Goal: Use online tool/utility: Utilize a website feature to perform a specific function

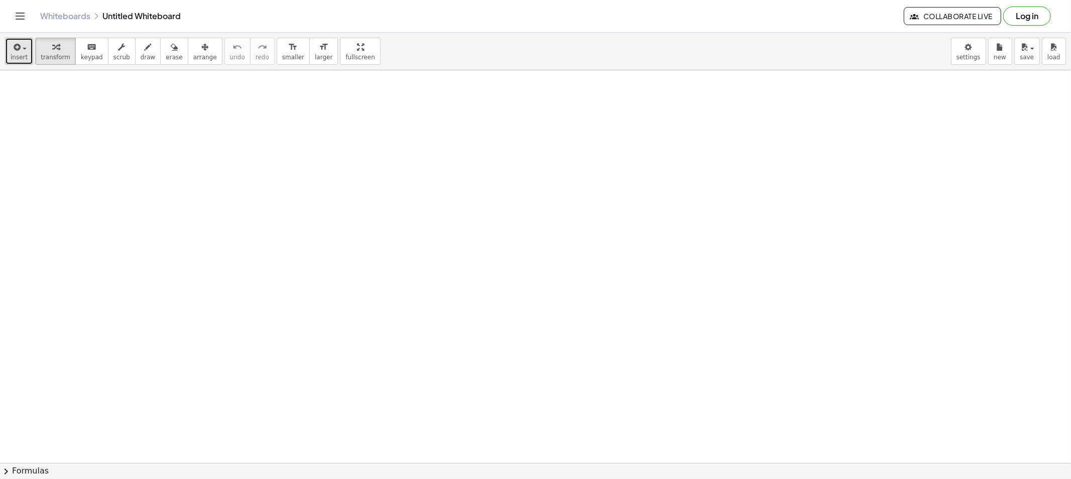
click at [13, 51] on icon "button" at bounding box center [16, 47] width 9 height 12
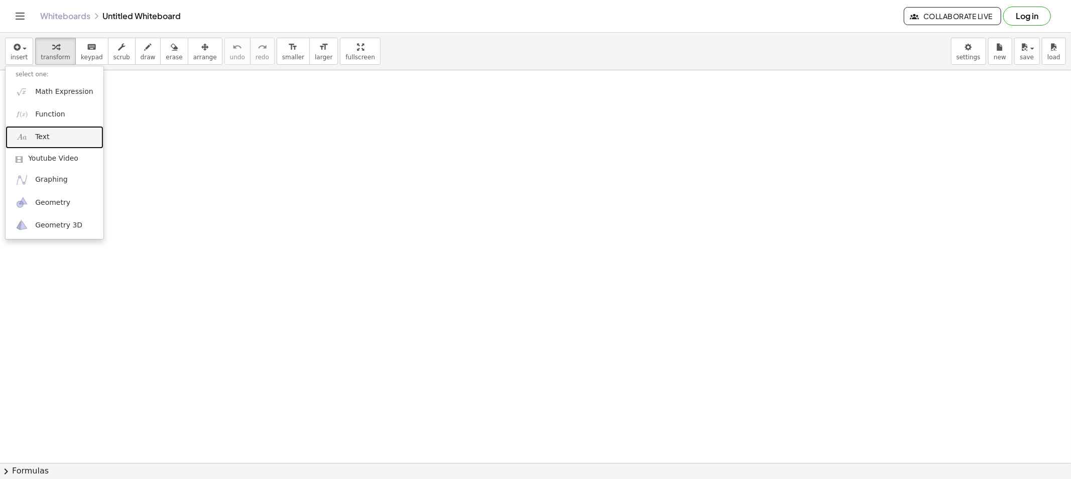
drag, startPoint x: 52, startPoint y: 141, endPoint x: 69, endPoint y: 145, distance: 17.5
click at [52, 141] on link "Text" at bounding box center [55, 137] width 98 height 23
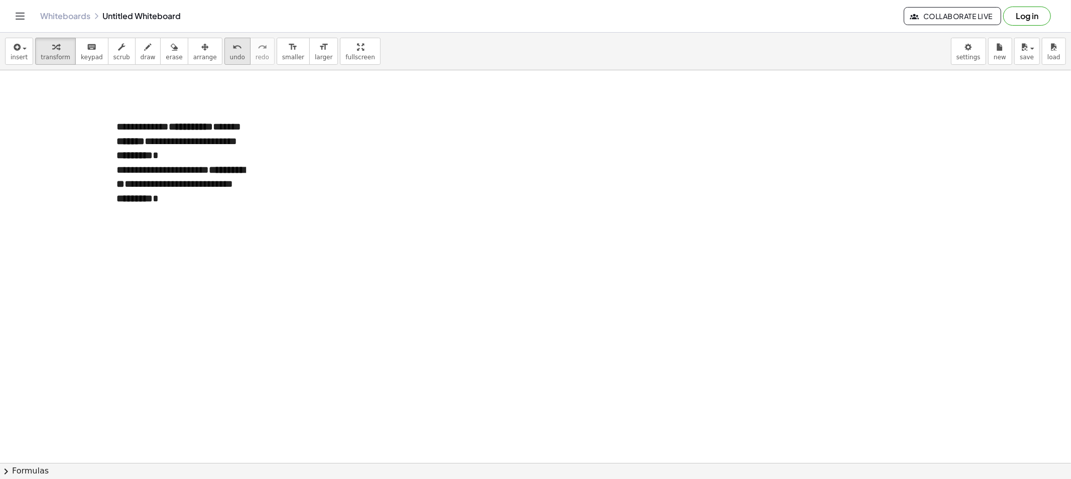
click at [224, 56] on button "undo undo" at bounding box center [237, 51] width 26 height 27
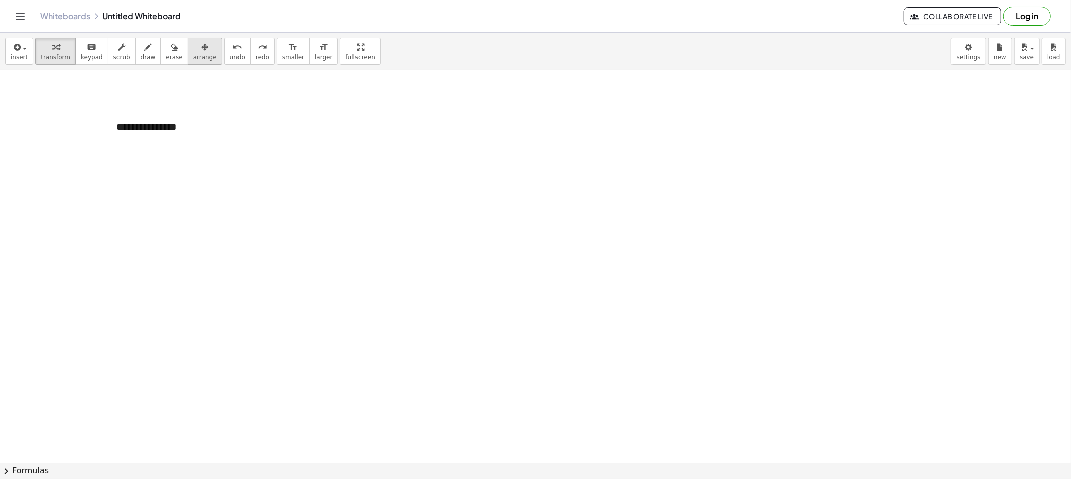
click at [201, 49] on button "arrange" at bounding box center [205, 51] width 35 height 27
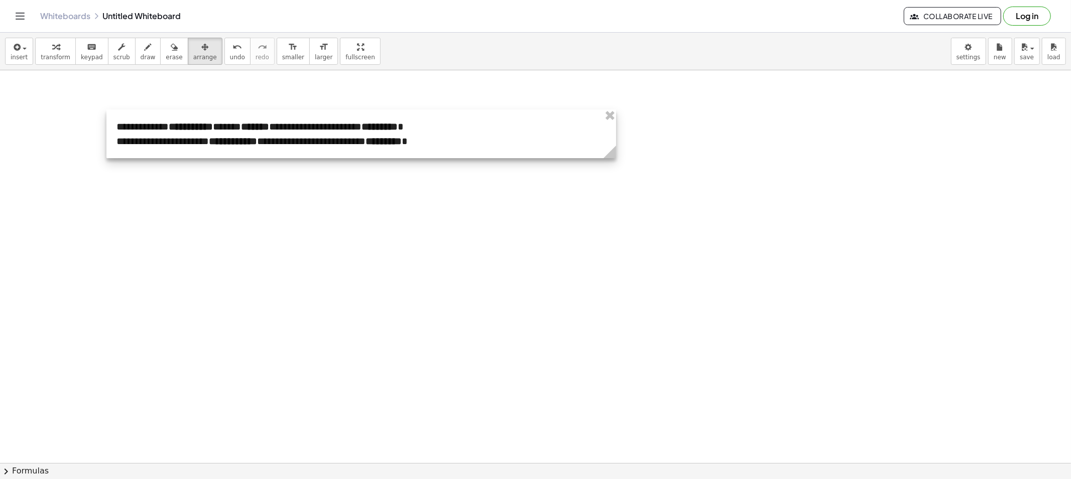
drag, startPoint x: 259, startPoint y: 217, endPoint x: 617, endPoint y: 204, distance: 359.1
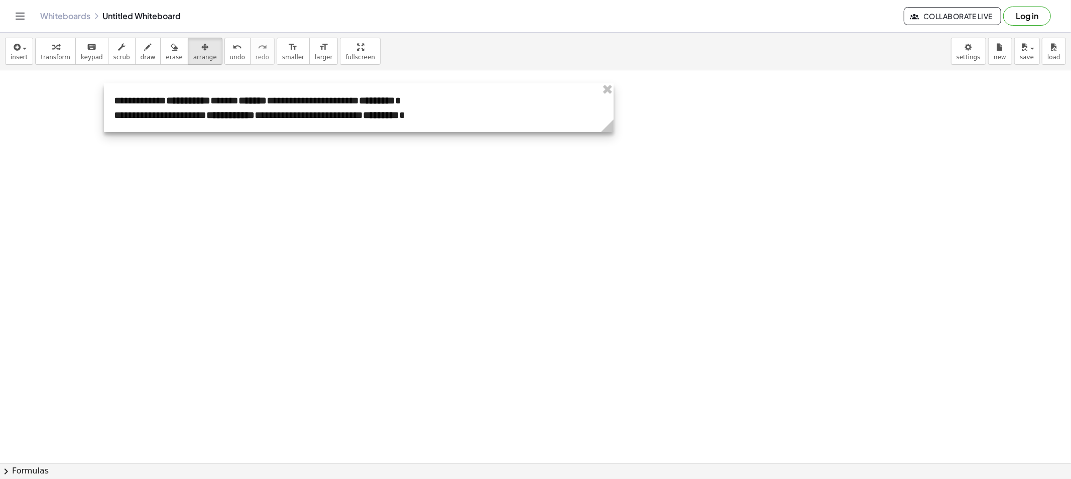
drag, startPoint x: 285, startPoint y: 142, endPoint x: 282, endPoint y: 116, distance: 26.2
click at [282, 116] on div at bounding box center [358, 107] width 509 height 49
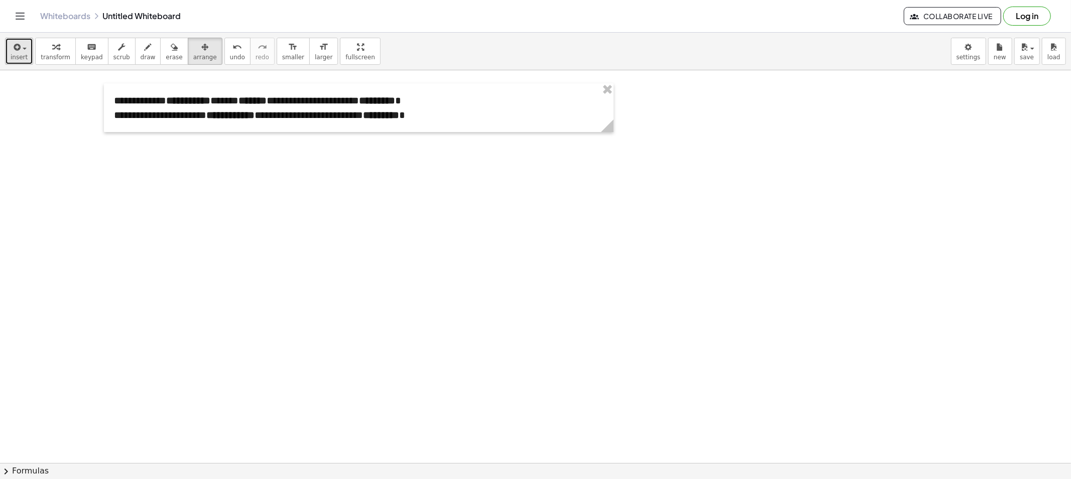
click at [19, 53] on icon "button" at bounding box center [16, 47] width 9 height 12
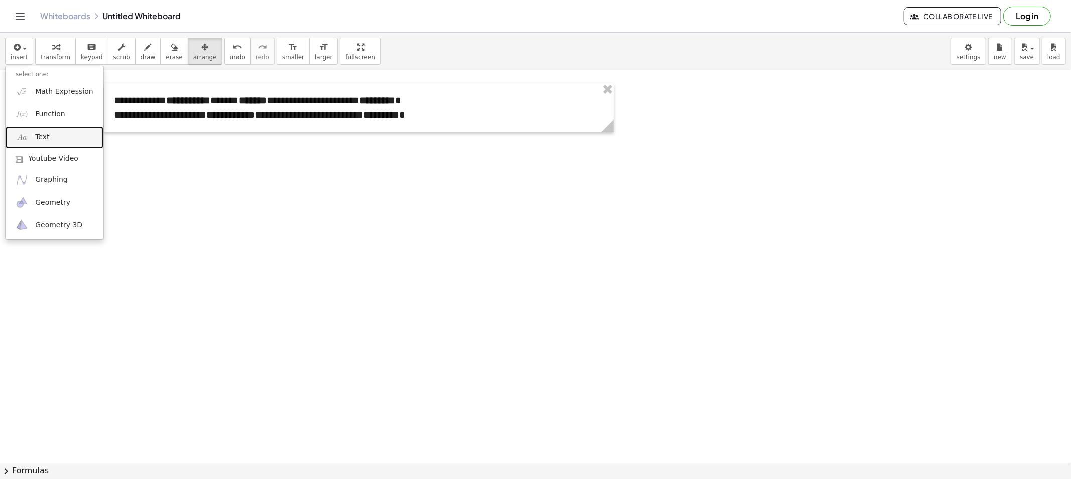
click at [50, 137] on link "Text" at bounding box center [55, 137] width 98 height 23
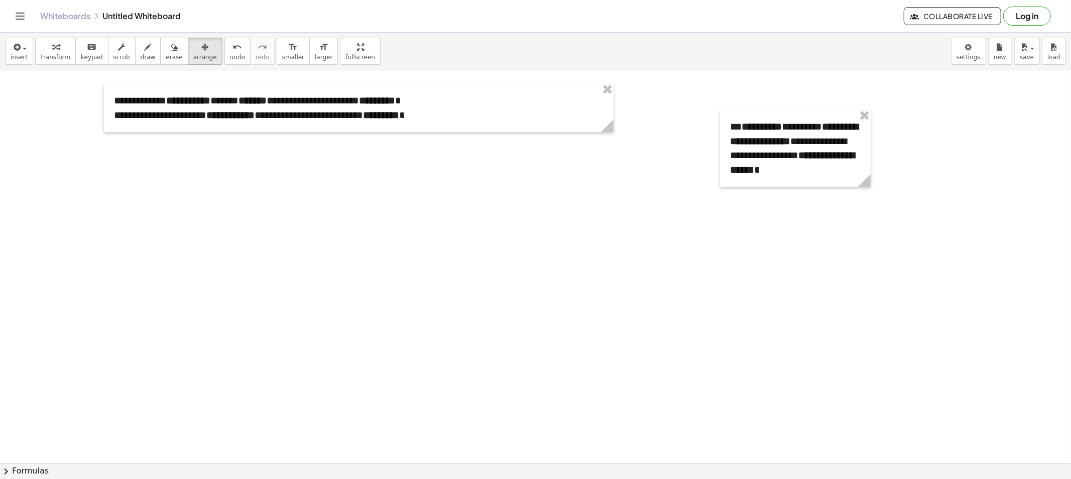
drag, startPoint x: 193, startPoint y: 51, endPoint x: 348, endPoint y: 125, distance: 172.0
click at [193, 52] on div "button" at bounding box center [205, 47] width 24 height 12
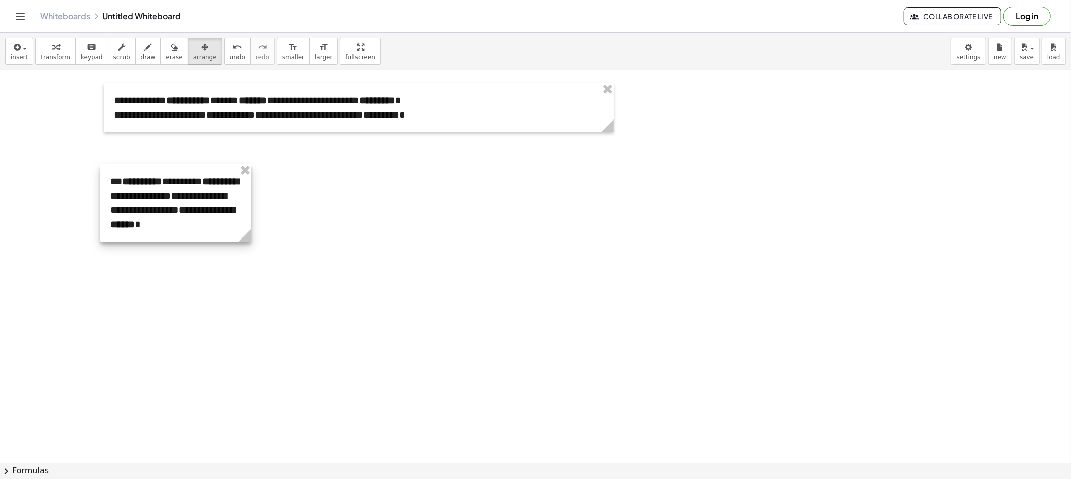
drag, startPoint x: 720, startPoint y: 143, endPoint x: 94, endPoint y: 193, distance: 627.5
click at [100, 193] on div at bounding box center [175, 202] width 151 height 77
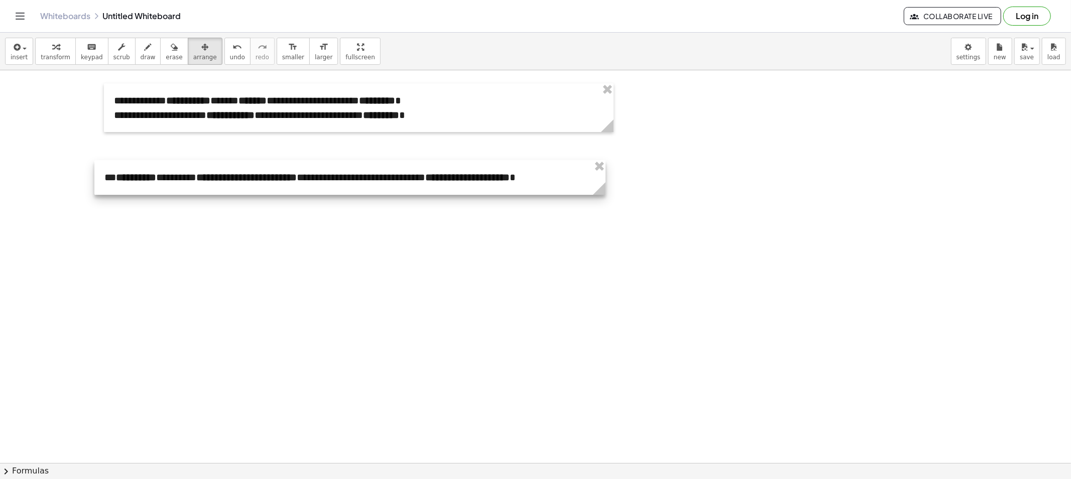
drag, startPoint x: 239, startPoint y: 236, endPoint x: 600, endPoint y: 239, distance: 360.4
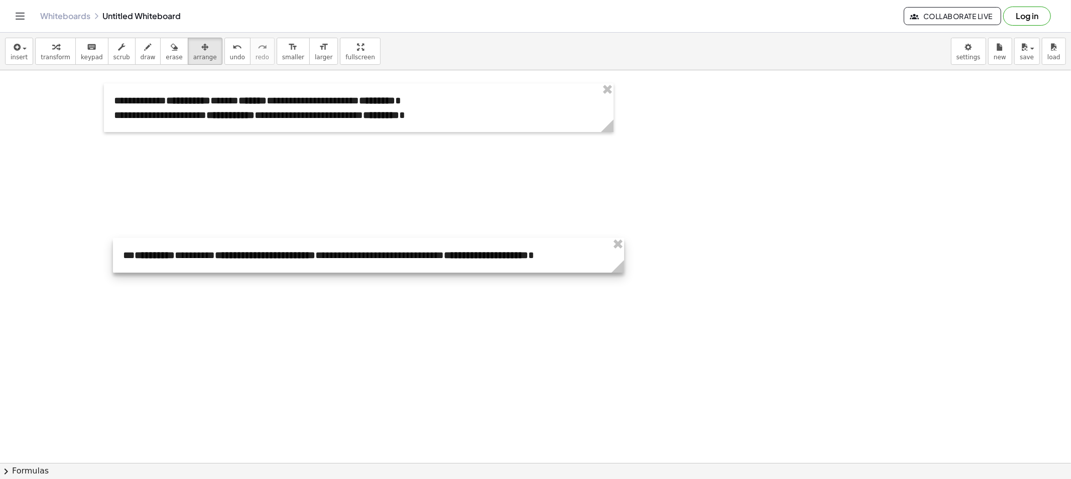
drag, startPoint x: 206, startPoint y: 173, endPoint x: 217, endPoint y: 245, distance: 72.6
click at [217, 245] on div at bounding box center [368, 255] width 511 height 35
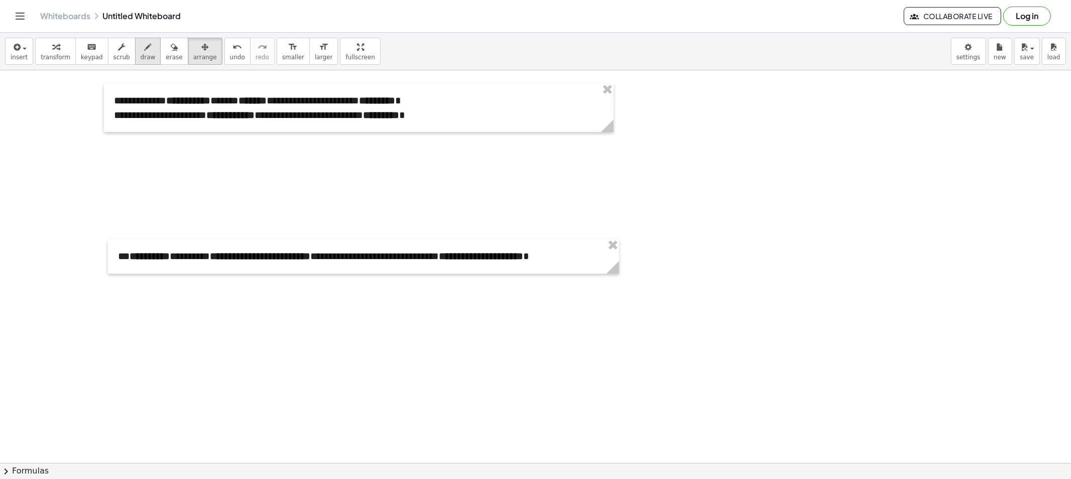
click at [141, 54] on span "draw" at bounding box center [148, 57] width 15 height 7
click at [145, 50] on icon "button" at bounding box center [148, 47] width 7 height 12
drag, startPoint x: 194, startPoint y: 49, endPoint x: 201, endPoint y: 73, distance: 24.6
click at [197, 60] on button "arrange" at bounding box center [205, 51] width 35 height 27
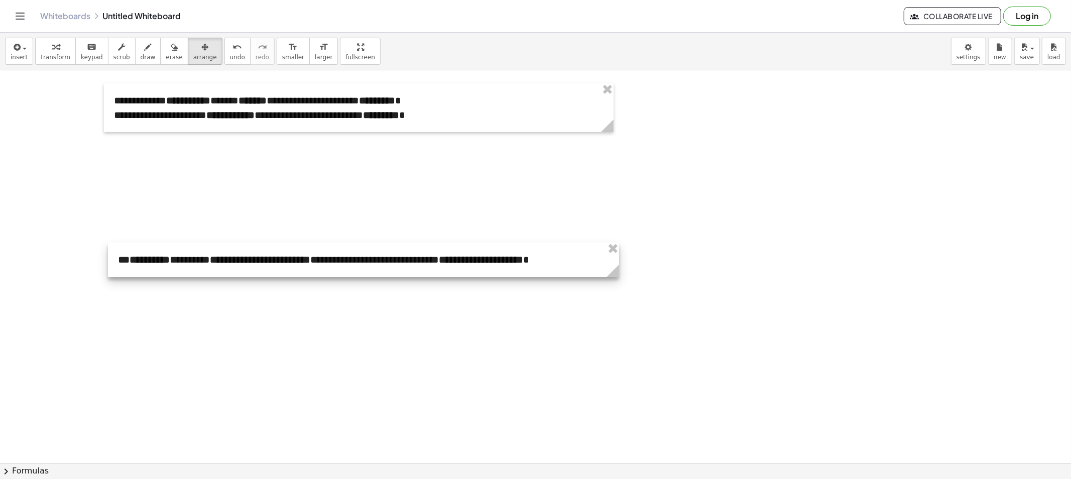
drag, startPoint x: 226, startPoint y: 243, endPoint x: 204, endPoint y: 354, distance: 113.7
click at [204, 277] on div at bounding box center [363, 259] width 511 height 35
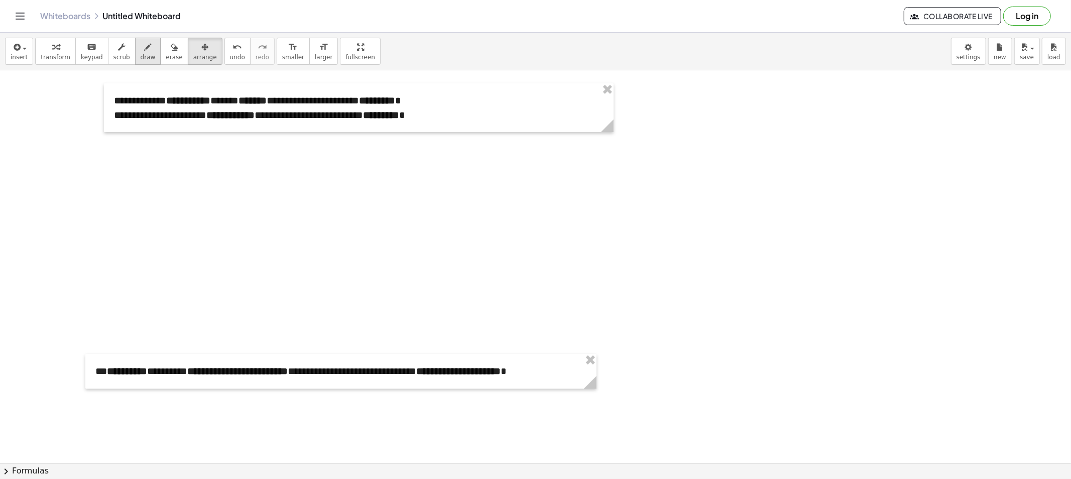
click at [141, 59] on span "draw" at bounding box center [148, 57] width 15 height 7
drag, startPoint x: 153, startPoint y: 232, endPoint x: 150, endPoint y: 262, distance: 29.8
drag, startPoint x: 188, startPoint y: 131, endPoint x: 187, endPoint y: 266, distance: 135.5
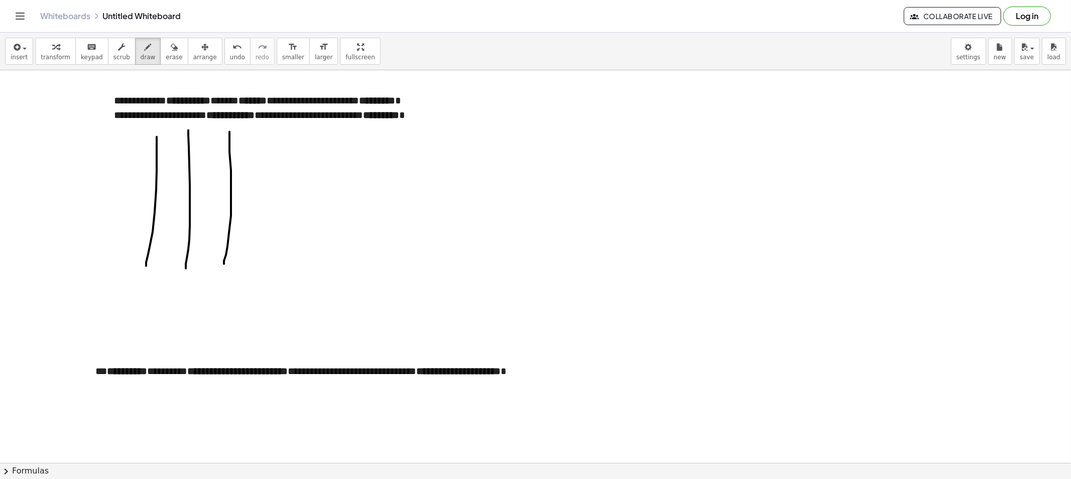
drag, startPoint x: 229, startPoint y: 132, endPoint x: 224, endPoint y: 264, distance: 131.6
drag, startPoint x: 172, startPoint y: 124, endPoint x: 172, endPoint y: 134, distance: 10.1
drag, startPoint x: 208, startPoint y: 133, endPoint x: 214, endPoint y: 136, distance: 6.5
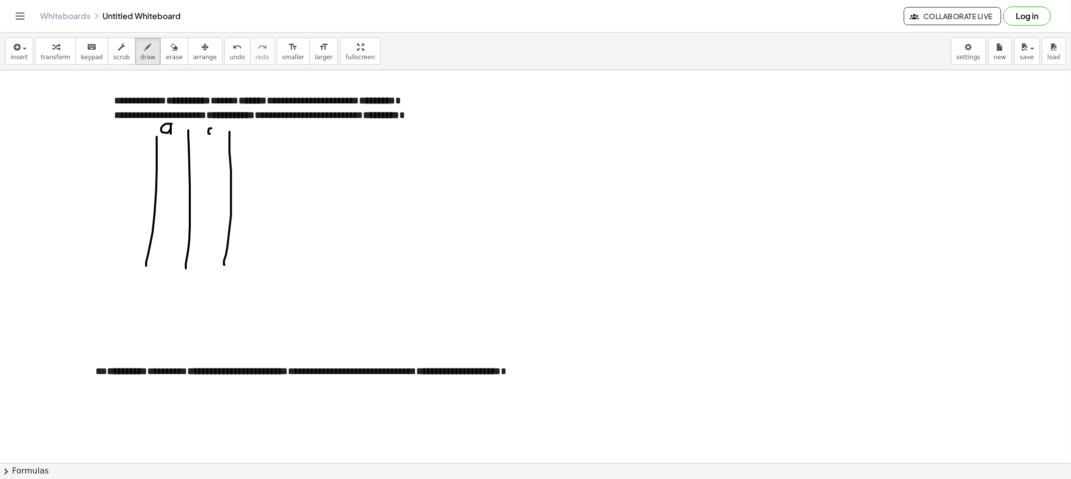
drag, startPoint x: 270, startPoint y: 132, endPoint x: 273, endPoint y: 272, distance: 139.6
drag, startPoint x: 244, startPoint y: 127, endPoint x: 256, endPoint y: 136, distance: 15.2
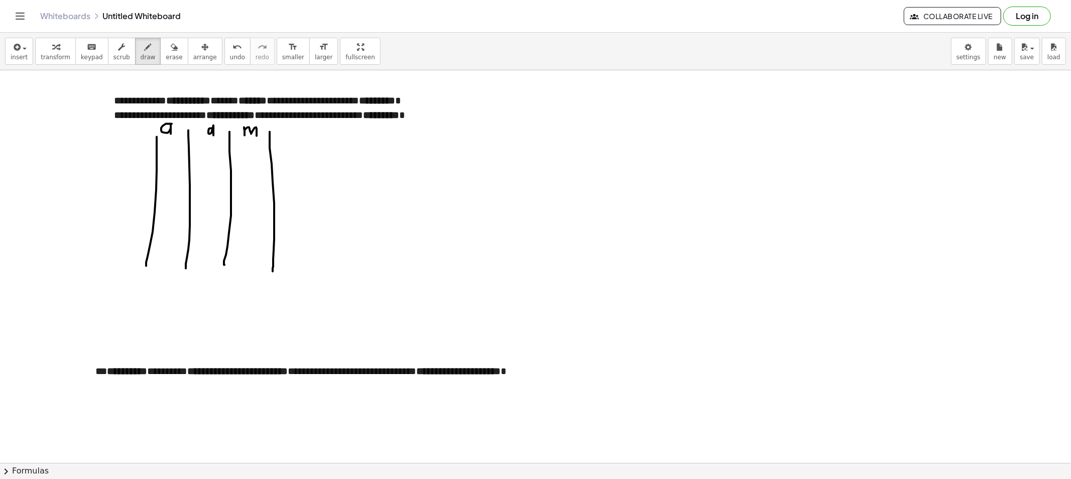
drag, startPoint x: 161, startPoint y: 158, endPoint x: 160, endPoint y: 163, distance: 5.7
drag, startPoint x: 158, startPoint y: 239, endPoint x: 158, endPoint y: 247, distance: 8.5
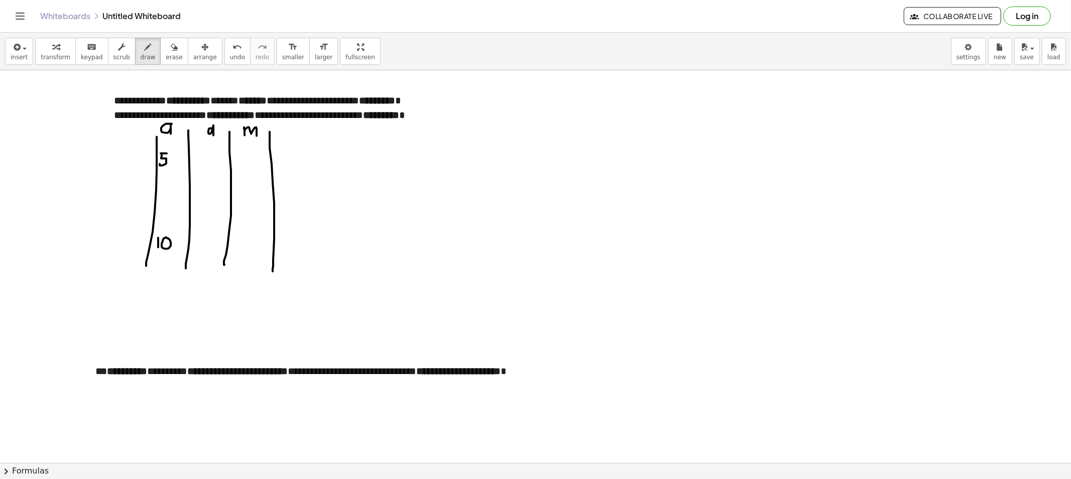
drag, startPoint x: 171, startPoint y: 246, endPoint x: 164, endPoint y: 239, distance: 9.6
drag, startPoint x: 196, startPoint y: 149, endPoint x: 212, endPoint y: 150, distance: 16.1
drag, startPoint x: 210, startPoint y: 148, endPoint x: 217, endPoint y: 151, distance: 7.9
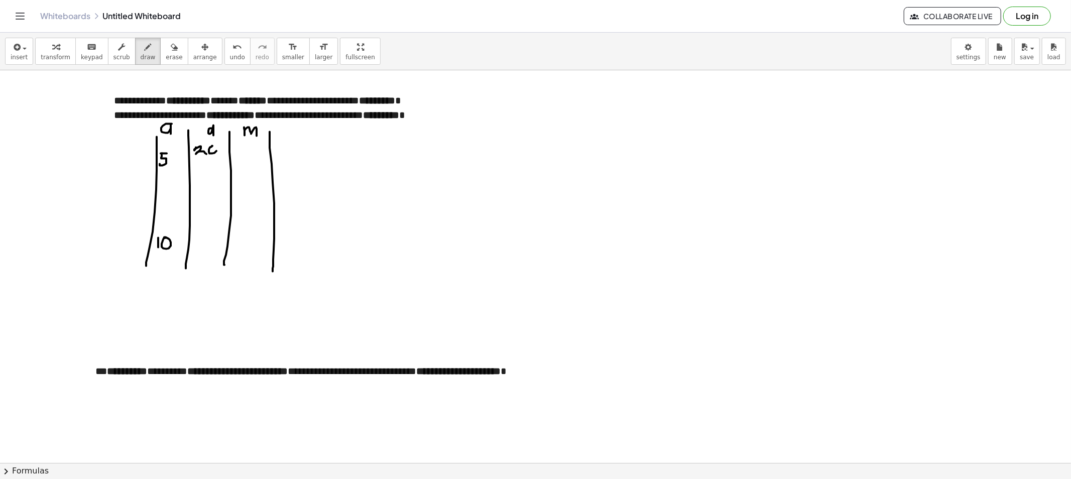
drag, startPoint x: 241, startPoint y: 151, endPoint x: 243, endPoint y: 158, distance: 7.3
drag, startPoint x: 216, startPoint y: 234, endPoint x: 203, endPoint y: 245, distance: 16.4
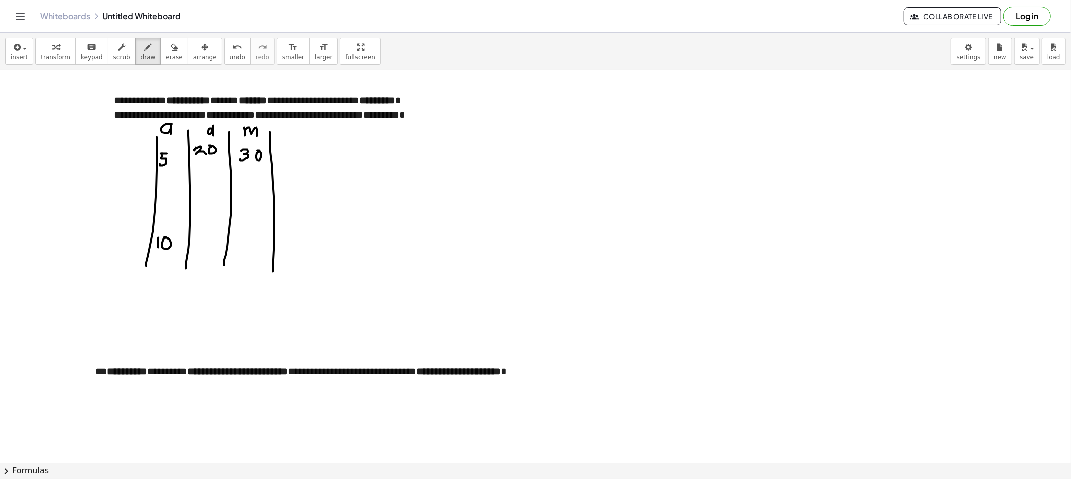
drag, startPoint x: 204, startPoint y: 235, endPoint x: 214, endPoint y: 245, distance: 14.2
drag, startPoint x: 242, startPoint y: 233, endPoint x: 252, endPoint y: 240, distance: 11.8
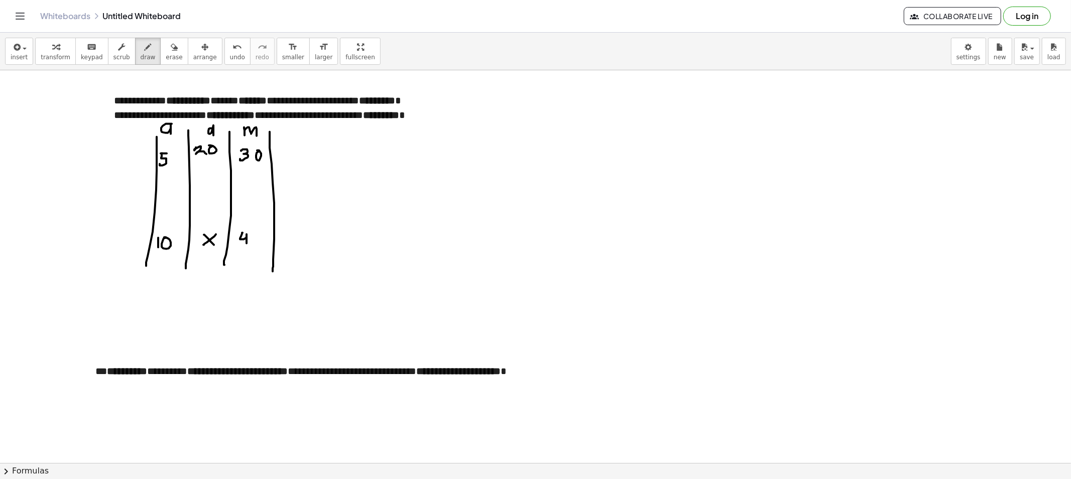
drag, startPoint x: 254, startPoint y: 234, endPoint x: 250, endPoint y: 244, distance: 10.8
drag, startPoint x: 295, startPoint y: 152, endPoint x: 315, endPoint y: 192, distance: 45.1
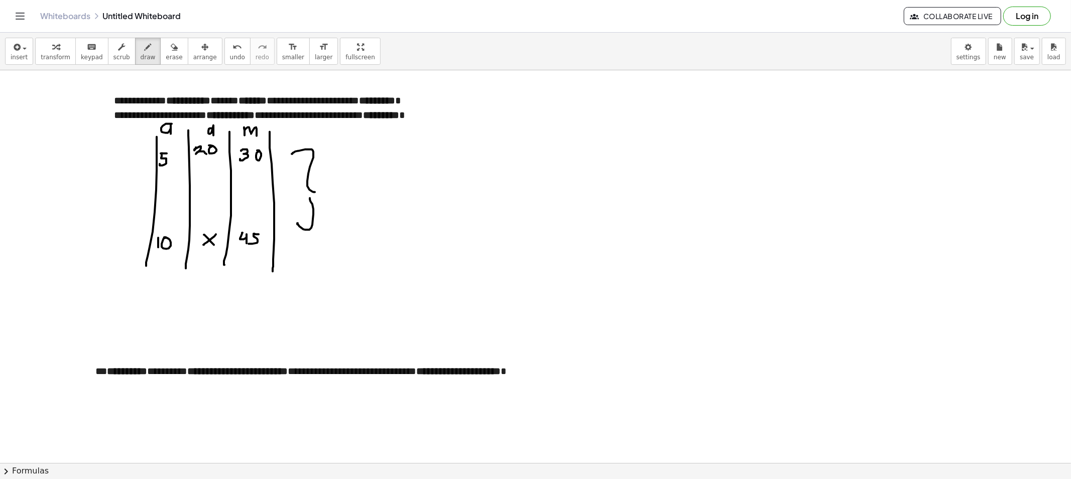
drag, startPoint x: 299, startPoint y: 226, endPoint x: 318, endPoint y: 194, distance: 37.4
drag, startPoint x: 366, startPoint y: 146, endPoint x: 363, endPoint y: 155, distance: 9.5
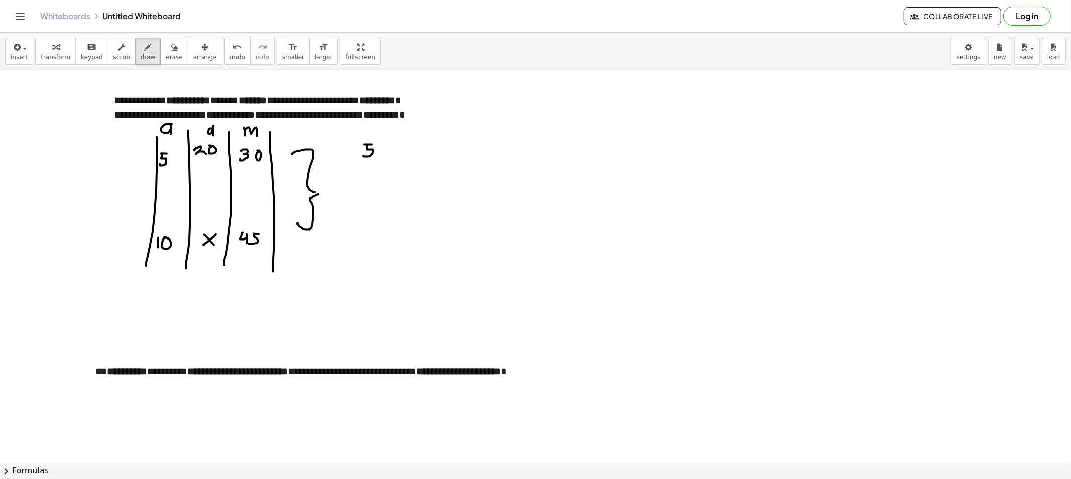
drag, startPoint x: 355, startPoint y: 159, endPoint x: 378, endPoint y: 162, distance: 22.8
drag, startPoint x: 364, startPoint y: 167, endPoint x: 366, endPoint y: 173, distance: 6.3
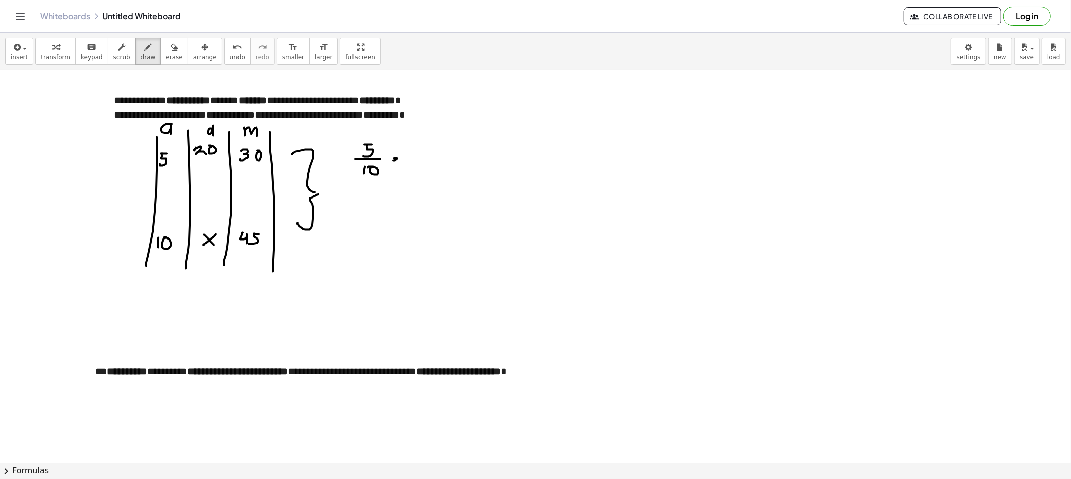
drag, startPoint x: 414, startPoint y: 147, endPoint x: 423, endPoint y: 152, distance: 10.6
drag, startPoint x: 425, startPoint y: 153, endPoint x: 430, endPoint y: 149, distance: 6.0
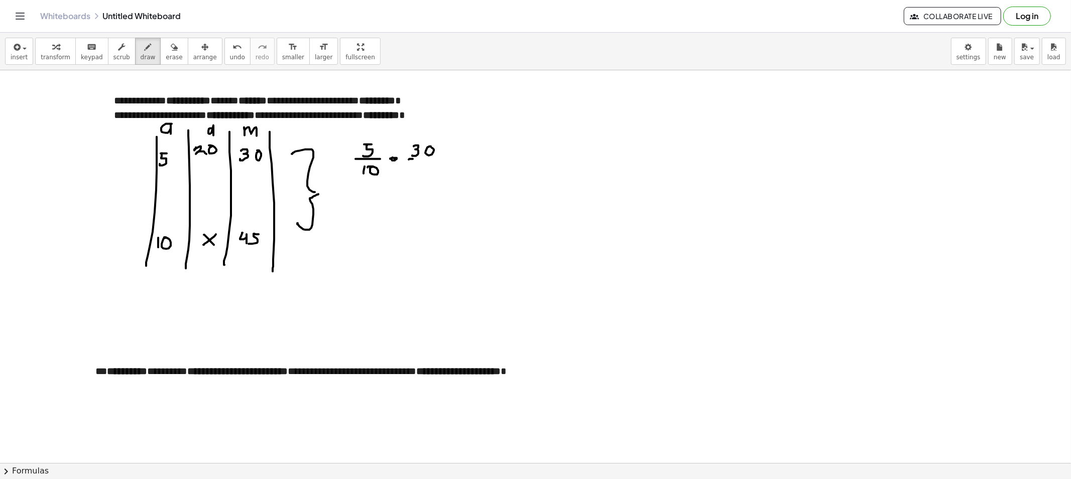
drag, startPoint x: 409, startPoint y: 159, endPoint x: 435, endPoint y: 161, distance: 25.6
drag, startPoint x: 415, startPoint y: 169, endPoint x: 428, endPoint y: 172, distance: 12.8
drag, startPoint x: 433, startPoint y: 164, endPoint x: 437, endPoint y: 172, distance: 9.0
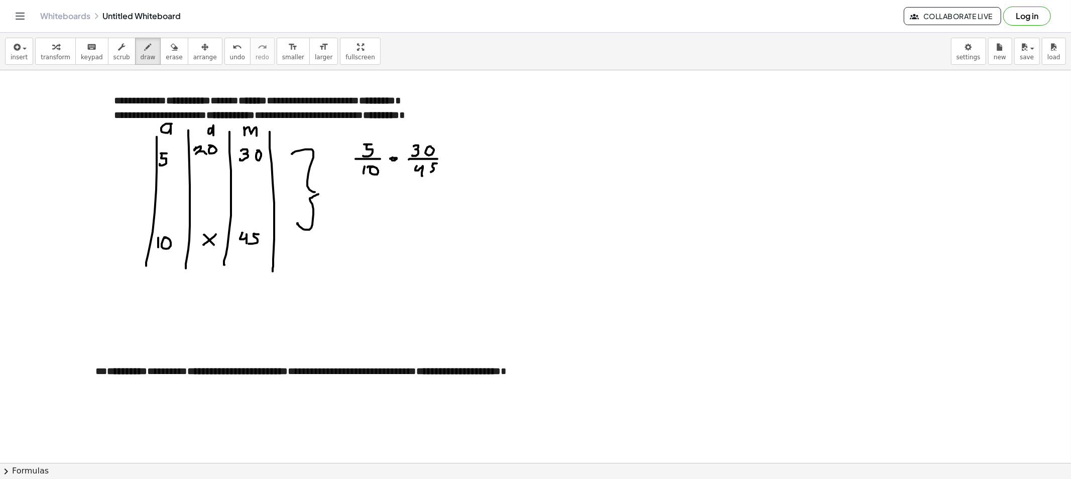
drag
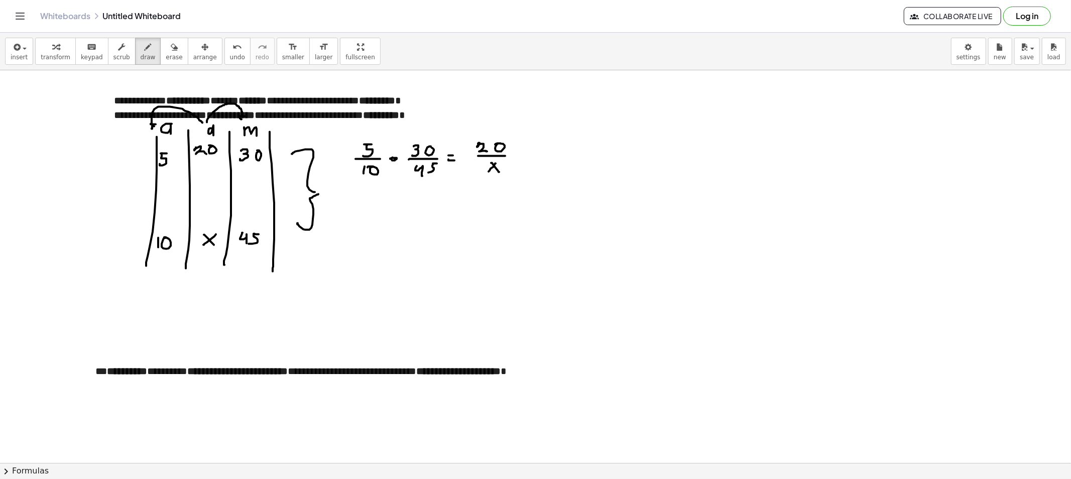
click at [167, 60] on span "erase" at bounding box center [174, 57] width 17 height 7
drag, startPoint x: 133, startPoint y: 111, endPoint x: 250, endPoint y: 97, distance: 117.8
click at [143, 52] on div "transform keyboard keypad scrub draw erase arrange" at bounding box center [128, 51] width 187 height 27
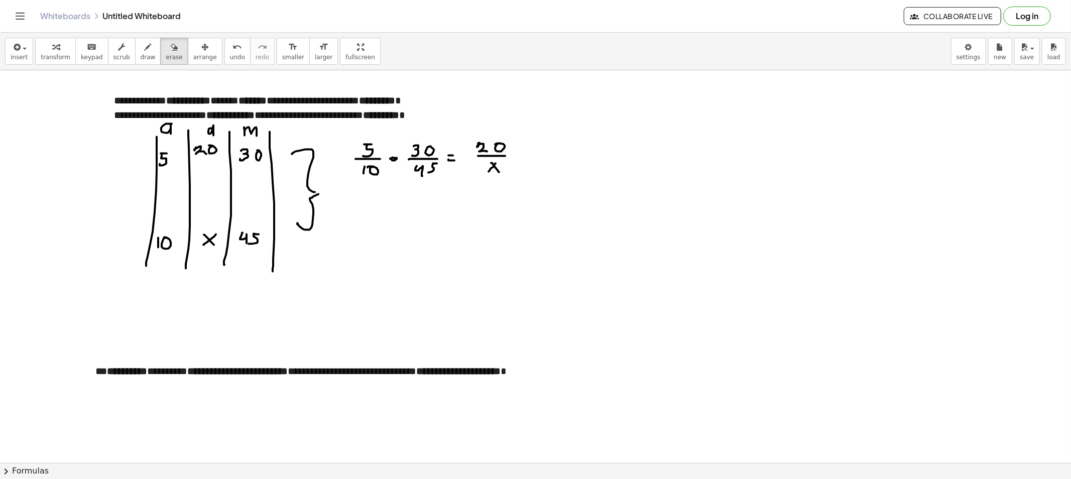
drag, startPoint x: 143, startPoint y: 60, endPoint x: 157, endPoint y: 69, distance: 16.4
click at [142, 58] on span "draw" at bounding box center [148, 57] width 15 height 7
click at [141, 54] on span "draw" at bounding box center [148, 57] width 15 height 7
drag, startPoint x: 340, startPoint y: 148, endPoint x: 350, endPoint y: 149, distance: 10.1
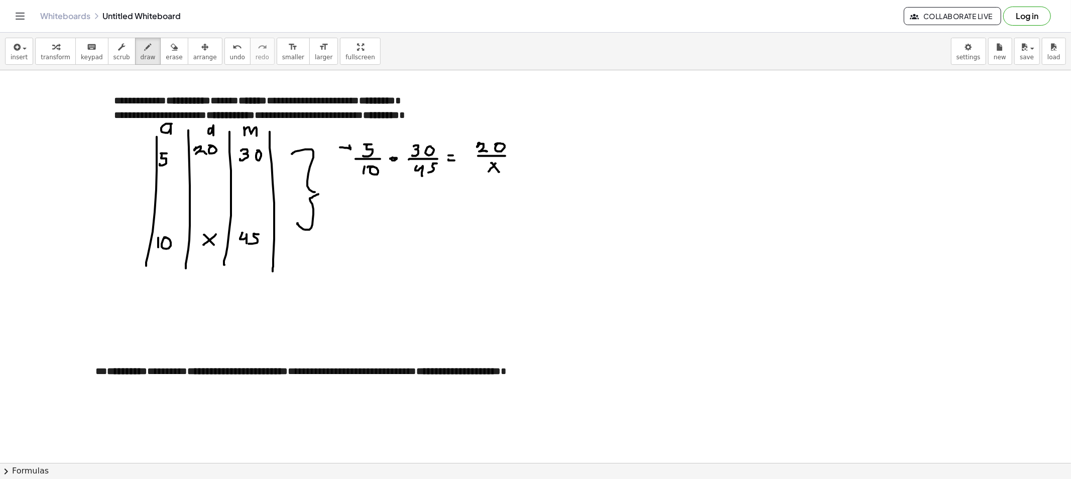
drag, startPoint x: 338, startPoint y: 146, endPoint x: 354, endPoint y: 171, distance: 29.8
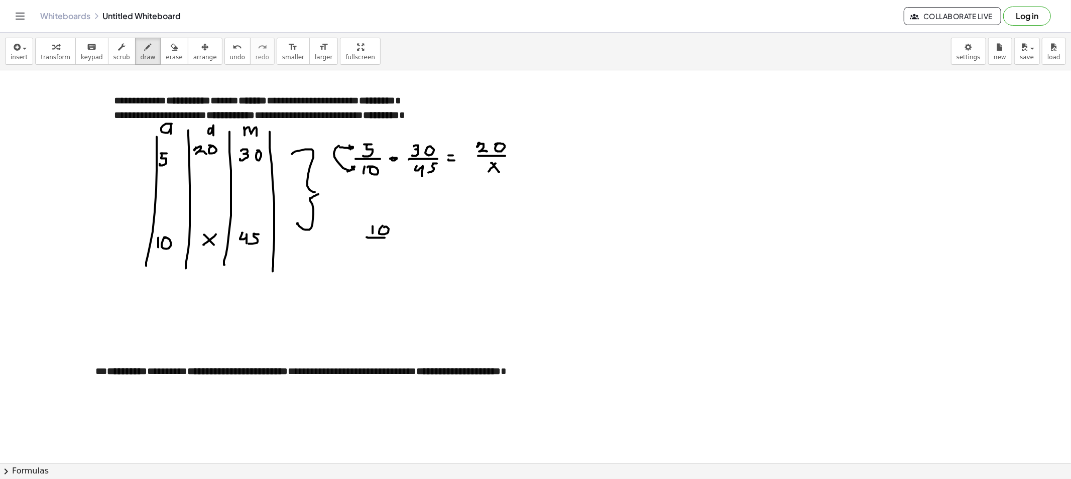
drag, startPoint x: 384, startPoint y: 238, endPoint x: 384, endPoint y: 244, distance: 6.0
drag, startPoint x: 382, startPoint y: 245, endPoint x: 378, endPoint y: 251, distance: 7.7
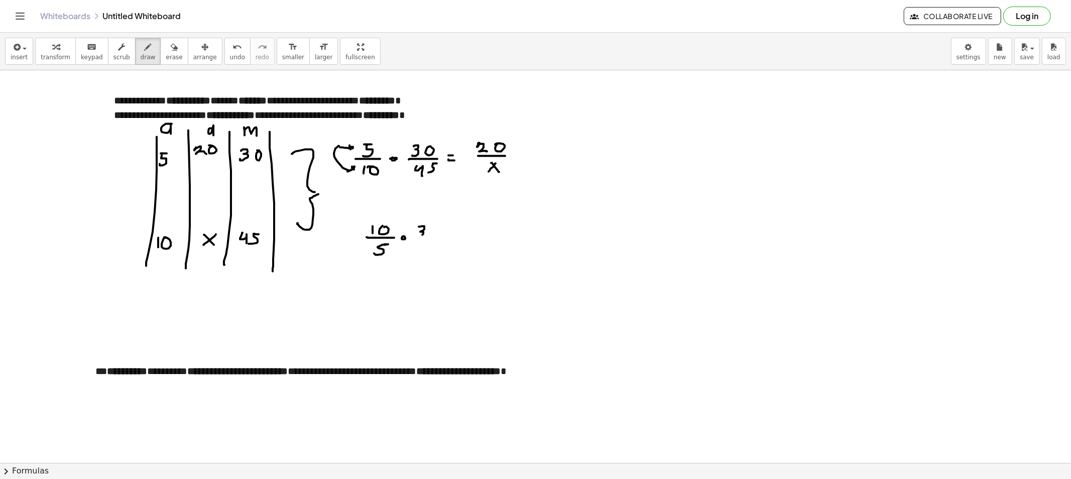
drag, startPoint x: 424, startPoint y: 226, endPoint x: 436, endPoint y: 227, distance: 12.1
drag, startPoint x: 424, startPoint y: 240, endPoint x: 452, endPoint y: 242, distance: 28.2
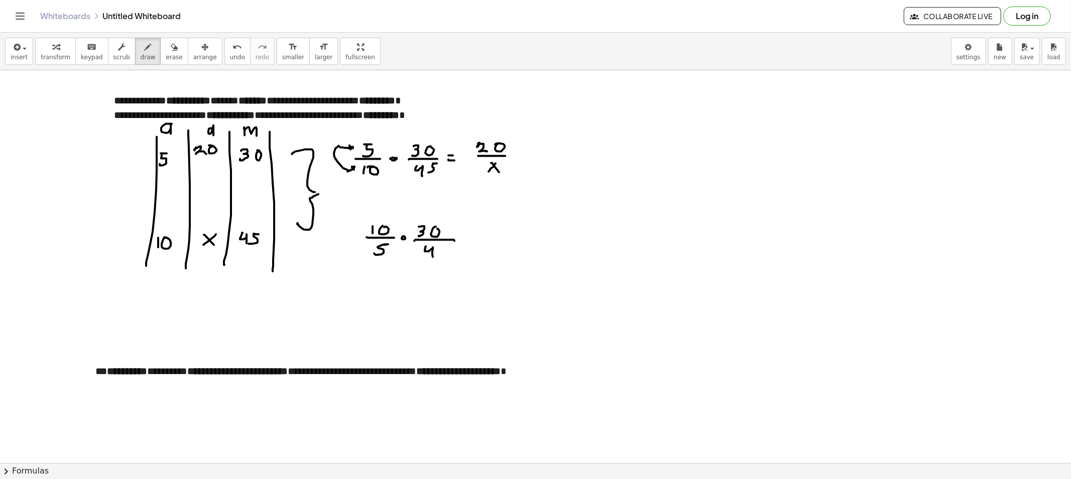
drag, startPoint x: 425, startPoint y: 251, endPoint x: 440, endPoint y: 254, distance: 16.0
drag, startPoint x: 443, startPoint y: 246, endPoint x: 443, endPoint y: 257, distance: 11.1
click at [160, 58] on button "erase" at bounding box center [174, 51] width 28 height 27
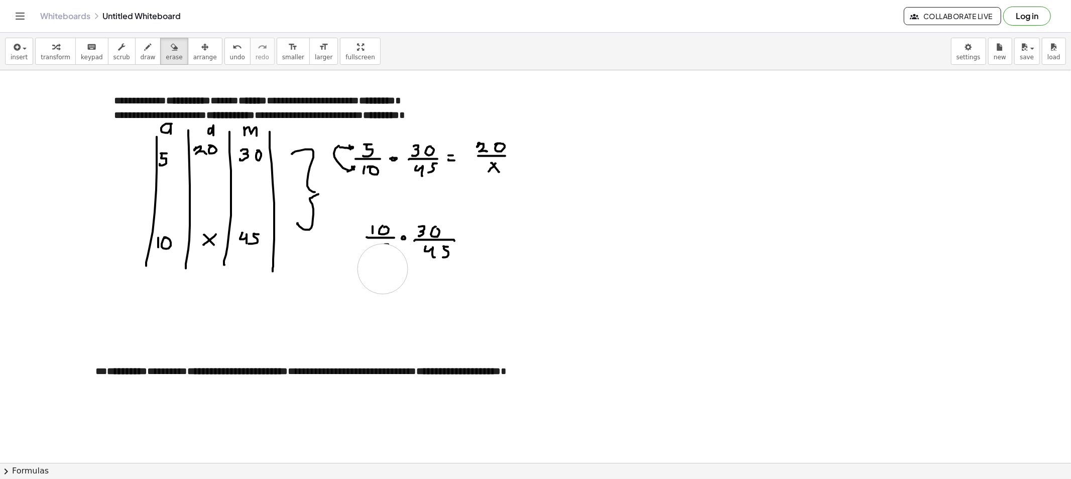
drag, startPoint x: 351, startPoint y: 305, endPoint x: 382, endPoint y: 269, distance: 47.3
drag, startPoint x: 380, startPoint y: 202, endPoint x: 379, endPoint y: 210, distance: 7.7
click at [141, 50] on div "button" at bounding box center [148, 47] width 15 height 12
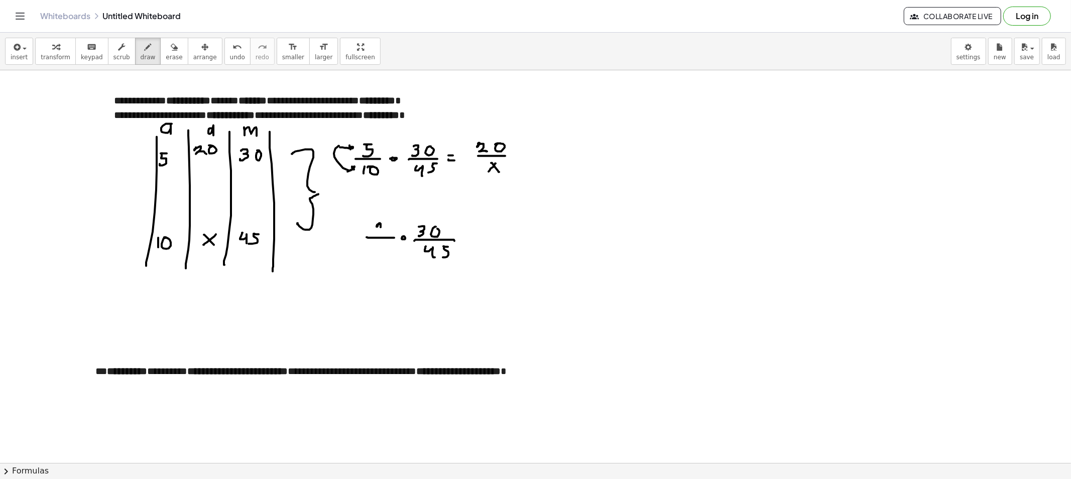
drag, startPoint x: 379, startPoint y: 224, endPoint x: 385, endPoint y: 232, distance: 10.0
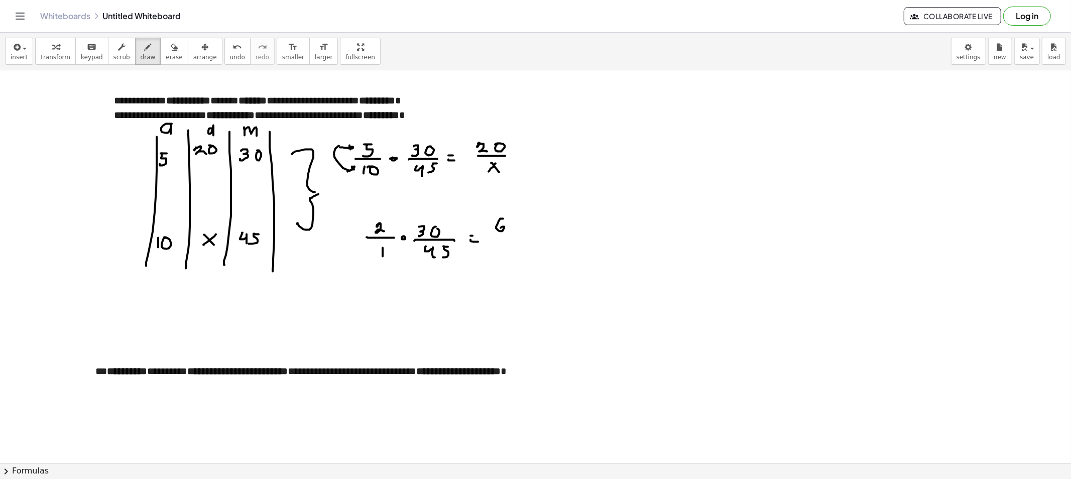
drag, startPoint x: 503, startPoint y: 219, endPoint x: 513, endPoint y: 226, distance: 12.5
drag, startPoint x: 515, startPoint y: 221, endPoint x: 514, endPoint y: 228, distance: 7.0
drag, startPoint x: 490, startPoint y: 233, endPoint x: 524, endPoint y: 234, distance: 33.6
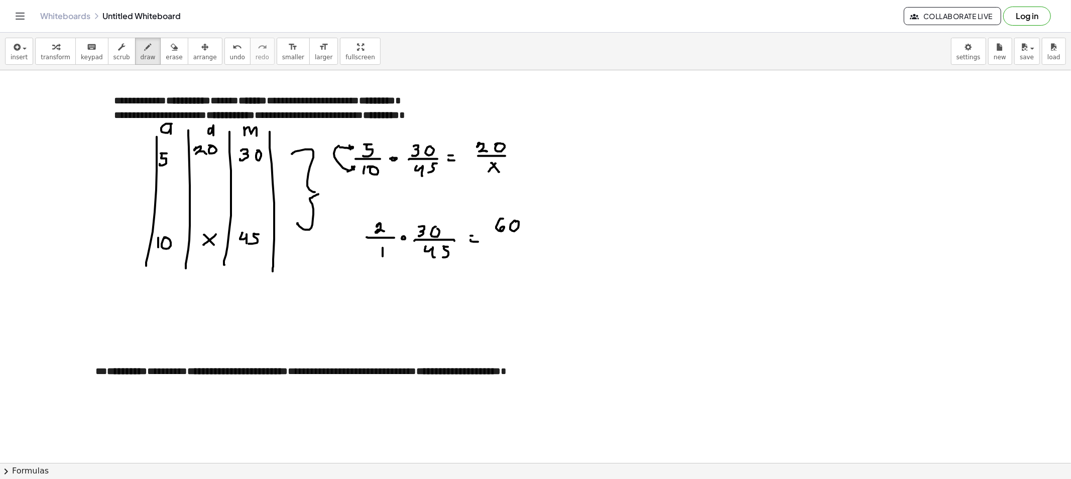
drag, startPoint x: 499, startPoint y: 240, endPoint x: 512, endPoint y: 248, distance: 14.9
drag, startPoint x: 513, startPoint y: 240, endPoint x: 519, endPoint y: 240, distance: 5.5
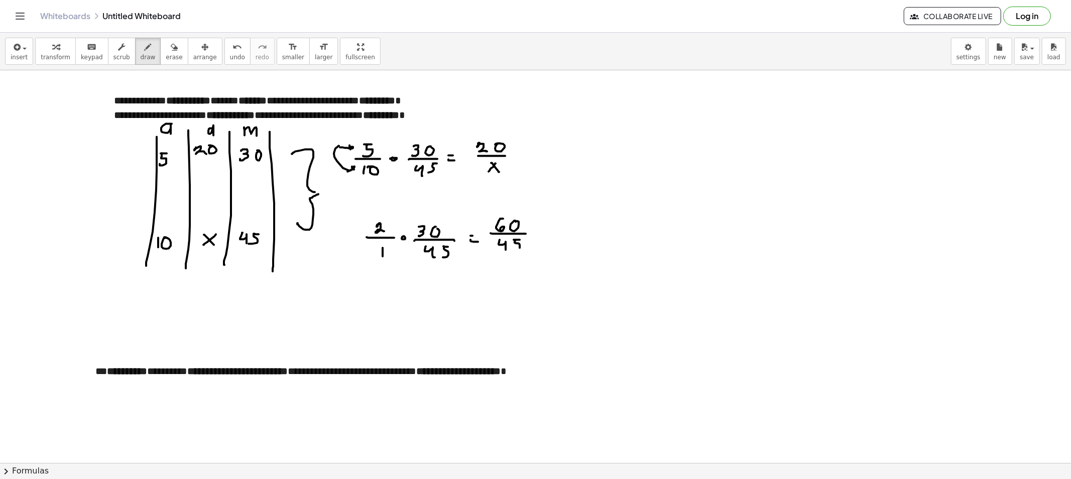
drag, startPoint x: 515, startPoint y: 243, endPoint x: 528, endPoint y: 244, distance: 13.1
drag, startPoint x: 539, startPoint y: 237, endPoint x: 549, endPoint y: 237, distance: 9.6
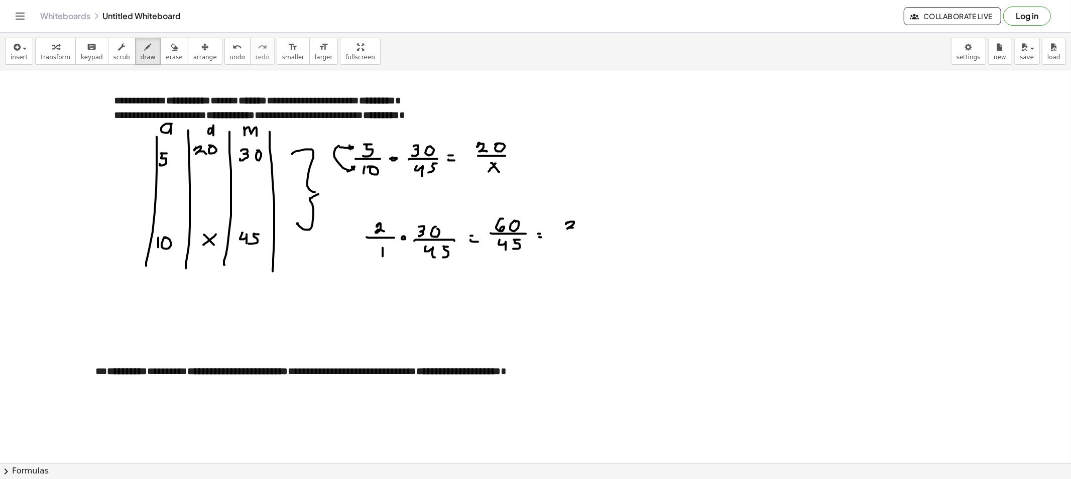
drag, startPoint x: 566, startPoint y: 224, endPoint x: 585, endPoint y: 227, distance: 19.9
drag, startPoint x: 584, startPoint y: 223, endPoint x: 588, endPoint y: 227, distance: 5.3
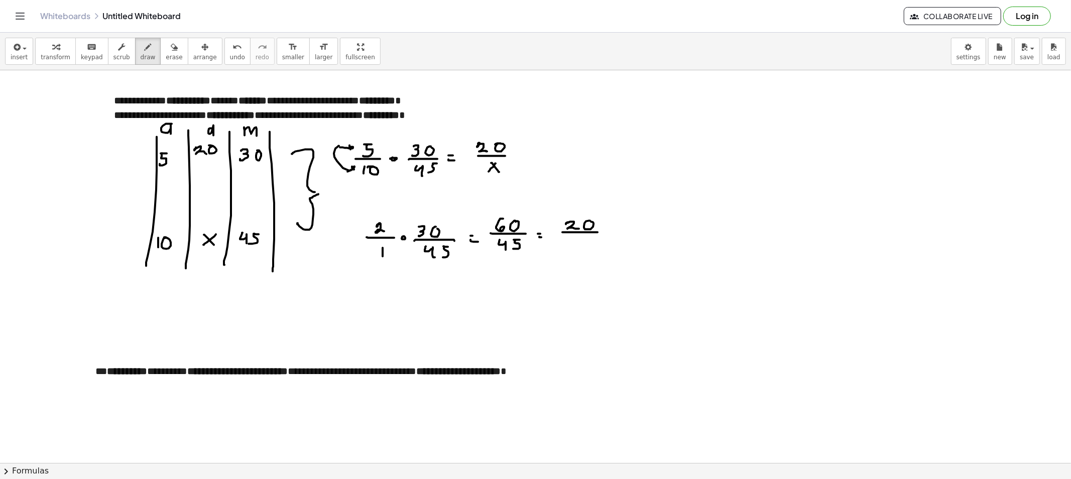
drag, startPoint x: 582, startPoint y: 242, endPoint x: 589, endPoint y: 251, distance: 11.4
click at [143, 56] on span "draw" at bounding box center [148, 57] width 15 height 7
drag, startPoint x: 384, startPoint y: 227, endPoint x: 402, endPoint y: 233, distance: 19.0
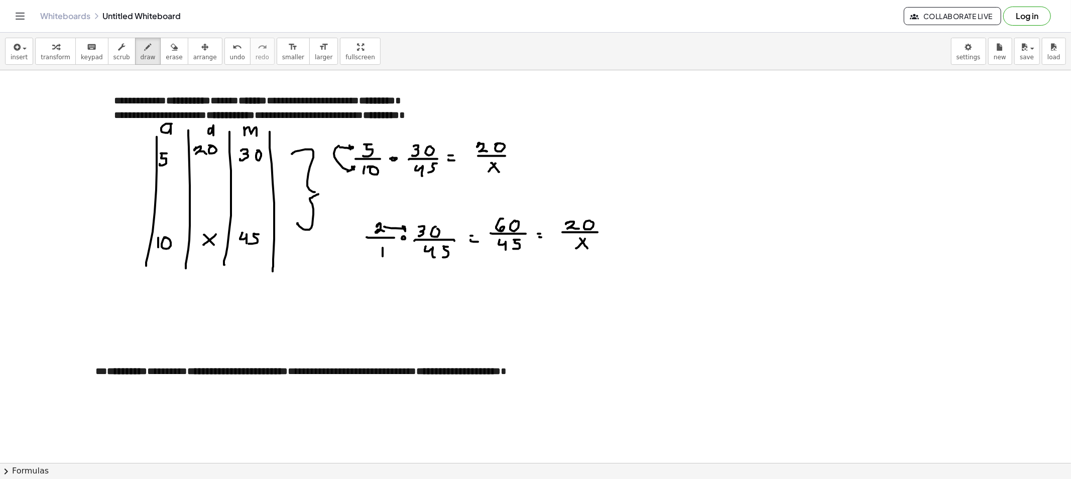
drag, startPoint x: 392, startPoint y: 252, endPoint x: 413, endPoint y: 254, distance: 20.7
drag, startPoint x: 440, startPoint y: 215, endPoint x: 530, endPoint y: 214, distance: 89.3
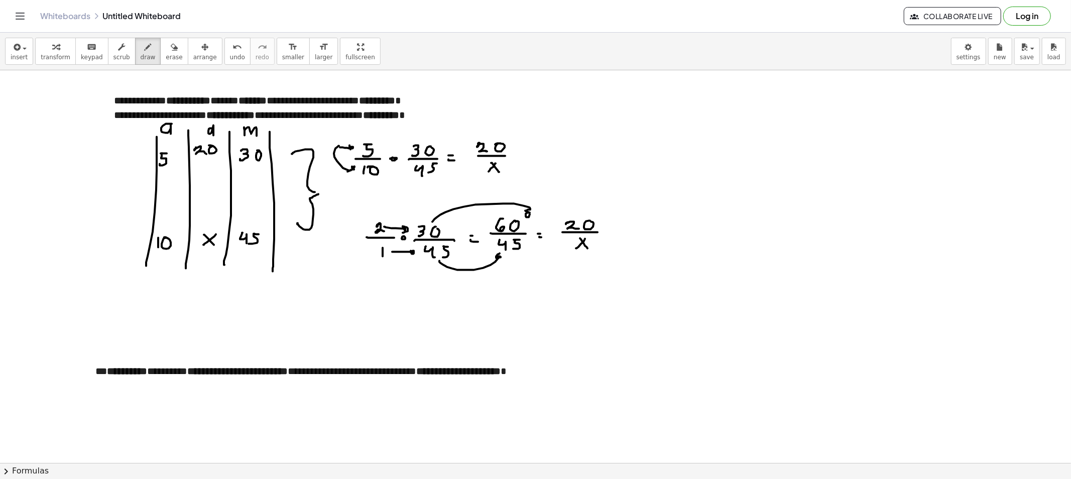
drag, startPoint x: 440, startPoint y: 263, endPoint x: 499, endPoint y: 256, distance: 59.6
drag, startPoint x: 456, startPoint y: 237, endPoint x: 453, endPoint y: 232, distance: 5.6
drag, startPoint x: 458, startPoint y: 214, endPoint x: 493, endPoint y: 229, distance: 38.2
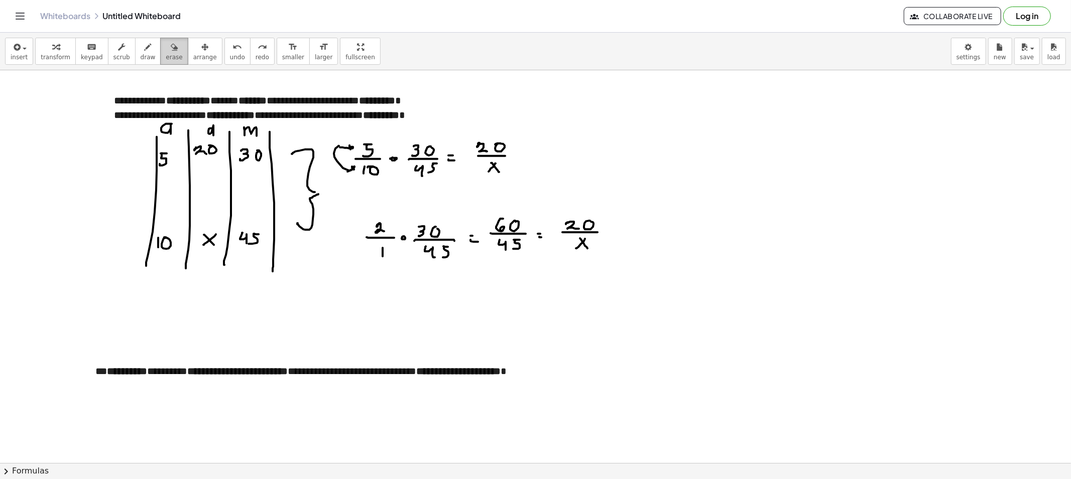
click at [160, 49] on button "erase" at bounding box center [174, 51] width 28 height 27
click at [160, 50] on button "erase" at bounding box center [174, 51] width 28 height 27
drag, startPoint x: 504, startPoint y: 212, endPoint x: 509, endPoint y: 249, distance: 37.5
click at [166, 54] on span "erase" at bounding box center [174, 57] width 17 height 7
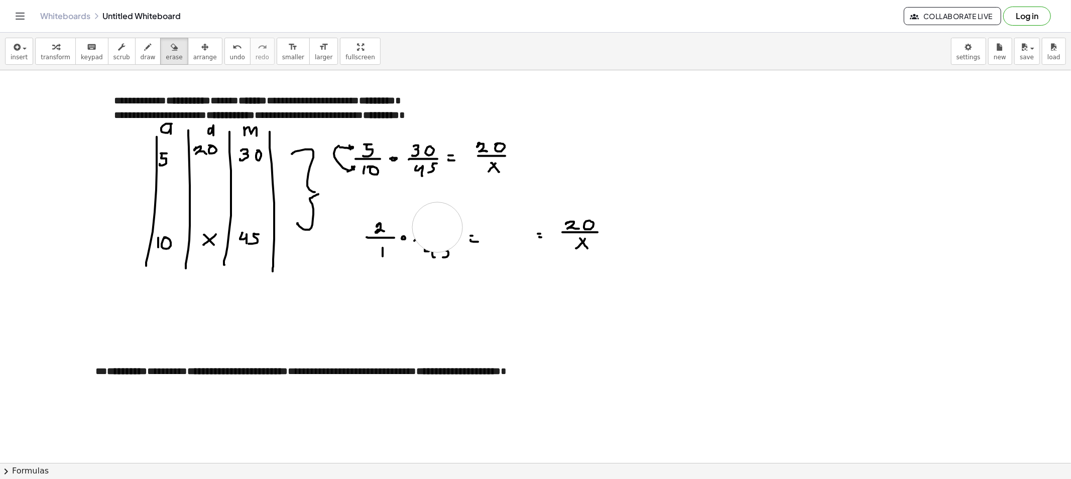
drag, startPoint x: 437, startPoint y: 219, endPoint x: 434, endPoint y: 253, distance: 34.8
click at [143, 49] on button "draw" at bounding box center [148, 51] width 26 height 27
drag, startPoint x: 418, startPoint y: 227, endPoint x: 423, endPoint y: 231, distance: 7.1
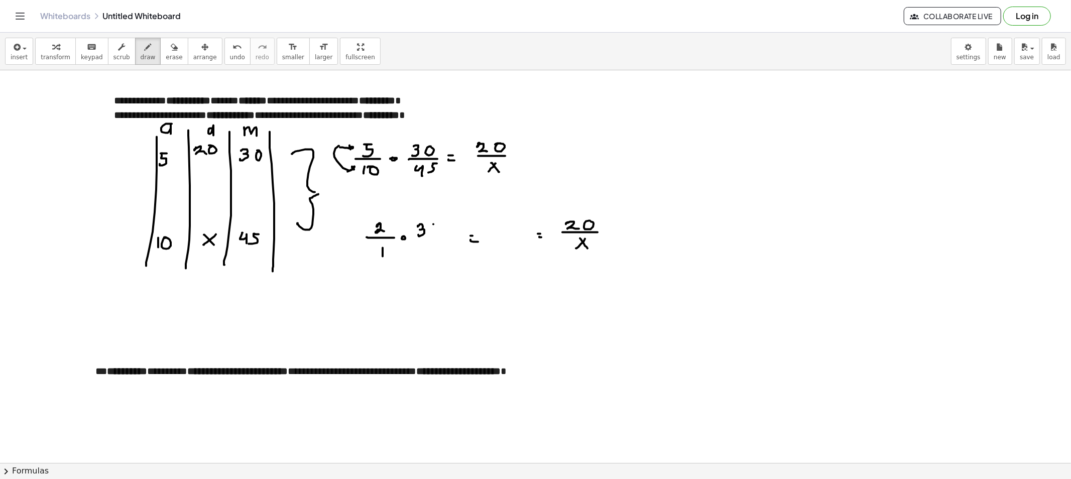
drag, startPoint x: 420, startPoint y: 242, endPoint x: 443, endPoint y: 242, distance: 23.6
drag, startPoint x: 425, startPoint y: 248, endPoint x: 432, endPoint y: 256, distance: 11.4
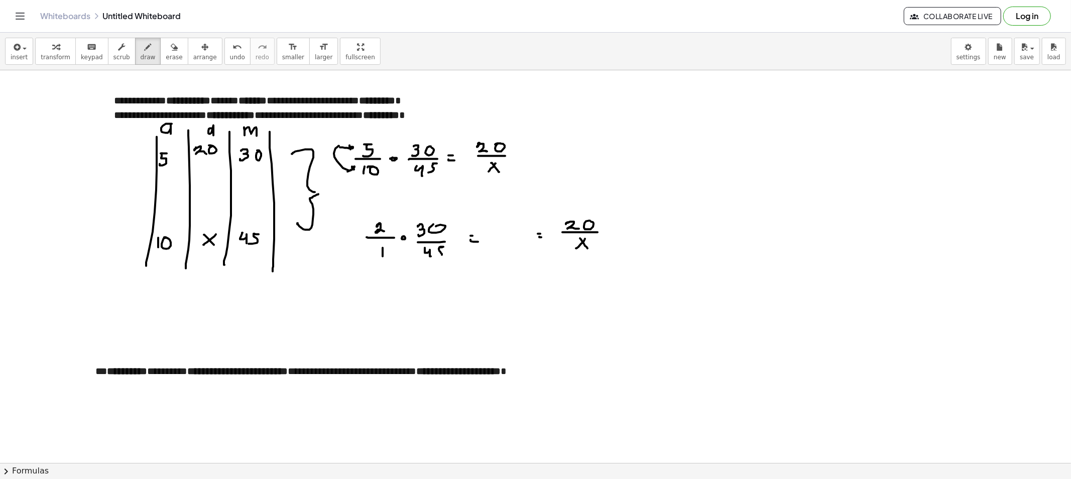
drag, startPoint x: 443, startPoint y: 247, endPoint x: 437, endPoint y: 254, distance: 8.9
drag, startPoint x: 449, startPoint y: 214, endPoint x: 458, endPoint y: 219, distance: 10.3
drag, startPoint x: 457, startPoint y: 216, endPoint x: 463, endPoint y: 214, distance: 6.2
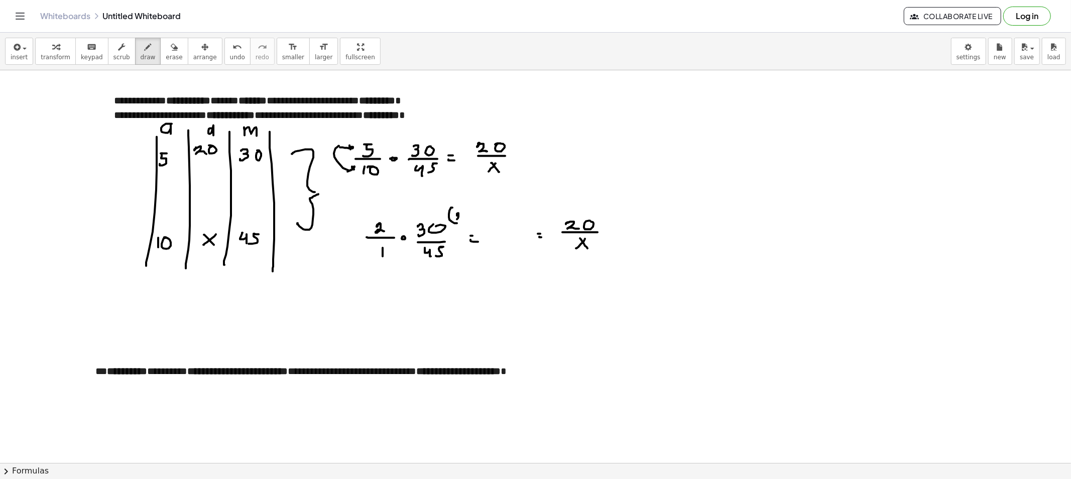
drag, startPoint x: 463, startPoint y: 209, endPoint x: 460, endPoint y: 226, distance: 17.3
drag, startPoint x: 448, startPoint y: 257, endPoint x: 453, endPoint y: 270, distance: 13.3
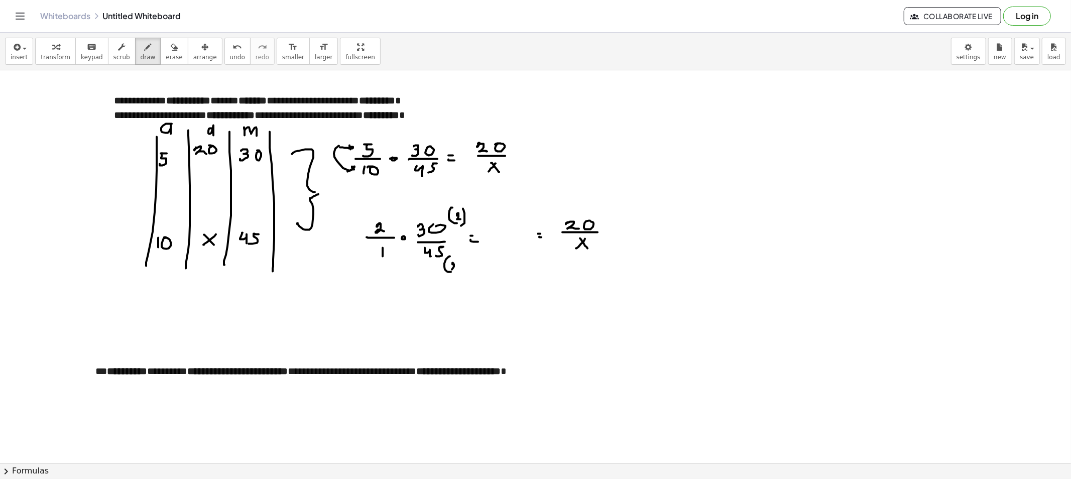
drag, startPoint x: 453, startPoint y: 265, endPoint x: 458, endPoint y: 266, distance: 5.7
drag, startPoint x: 458, startPoint y: 263, endPoint x: 458, endPoint y: 278, distance: 15.1
click at [160, 61] on button "erase" at bounding box center [174, 51] width 28 height 27
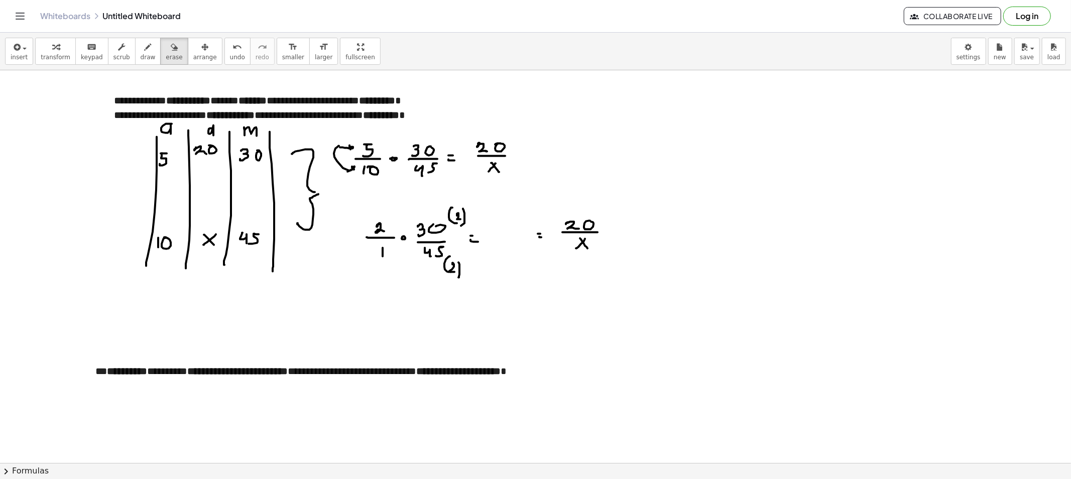
drag, startPoint x: 139, startPoint y: 57, endPoint x: 158, endPoint y: 75, distance: 26.6
click at [141, 56] on span "draw" at bounding box center [148, 57] width 15 height 7
click at [188, 54] on button "arrange" at bounding box center [205, 51] width 35 height 27
click at [166, 59] on span "erase" at bounding box center [174, 57] width 17 height 7
drag, startPoint x: 475, startPoint y: 288, endPoint x: 465, endPoint y: 277, distance: 15.3
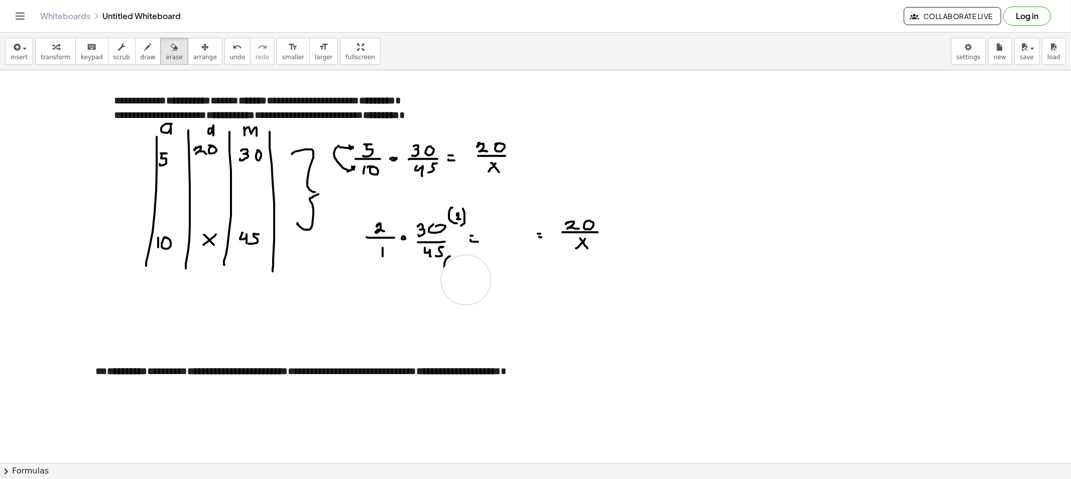
click at [141, 58] on span "draw" at bounding box center [148, 57] width 15 height 7
drag, startPoint x: 457, startPoint y: 214, endPoint x: 455, endPoint y: 219, distance: 5.4
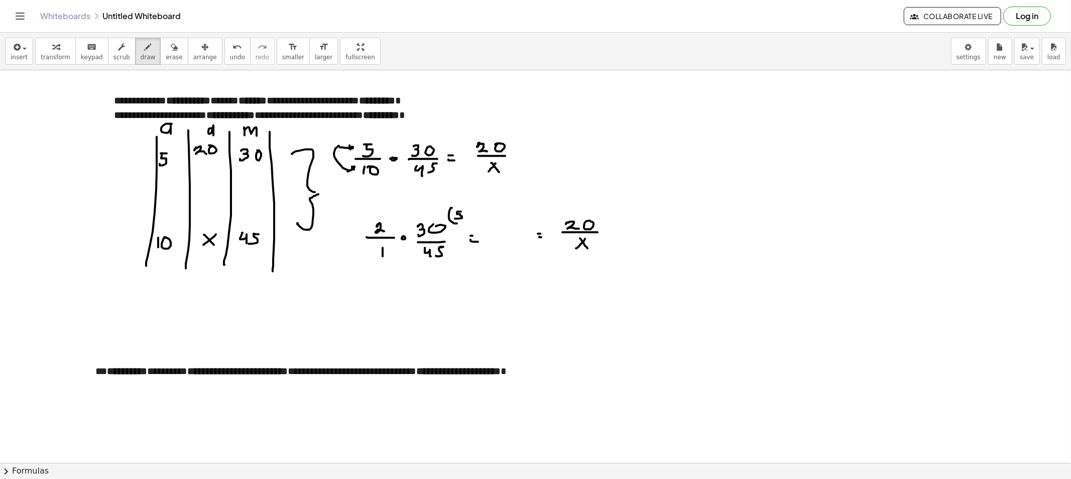
drag, startPoint x: 465, startPoint y: 208, endPoint x: 461, endPoint y: 222, distance: 14.6
drag, startPoint x: 450, startPoint y: 260, endPoint x: 454, endPoint y: 273, distance: 13.7
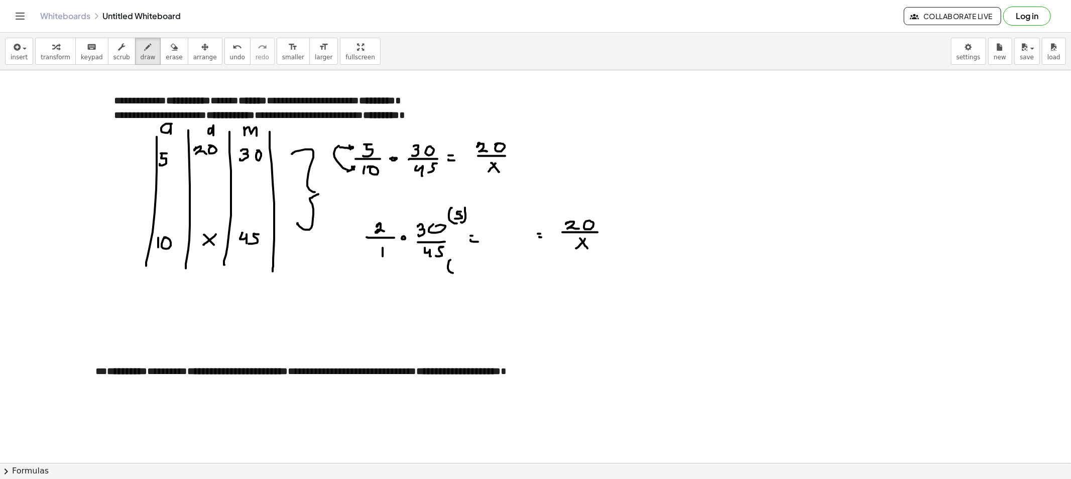
drag, startPoint x: 455, startPoint y: 266, endPoint x: 462, endPoint y: 266, distance: 7.5
drag, startPoint x: 465, startPoint y: 262, endPoint x: 463, endPoint y: 275, distance: 13.1
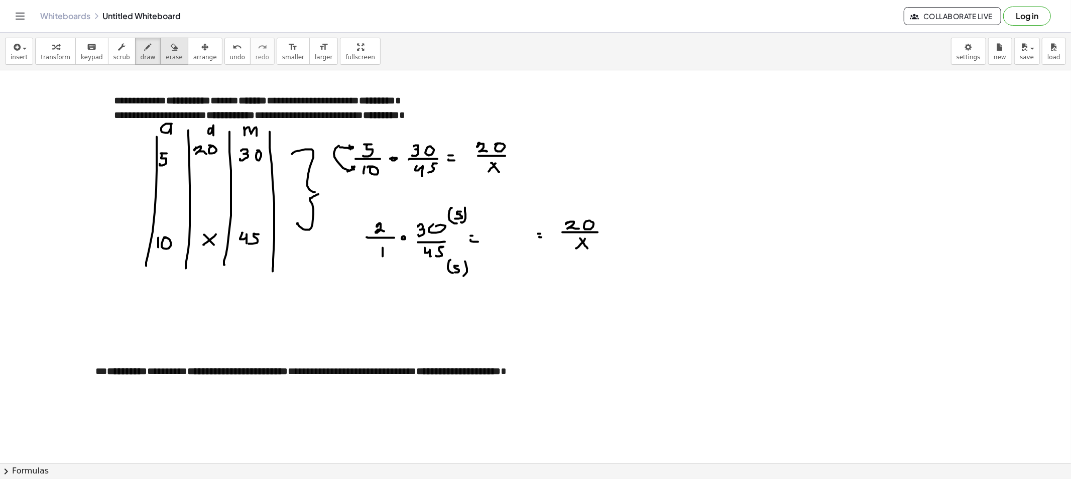
click at [167, 54] on span "erase" at bounding box center [174, 57] width 17 height 7
click at [146, 56] on button "draw" at bounding box center [148, 51] width 26 height 27
click at [166, 54] on span "erase" at bounding box center [174, 57] width 17 height 7
drag, startPoint x: 455, startPoint y: 285, endPoint x: 440, endPoint y: 229, distance: 57.2
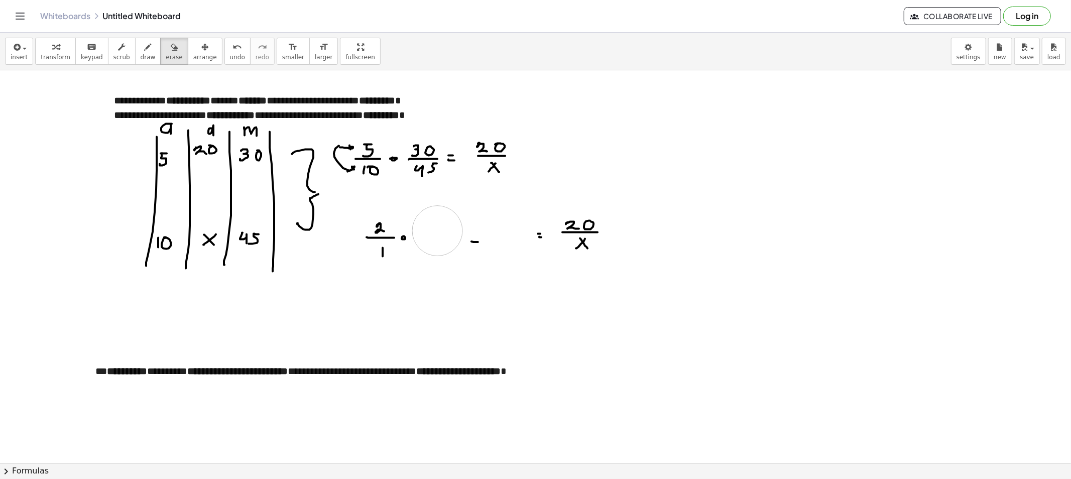
drag, startPoint x: 132, startPoint y: 59, endPoint x: 218, endPoint y: 156, distance: 129.8
click at [141, 59] on span "draw" at bounding box center [148, 57] width 15 height 7
drag, startPoint x: 442, startPoint y: 221, endPoint x: 434, endPoint y: 228, distance: 11.0
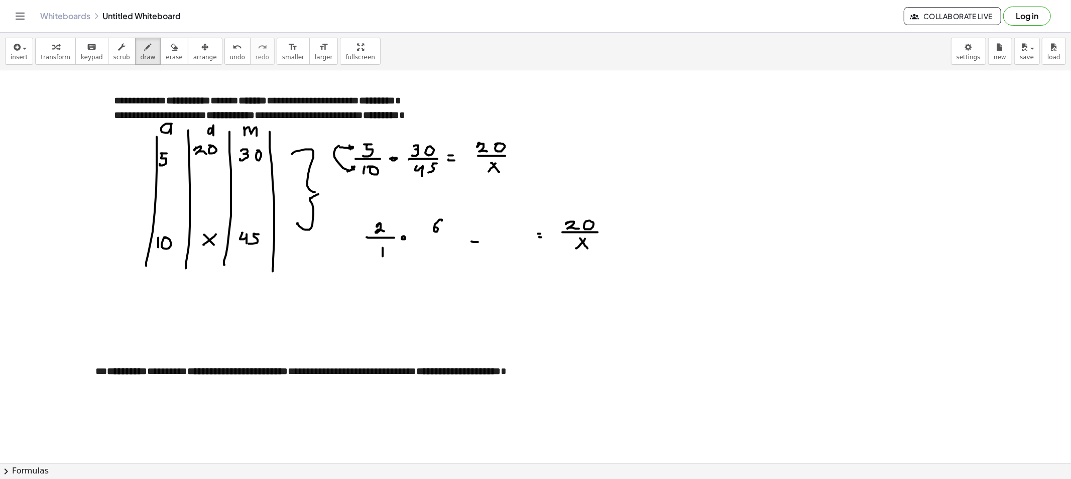
drag, startPoint x: 439, startPoint y: 245, endPoint x: 440, endPoint y: 256, distance: 11.1
click at [171, 51] on icon "button" at bounding box center [174, 47] width 7 height 12
drag, startPoint x: 437, startPoint y: 220, endPoint x: 439, endPoint y: 257, distance: 37.2
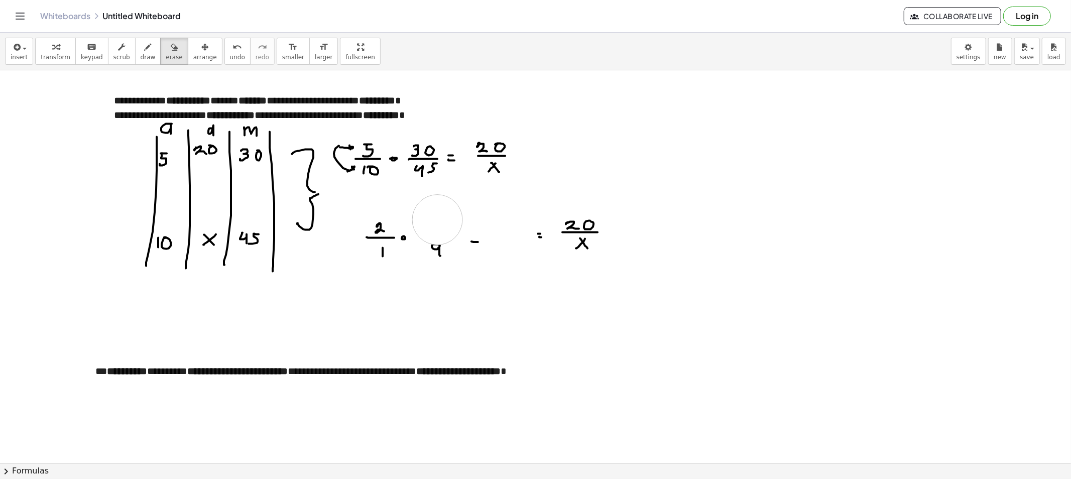
click at [145, 46] on icon "button" at bounding box center [148, 47] width 7 height 12
drag, startPoint x: 433, startPoint y: 224, endPoint x: 430, endPoint y: 236, distance: 12.5
drag, startPoint x: 441, startPoint y: 237, endPoint x: 435, endPoint y: 244, distance: 8.9
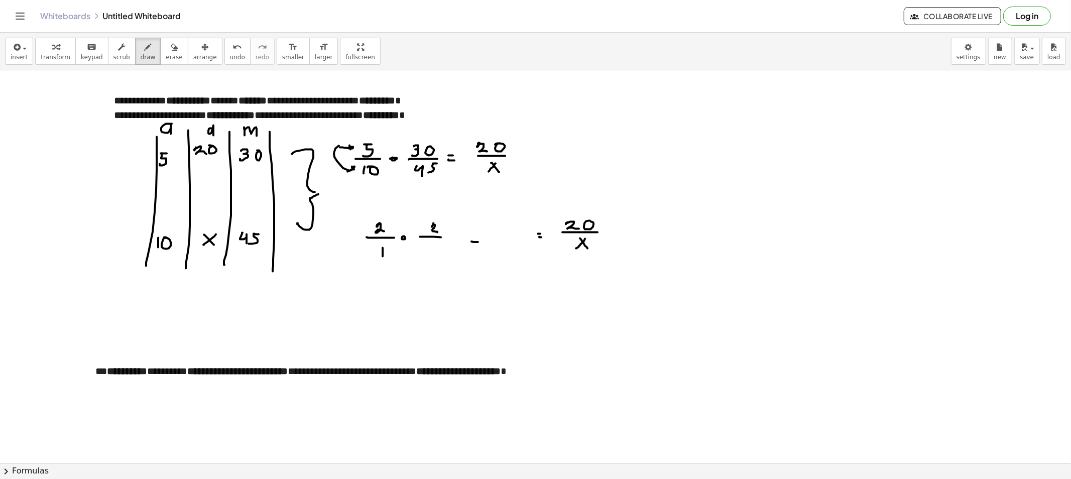
drag, startPoint x: 435, startPoint y: 244, endPoint x: 436, endPoint y: 254, distance: 10.1
drag, startPoint x: 471, startPoint y: 233, endPoint x: 477, endPoint y: 234, distance: 6.0
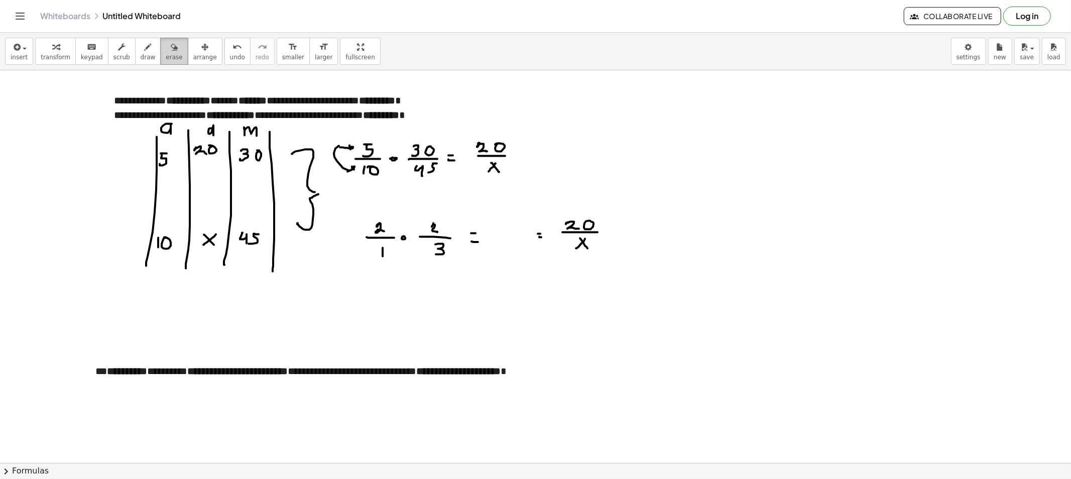
drag, startPoint x: 152, startPoint y: 49, endPoint x: 163, endPoint y: 63, distance: 18.2
click at [160, 54] on button "erase" at bounding box center [174, 51] width 28 height 27
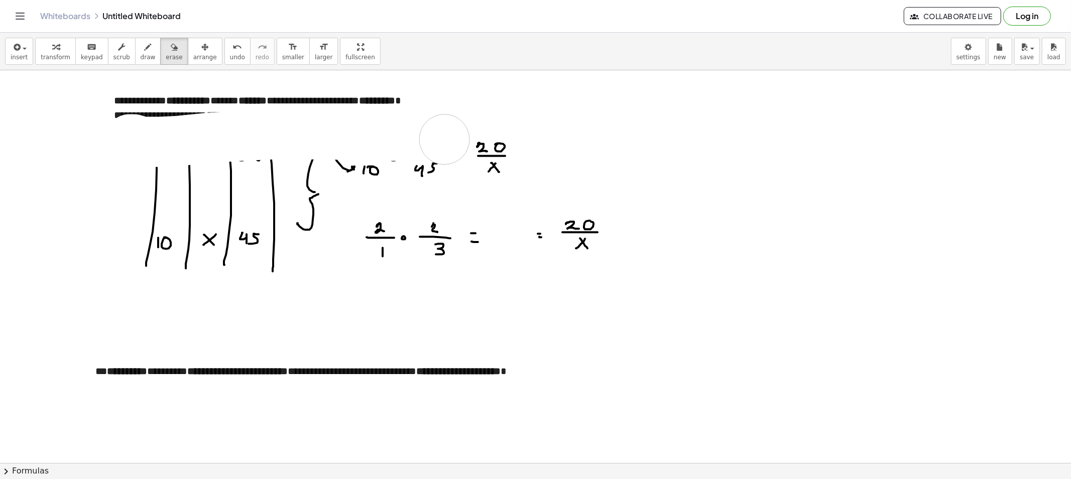
drag, startPoint x: 142, startPoint y: 142, endPoint x: 333, endPoint y: 114, distance: 192.7
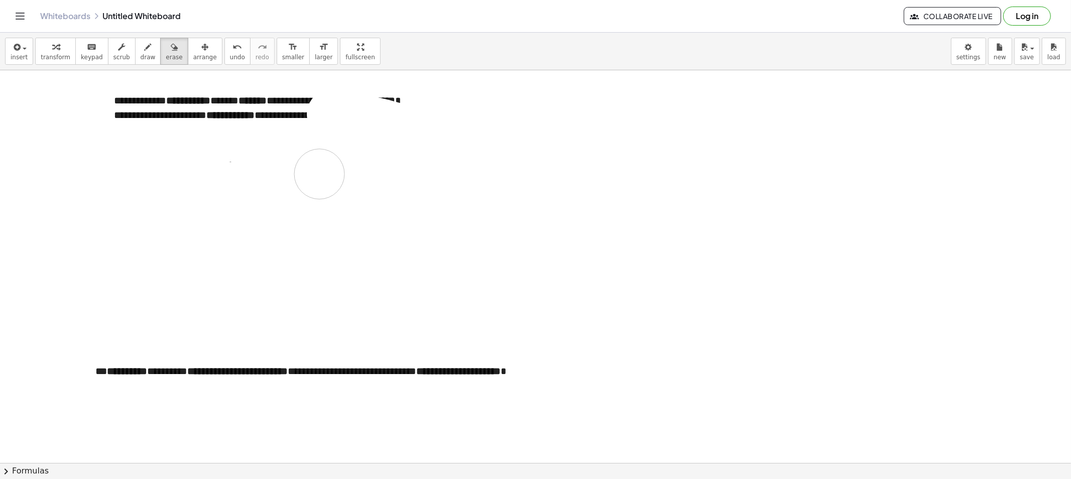
drag, startPoint x: 333, startPoint y: 114, endPoint x: 485, endPoint y: 147, distance: 155.6
drag, startPoint x: 423, startPoint y: 127, endPoint x: 400, endPoint y: 127, distance: 23.6
drag, startPoint x: 192, startPoint y: 43, endPoint x: 303, endPoint y: 97, distance: 123.7
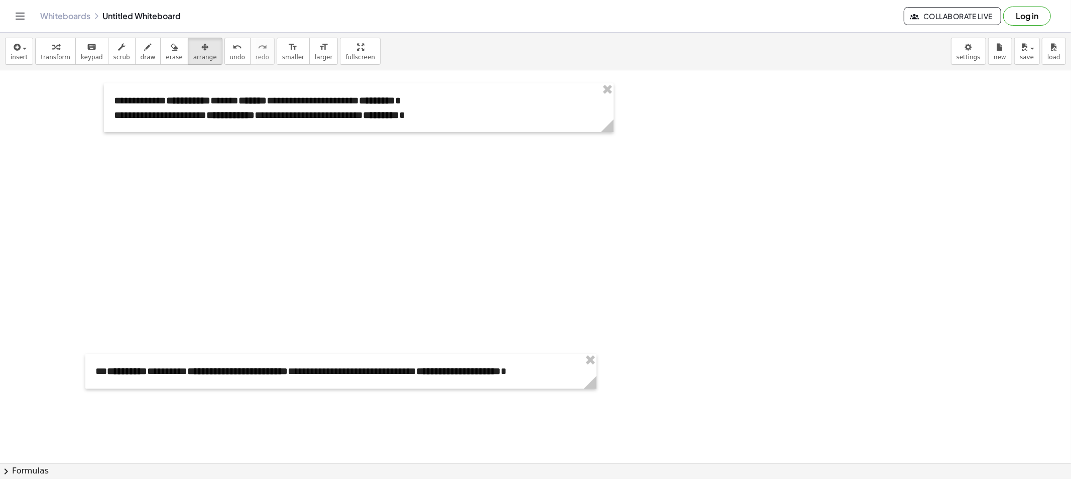
click at [193, 45] on div "button" at bounding box center [205, 47] width 24 height 12
drag, startPoint x: 611, startPoint y: 88, endPoint x: 618, endPoint y: 270, distance: 181.3
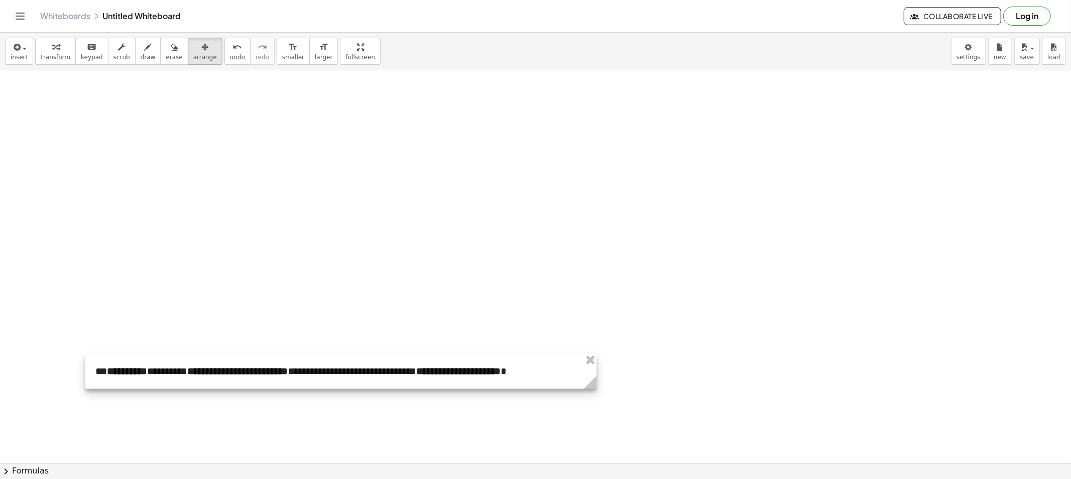
drag, startPoint x: 587, startPoint y: 355, endPoint x: 502, endPoint y: 279, distance: 114.4
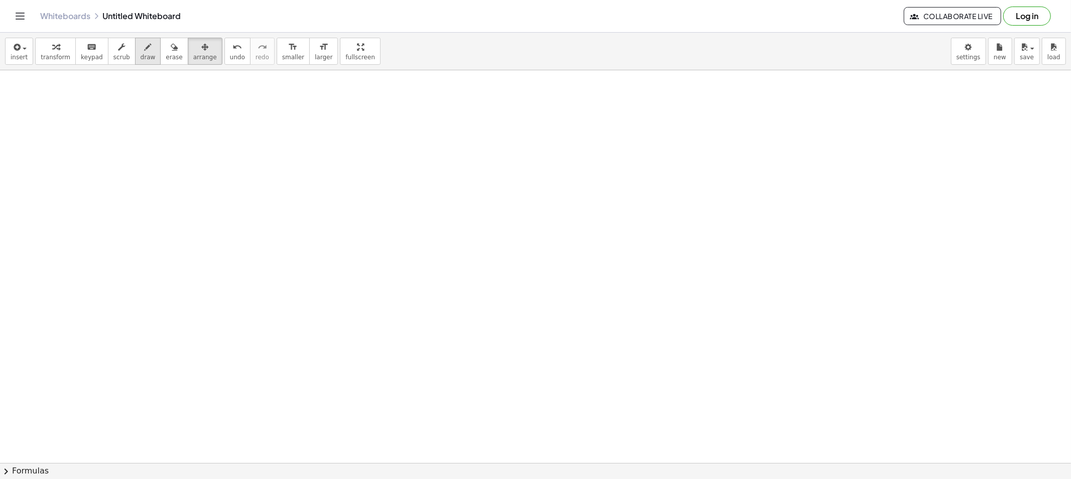
click at [138, 53] on button "draw" at bounding box center [148, 51] width 26 height 27
click at [141, 51] on div "button" at bounding box center [148, 47] width 15 height 12
click at [135, 52] on button "draw" at bounding box center [148, 51] width 26 height 27
drag, startPoint x: 71, startPoint y: 91, endPoint x: 183, endPoint y: 164, distance: 133.5
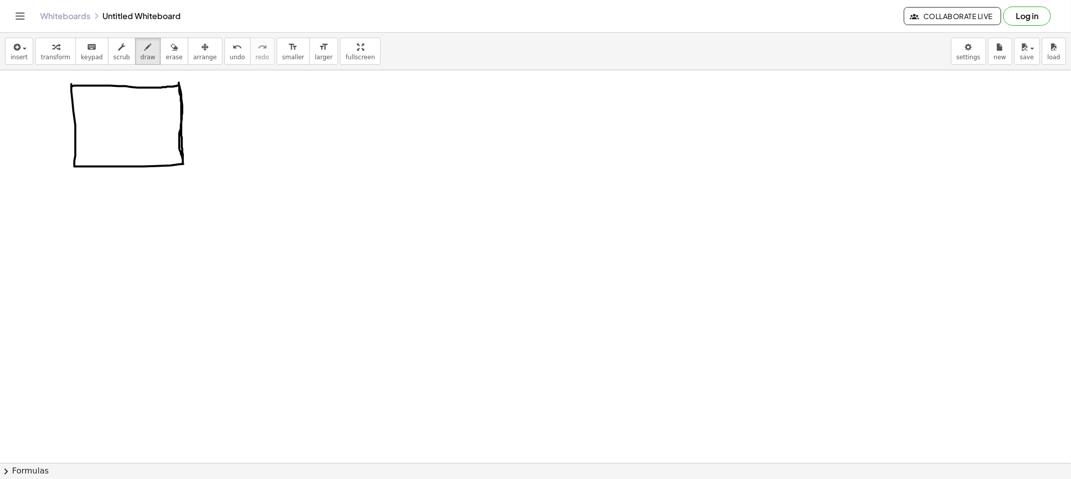
drag, startPoint x: 71, startPoint y: 86, endPoint x: 179, endPoint y: 83, distance: 107.5
drag, startPoint x: 141, startPoint y: 58, endPoint x: 221, endPoint y: 94, distance: 88.7
click at [143, 60] on button "draw" at bounding box center [148, 51] width 26 height 27
drag, startPoint x: 229, startPoint y: 107, endPoint x: 237, endPoint y: 108, distance: 8.7
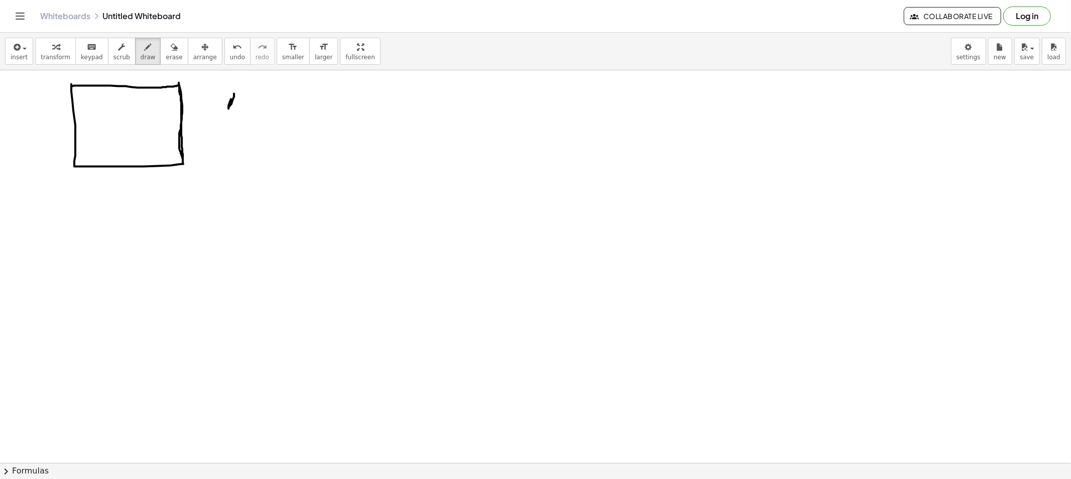
drag, startPoint x: 232, startPoint y: 101, endPoint x: 239, endPoint y: 104, distance: 7.2
click at [141, 56] on span "draw" at bounding box center [148, 57] width 15 height 7
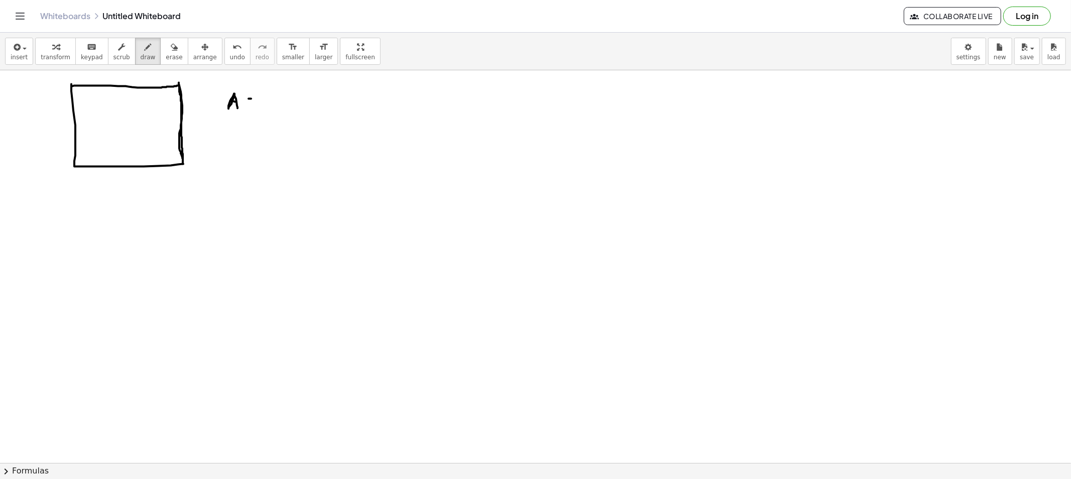
drag, startPoint x: 270, startPoint y: 93, endPoint x: 277, endPoint y: 105, distance: 14.4
drag, startPoint x: 270, startPoint y: 95, endPoint x: 276, endPoint y: 111, distance: 16.7
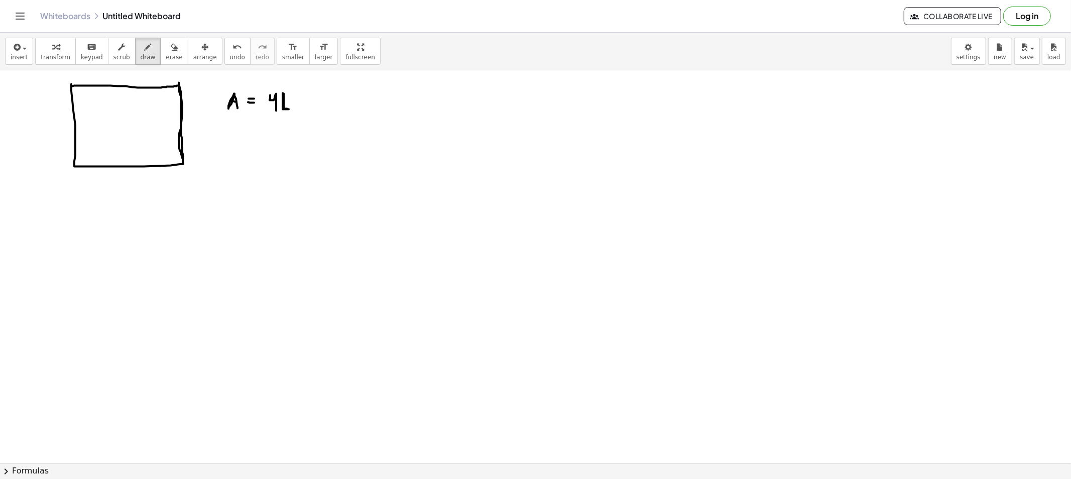
drag, startPoint x: 283, startPoint y: 93, endPoint x: 290, endPoint y: 109, distance: 17.3
click at [166, 57] on span "erase" at bounding box center [174, 57] width 17 height 7
drag, startPoint x: 297, startPoint y: 123, endPoint x: 287, endPoint y: 93, distance: 31.9
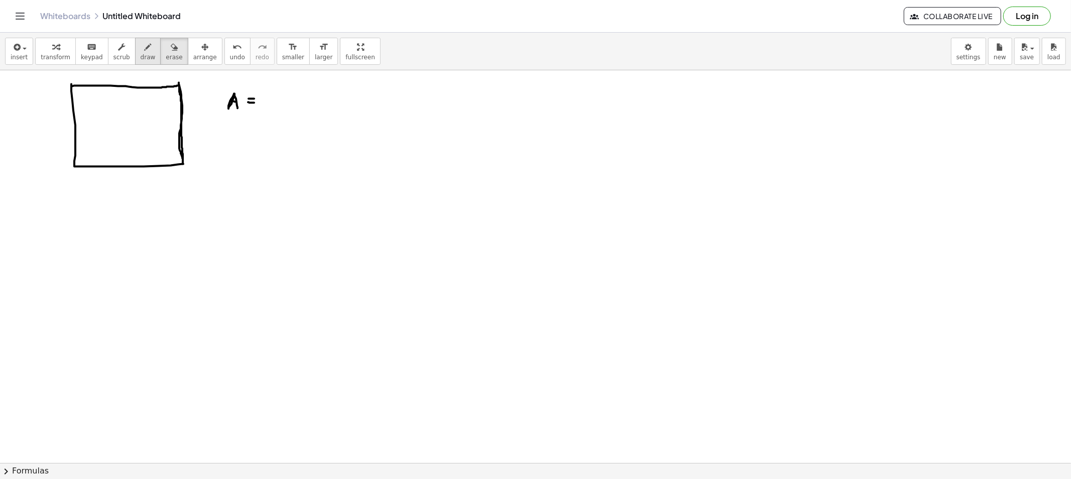
click at [135, 61] on button "draw" at bounding box center [148, 51] width 26 height 27
drag, startPoint x: 277, startPoint y: 93, endPoint x: 287, endPoint y: 107, distance: 16.9
drag, startPoint x: 292, startPoint y: 93, endPoint x: 295, endPoint y: 109, distance: 16.8
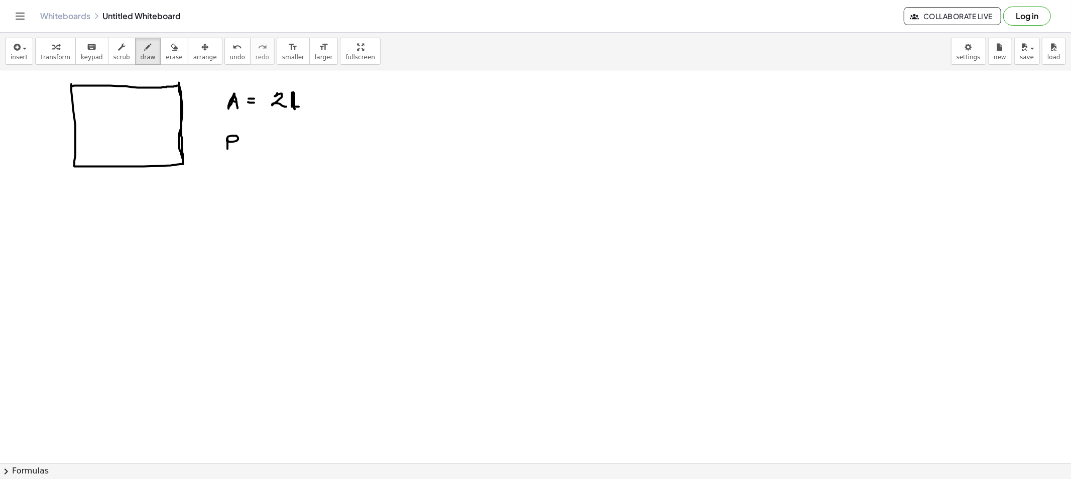
drag, startPoint x: 227, startPoint y: 140, endPoint x: 227, endPoint y: 149, distance: 9.5
drag, startPoint x: 254, startPoint y: 143, endPoint x: 251, endPoint y: 149, distance: 6.3
drag, startPoint x: 251, startPoint y: 149, endPoint x: 275, endPoint y: 145, distance: 24.4
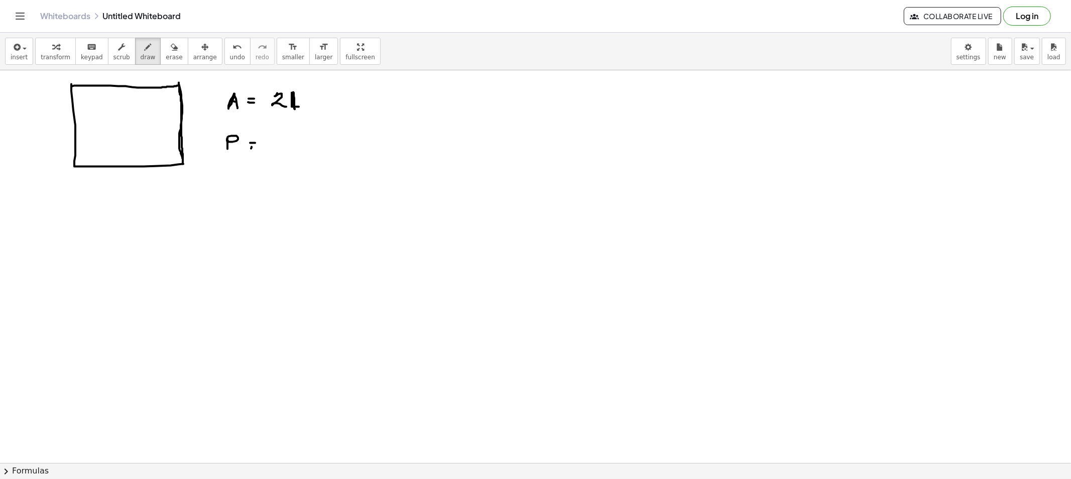
drag, startPoint x: 267, startPoint y: 154, endPoint x: 275, endPoint y: 154, distance: 8.0
drag, startPoint x: 287, startPoint y: 144, endPoint x: 283, endPoint y: 148, distance: 5.3
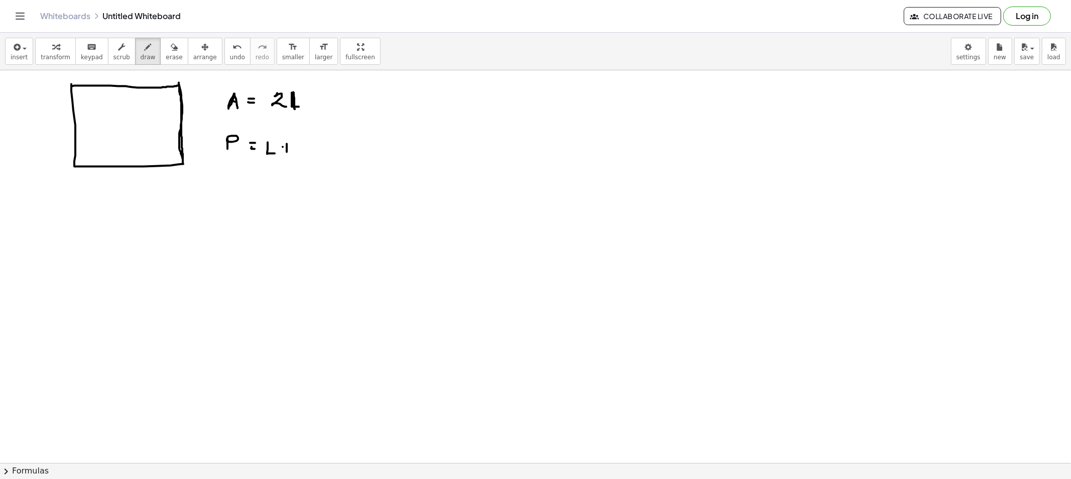
drag, startPoint x: 283, startPoint y: 147, endPoint x: 293, endPoint y: 149, distance: 10.2
drag, startPoint x: 307, startPoint y: 141, endPoint x: 315, endPoint y: 151, distance: 13.3
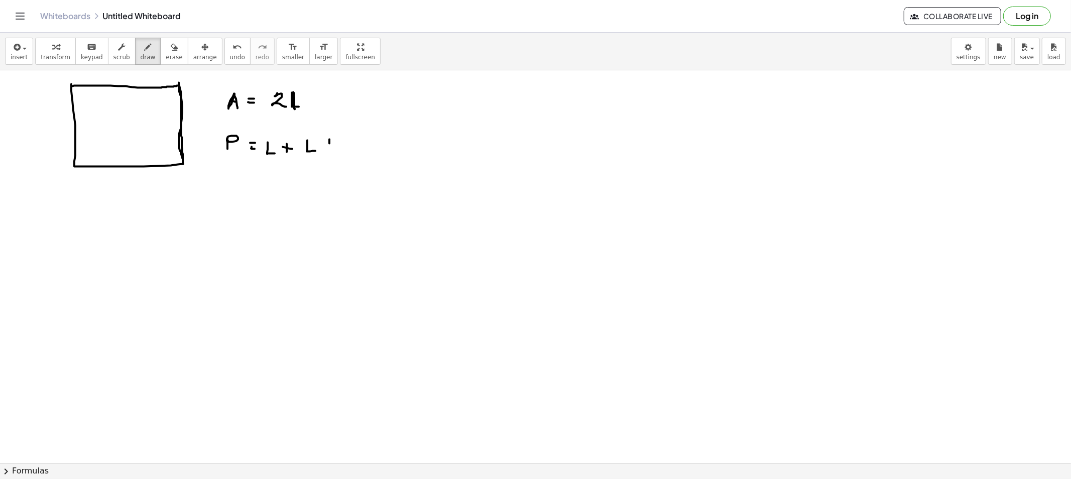
drag, startPoint x: 347, startPoint y: 147, endPoint x: 355, endPoint y: 152, distance: 9.2
drag, startPoint x: 372, startPoint y: 141, endPoint x: 372, endPoint y: 148, distance: 7.5
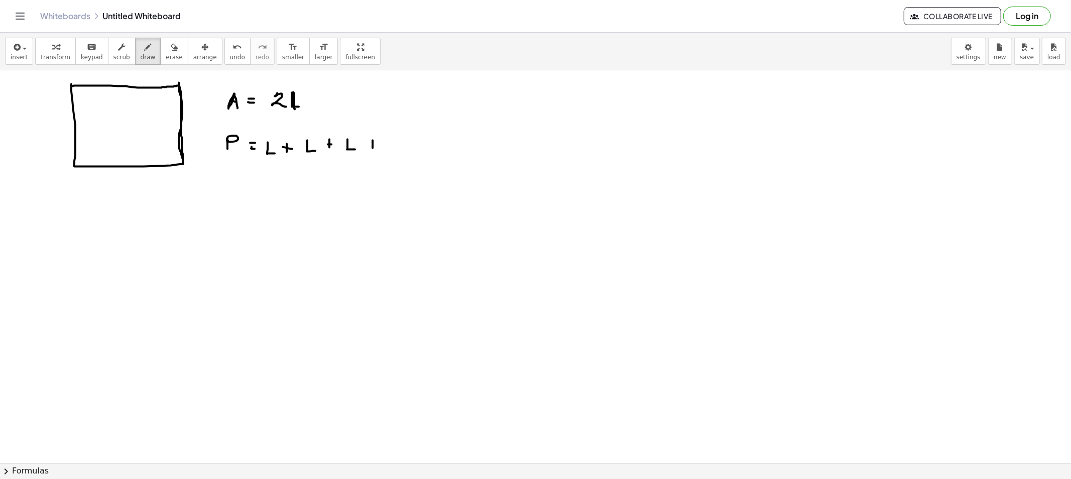
drag, startPoint x: 386, startPoint y: 149, endPoint x: 400, endPoint y: 150, distance: 13.1
drag, startPoint x: 226, startPoint y: 182, endPoint x: 231, endPoint y: 173, distance: 10.8
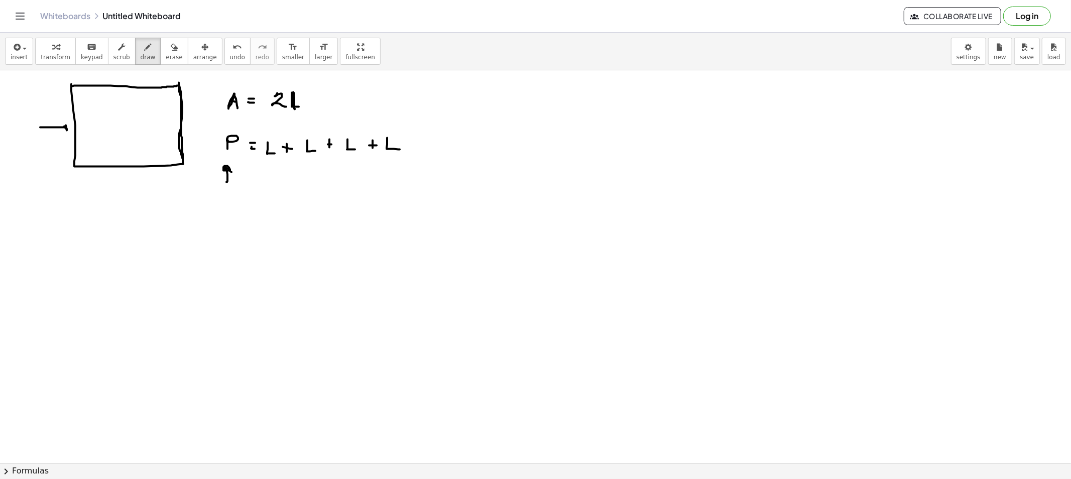
drag, startPoint x: 40, startPoint y: 127, endPoint x: 64, endPoint y: 134, distance: 25.0
drag, startPoint x: 128, startPoint y: 191, endPoint x: 132, endPoint y: 176, distance: 15.1
click at [148, 59] on button "draw" at bounding box center [148, 51] width 26 height 27
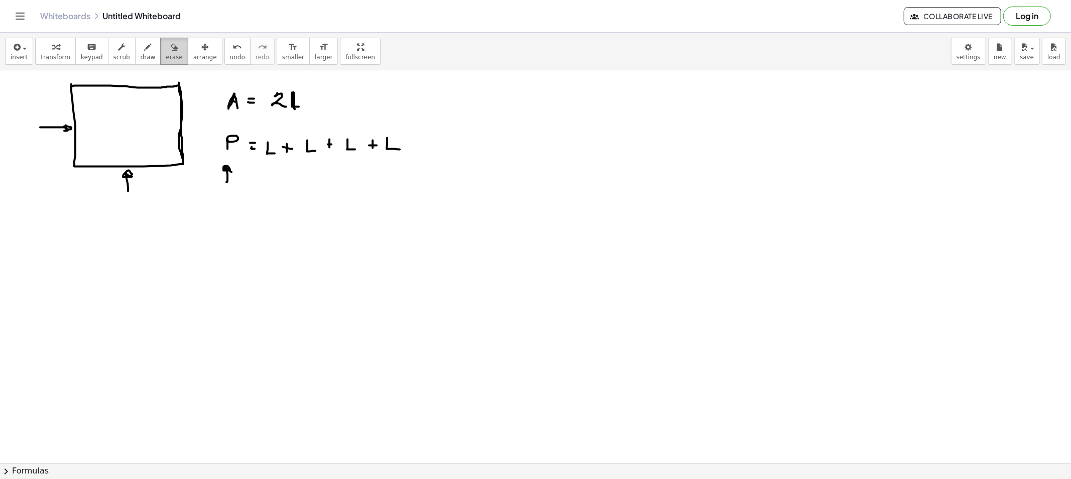
click at [166, 52] on div "button" at bounding box center [174, 47] width 17 height 12
drag, startPoint x: 33, startPoint y: 126, endPoint x: 46, endPoint y: 125, distance: 13.1
drag, startPoint x: 122, startPoint y: 213, endPoint x: 126, endPoint y: 196, distance: 17.5
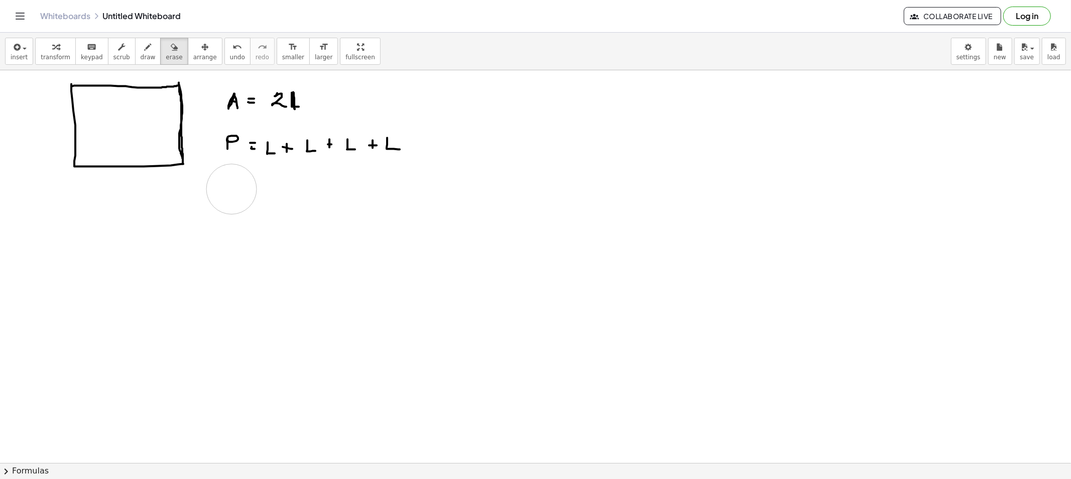
drag, startPoint x: 232, startPoint y: 199, endPoint x: 231, endPoint y: 189, distance: 9.6
click at [135, 51] on button "draw" at bounding box center [148, 51] width 26 height 27
drag, startPoint x: 34, startPoint y: 213, endPoint x: 229, endPoint y: 285, distance: 207.4
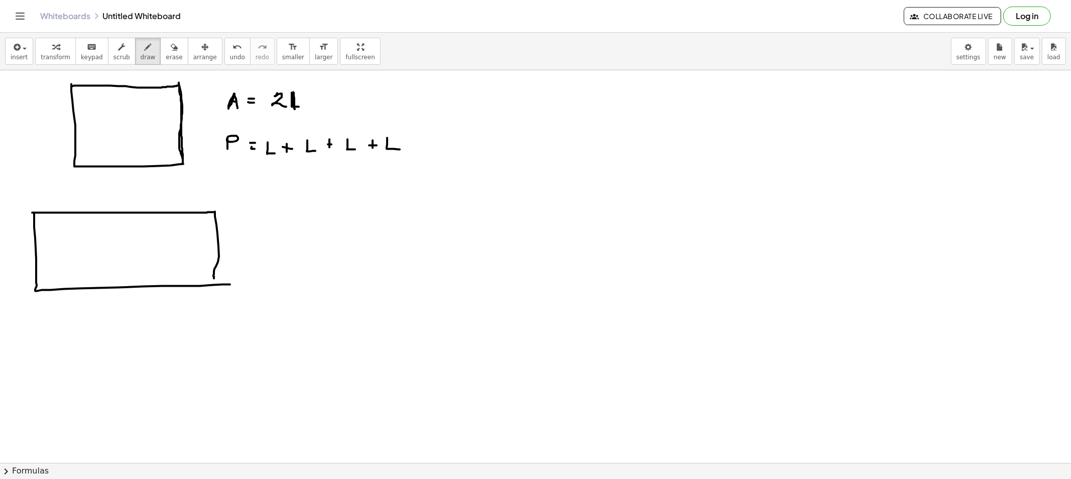
drag, startPoint x: 33, startPoint y: 213, endPoint x: 217, endPoint y: 269, distance: 192.6
drag, startPoint x: 31, startPoint y: 211, endPoint x: 235, endPoint y: 284, distance: 216.4
drag, startPoint x: 251, startPoint y: 239, endPoint x: 251, endPoint y: 244, distance: 5.0
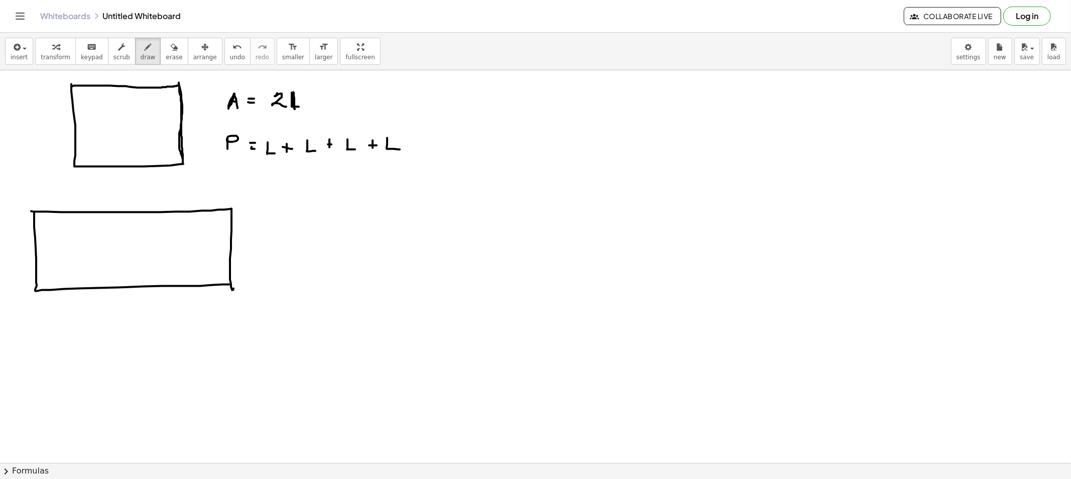
drag, startPoint x: 251, startPoint y: 246, endPoint x: 263, endPoint y: 246, distance: 12.0
drag, startPoint x: 264, startPoint y: 219, endPoint x: 268, endPoint y: 227, distance: 9.2
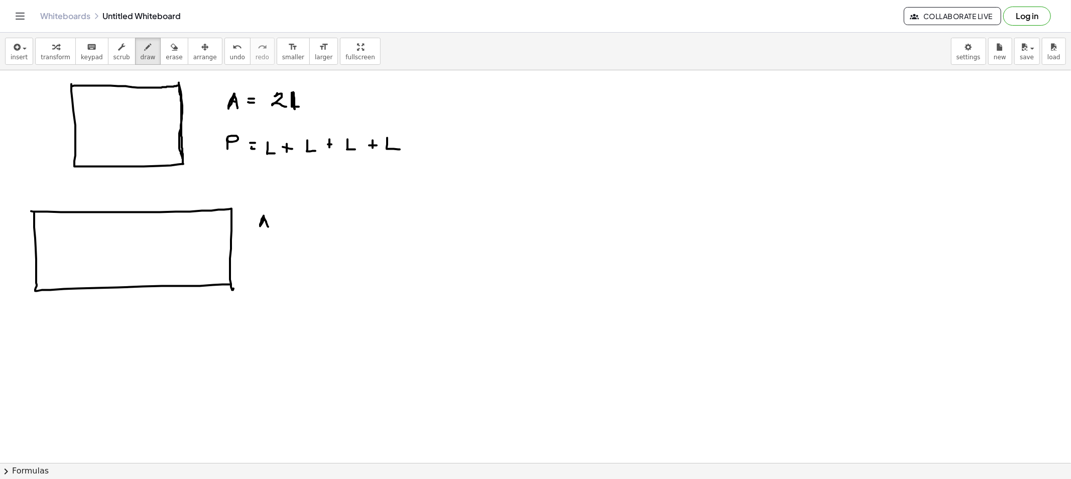
drag, startPoint x: 262, startPoint y: 222, endPoint x: 269, endPoint y: 222, distance: 7.0
click at [171, 54] on button "erase" at bounding box center [174, 51] width 28 height 27
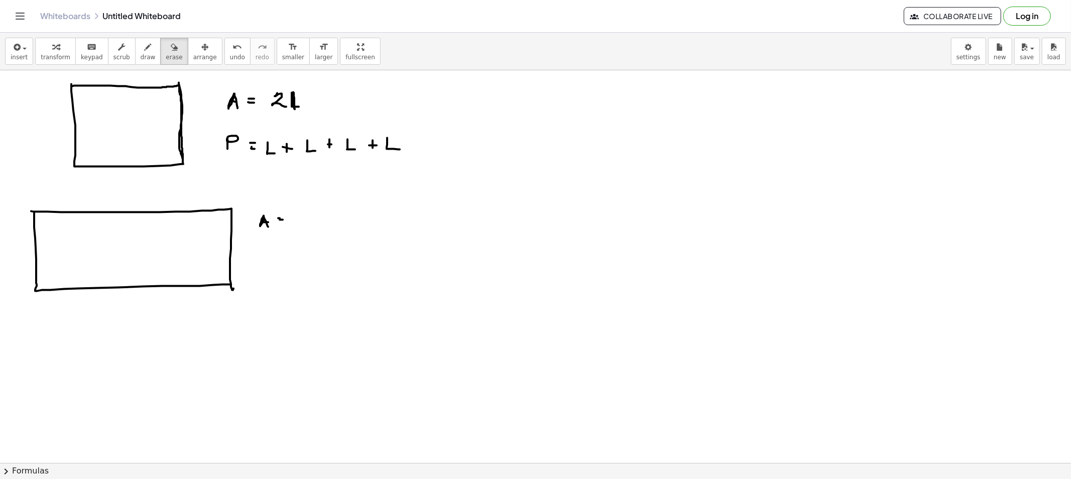
click at [145, 52] on icon "button" at bounding box center [148, 47] width 7 height 12
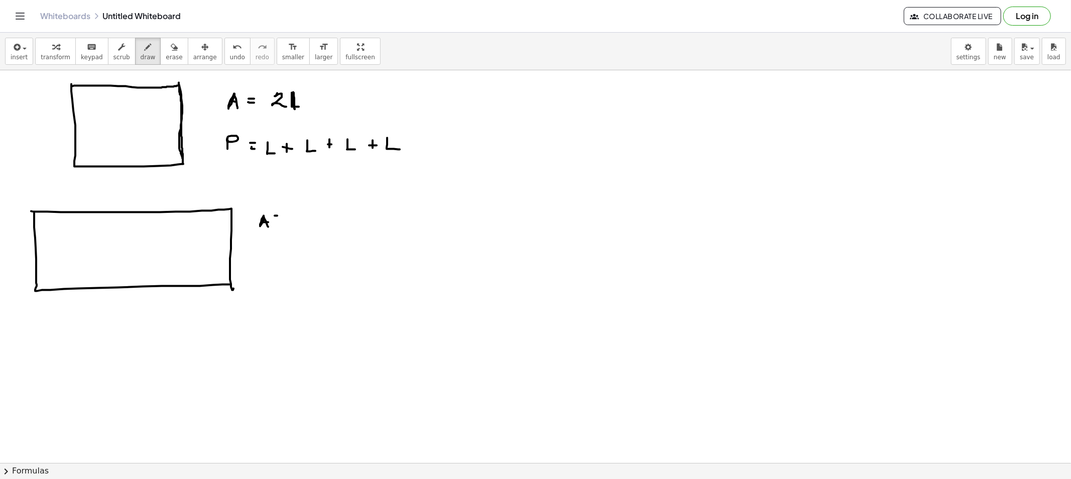
drag, startPoint x: 330, startPoint y: 212, endPoint x: 337, endPoint y: 222, distance: 12.5
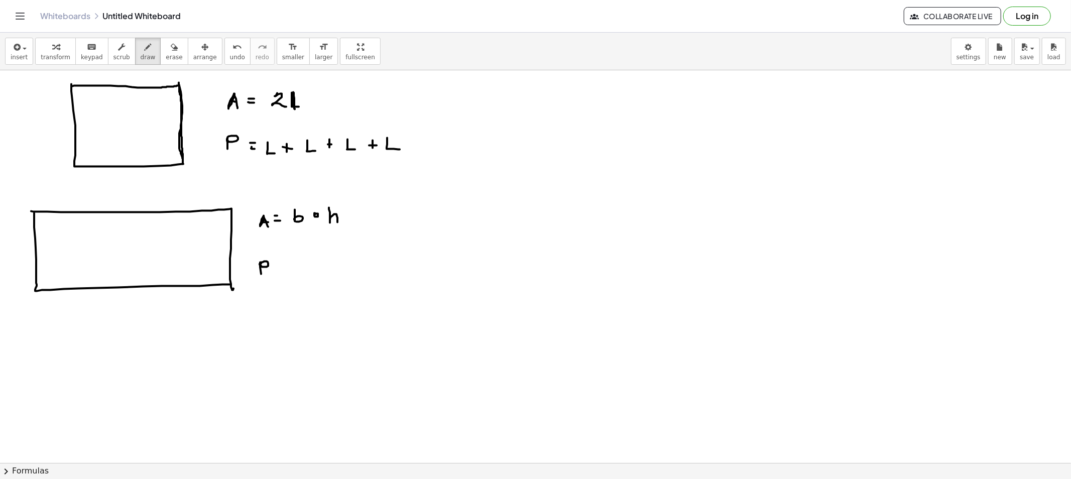
drag, startPoint x: 260, startPoint y: 263, endPoint x: 261, endPoint y: 276, distance: 13.1
drag, startPoint x: 229, startPoint y: 171, endPoint x: 242, endPoint y: 175, distance: 13.5
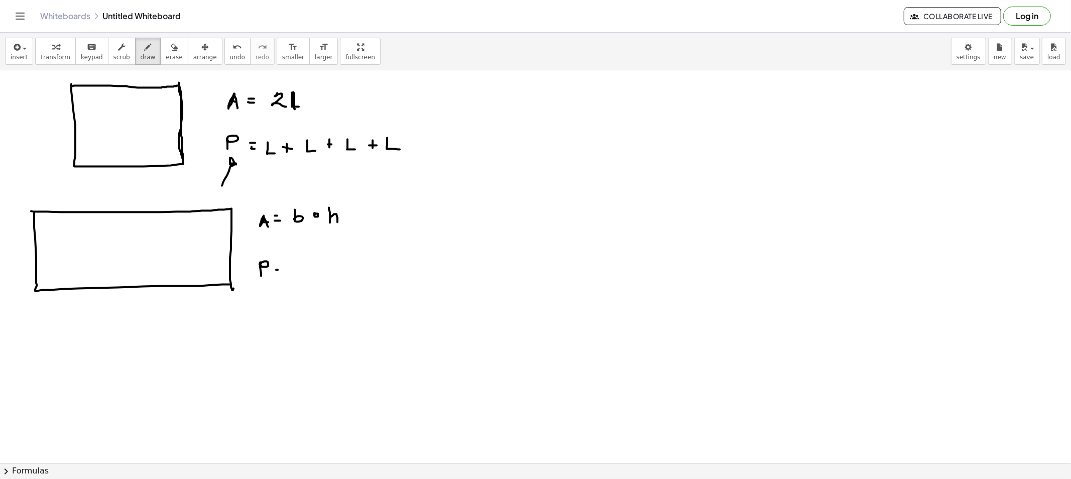
drag, startPoint x: 297, startPoint y: 265, endPoint x: 305, endPoint y: 278, distance: 15.6
drag, startPoint x: 313, startPoint y: 264, endPoint x: 312, endPoint y: 272, distance: 7.6
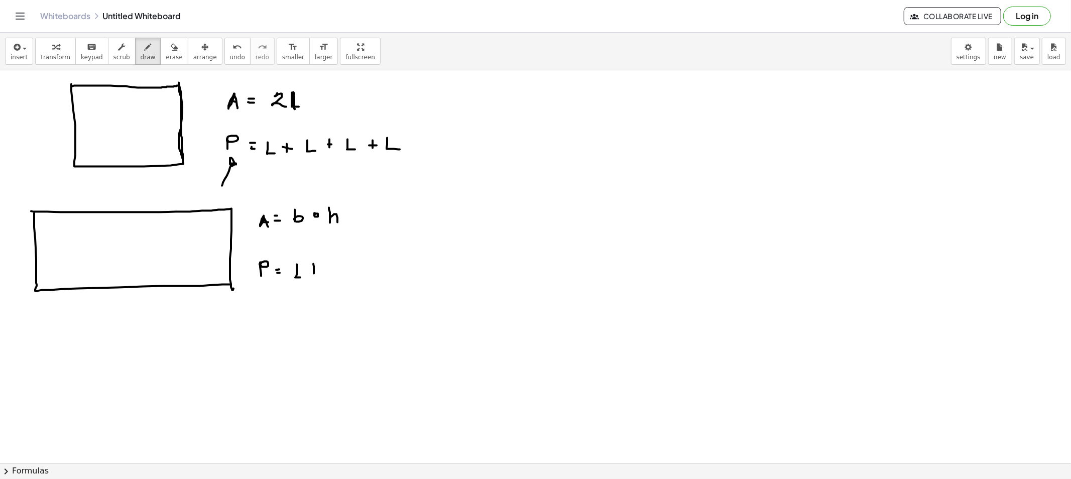
drag, startPoint x: 329, startPoint y: 263, endPoint x: 337, endPoint y: 275, distance: 14.8
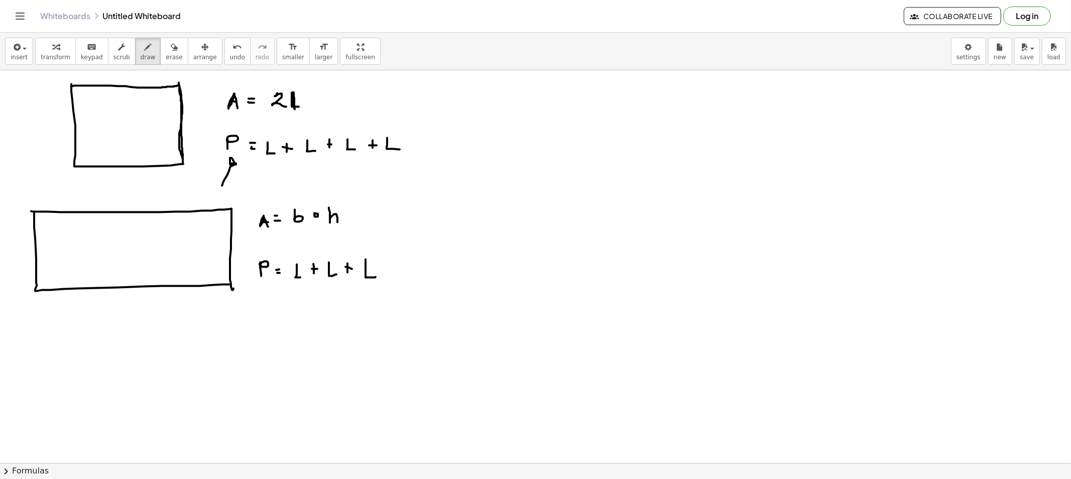
drag, startPoint x: 365, startPoint y: 263, endPoint x: 375, endPoint y: 277, distance: 17.7
drag, startPoint x: 384, startPoint y: 263, endPoint x: 380, endPoint y: 269, distance: 7.7
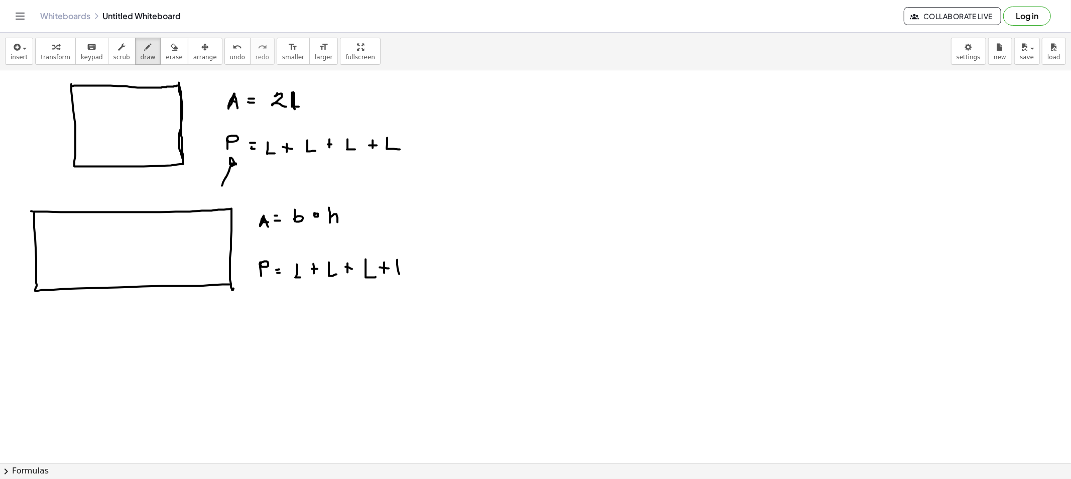
drag, startPoint x: 397, startPoint y: 260, endPoint x: 413, endPoint y: 273, distance: 20.7
drag, startPoint x: 728, startPoint y: 111, endPoint x: 721, endPoint y: 123, distance: 13.7
drag, startPoint x: 712, startPoint y: 140, endPoint x: 699, endPoint y: 157, distance: 21.2
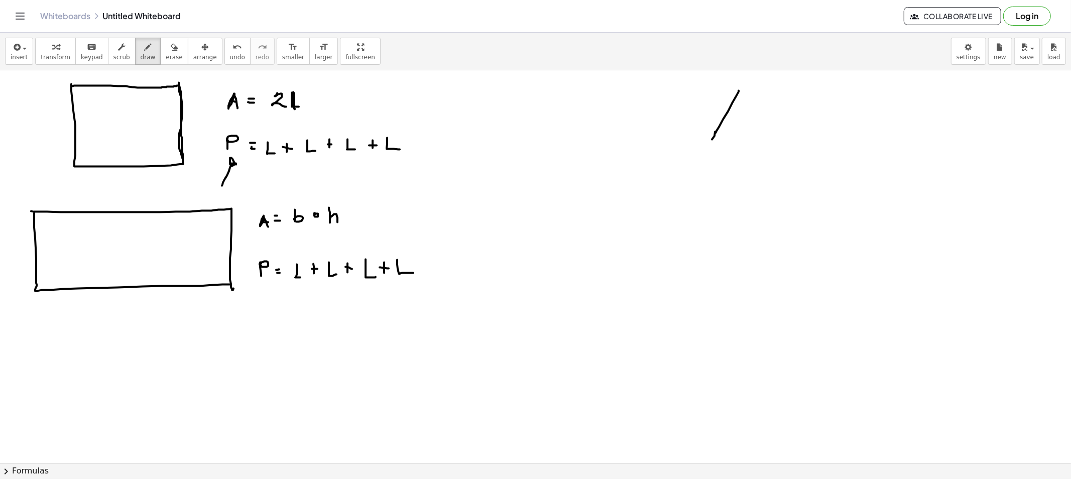
drag, startPoint x: 759, startPoint y: 130, endPoint x: 770, endPoint y: 158, distance: 30.5
drag, startPoint x: 697, startPoint y: 163, endPoint x: 786, endPoint y: 161, distance: 88.9
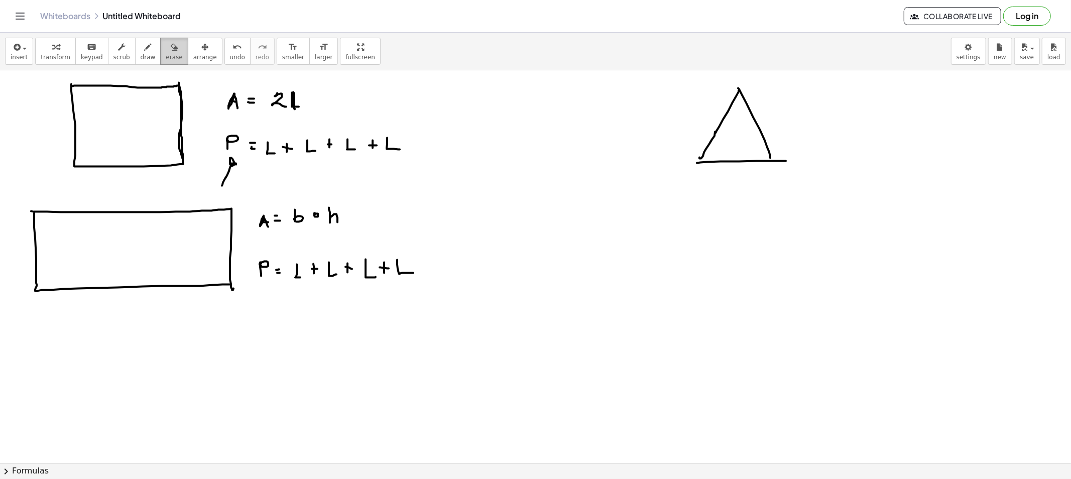
click at [166, 58] on span "erase" at bounding box center [174, 57] width 17 height 7
click at [166, 57] on span "erase" at bounding box center [174, 57] width 17 height 7
click at [144, 56] on button "draw" at bounding box center [148, 51] width 26 height 27
drag, startPoint x: 167, startPoint y: 50, endPoint x: 333, endPoint y: 124, distance: 181.8
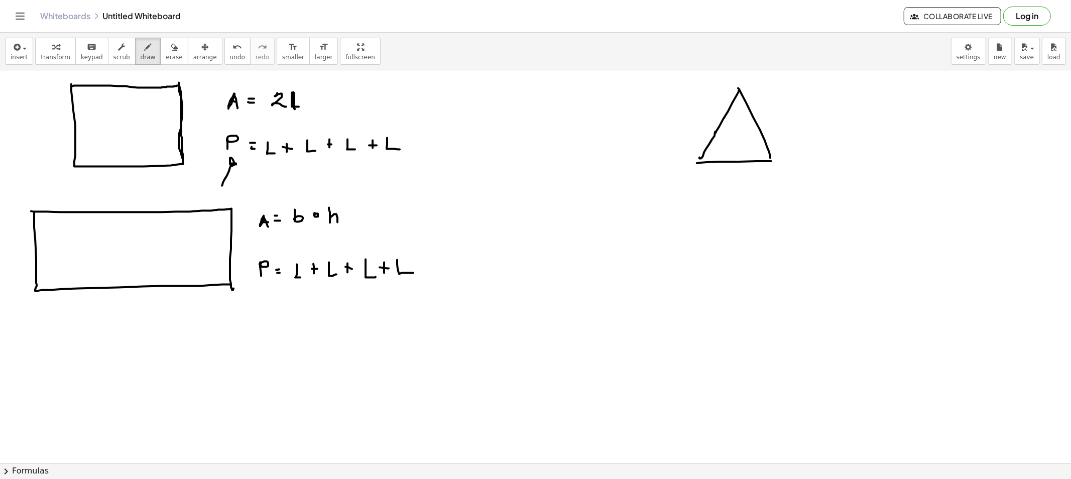
click at [173, 53] on button "erase" at bounding box center [174, 51] width 28 height 27
drag, startPoint x: 764, startPoint y: 134, endPoint x: 740, endPoint y: 158, distance: 34.1
drag, startPoint x: 137, startPoint y: 50, endPoint x: 192, endPoint y: 78, distance: 62.0
click at [143, 54] on button "draw" at bounding box center [148, 51] width 26 height 27
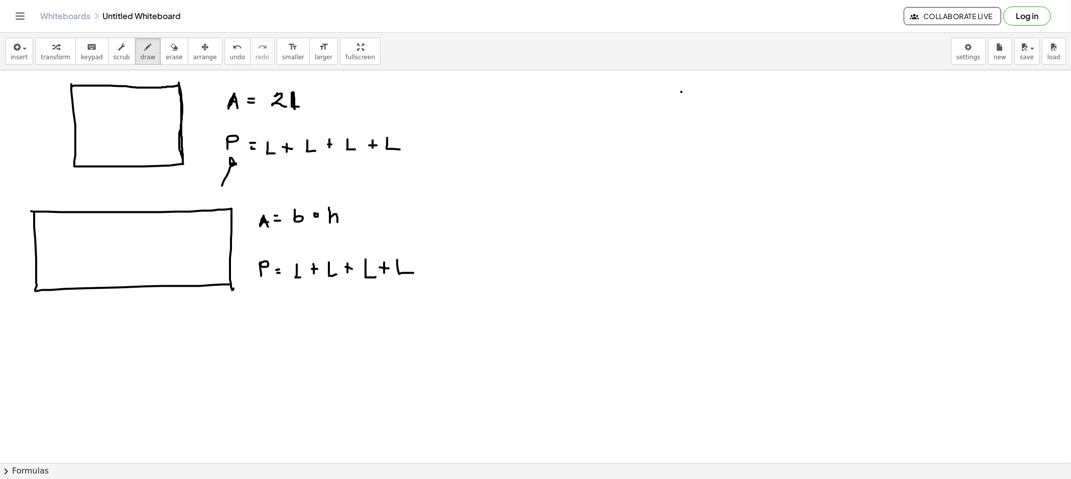
drag, startPoint x: 681, startPoint y: 92, endPoint x: 689, endPoint y: 159, distance: 66.7
drag, startPoint x: 728, startPoint y: 161, endPoint x: 838, endPoint y: 157, distance: 110.5
drag, startPoint x: 683, startPoint y: 92, endPoint x: 830, endPoint y: 173, distance: 167.8
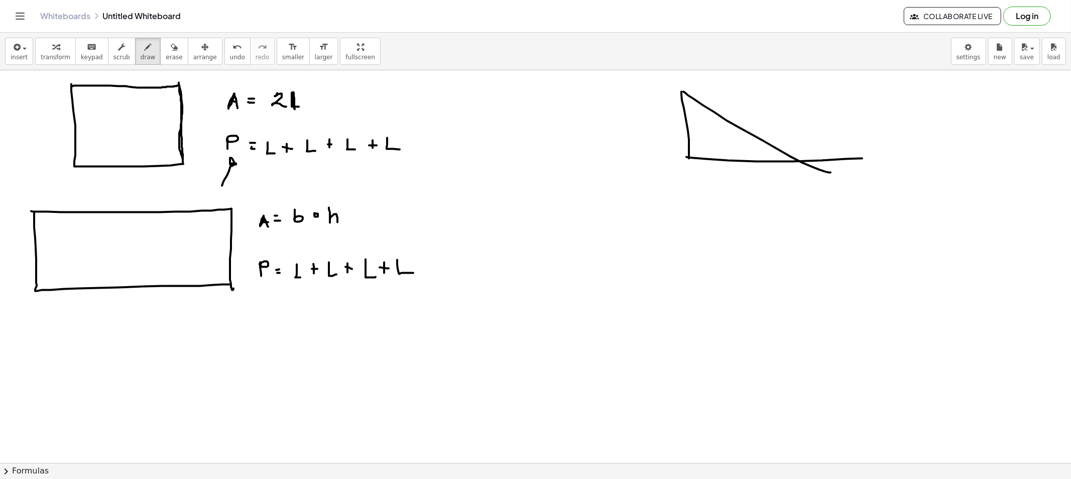
click at [171, 52] on icon "button" at bounding box center [174, 47] width 7 height 12
drag, startPoint x: 826, startPoint y: 183, endPoint x: 867, endPoint y: 176, distance: 41.8
click at [141, 51] on div "button" at bounding box center [148, 47] width 15 height 12
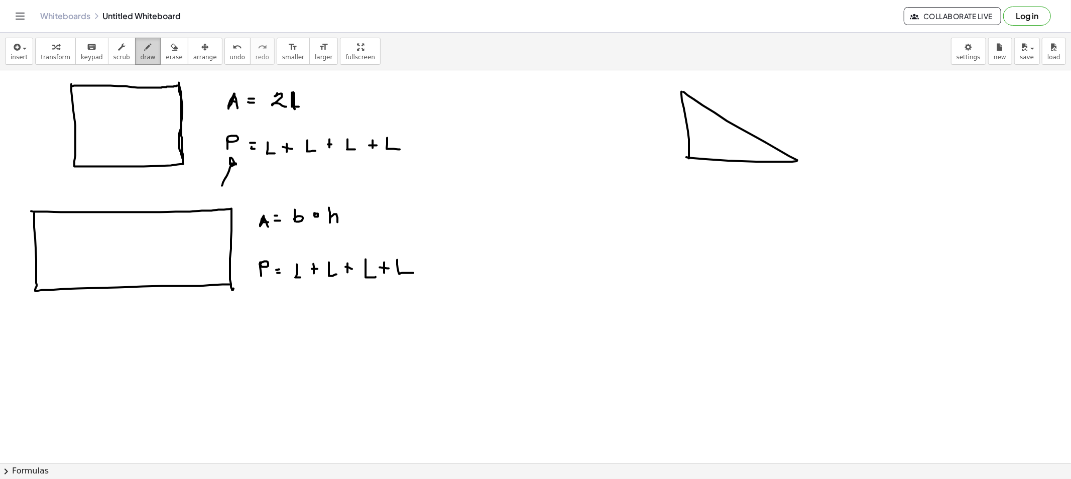
click at [141, 58] on span "draw" at bounding box center [148, 57] width 15 height 7
drag, startPoint x: 8, startPoint y: 193, endPoint x: 14, endPoint y: 214, distance: 21.3
drag, startPoint x: 22, startPoint y: 324, endPoint x: 34, endPoint y: 312, distance: 17.0
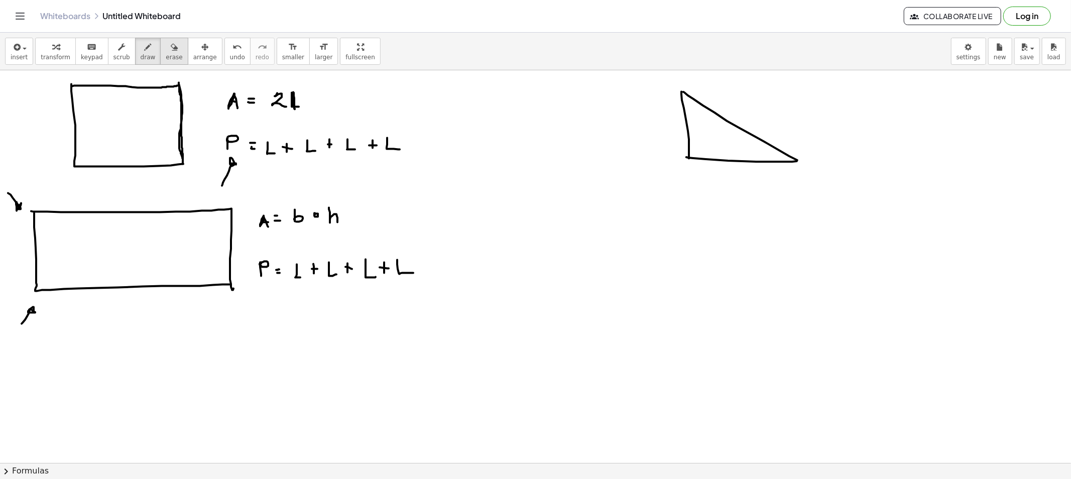
click at [166, 52] on div "button" at bounding box center [174, 47] width 17 height 12
drag, startPoint x: 9, startPoint y: 185, endPoint x: 4, endPoint y: 196, distance: 11.9
click at [141, 56] on span "draw" at bounding box center [148, 57] width 15 height 7
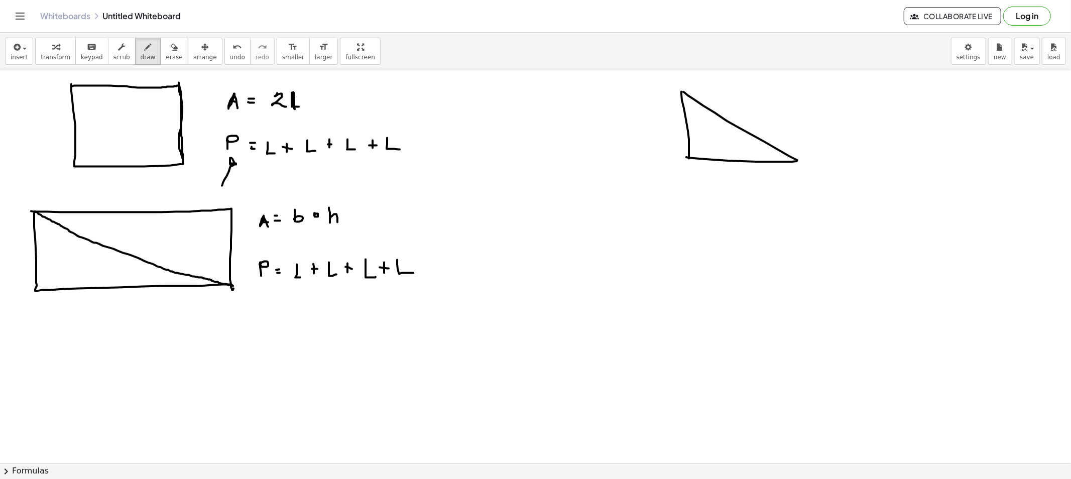
drag, startPoint x: 34, startPoint y: 212, endPoint x: 233, endPoint y: 286, distance: 212.2
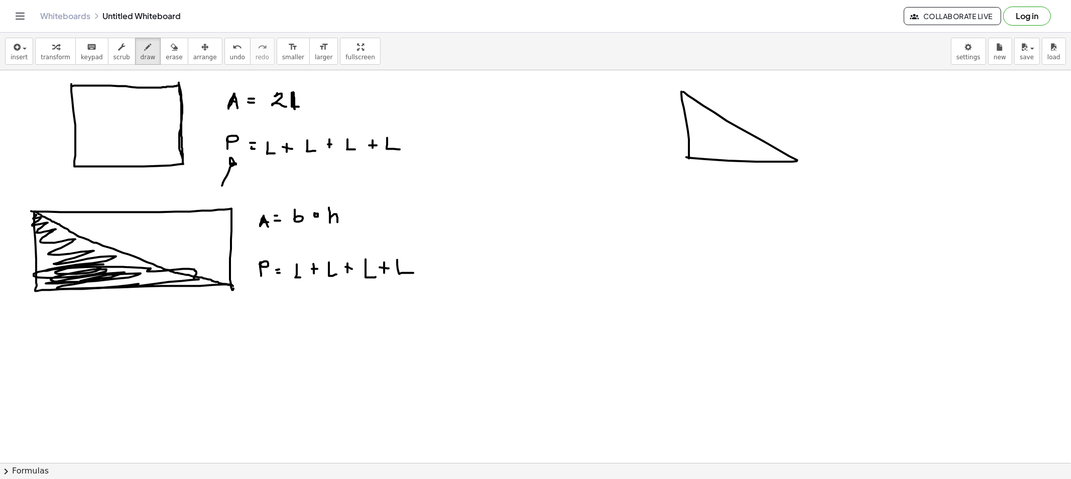
drag, startPoint x: 36, startPoint y: 215, endPoint x: 108, endPoint y: 263, distance: 86.6
drag, startPoint x: 132, startPoint y: 265, endPoint x: 112, endPoint y: 260, distance: 19.9
drag, startPoint x: 799, startPoint y: 102, endPoint x: 804, endPoint y: 109, distance: 8.8
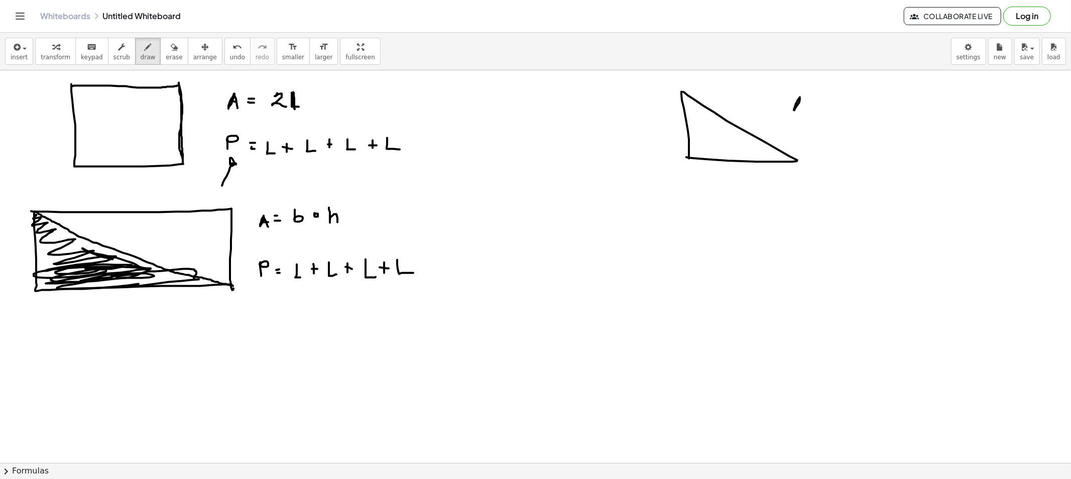
drag, startPoint x: 796, startPoint y: 105, endPoint x: 812, endPoint y: 104, distance: 16.1
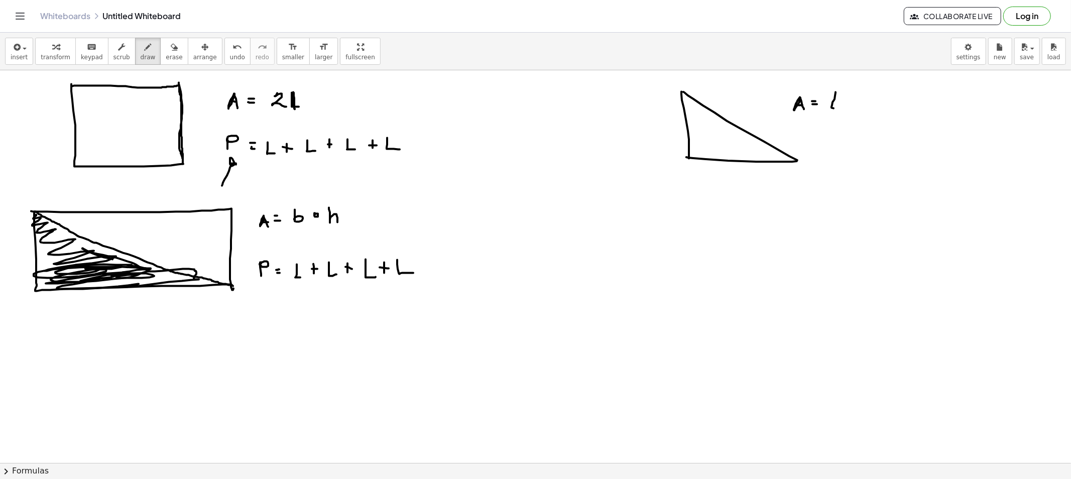
drag, startPoint x: 835, startPoint y: 92, endPoint x: 835, endPoint y: 107, distance: 14.6
drag, startPoint x: 870, startPoint y: 93, endPoint x: 875, endPoint y: 110, distance: 17.8
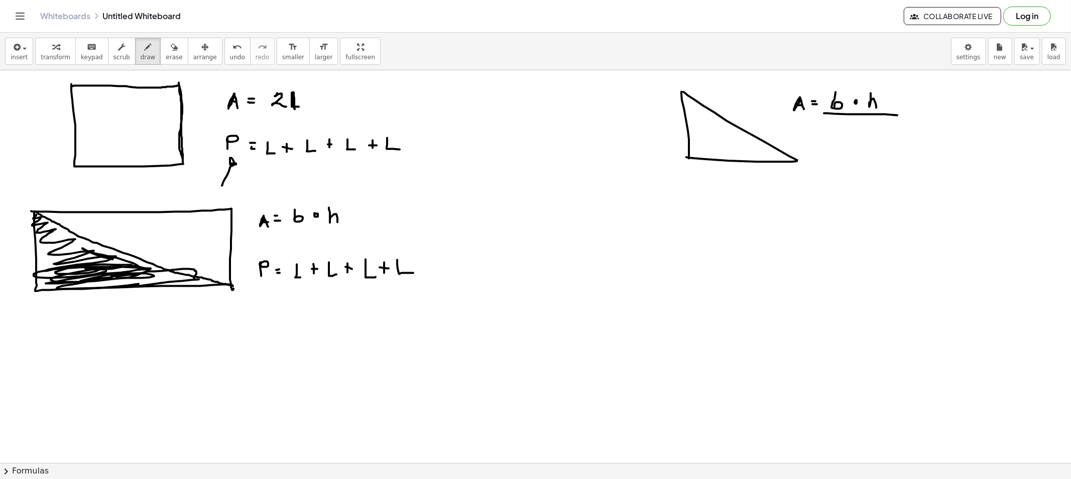
drag, startPoint x: 827, startPoint y: 113, endPoint x: 894, endPoint y: 116, distance: 67.8
drag, startPoint x: 852, startPoint y: 119, endPoint x: 887, endPoint y: 138, distance: 39.1
drag, startPoint x: 811, startPoint y: 133, endPoint x: 830, endPoint y: 132, distance: 19.1
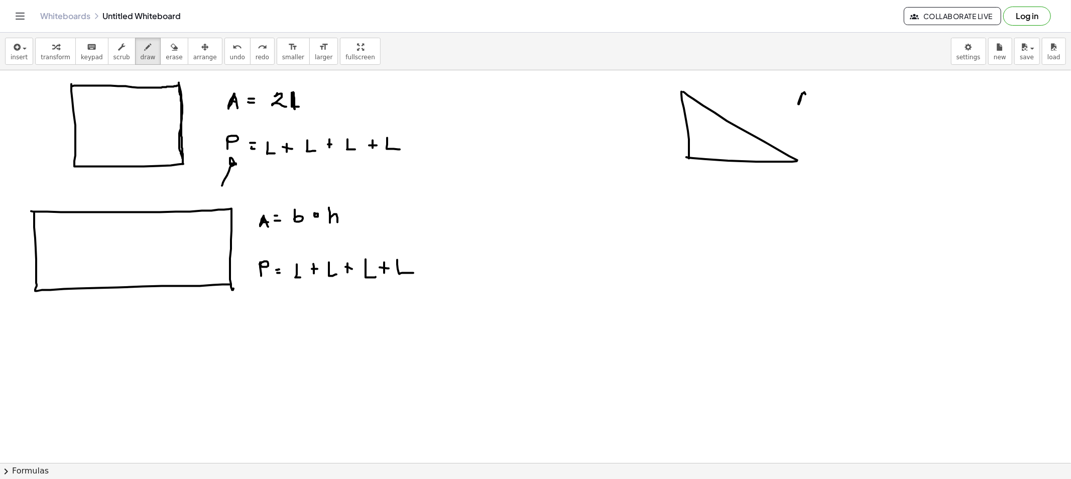
drag, startPoint x: 801, startPoint y: 98, endPoint x: 807, endPoint y: 103, distance: 8.5
drag, startPoint x: 801, startPoint y: 98, endPoint x: 807, endPoint y: 98, distance: 6.5
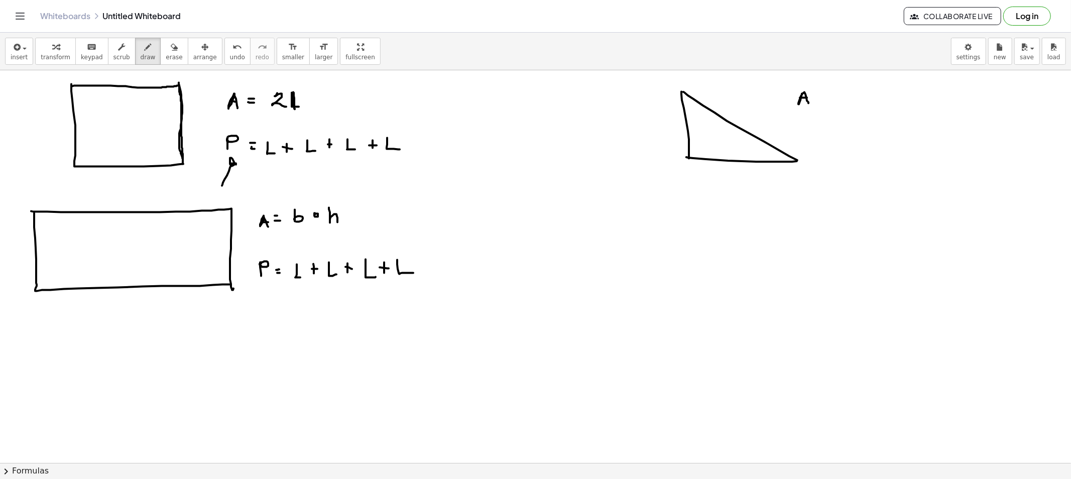
drag, startPoint x: 844, startPoint y: 96, endPoint x: 850, endPoint y: 97, distance: 6.7
drag, startPoint x: 878, startPoint y: 83, endPoint x: 876, endPoint y: 105, distance: 22.7
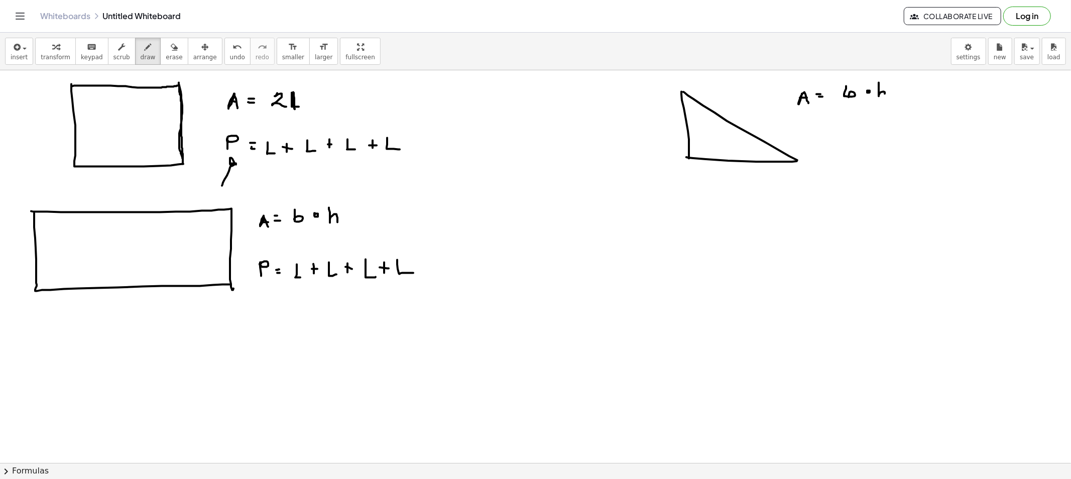
drag, startPoint x: 863, startPoint y: 117, endPoint x: 866, endPoint y: 122, distance: 5.6
drag, startPoint x: 866, startPoint y: 122, endPoint x: 875, endPoint y: 125, distance: 10.2
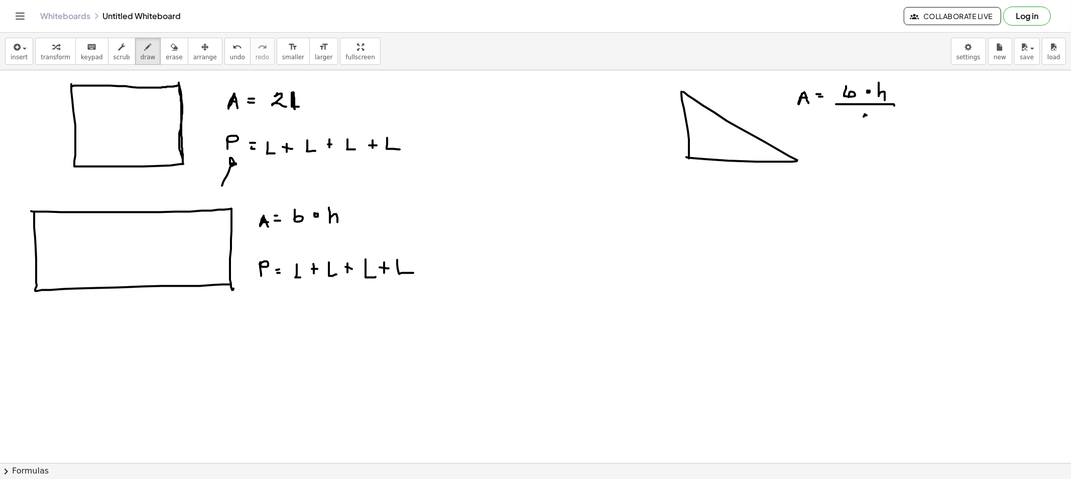
drag, startPoint x: 868, startPoint y: 116, endPoint x: 869, endPoint y: 121, distance: 5.0
drag, startPoint x: 812, startPoint y: 143, endPoint x: 812, endPoint y: 158, distance: 15.1
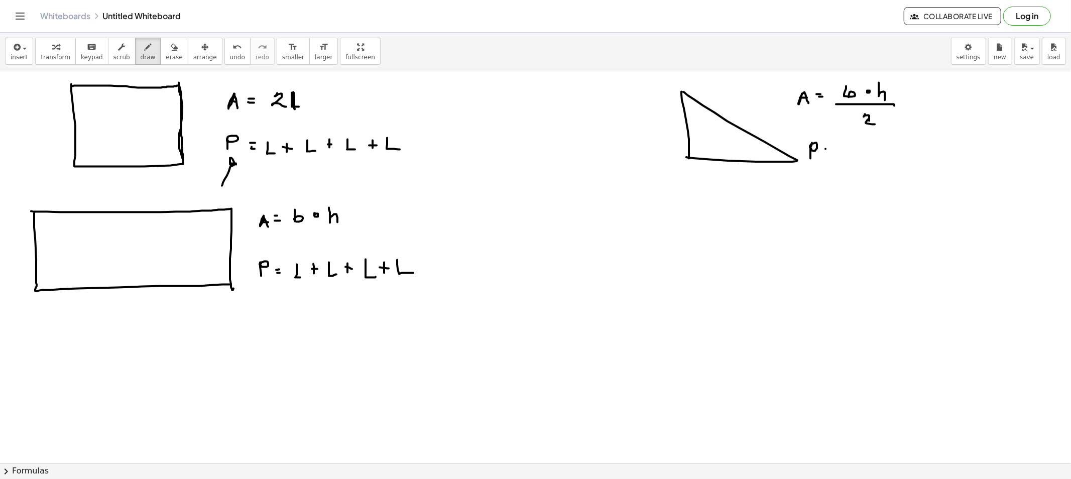
drag, startPoint x: 825, startPoint y: 154, endPoint x: 835, endPoint y: 155, distance: 9.6
drag, startPoint x: 844, startPoint y: 157, endPoint x: 853, endPoint y: 156, distance: 9.6
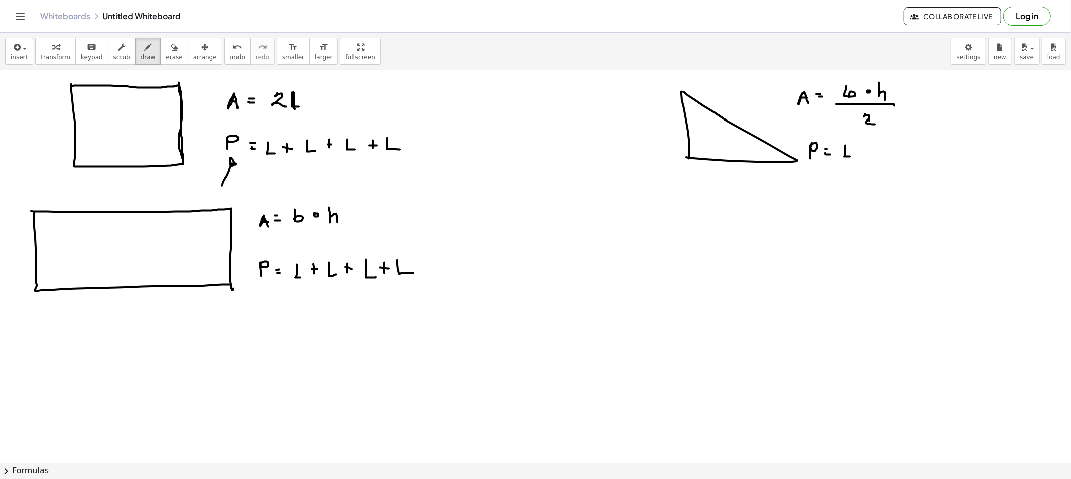
drag, startPoint x: 856, startPoint y: 152, endPoint x: 863, endPoint y: 154, distance: 7.3
drag, startPoint x: 873, startPoint y: 149, endPoint x: 880, endPoint y: 156, distance: 9.6
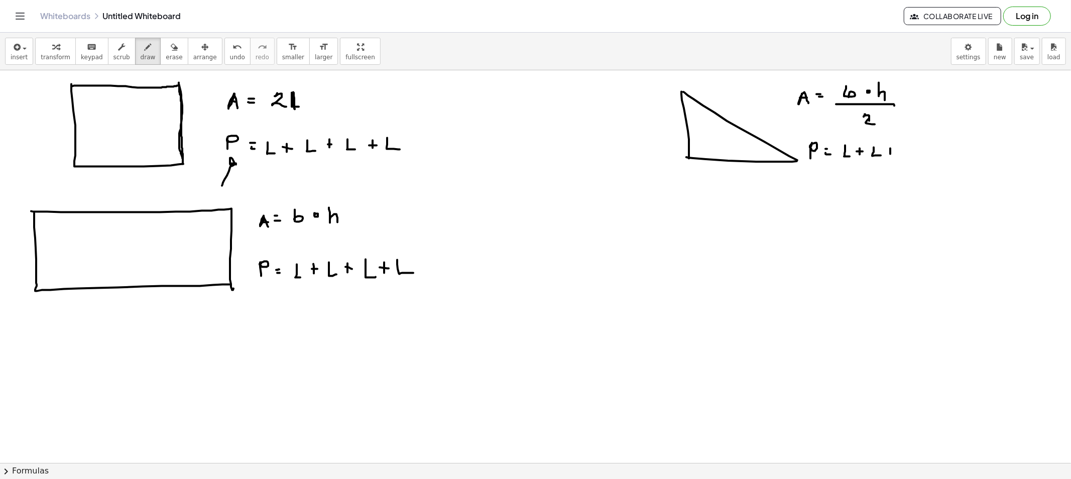
drag, startPoint x: 902, startPoint y: 148, endPoint x: 914, endPoint y: 156, distance: 14.2
drag, startPoint x: 849, startPoint y: 181, endPoint x: 855, endPoint y: 187, distance: 8.5
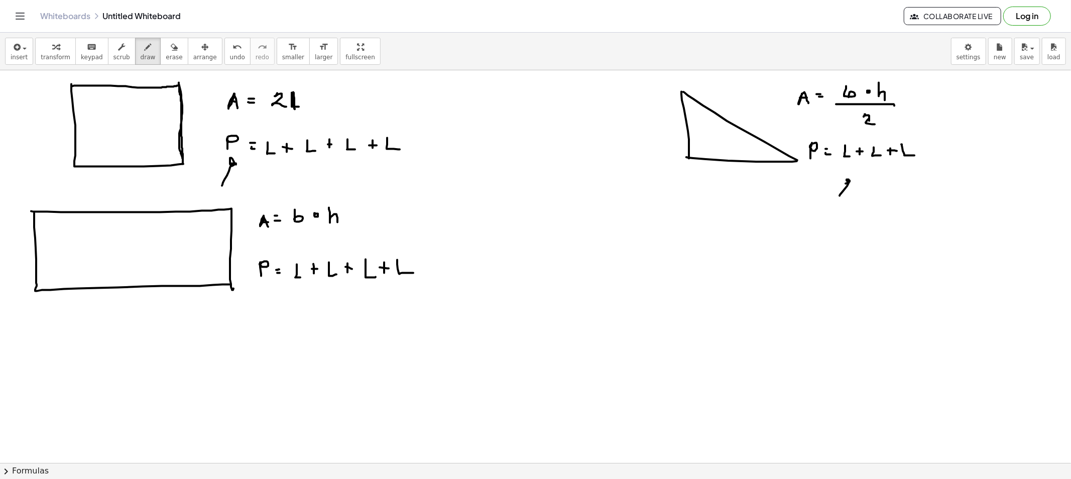
click at [148, 48] on button "draw" at bounding box center [148, 51] width 26 height 27
click at [166, 48] on div "button" at bounding box center [174, 47] width 17 height 12
drag, startPoint x: 841, startPoint y: 218, endPoint x: 854, endPoint y: 200, distance: 22.0
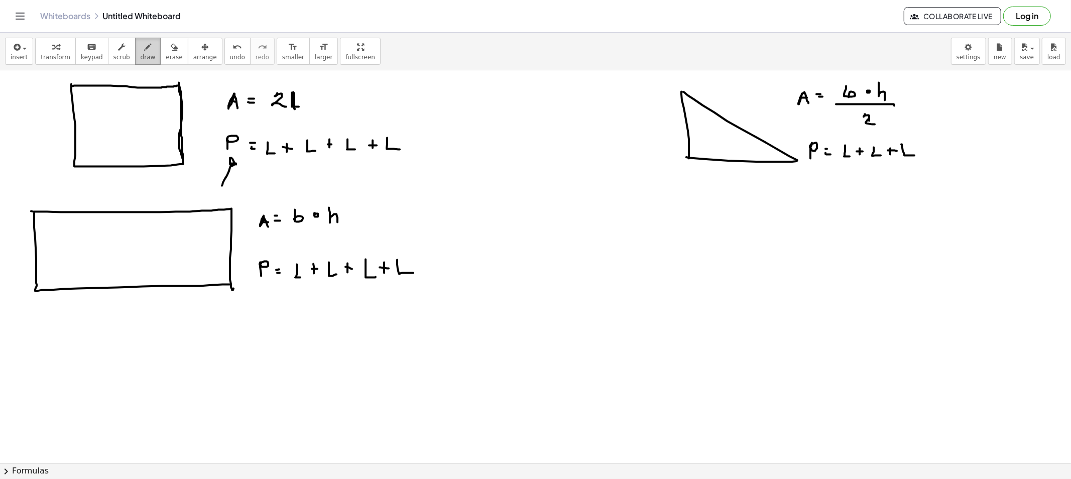
click at [143, 53] on button "draw" at bounding box center [148, 51] width 26 height 27
drag, startPoint x: 736, startPoint y: 223, endPoint x: 728, endPoint y: 222, distance: 8.1
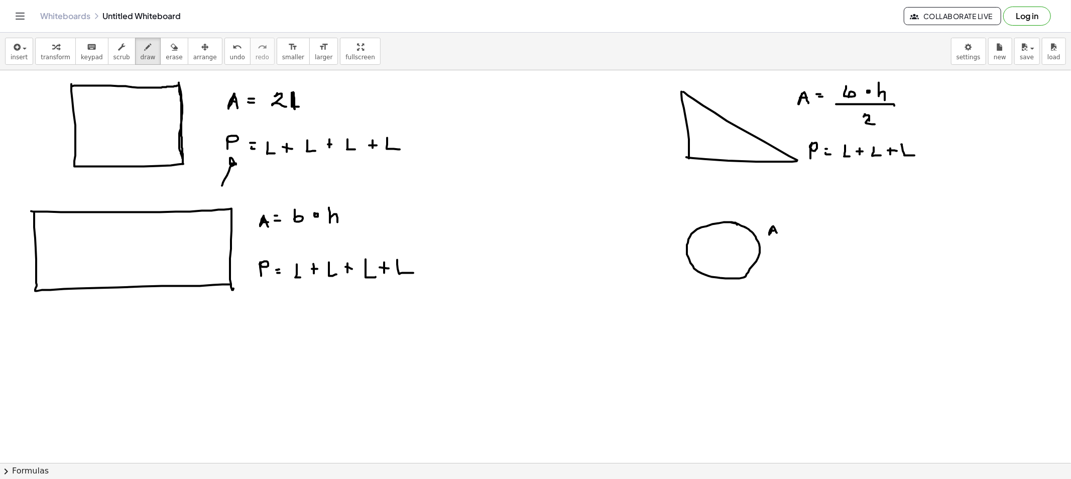
drag, startPoint x: 794, startPoint y: 230, endPoint x: 807, endPoint y: 233, distance: 12.9
drag, startPoint x: 819, startPoint y: 222, endPoint x: 834, endPoint y: 225, distance: 15.3
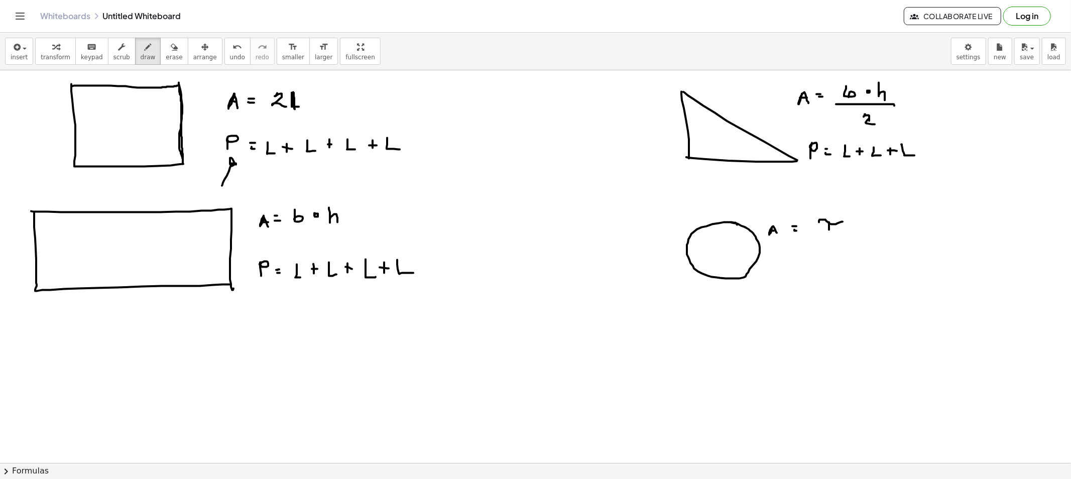
drag, startPoint x: 864, startPoint y: 213, endPoint x: 876, endPoint y: 221, distance: 14.1
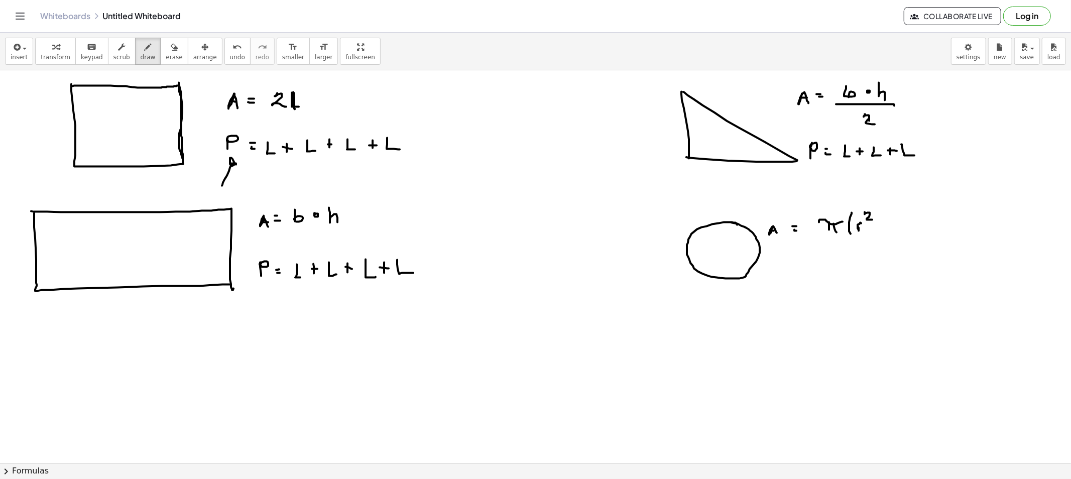
drag, startPoint x: 851, startPoint y: 213, endPoint x: 855, endPoint y: 238, distance: 25.4
drag, startPoint x: 878, startPoint y: 212, endPoint x: 875, endPoint y: 239, distance: 27.8
drag, startPoint x: 771, startPoint y: 268, endPoint x: 771, endPoint y: 279, distance: 11.6
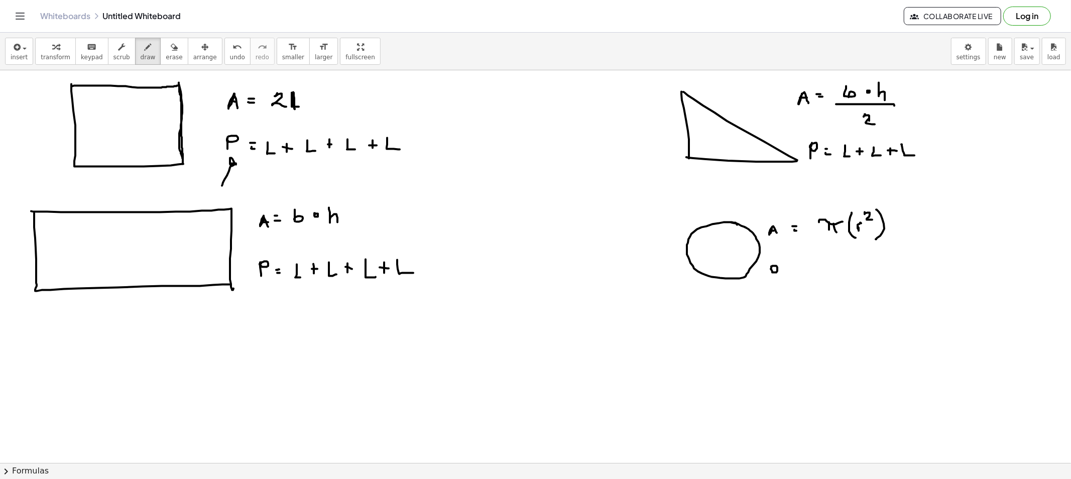
drag, startPoint x: 823, startPoint y: 265, endPoint x: 836, endPoint y: 277, distance: 17.8
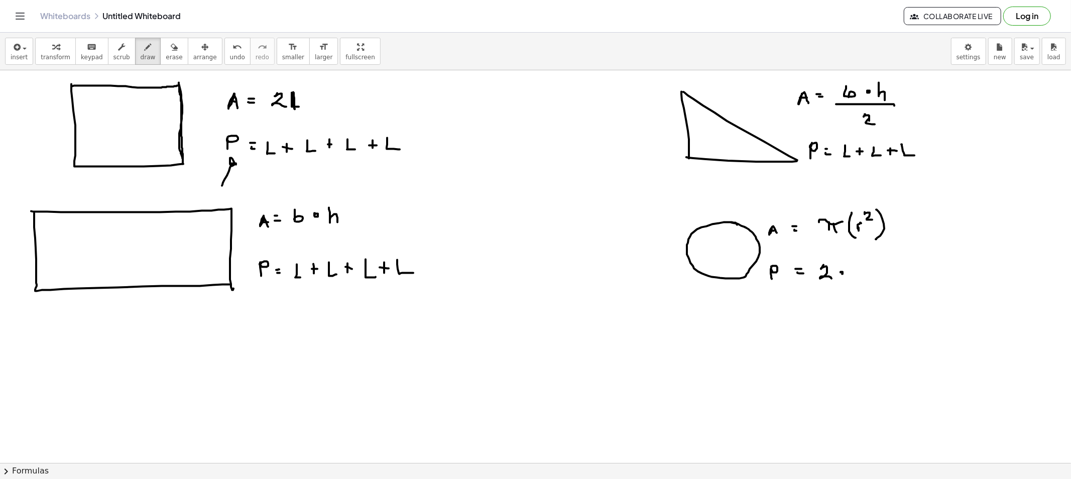
drag, startPoint x: 857, startPoint y: 265, endPoint x: 864, endPoint y: 271, distance: 9.3
drag, startPoint x: 864, startPoint y: 269, endPoint x: 874, endPoint y: 270, distance: 9.7
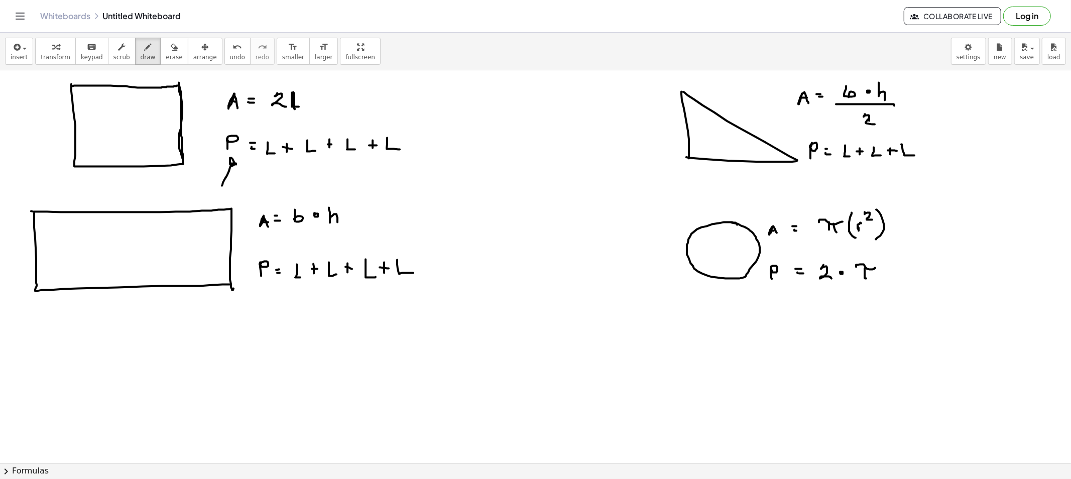
drag, startPoint x: 874, startPoint y: 270, endPoint x: 874, endPoint y: 281, distance: 11.1
drag, startPoint x: 906, startPoint y: 273, endPoint x: 916, endPoint y: 270, distance: 9.9
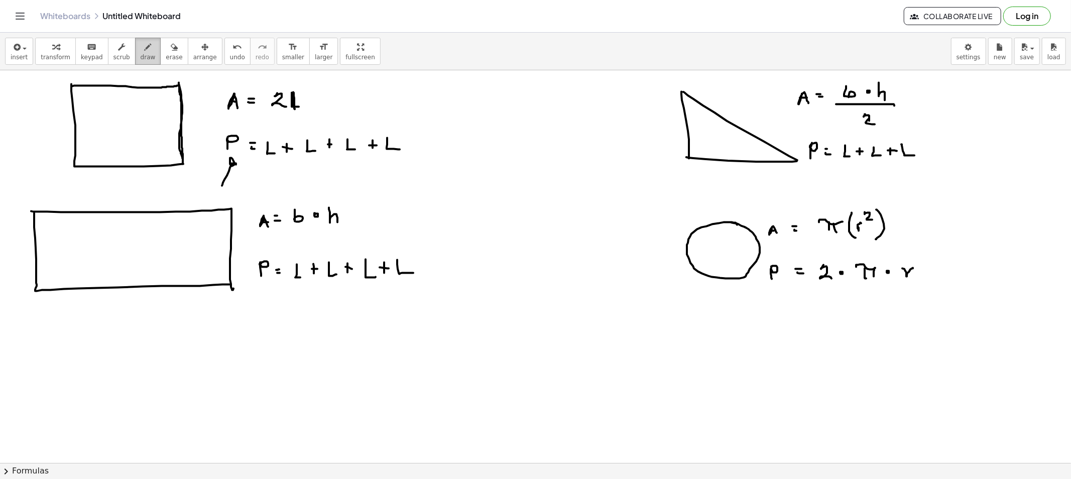
click at [141, 56] on span "draw" at bounding box center [148, 57] width 15 height 7
drag, startPoint x: 52, startPoint y: 117, endPoint x: 54, endPoint y: 125, distance: 8.3
drag, startPoint x: 50, startPoint y: 128, endPoint x: 77, endPoint y: 120, distance: 28.3
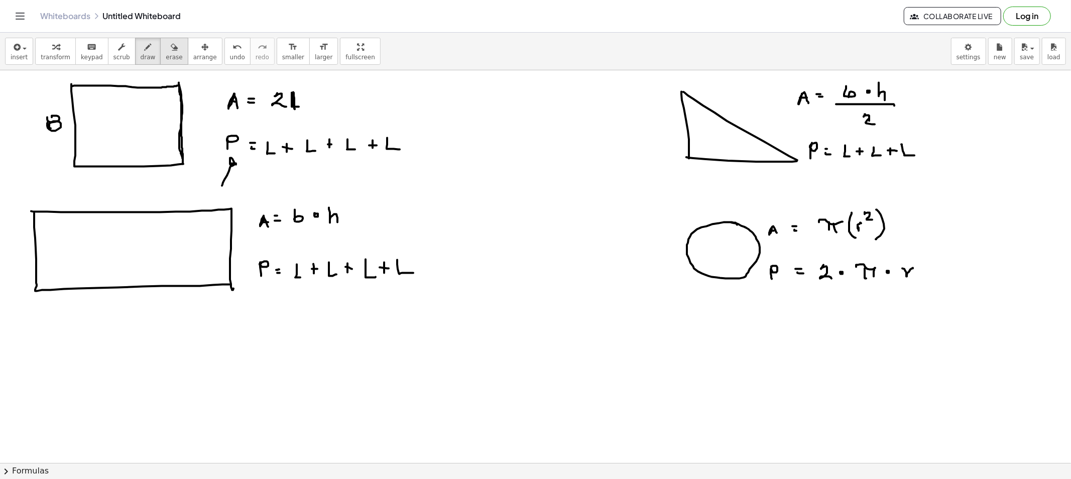
click at [166, 59] on span "erase" at bounding box center [174, 57] width 17 height 7
click at [141, 58] on span "draw" at bounding box center [148, 57] width 15 height 7
click at [166, 54] on span "erase" at bounding box center [174, 57] width 17 height 7
drag, startPoint x: 215, startPoint y: 185, endPoint x: 221, endPoint y: 179, distance: 8.5
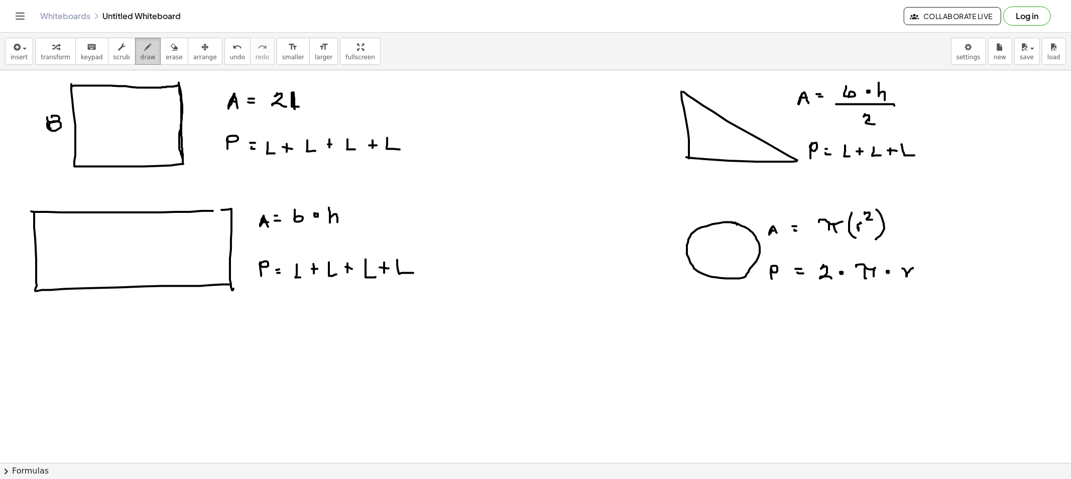
click at [135, 51] on button "draw" at bounding box center [148, 51] width 26 height 27
drag, startPoint x: 210, startPoint y: 212, endPoint x: 218, endPoint y: 211, distance: 8.7
click at [166, 58] on span "erase" at bounding box center [174, 57] width 17 height 7
drag, startPoint x: 30, startPoint y: 124, endPoint x: 38, endPoint y: 128, distance: 8.5
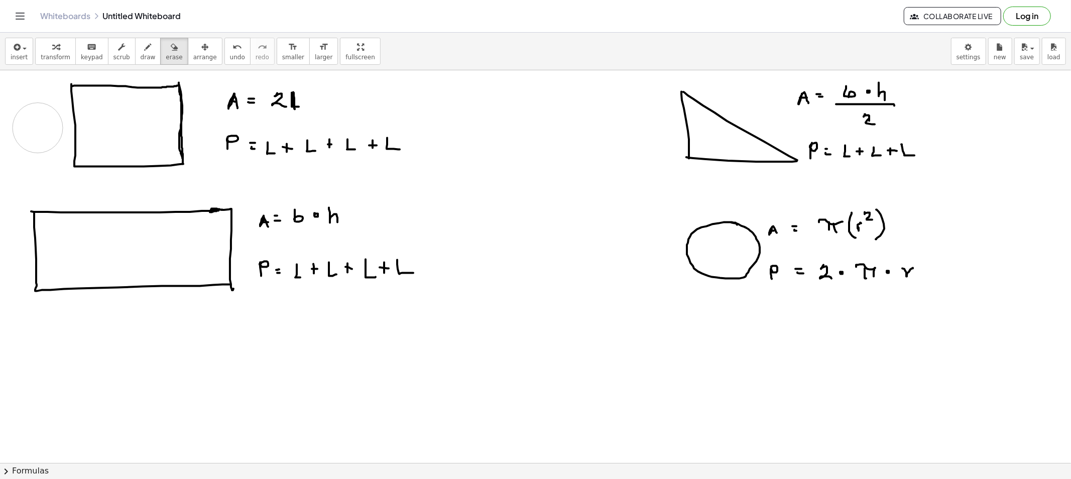
click at [144, 47] on button "draw" at bounding box center [148, 51] width 26 height 27
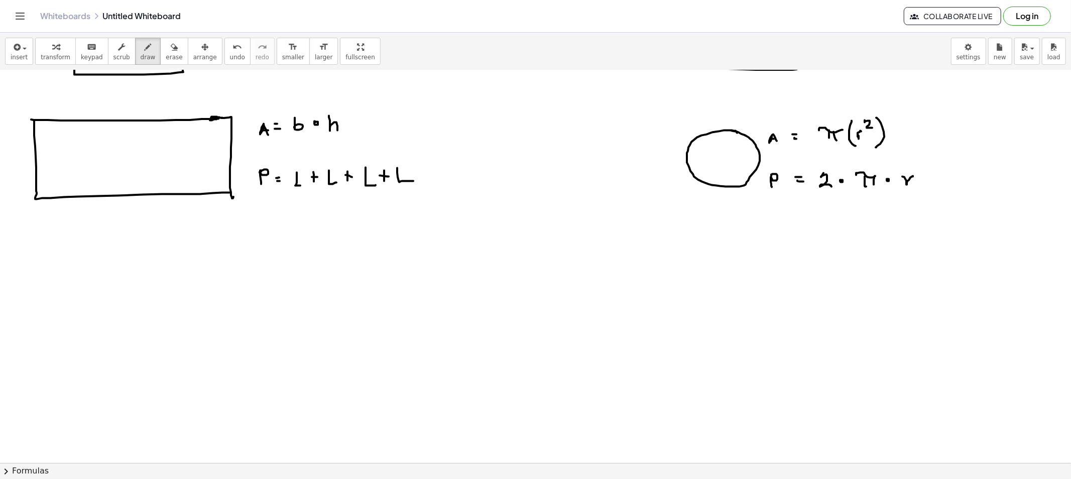
scroll to position [111, 0]
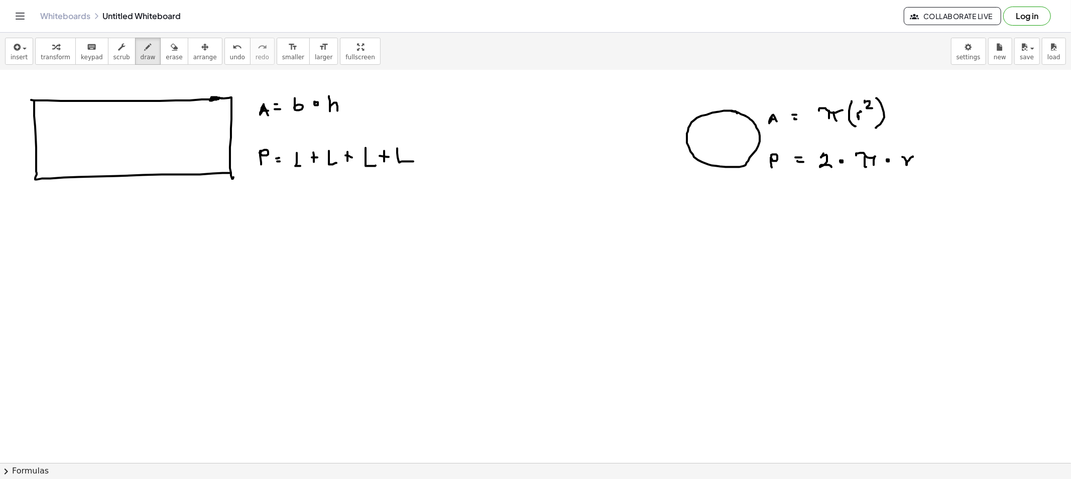
click at [26, 132] on div at bounding box center [535, 413] width 1071 height 909
drag, startPoint x: 19, startPoint y: 135, endPoint x: 37, endPoint y: 146, distance: 21.6
click at [14, 142] on div at bounding box center [535, 413] width 1071 height 909
drag, startPoint x: 116, startPoint y: 183, endPoint x: 123, endPoint y: 188, distance: 8.4
click at [117, 191] on div at bounding box center [535, 413] width 1071 height 909
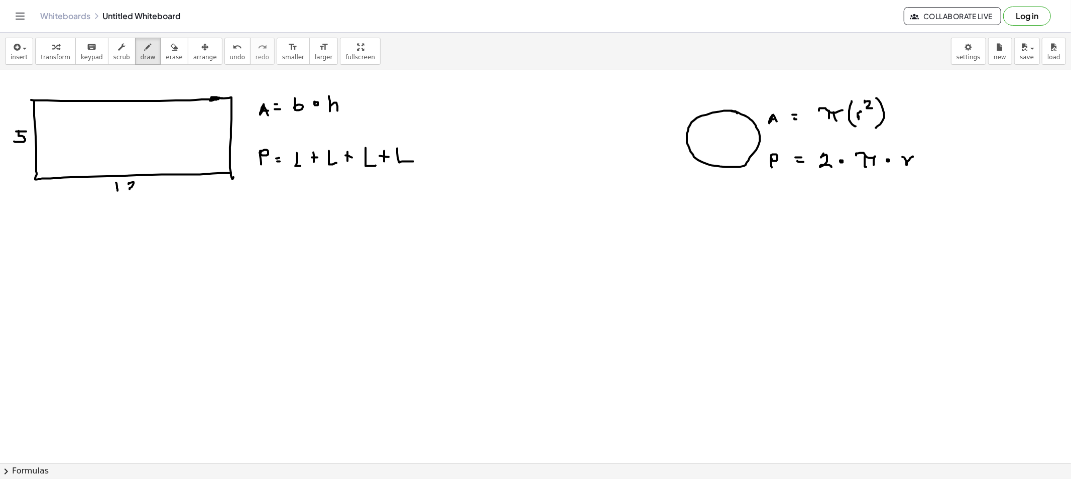
drag, startPoint x: 128, startPoint y: 184, endPoint x: 138, endPoint y: 191, distance: 11.4
click at [138, 191] on div at bounding box center [535, 413] width 1071 height 909
click at [141, 56] on span "draw" at bounding box center [148, 57] width 15 height 7
drag, startPoint x: 113, startPoint y: 126, endPoint x: 108, endPoint y: 136, distance: 10.8
click at [114, 134] on div at bounding box center [535, 413] width 1071 height 909
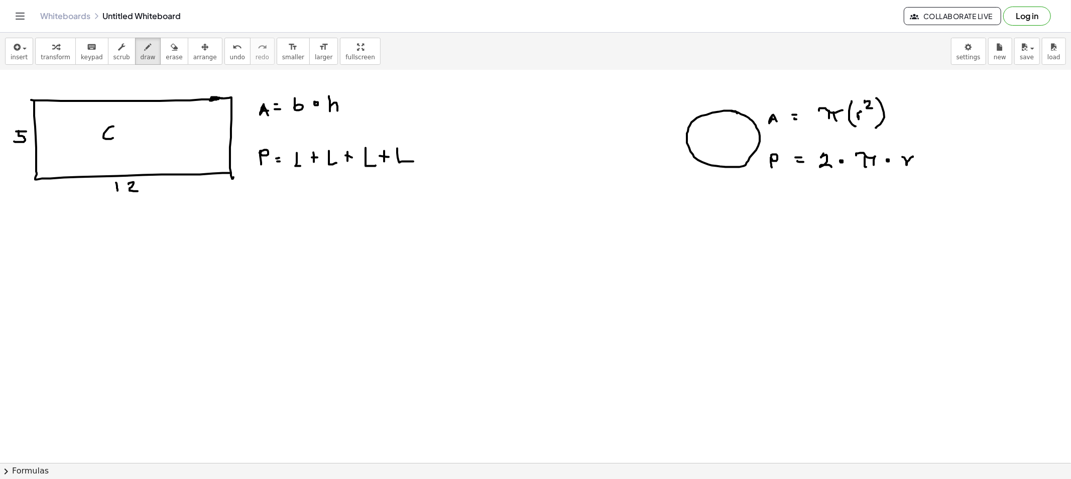
click at [108, 137] on div at bounding box center [535, 413] width 1071 height 909
drag, startPoint x: 124, startPoint y: 128, endPoint x: 129, endPoint y: 128, distance: 5.0
click at [129, 128] on div at bounding box center [535, 413] width 1071 height 909
click at [171, 52] on icon "button" at bounding box center [174, 47] width 7 height 12
drag, startPoint x: 0, startPoint y: 122, endPoint x: 3, endPoint y: 136, distance: 13.8
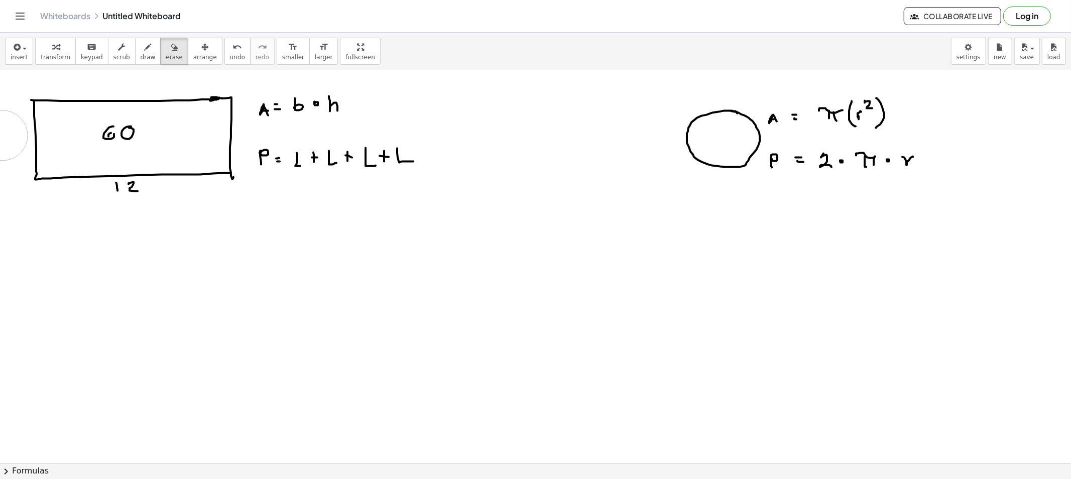
click at [3, 136] on div at bounding box center [535, 413] width 1071 height 909
click at [109, 133] on div at bounding box center [535, 413] width 1071 height 909
drag, startPoint x: 133, startPoint y: 53, endPoint x: 0, endPoint y: 151, distance: 164.4
click at [141, 54] on span "draw" at bounding box center [148, 57] width 15 height 7
drag, startPoint x: 12, startPoint y: 132, endPoint x: 19, endPoint y: 132, distance: 6.5
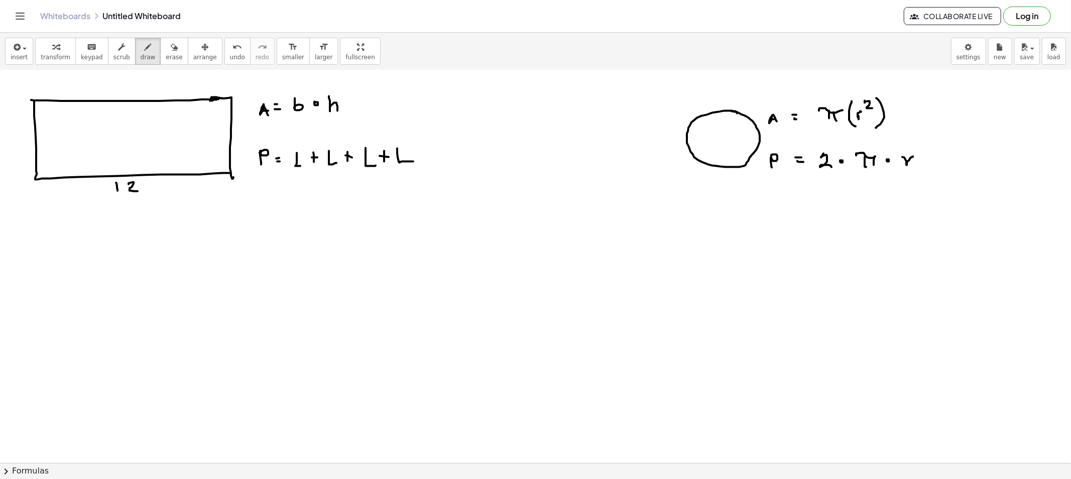
click at [19, 132] on div at bounding box center [535, 413] width 1071 height 909
drag, startPoint x: 13, startPoint y: 134, endPoint x: 11, endPoint y: 144, distance: 10.2
click at [11, 144] on div at bounding box center [535, 413] width 1071 height 909
click at [143, 53] on button "draw" at bounding box center [148, 51] width 26 height 27
click at [373, 102] on div at bounding box center [535, 413] width 1071 height 909
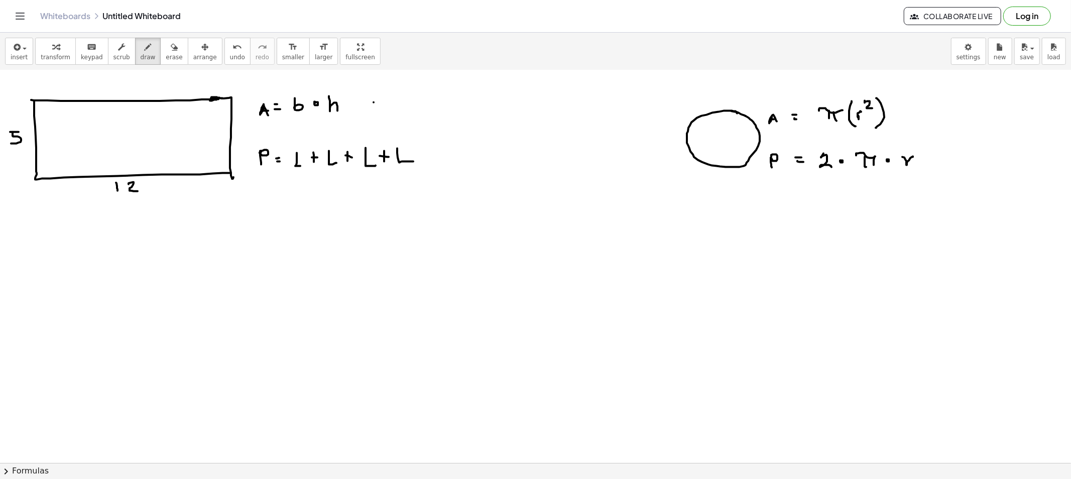
click at [375, 106] on div at bounding box center [535, 413] width 1071 height 909
drag, startPoint x: 404, startPoint y: 98, endPoint x: 403, endPoint y: 108, distance: 10.1
click at [401, 108] on div at bounding box center [535, 413] width 1071 height 909
drag, startPoint x: 418, startPoint y: 106, endPoint x: 419, endPoint y: 100, distance: 6.1
click at [419, 101] on div at bounding box center [535, 413] width 1071 height 909
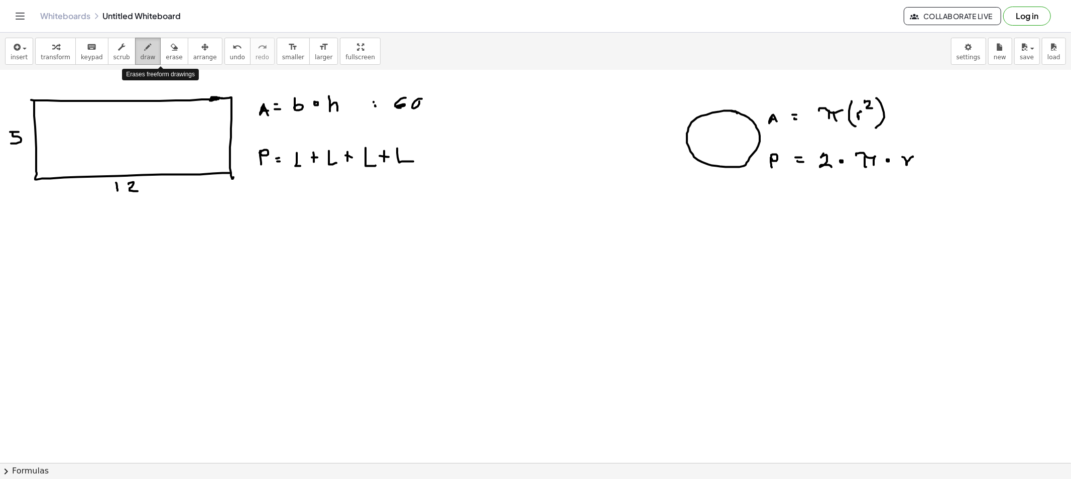
click at [145, 52] on icon "button" at bounding box center [148, 47] width 7 height 12
click at [433, 156] on div at bounding box center [535, 413] width 1071 height 909
click at [437, 159] on div at bounding box center [535, 413] width 1071 height 909
drag, startPoint x: 460, startPoint y: 154, endPoint x: 459, endPoint y: 164, distance: 10.1
click at [459, 164] on div at bounding box center [535, 413] width 1071 height 909
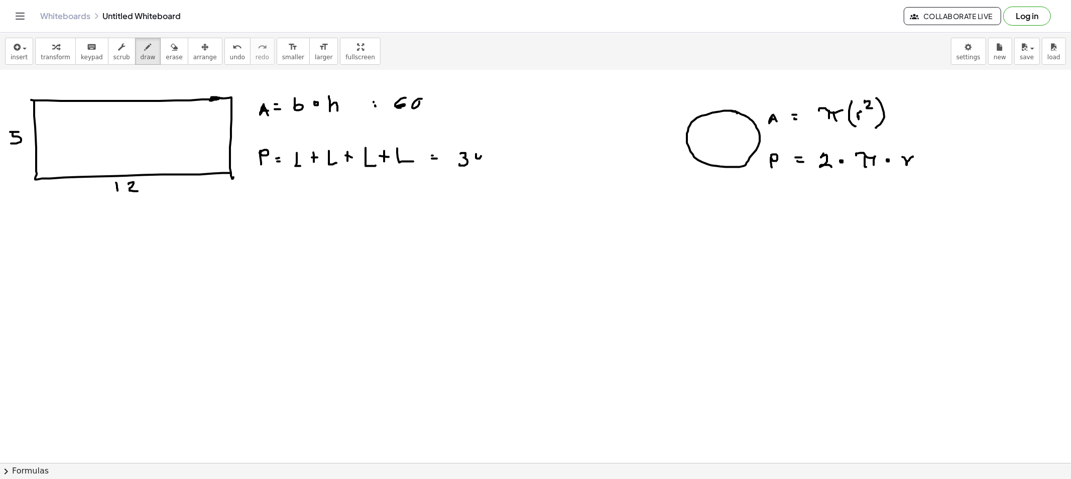
drag, startPoint x: 476, startPoint y: 154, endPoint x: 481, endPoint y: 165, distance: 11.7
click at [481, 165] on div at bounding box center [535, 413] width 1071 height 909
click at [166, 54] on span "erase" at bounding box center [174, 57] width 17 height 7
click at [1, 139] on div at bounding box center [535, 413] width 1071 height 909
drag, startPoint x: 122, startPoint y: 219, endPoint x: 128, endPoint y: 208, distance: 13.0
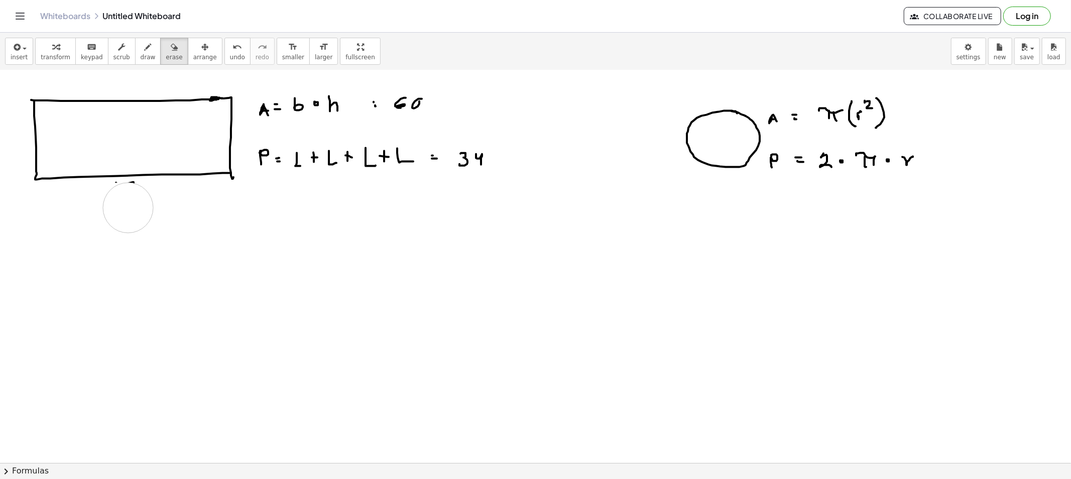
click at [128, 208] on div at bounding box center [535, 413] width 1071 height 909
click at [130, 206] on div at bounding box center [535, 413] width 1071 height 909
click at [135, 64] on button "draw" at bounding box center [148, 51] width 26 height 27
click at [141, 58] on span "draw" at bounding box center [148, 57] width 15 height 7
drag, startPoint x: 431, startPoint y: 104, endPoint x: 438, endPoint y: 106, distance: 7.3
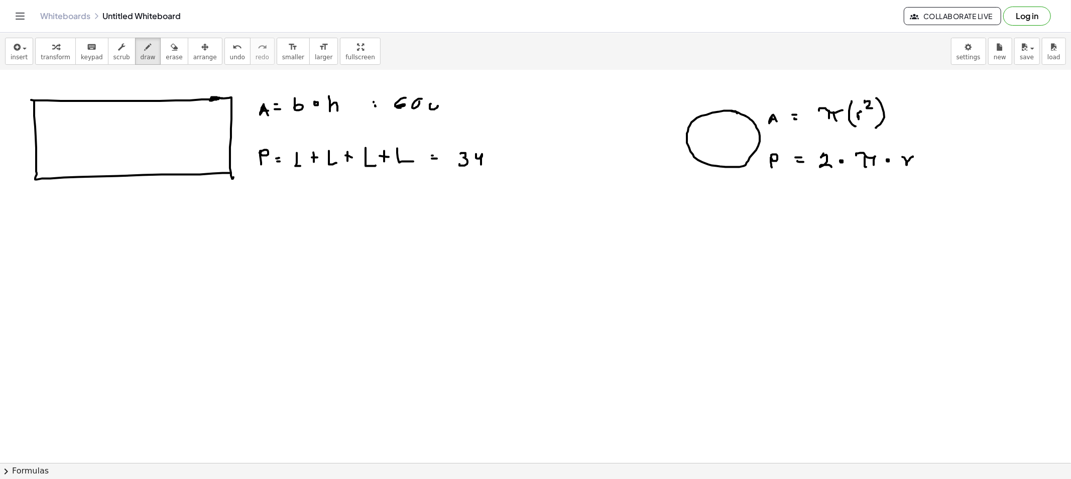
click at [438, 106] on div at bounding box center [535, 413] width 1071 height 909
drag, startPoint x: 444, startPoint y: 98, endPoint x: 450, endPoint y: 104, distance: 8.5
click at [450, 103] on div at bounding box center [535, 413] width 1071 height 909
click at [493, 159] on div at bounding box center [535, 413] width 1071 height 909
click at [141, 54] on span "draw" at bounding box center [148, 57] width 15 height 7
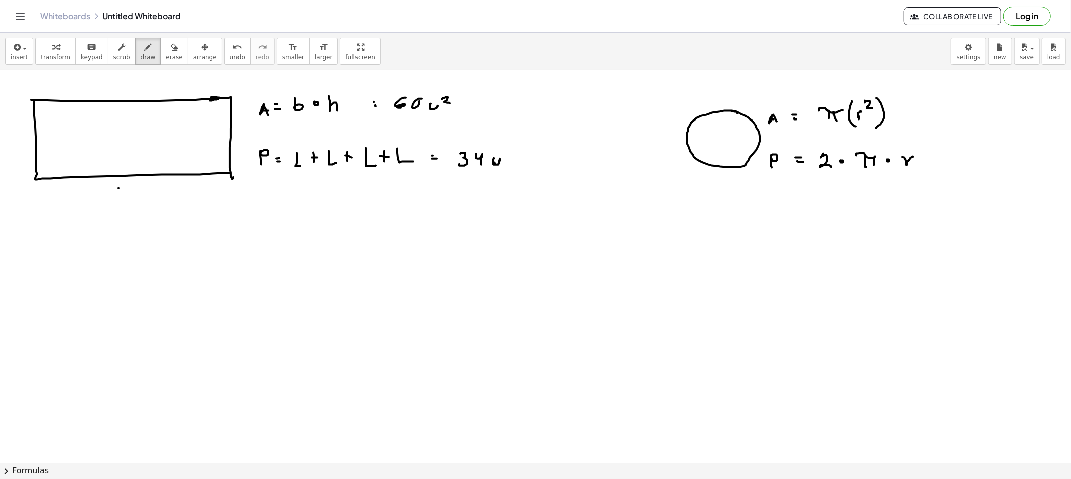
drag, startPoint x: 118, startPoint y: 188, endPoint x: 125, endPoint y: 189, distance: 7.0
click at [125, 189] on div at bounding box center [535, 413] width 1071 height 909
drag, startPoint x: 120, startPoint y: 188, endPoint x: 103, endPoint y: 192, distance: 18.0
click at [103, 194] on div at bounding box center [535, 413] width 1071 height 909
drag, startPoint x: 12, startPoint y: 136, endPoint x: 18, endPoint y: 147, distance: 13.3
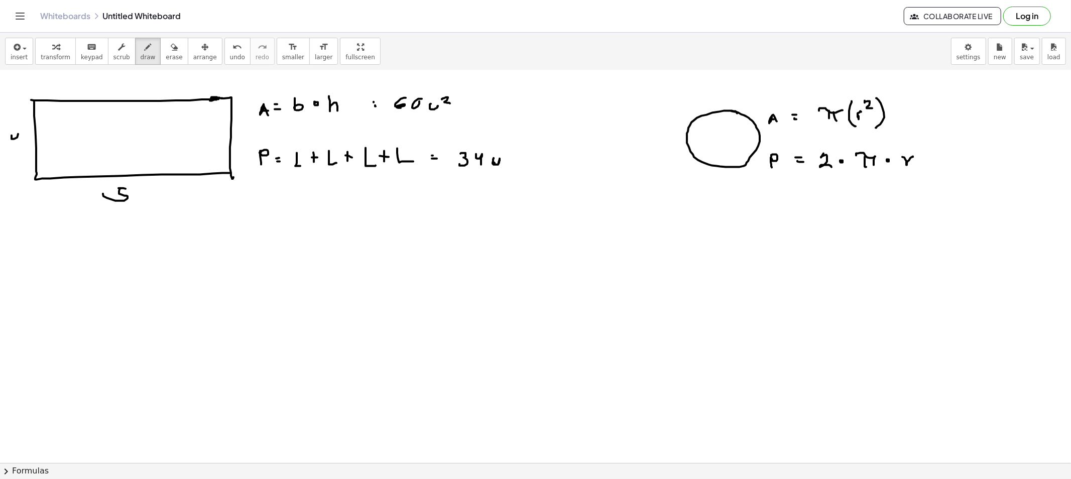
click at [18, 144] on div at bounding box center [535, 413] width 1071 height 909
drag, startPoint x: 141, startPoint y: 193, endPoint x: 149, endPoint y: 203, distance: 13.6
click at [147, 204] on div at bounding box center [535, 413] width 1071 height 909
drag, startPoint x: 156, startPoint y: 196, endPoint x: 172, endPoint y: 206, distance: 18.3
click at [172, 204] on div at bounding box center [535, 413] width 1071 height 909
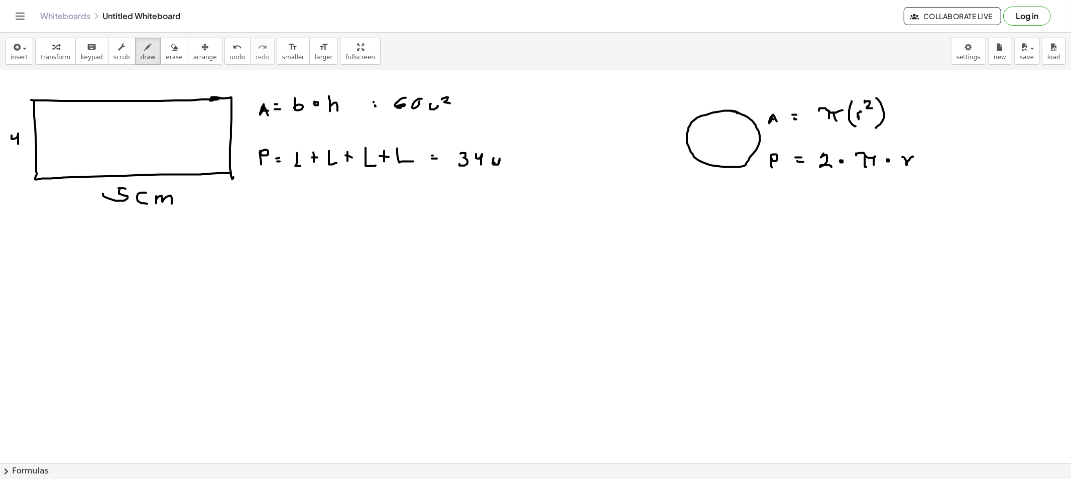
drag, startPoint x: 27, startPoint y: 137, endPoint x: 24, endPoint y: 143, distance: 6.3
click at [23, 143] on div at bounding box center [535, 413] width 1071 height 909
drag, startPoint x: 28, startPoint y: 138, endPoint x: 34, endPoint y: 146, distance: 10.0
click at [33, 144] on div at bounding box center [535, 413] width 1071 height 909
click at [160, 55] on button "erase" at bounding box center [174, 51] width 28 height 27
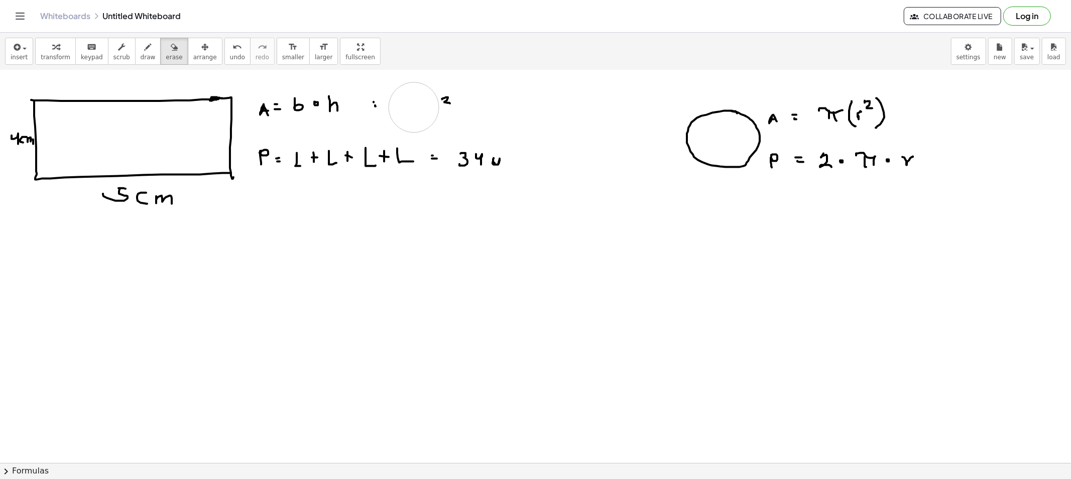
drag, startPoint x: 417, startPoint y: 107, endPoint x: 446, endPoint y: 102, distance: 29.0
click at [446, 102] on div at bounding box center [535, 413] width 1071 height 909
click at [145, 46] on icon "button" at bounding box center [148, 47] width 7 height 12
drag, startPoint x: 391, startPoint y: 100, endPoint x: 403, endPoint y: 108, distance: 14.9
click at [399, 111] on div at bounding box center [535, 413] width 1071 height 909
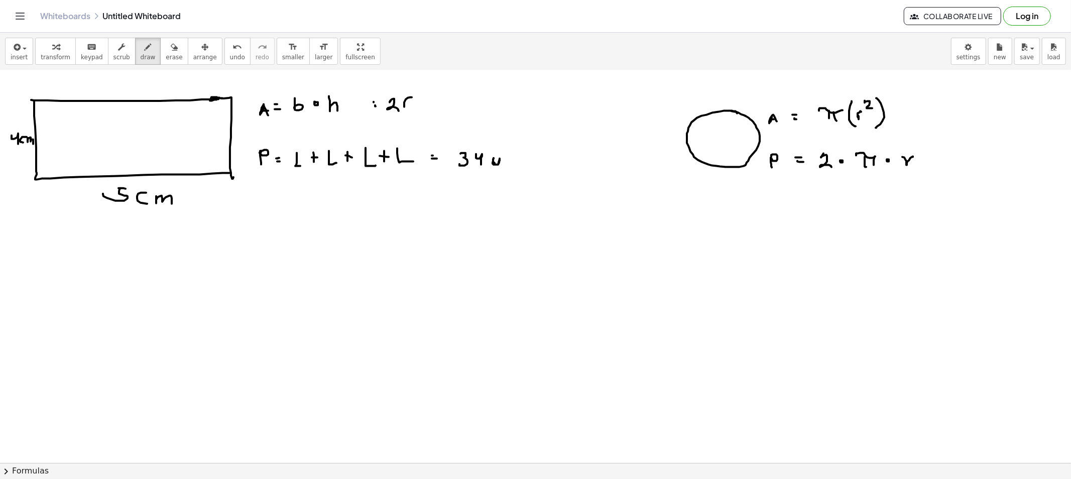
click at [410, 98] on div at bounding box center [535, 413] width 1071 height 909
drag, startPoint x: 435, startPoint y: 103, endPoint x: 441, endPoint y: 107, distance: 7.2
click at [436, 109] on div at bounding box center [535, 413] width 1071 height 909
drag, startPoint x: 441, startPoint y: 105, endPoint x: 453, endPoint y: 111, distance: 13.5
click at [450, 111] on div at bounding box center [535, 413] width 1071 height 909
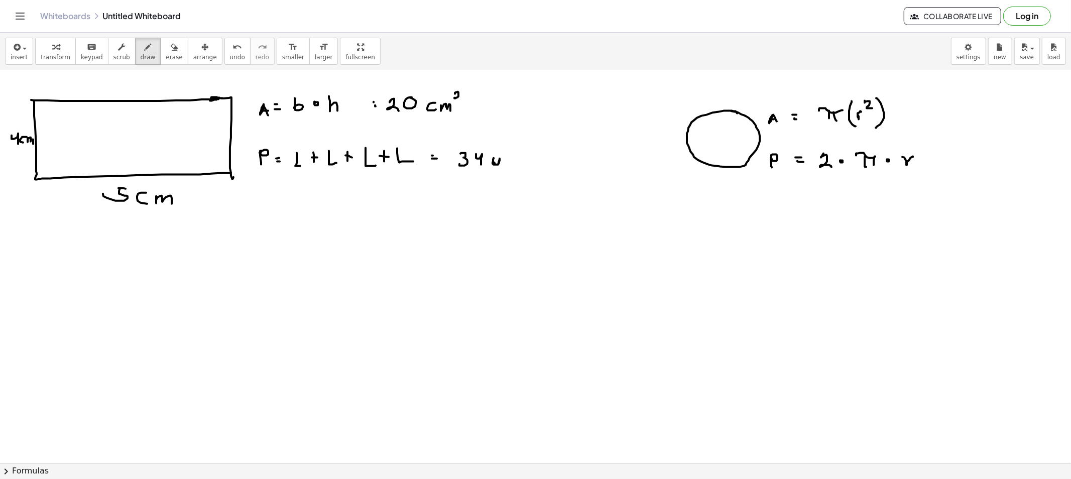
drag, startPoint x: 455, startPoint y: 93, endPoint x: 459, endPoint y: 100, distance: 8.1
click at [459, 100] on div at bounding box center [535, 413] width 1071 height 909
drag, startPoint x: 447, startPoint y: 86, endPoint x: 425, endPoint y: 108, distance: 30.9
click at [425, 108] on div at bounding box center [535, 413] width 1071 height 909
drag, startPoint x: 455, startPoint y: 77, endPoint x: 458, endPoint y: 88, distance: 11.3
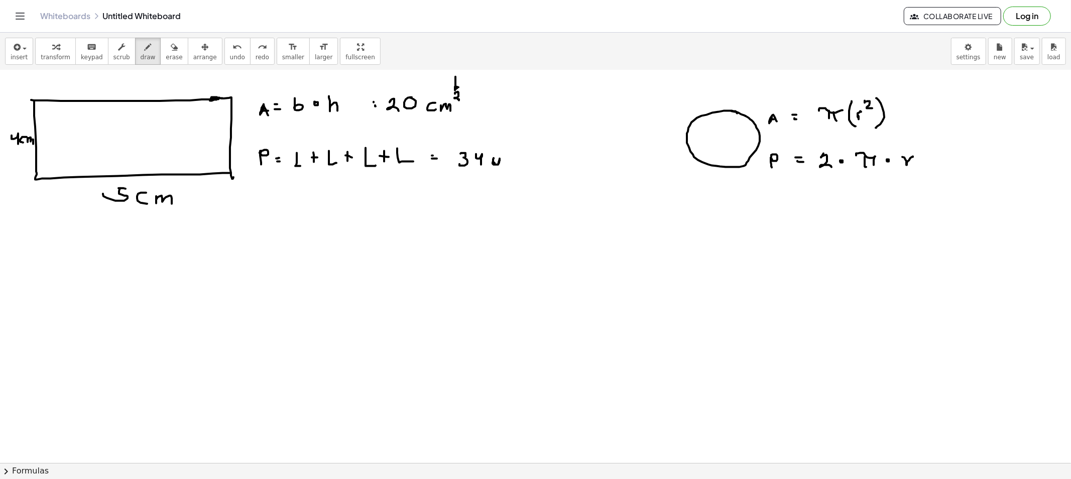
click at [458, 88] on div at bounding box center [535, 413] width 1071 height 909
drag, startPoint x: 449, startPoint y: 202, endPoint x: 464, endPoint y: 192, distance: 18.3
click at [464, 192] on div at bounding box center [535, 413] width 1071 height 909
click at [171, 49] on button "erase" at bounding box center [174, 51] width 28 height 27
drag, startPoint x: 512, startPoint y: 84, endPoint x: 451, endPoint y: 62, distance: 64.9
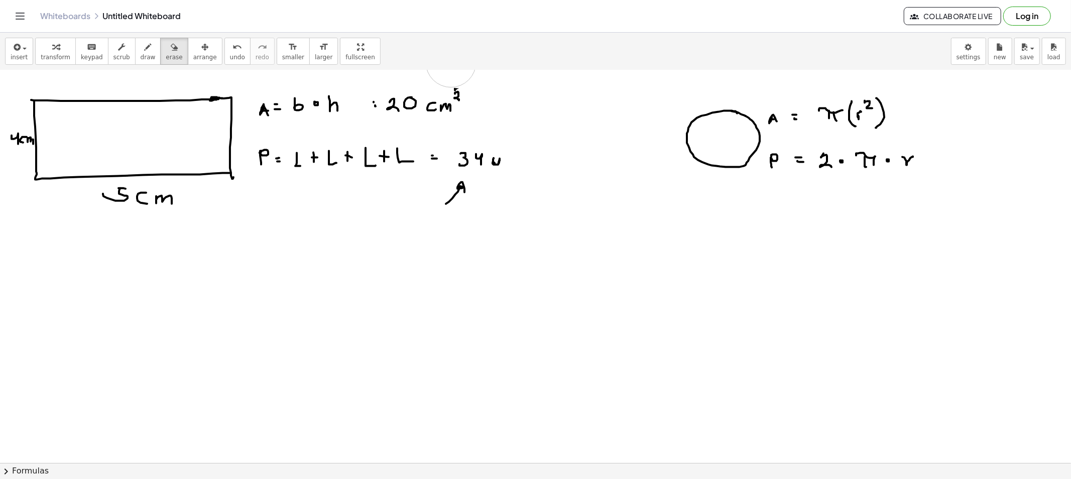
click at [451, 62] on div "insert select one: Math Expression Function Text Youtube Video Graphing Geometr…" at bounding box center [535, 256] width 1071 height 446
click at [452, 64] on div "insert select one: Math Expression Function Text Youtube Video Graphing Geometr…" at bounding box center [535, 52] width 1071 height 38
click at [444, 71] on div at bounding box center [535, 413] width 1071 height 909
click at [141, 56] on span "draw" at bounding box center [148, 57] width 15 height 7
drag, startPoint x: 152, startPoint y: 58, endPoint x: 347, endPoint y: 89, distance: 197.7
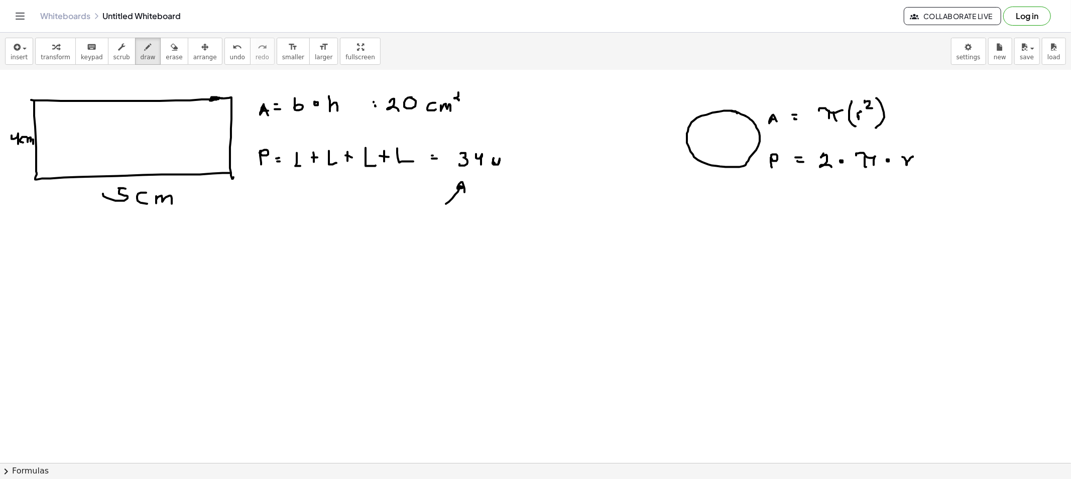
click at [160, 58] on button "erase" at bounding box center [174, 51] width 28 height 27
click at [478, 92] on div at bounding box center [535, 413] width 1071 height 909
drag, startPoint x: 464, startPoint y: 108, endPoint x: 467, endPoint y: 214, distance: 106.5
click at [465, 223] on div at bounding box center [535, 413] width 1071 height 909
drag, startPoint x: 138, startPoint y: 51, endPoint x: 157, endPoint y: 96, distance: 48.4
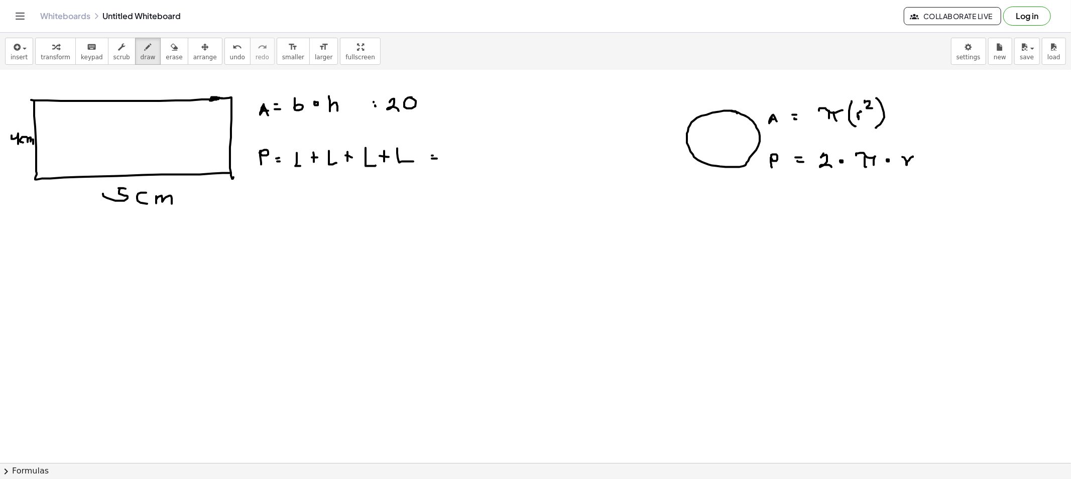
click at [145, 51] on icon "button" at bounding box center [148, 47] width 7 height 12
drag, startPoint x: 316, startPoint y: 234, endPoint x: 324, endPoint y: 241, distance: 10.7
click at [316, 246] on div at bounding box center [535, 413] width 1071 height 909
drag, startPoint x: 324, startPoint y: 241, endPoint x: 338, endPoint y: 243, distance: 13.7
click at [337, 243] on div at bounding box center [535, 413] width 1071 height 909
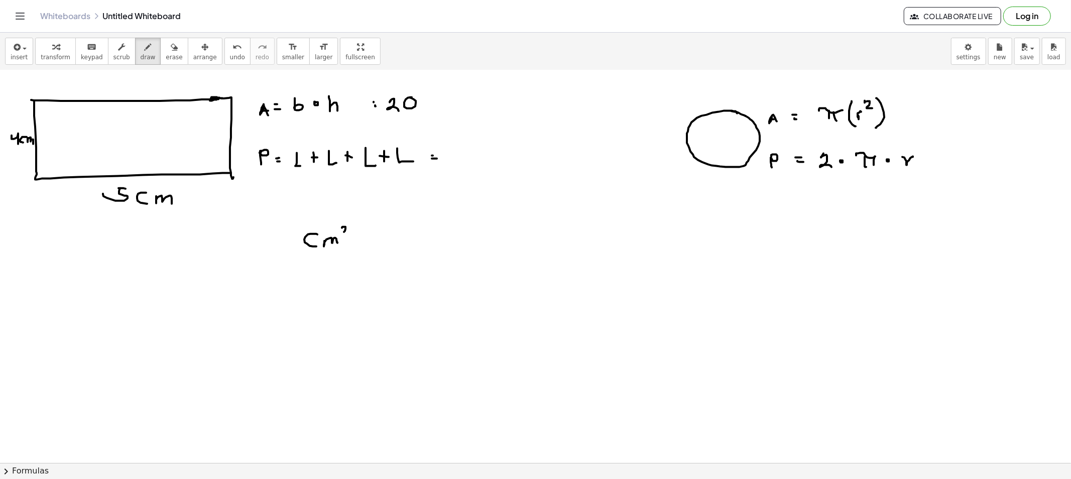
drag, startPoint x: 345, startPoint y: 228, endPoint x: 350, endPoint y: 234, distance: 7.9
click at [347, 234] on div at bounding box center [535, 413] width 1071 height 909
drag, startPoint x: 312, startPoint y: 282, endPoint x: 320, endPoint y: 287, distance: 9.0
click at [309, 292] on div at bounding box center [535, 413] width 1071 height 909
drag, startPoint x: 319, startPoint y: 289, endPoint x: 332, endPoint y: 285, distance: 13.3
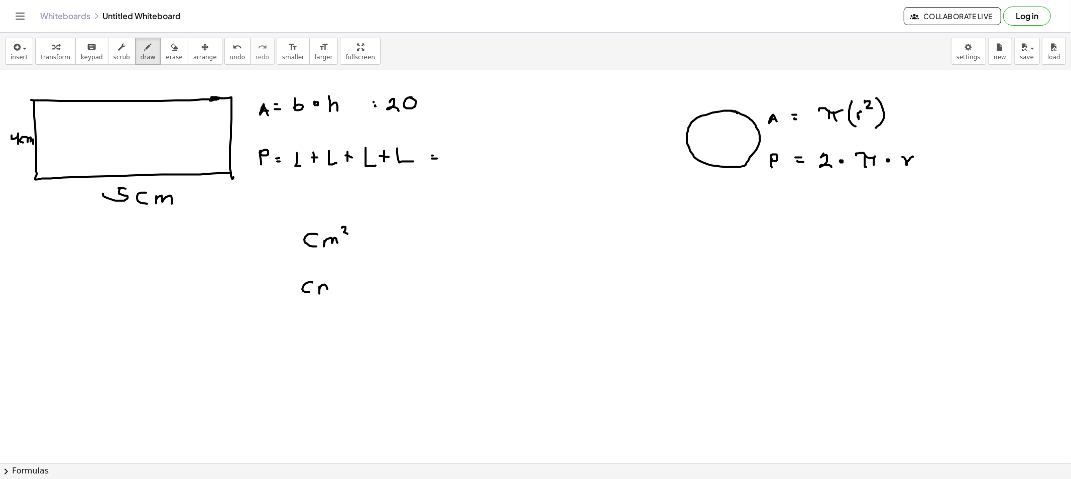
click at [328, 286] on div at bounding box center [535, 413] width 1071 height 909
drag, startPoint x: 332, startPoint y: 285, endPoint x: 333, endPoint y: 290, distance: 5.1
click at [333, 289] on div at bounding box center [535, 413] width 1071 height 909
drag, startPoint x: 330, startPoint y: 286, endPoint x: 342, endPoint y: 290, distance: 13.0
click at [342, 291] on div at bounding box center [535, 413] width 1071 height 909
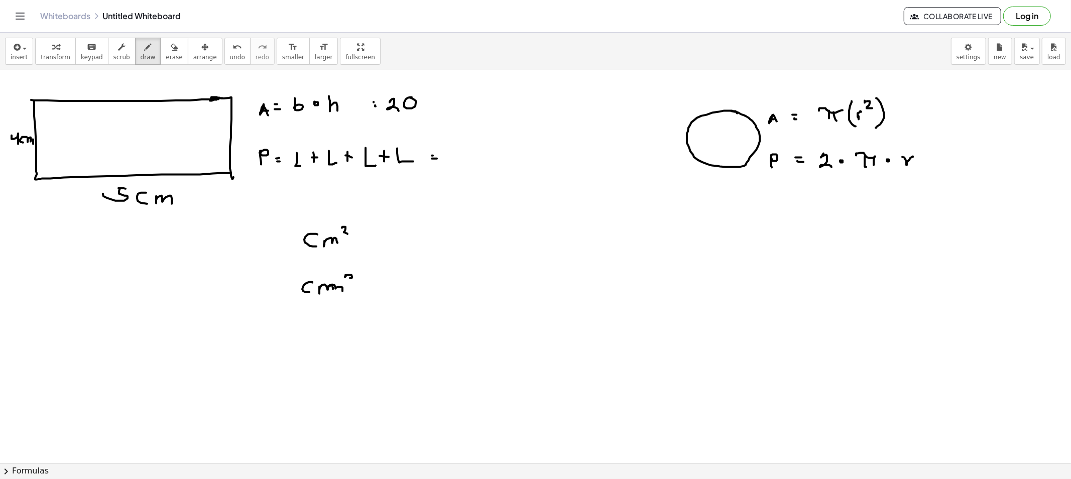
drag, startPoint x: 345, startPoint y: 275, endPoint x: 348, endPoint y: 284, distance: 8.9
click at [348, 284] on div at bounding box center [535, 413] width 1071 height 909
drag, startPoint x: 301, startPoint y: 204, endPoint x: 320, endPoint y: 206, distance: 18.7
click at [317, 209] on div at bounding box center [535, 413] width 1071 height 909
drag, startPoint x: 320, startPoint y: 204, endPoint x: 368, endPoint y: 217, distance: 50.5
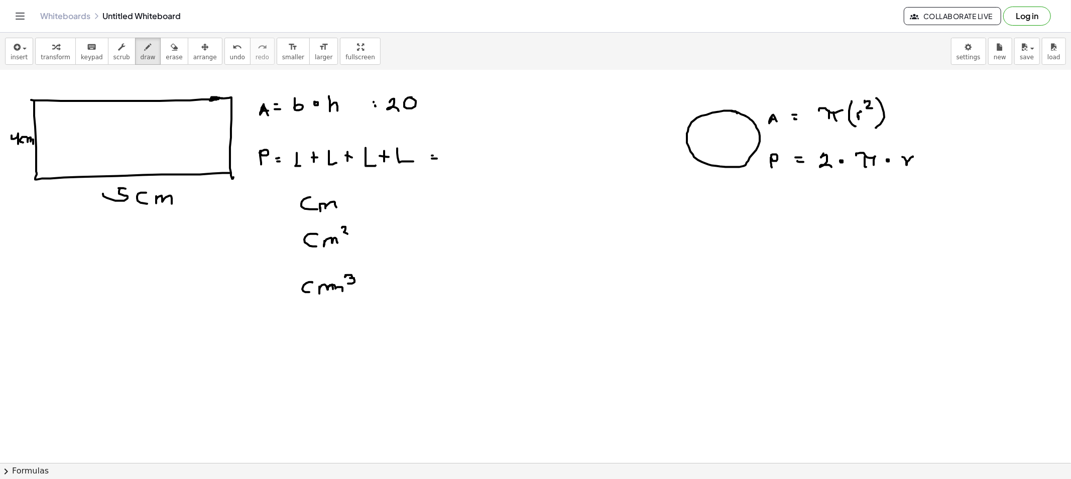
click at [338, 211] on div at bounding box center [535, 413] width 1071 height 909
click at [377, 199] on div at bounding box center [535, 413] width 1071 height 909
drag, startPoint x: 378, startPoint y: 206, endPoint x: 390, endPoint y: 209, distance: 12.5
click at [383, 206] on div at bounding box center [535, 413] width 1071 height 909
drag, startPoint x: 412, startPoint y: 204, endPoint x: 539, endPoint y: 209, distance: 126.6
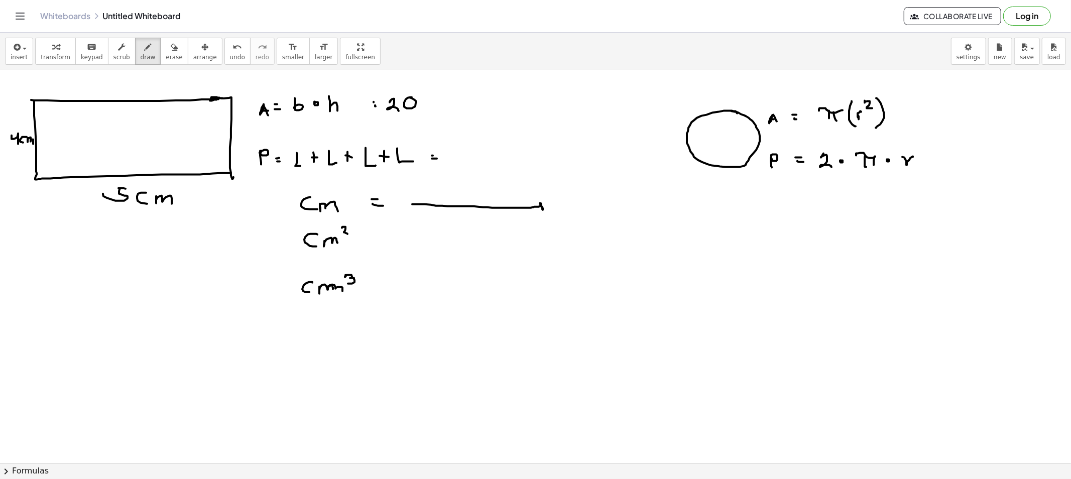
click at [539, 209] on div at bounding box center [535, 413] width 1071 height 909
drag, startPoint x: 414, startPoint y: 200, endPoint x: 414, endPoint y: 209, distance: 9.0
click at [414, 208] on div at bounding box center [535, 413] width 1071 height 909
click at [373, 235] on div at bounding box center [535, 413] width 1071 height 909
drag, startPoint x: 375, startPoint y: 238, endPoint x: 382, endPoint y: 239, distance: 7.5
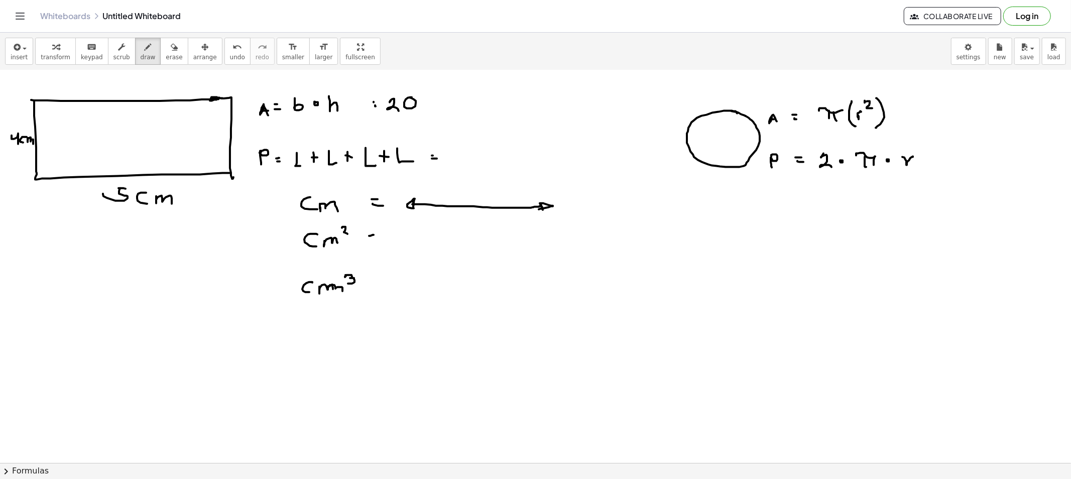
click at [376, 238] on div at bounding box center [535, 413] width 1071 height 909
drag, startPoint x: 409, startPoint y: 224, endPoint x: 418, endPoint y: 224, distance: 9.6
click at [418, 224] on div at bounding box center [535, 413] width 1071 height 909
drag, startPoint x: 408, startPoint y: 224, endPoint x: 418, endPoint y: 227, distance: 10.5
click at [418, 226] on div at bounding box center [535, 413] width 1071 height 909
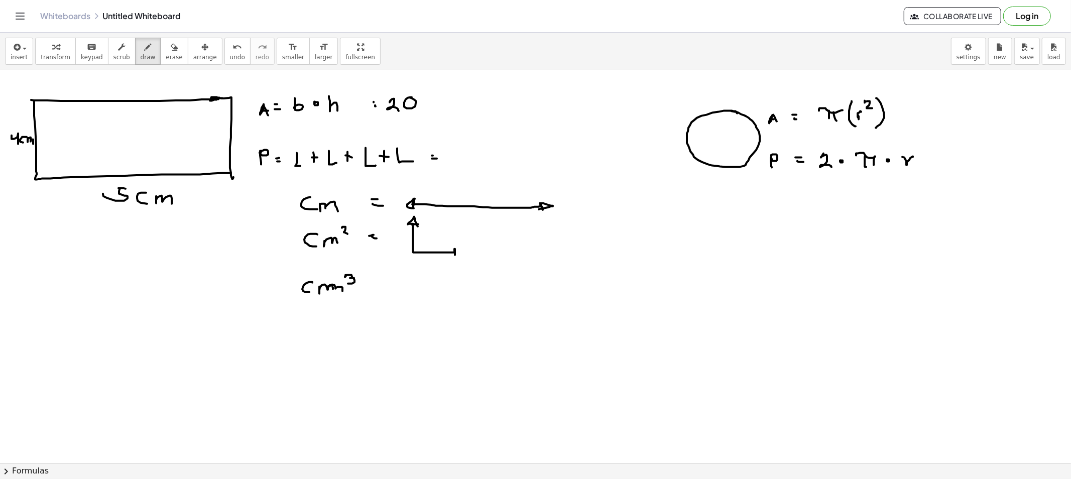
drag, startPoint x: 412, startPoint y: 225, endPoint x: 453, endPoint y: 258, distance: 52.4
click at [453, 257] on div at bounding box center [535, 413] width 1071 height 909
click at [369, 287] on div at bounding box center [535, 413] width 1071 height 909
click at [374, 291] on div at bounding box center [535, 413] width 1071 height 909
drag, startPoint x: 421, startPoint y: 288, endPoint x: 428, endPoint y: 295, distance: 9.9
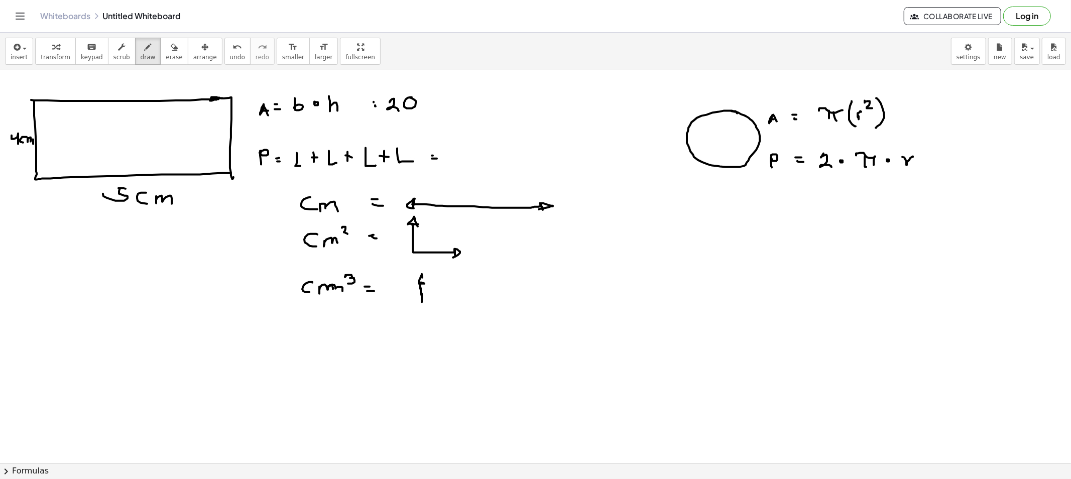
click at [425, 287] on div at bounding box center [535, 413] width 1071 height 909
drag, startPoint x: 422, startPoint y: 302, endPoint x: 437, endPoint y: 293, distance: 17.8
click at [437, 293] on div at bounding box center [535, 413] width 1071 height 909
drag, startPoint x: 423, startPoint y: 300, endPoint x: 444, endPoint y: 308, distance: 22.4
click at [443, 305] on div at bounding box center [535, 413] width 1071 height 909
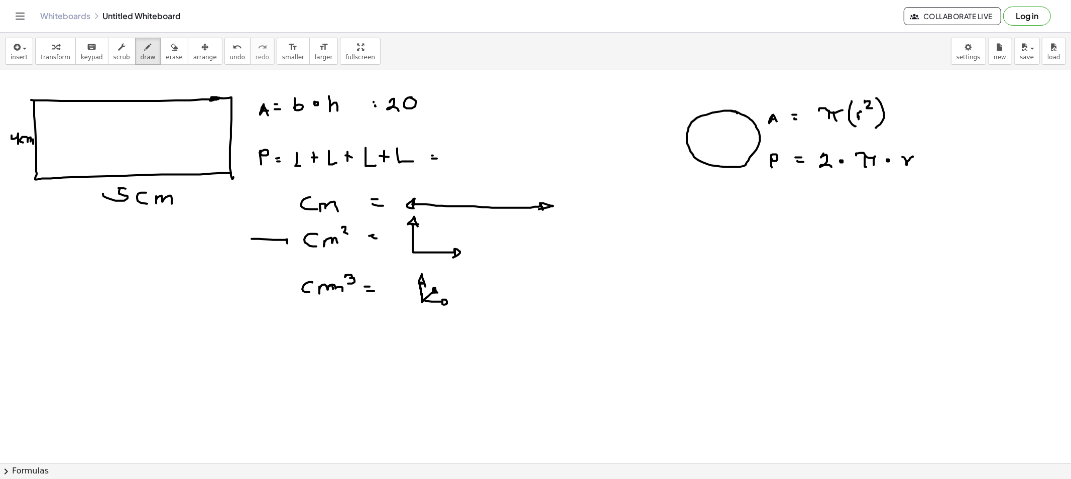
drag, startPoint x: 251, startPoint y: 239, endPoint x: 283, endPoint y: 244, distance: 31.5
click at [283, 244] on div at bounding box center [535, 413] width 1071 height 909
drag, startPoint x: 277, startPoint y: 288, endPoint x: 294, endPoint y: 292, distance: 17.5
click at [294, 292] on div at bounding box center [535, 413] width 1071 height 909
drag, startPoint x: 253, startPoint y: 197, endPoint x: 289, endPoint y: 203, distance: 35.6
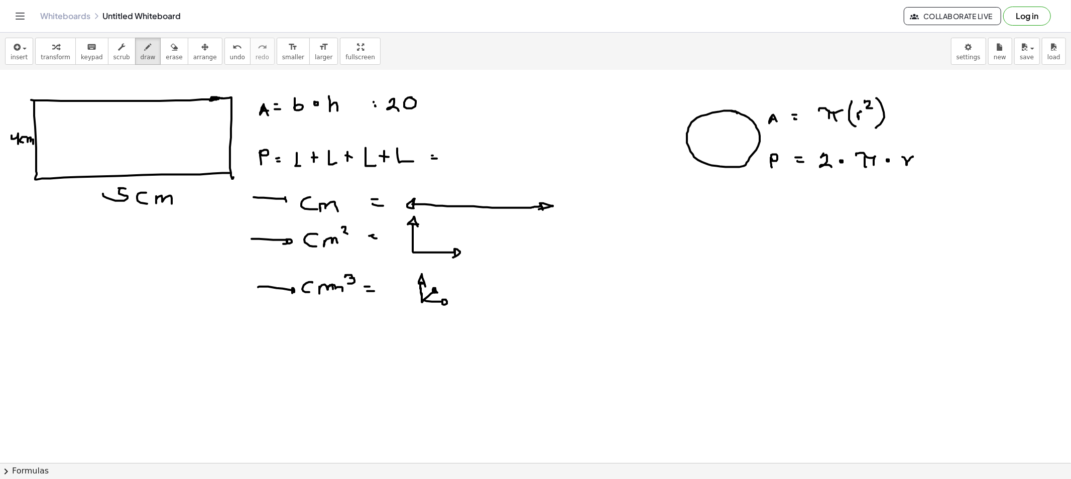
click at [289, 203] on div at bounding box center [535, 413] width 1071 height 909
drag, startPoint x: 410, startPoint y: 327, endPoint x: 422, endPoint y: 310, distance: 20.9
click at [420, 309] on div at bounding box center [535, 413] width 1071 height 909
click at [424, 319] on div at bounding box center [535, 413] width 1071 height 909
drag, startPoint x: 417, startPoint y: 312, endPoint x: 421, endPoint y: 318, distance: 7.2
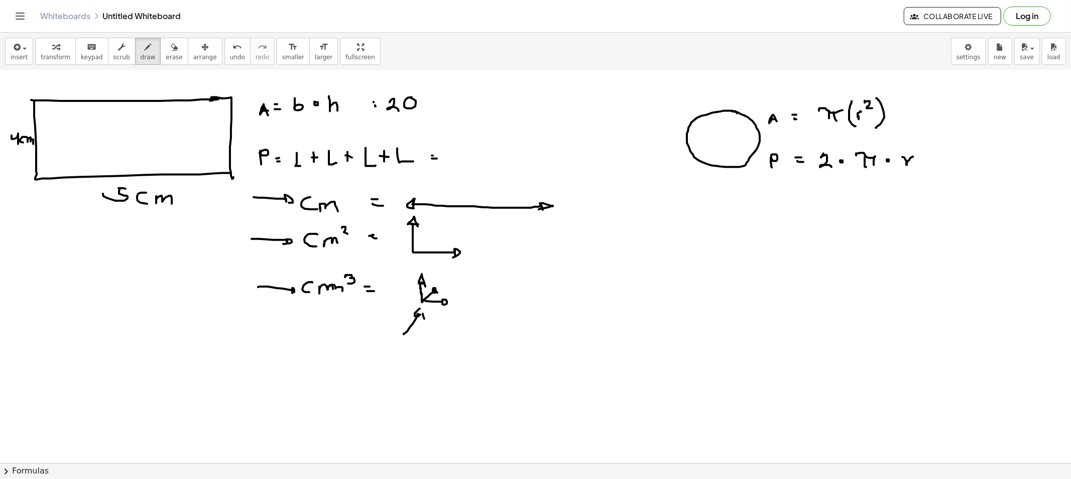
click at [421, 318] on div at bounding box center [535, 413] width 1071 height 909
drag, startPoint x: 477, startPoint y: 239, endPoint x: 484, endPoint y: 243, distance: 8.8
click at [484, 243] on div at bounding box center [535, 413] width 1071 height 909
drag, startPoint x: 413, startPoint y: 204, endPoint x: 541, endPoint y: 207, distance: 128.5
click at [541, 207] on div at bounding box center [535, 413] width 1071 height 909
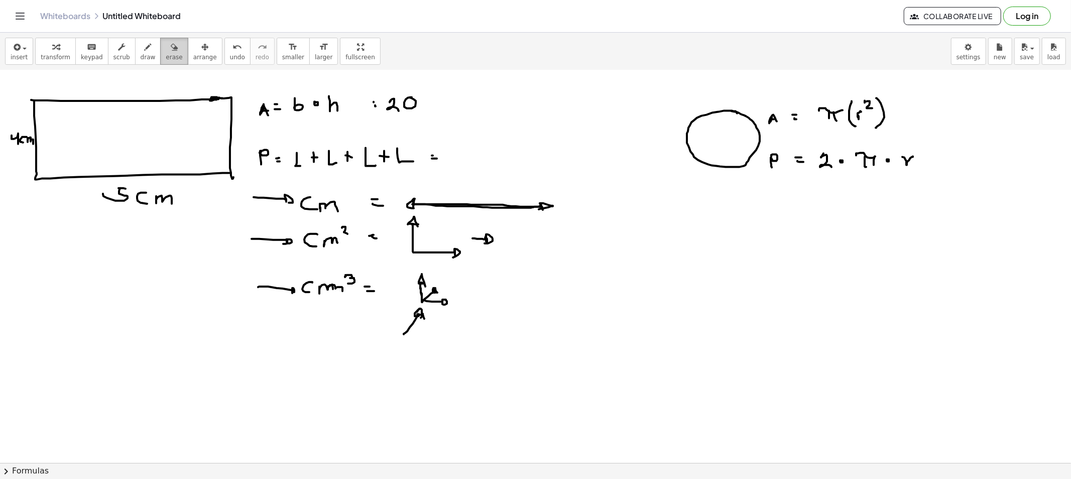
click at [166, 58] on span "erase" at bounding box center [174, 57] width 17 height 7
drag, startPoint x: 418, startPoint y: 345, endPoint x: 275, endPoint y: 262, distance: 166.2
click at [246, 298] on div at bounding box center [535, 413] width 1071 height 909
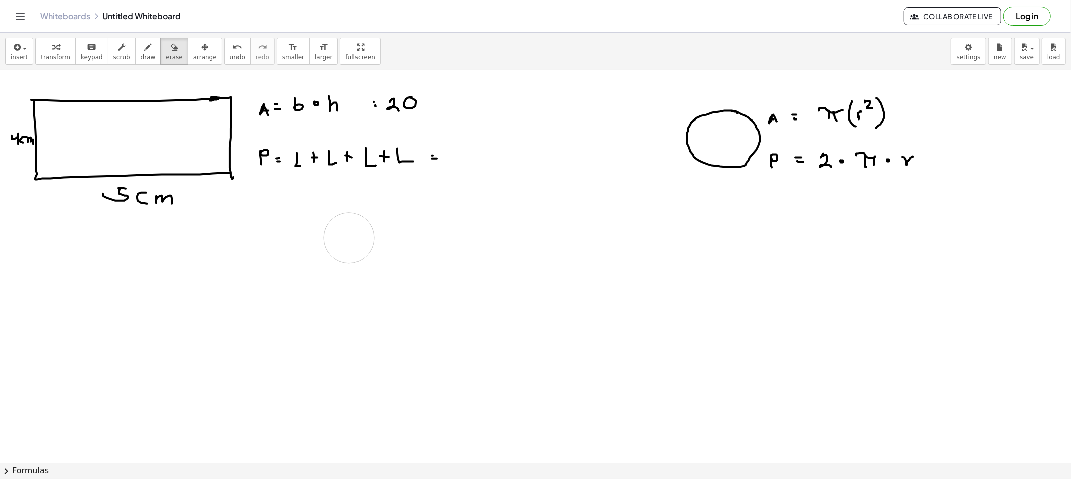
drag, startPoint x: 283, startPoint y: 249, endPoint x: 312, endPoint y: 252, distance: 29.3
click at [382, 233] on div at bounding box center [535, 413] width 1071 height 909
click at [141, 43] on div "button" at bounding box center [148, 47] width 15 height 12
drag, startPoint x: 429, startPoint y: 102, endPoint x: 434, endPoint y: 108, distance: 7.8
click at [434, 108] on div at bounding box center [535, 413] width 1071 height 909
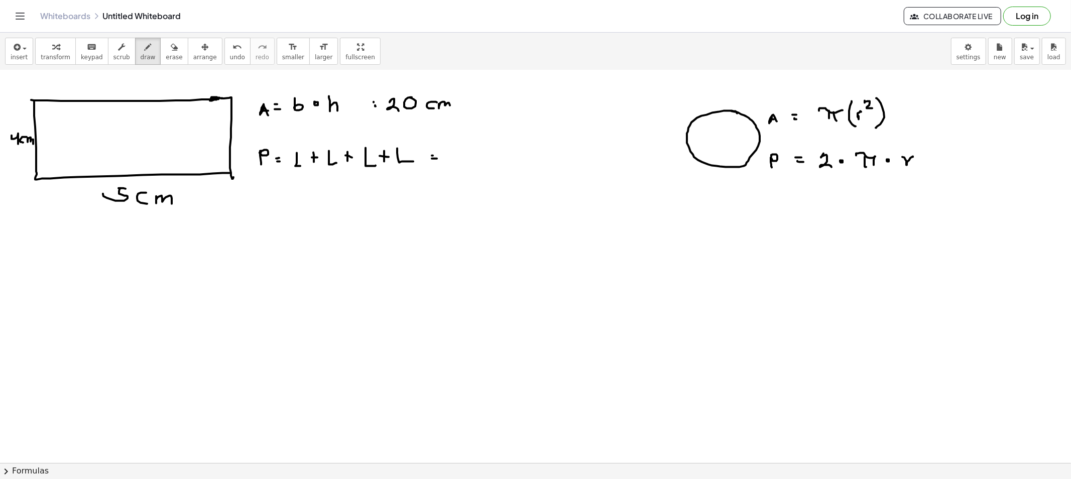
drag, startPoint x: 439, startPoint y: 104, endPoint x: 450, endPoint y: 109, distance: 12.1
click at [450, 108] on div at bounding box center [535, 413] width 1071 height 909
drag, startPoint x: 453, startPoint y: 93, endPoint x: 474, endPoint y: 108, distance: 26.6
click at [459, 99] on div at bounding box center [535, 413] width 1071 height 909
click at [453, 159] on div at bounding box center [535, 413] width 1071 height 909
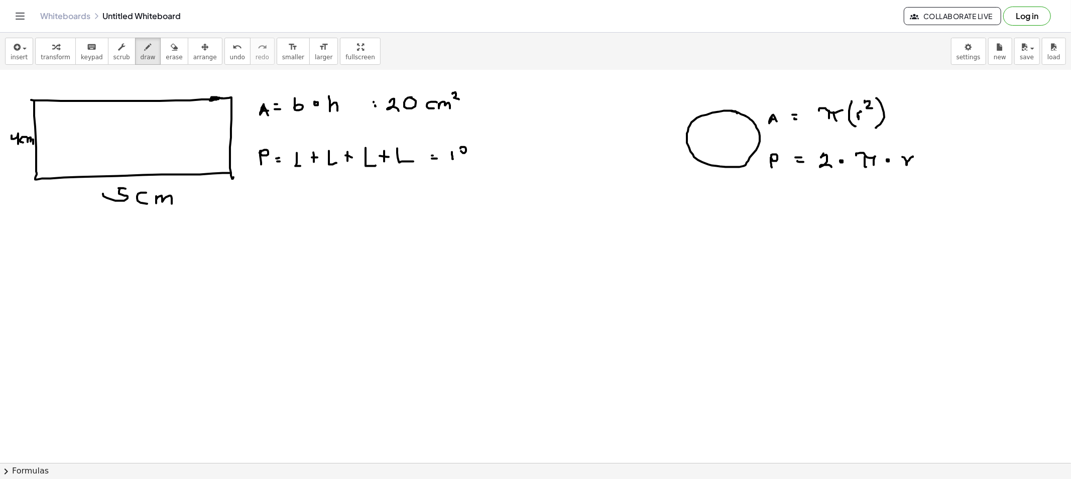
drag, startPoint x: 460, startPoint y: 148, endPoint x: 466, endPoint y: 152, distance: 6.8
click at [461, 149] on div at bounding box center [535, 413] width 1071 height 909
click at [460, 156] on div at bounding box center [535, 413] width 1071 height 909
click at [485, 157] on div at bounding box center [535, 413] width 1071 height 909
drag, startPoint x: 490, startPoint y: 158, endPoint x: 515, endPoint y: 171, distance: 28.3
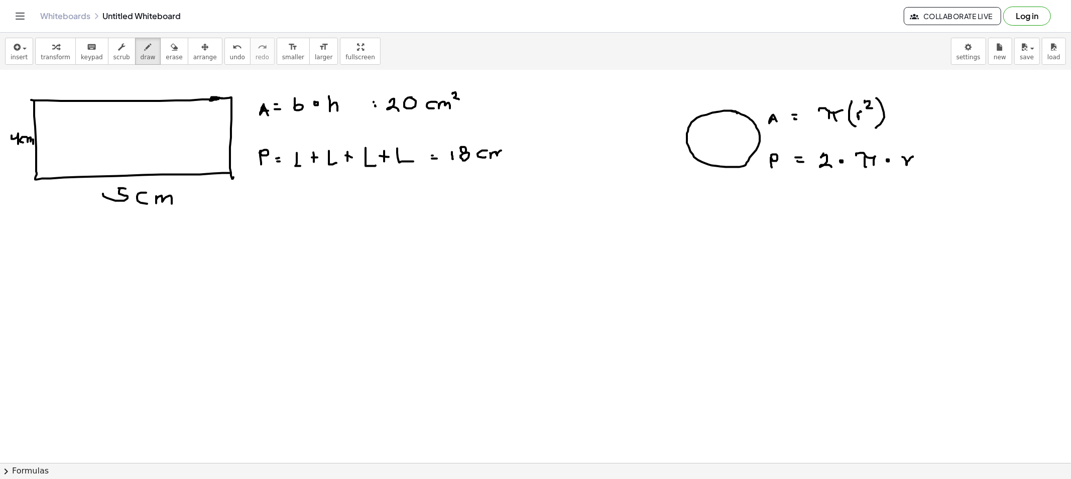
click at [503, 159] on div at bounding box center [535, 413] width 1071 height 909
click at [166, 54] on span "erase" at bounding box center [174, 57] width 17 height 7
drag, startPoint x: 76, startPoint y: 223, endPoint x: 213, endPoint y: 221, distance: 137.0
click at [181, 213] on div at bounding box center [535, 413] width 1071 height 909
drag, startPoint x: 2, startPoint y: 146, endPoint x: 7, endPoint y: 142, distance: 6.4
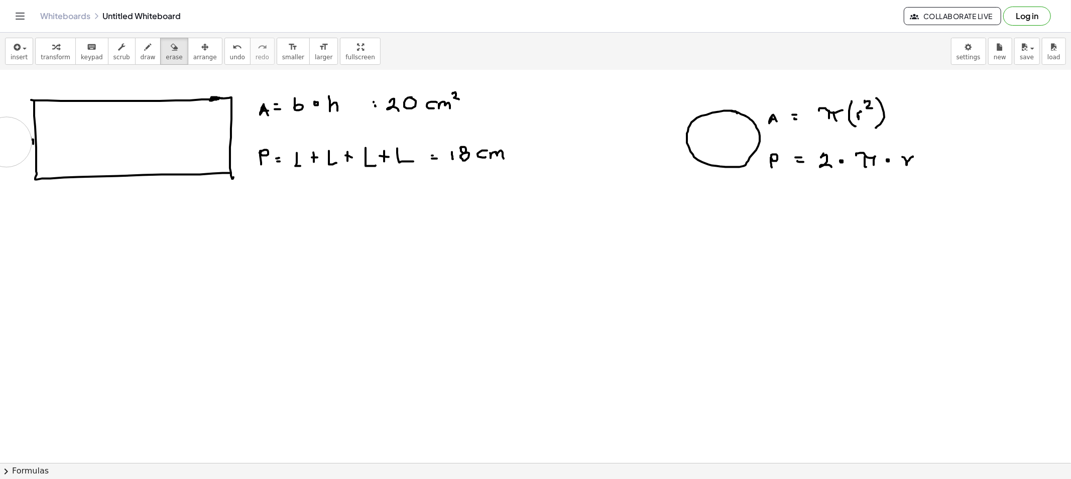
click at [7, 142] on div at bounding box center [535, 413] width 1071 height 909
drag, startPoint x: 456, startPoint y: 94, endPoint x: 407, endPoint y: 107, distance: 50.8
click at [407, 107] on div at bounding box center [535, 413] width 1071 height 909
click at [141, 58] on span "draw" at bounding box center [148, 57] width 15 height 7
drag, startPoint x: 112, startPoint y: 194, endPoint x: 117, endPoint y: 196, distance: 5.9
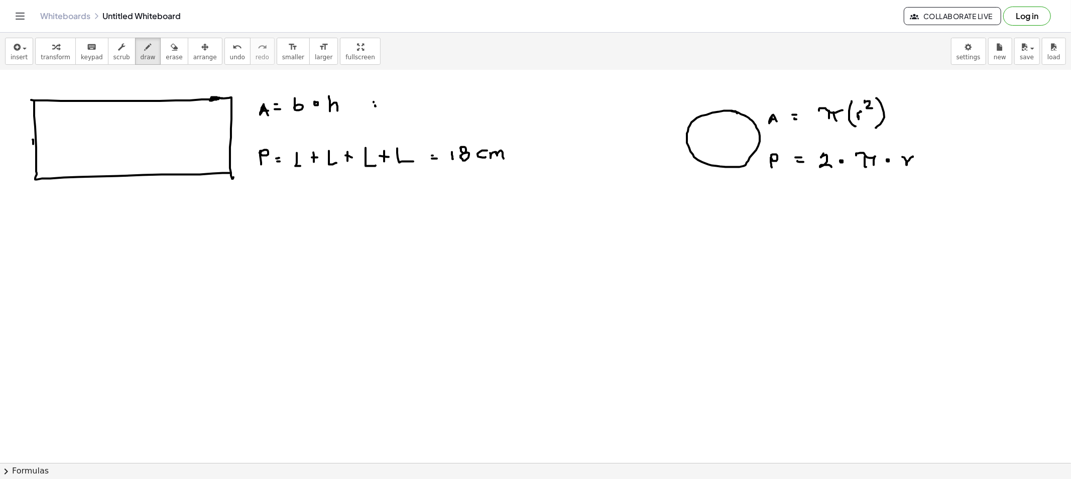
click at [112, 196] on div at bounding box center [535, 413] width 1071 height 909
click at [123, 188] on div at bounding box center [535, 413] width 1071 height 909
drag, startPoint x: 138, startPoint y: 193, endPoint x: 148, endPoint y: 196, distance: 10.5
click at [147, 196] on div at bounding box center [535, 413] width 1071 height 909
drag, startPoint x: 151, startPoint y: 191, endPoint x: 161, endPoint y: 193, distance: 10.2
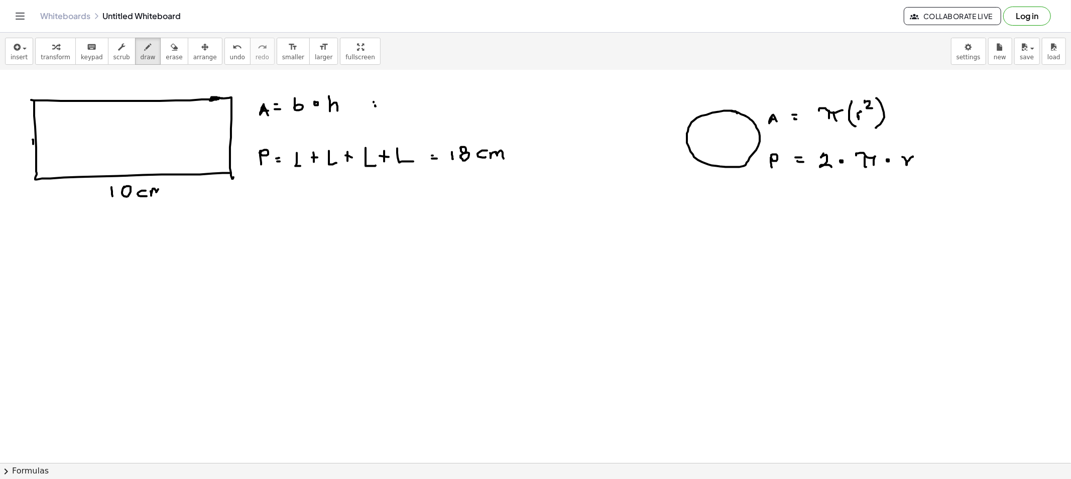
click at [161, 193] on div at bounding box center [535, 413] width 1071 height 909
drag, startPoint x: 112, startPoint y: 127, endPoint x: 128, endPoint y: 134, distance: 17.2
click at [122, 136] on div at bounding box center [535, 413] width 1071 height 909
click at [131, 127] on div at bounding box center [535, 413] width 1071 height 909
drag, startPoint x: 146, startPoint y: 132, endPoint x: 151, endPoint y: 137, distance: 7.1
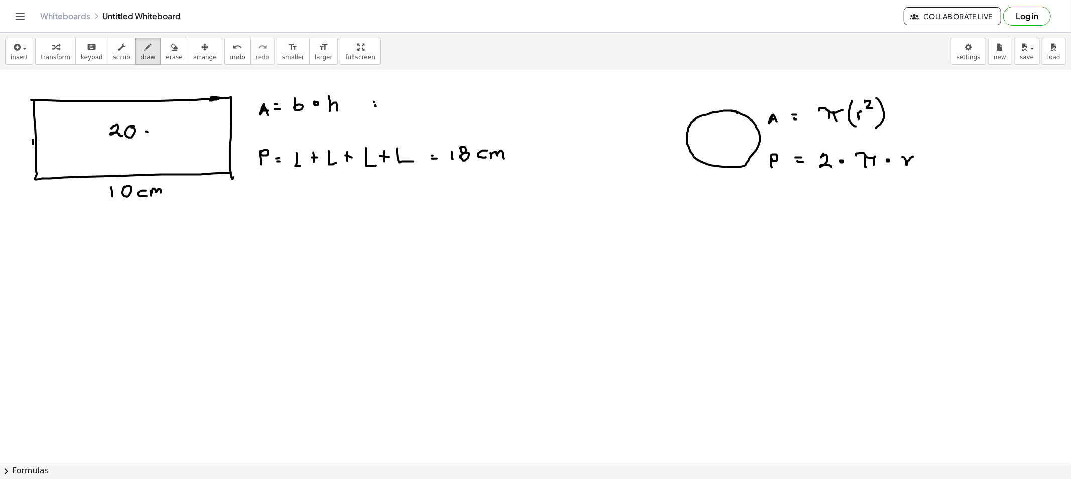
click at [148, 138] on div at bounding box center [535, 413] width 1071 height 909
drag, startPoint x: 152, startPoint y: 134, endPoint x: 161, endPoint y: 139, distance: 10.6
click at [161, 139] on div at bounding box center [535, 413] width 1071 height 909
drag, startPoint x: 165, startPoint y: 126, endPoint x: 173, endPoint y: 133, distance: 11.1
click at [173, 133] on div at bounding box center [535, 413] width 1071 height 909
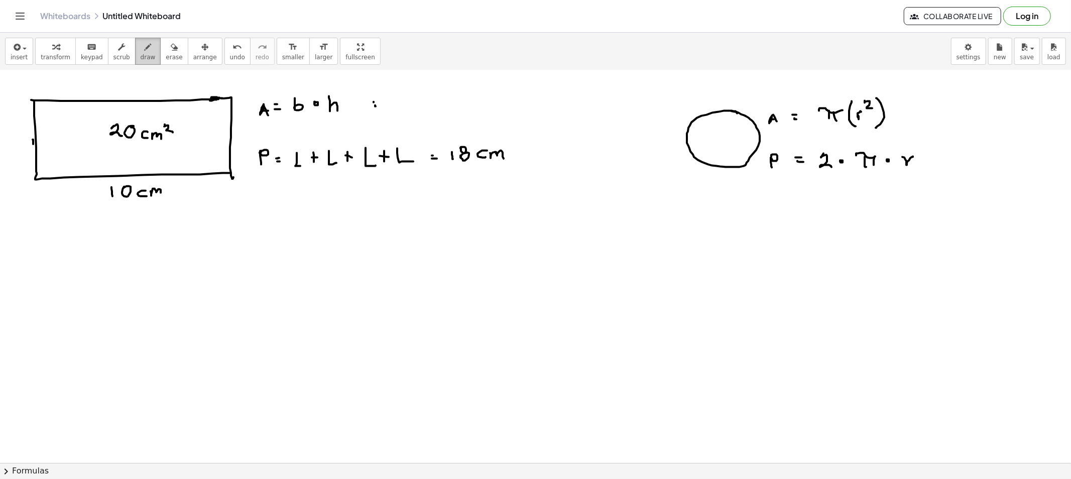
click at [143, 50] on button "draw" at bounding box center [148, 51] width 26 height 27
drag, startPoint x: 19, startPoint y: 137, endPoint x: 13, endPoint y: 134, distance: 7.2
click at [11, 141] on div at bounding box center [535, 413] width 1071 height 909
drag, startPoint x: 23, startPoint y: 141, endPoint x: 28, endPoint y: 147, distance: 7.9
click at [27, 146] on div at bounding box center [535, 413] width 1071 height 909
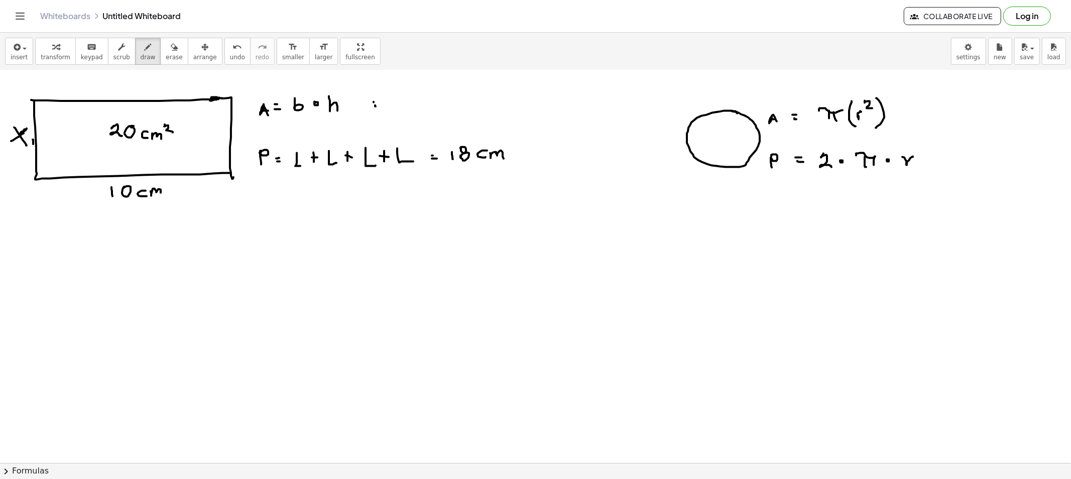
click at [21, 133] on div at bounding box center [535, 413] width 1071 height 909
click at [142, 61] on button "draw" at bounding box center [148, 51] width 26 height 27
drag, startPoint x: 421, startPoint y: 252, endPoint x: 409, endPoint y: 252, distance: 12.1
click at [409, 265] on div at bounding box center [535, 413] width 1071 height 909
drag, startPoint x: 409, startPoint y: 252, endPoint x: 427, endPoint y: 266, distance: 23.0
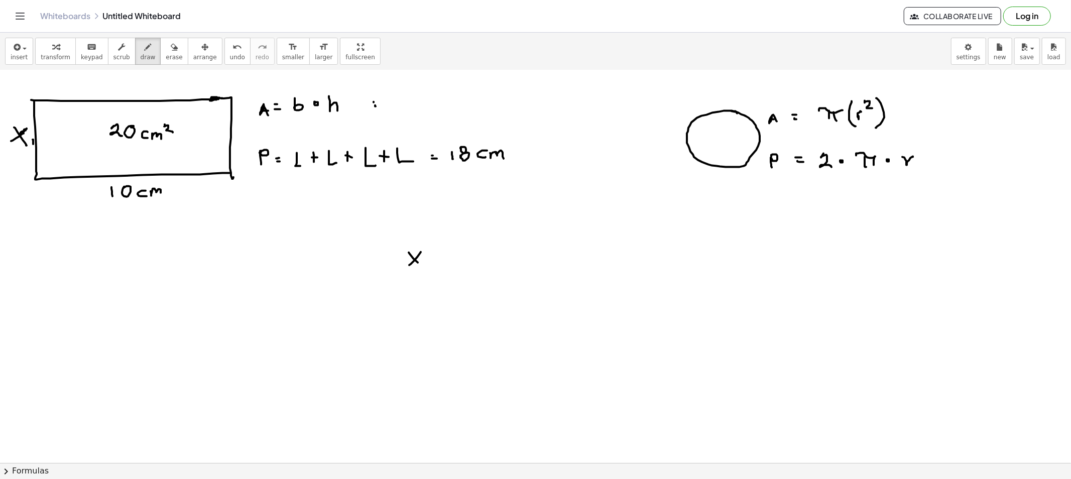
click at [425, 268] on div at bounding box center [535, 413] width 1071 height 909
drag, startPoint x: 439, startPoint y: 256, endPoint x: 438, endPoint y: 264, distance: 7.6
click at [438, 264] on div at bounding box center [535, 413] width 1071 height 909
drag, startPoint x: 434, startPoint y: 258, endPoint x: 452, endPoint y: 260, distance: 18.1
click at [443, 259] on div at bounding box center [535, 413] width 1071 height 909
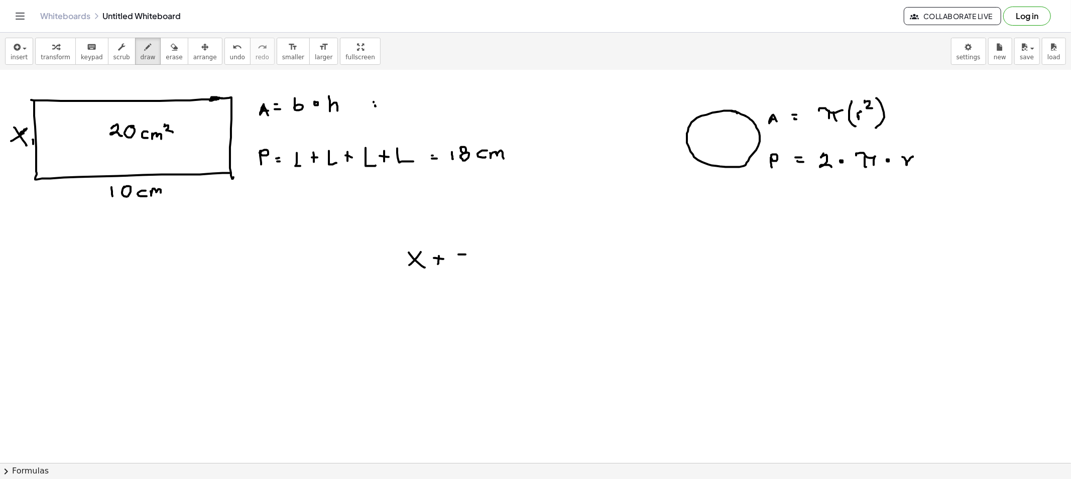
click at [465, 254] on div at bounding box center [535, 413] width 1071 height 909
drag, startPoint x: 460, startPoint y: 255, endPoint x: 457, endPoint y: 266, distance: 11.4
click at [455, 267] on div at bounding box center [535, 413] width 1071 height 909
drag, startPoint x: 489, startPoint y: 259, endPoint x: 491, endPoint y: 264, distance: 5.2
click at [492, 259] on div at bounding box center [535, 413] width 1071 height 909
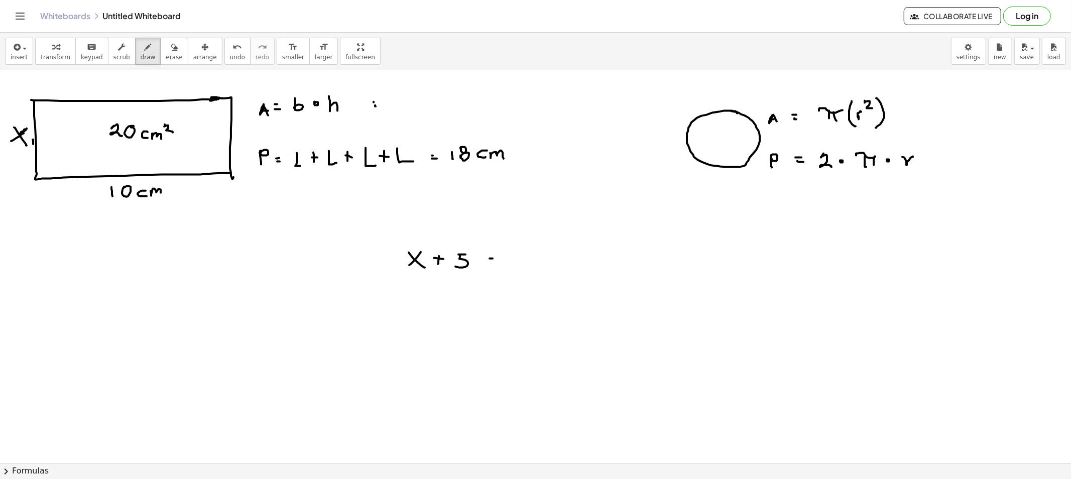
drag, startPoint x: 490, startPoint y: 264, endPoint x: 510, endPoint y: 262, distance: 20.2
click at [498, 265] on div at bounding box center [535, 413] width 1071 height 909
drag, startPoint x: 516, startPoint y: 253, endPoint x: 518, endPoint y: 270, distance: 16.2
click at [518, 270] on div at bounding box center [535, 413] width 1071 height 909
click at [535, 254] on div at bounding box center [535, 413] width 1071 height 909
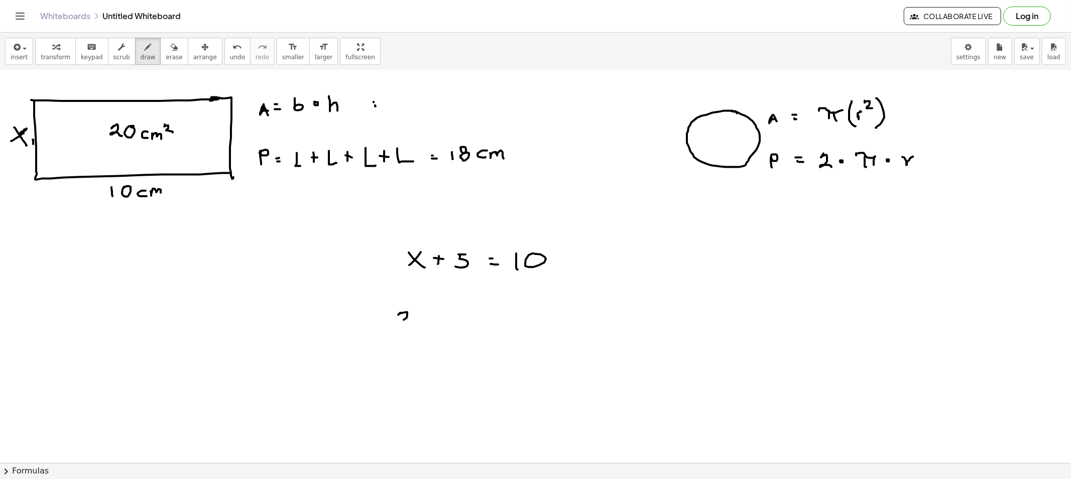
drag, startPoint x: 400, startPoint y: 313, endPoint x: 419, endPoint y: 325, distance: 22.1
click at [414, 327] on div at bounding box center [535, 413] width 1071 height 909
drag, startPoint x: 425, startPoint y: 322, endPoint x: 433, endPoint y: 328, distance: 10.3
click at [420, 325] on div at bounding box center [535, 413] width 1071 height 909
click at [434, 329] on div at bounding box center [535, 413] width 1071 height 909
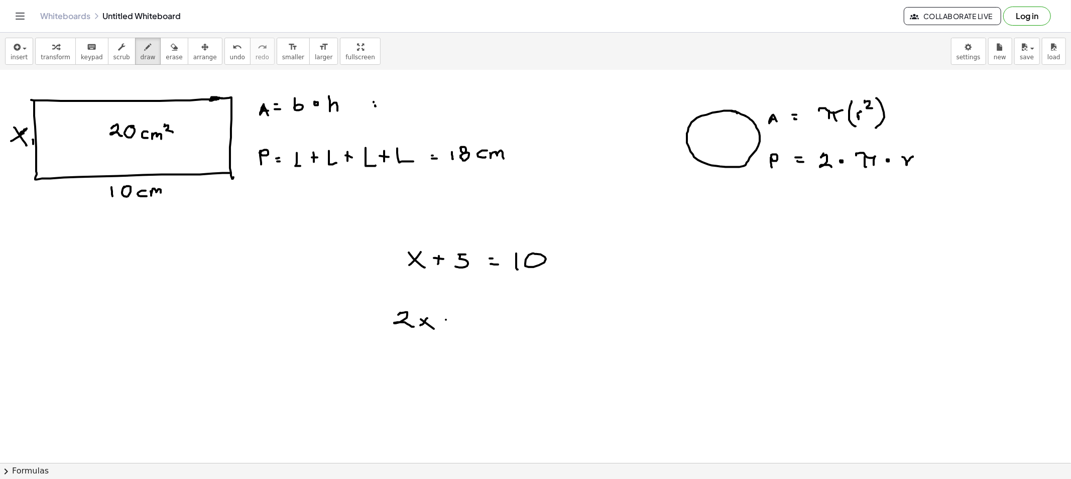
click at [447, 326] on div at bounding box center [535, 413] width 1071 height 909
click at [448, 323] on div at bounding box center [535, 413] width 1071 height 909
drag, startPoint x: 465, startPoint y: 318, endPoint x: 469, endPoint y: 327, distance: 9.7
click at [469, 327] on div at bounding box center [535, 413] width 1071 height 909
drag, startPoint x: 489, startPoint y: 317, endPoint x: 495, endPoint y: 318, distance: 6.0
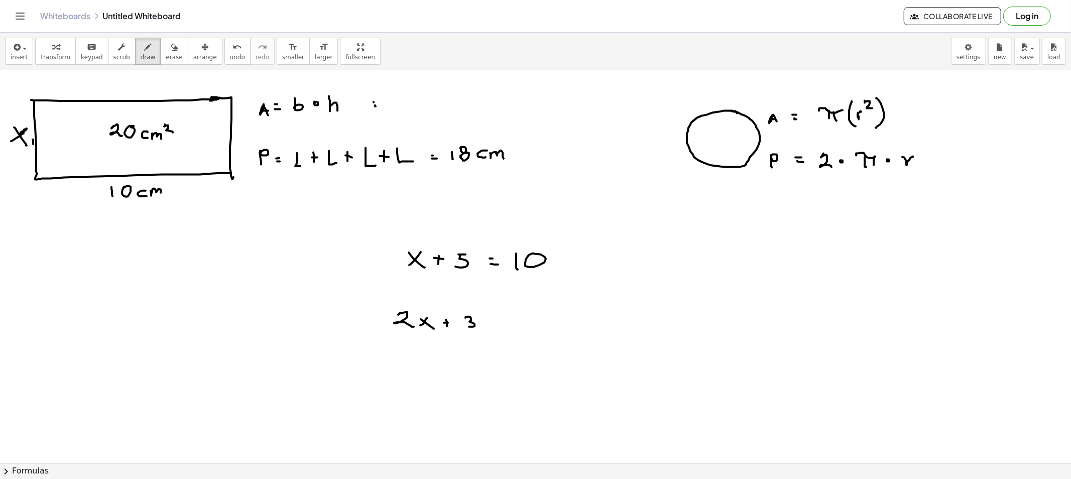
click at [492, 317] on div at bounding box center [535, 413] width 1071 height 909
drag, startPoint x: 495, startPoint y: 318, endPoint x: 510, endPoint y: 320, distance: 15.3
click at [502, 319] on div at bounding box center [535, 413] width 1071 height 909
drag, startPoint x: 490, startPoint y: 320, endPoint x: 498, endPoint y: 322, distance: 8.3
click at [497, 321] on div at bounding box center [535, 413] width 1071 height 909
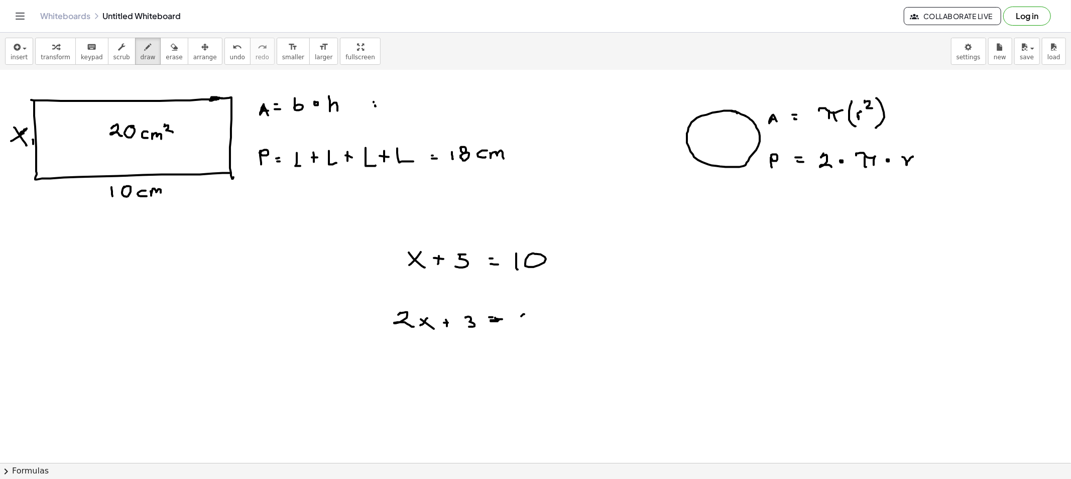
drag, startPoint x: 521, startPoint y: 316, endPoint x: 520, endPoint y: 322, distance: 6.1
click at [521, 317] on div at bounding box center [535, 413] width 1071 height 909
drag, startPoint x: 520, startPoint y: 322, endPoint x: 546, endPoint y: 317, distance: 26.2
click at [536, 324] on div at bounding box center [535, 413] width 1071 height 909
drag, startPoint x: 544, startPoint y: 315, endPoint x: 550, endPoint y: 314, distance: 6.1
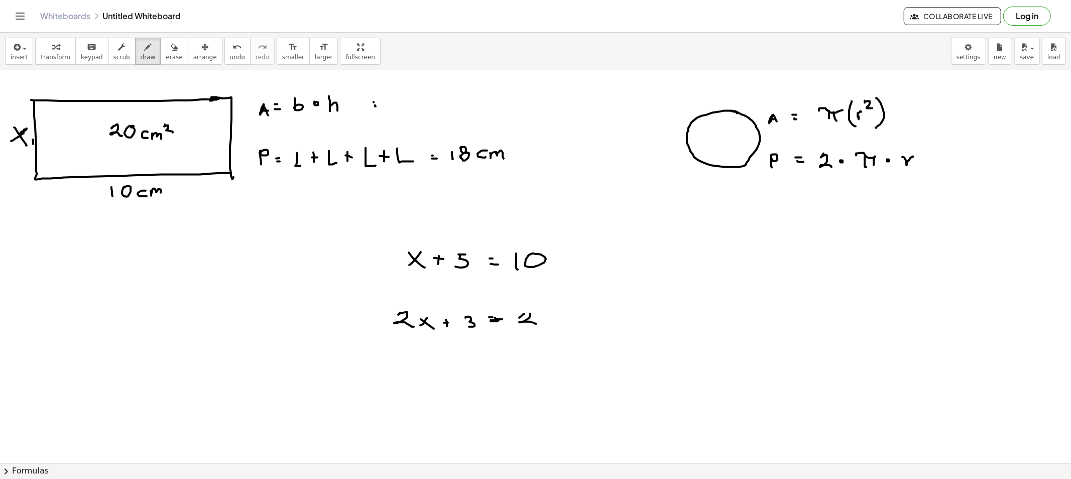
click at [552, 317] on div at bounding box center [535, 413] width 1071 height 909
drag, startPoint x: 156, startPoint y: 62, endPoint x: 204, endPoint y: 157, distance: 106.4
click at [160, 61] on button "erase" at bounding box center [174, 51] width 28 height 27
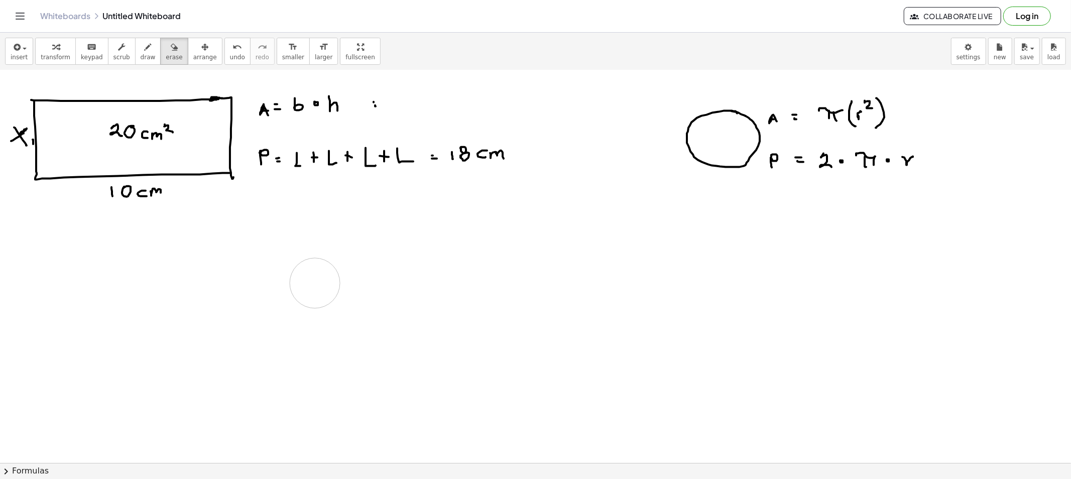
drag, startPoint x: 369, startPoint y: 343, endPoint x: 313, endPoint y: 287, distance: 78.8
click at [313, 287] on div at bounding box center [535, 413] width 1071 height 909
click at [141, 51] on div "button" at bounding box center [148, 47] width 15 height 12
click at [166, 61] on button "erase" at bounding box center [174, 51] width 28 height 27
click at [390, 95] on div at bounding box center [535, 413] width 1071 height 909
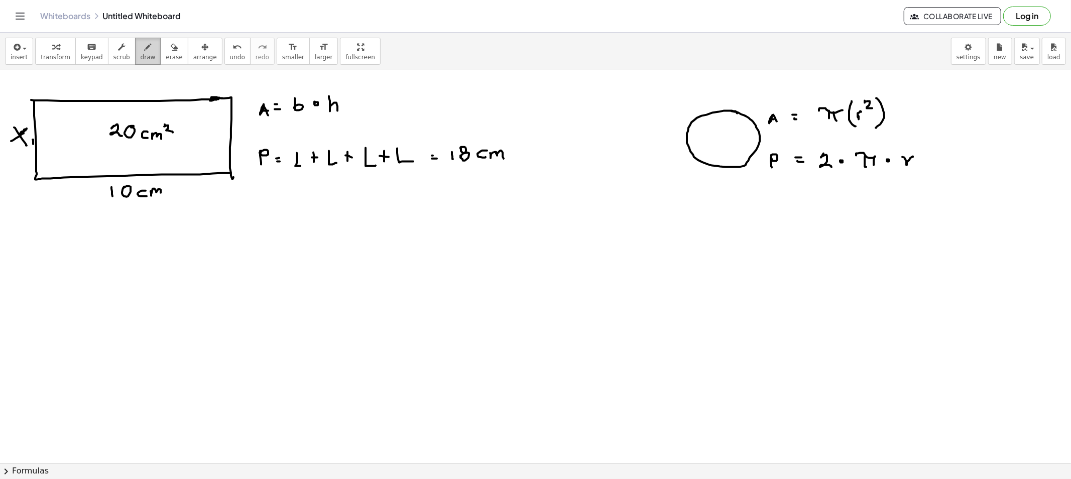
click at [141, 54] on span "draw" at bounding box center [148, 57] width 15 height 7
drag, startPoint x: 87, startPoint y: 159, endPoint x: 109, endPoint y: 154, distance: 22.5
click at [108, 153] on div at bounding box center [535, 413] width 1071 height 909
click at [145, 41] on icon "button" at bounding box center [148, 47] width 7 height 12
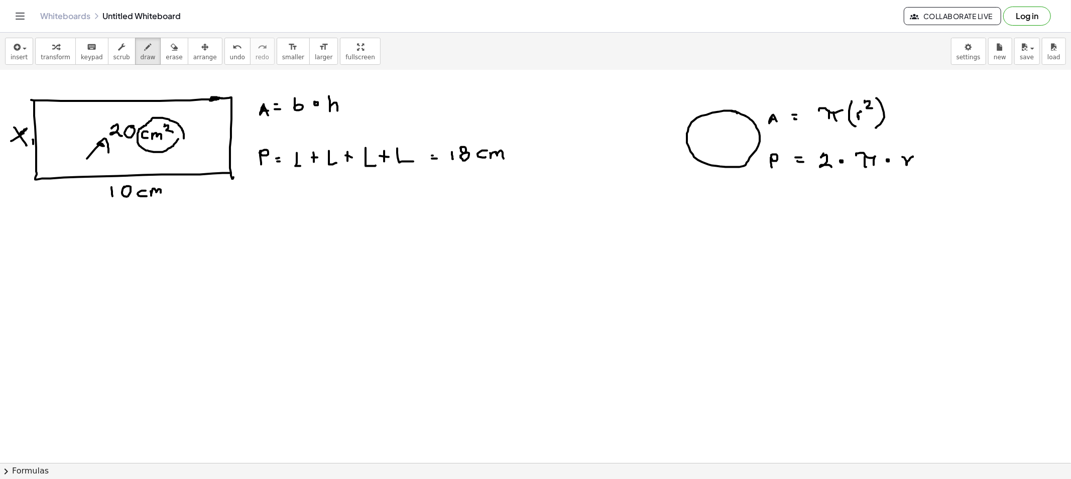
click at [182, 136] on div at bounding box center [535, 413] width 1071 height 909
drag, startPoint x: 263, startPoint y: 217, endPoint x: 270, endPoint y: 227, distance: 12.3
click at [270, 227] on div at bounding box center [535, 413] width 1071 height 909
click at [269, 222] on div at bounding box center [535, 413] width 1071 height 909
click at [289, 221] on div at bounding box center [535, 413] width 1071 height 909
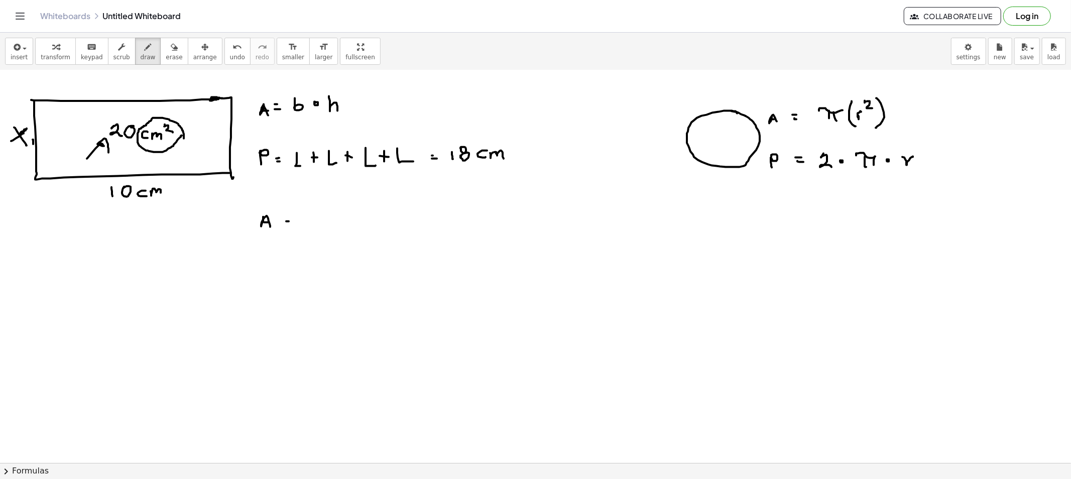
click at [291, 226] on div at bounding box center [535, 413] width 1071 height 909
drag, startPoint x: 306, startPoint y: 221, endPoint x: 311, endPoint y: 230, distance: 9.9
click at [304, 229] on div at bounding box center [535, 413] width 1071 height 909
drag, startPoint x: 324, startPoint y: 226, endPoint x: 334, endPoint y: 224, distance: 10.2
click at [325, 225] on div at bounding box center [535, 413] width 1071 height 909
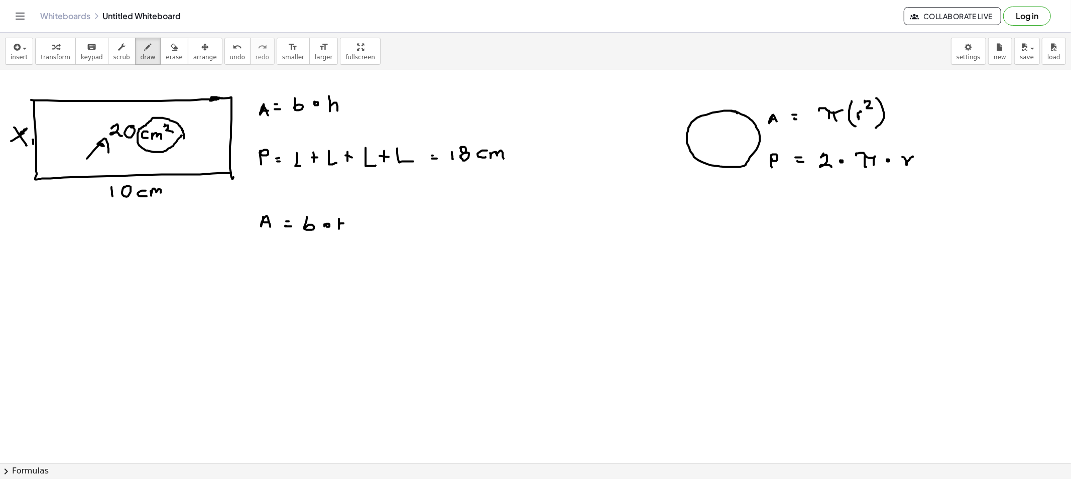
drag, startPoint x: 339, startPoint y: 223, endPoint x: 345, endPoint y: 233, distance: 11.6
click at [345, 232] on div at bounding box center [535, 413] width 1071 height 909
drag, startPoint x: 266, startPoint y: 190, endPoint x: 286, endPoint y: 215, distance: 32.1
click at [270, 203] on div at bounding box center [535, 413] width 1071 height 909
drag, startPoint x: 258, startPoint y: 219, endPoint x: 270, endPoint y: 222, distance: 11.9
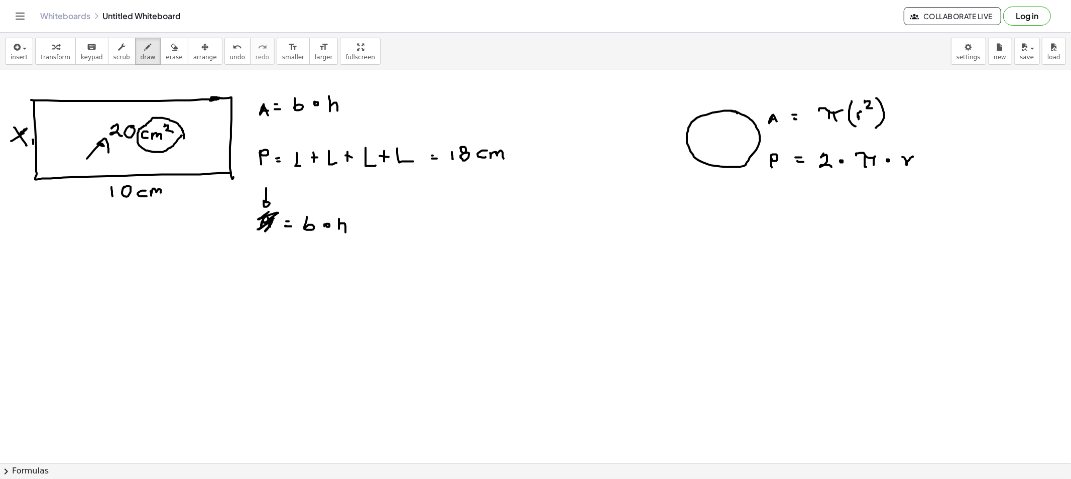
click at [255, 222] on div at bounding box center [535, 413] width 1071 height 909
drag, startPoint x: 240, startPoint y: 276, endPoint x: 258, endPoint y: 286, distance: 20.7
click at [252, 290] on div at bounding box center [535, 413] width 1071 height 909
click at [256, 279] on div at bounding box center [535, 413] width 1071 height 909
click at [278, 281] on div at bounding box center [535, 413] width 1071 height 909
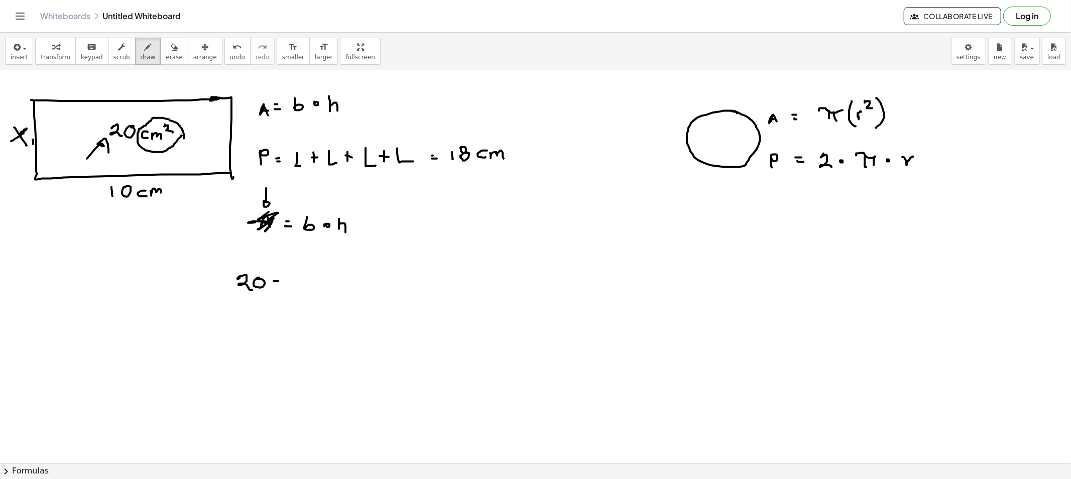
drag, startPoint x: 274, startPoint y: 285, endPoint x: 298, endPoint y: 288, distance: 23.8
click at [281, 285] on div at bounding box center [535, 413] width 1071 height 909
drag, startPoint x: 303, startPoint y: 188, endPoint x: 307, endPoint y: 203, distance: 16.2
click at [307, 204] on div at bounding box center [535, 413] width 1071 height 909
drag, startPoint x: 294, startPoint y: 280, endPoint x: 294, endPoint y: 290, distance: 10.0
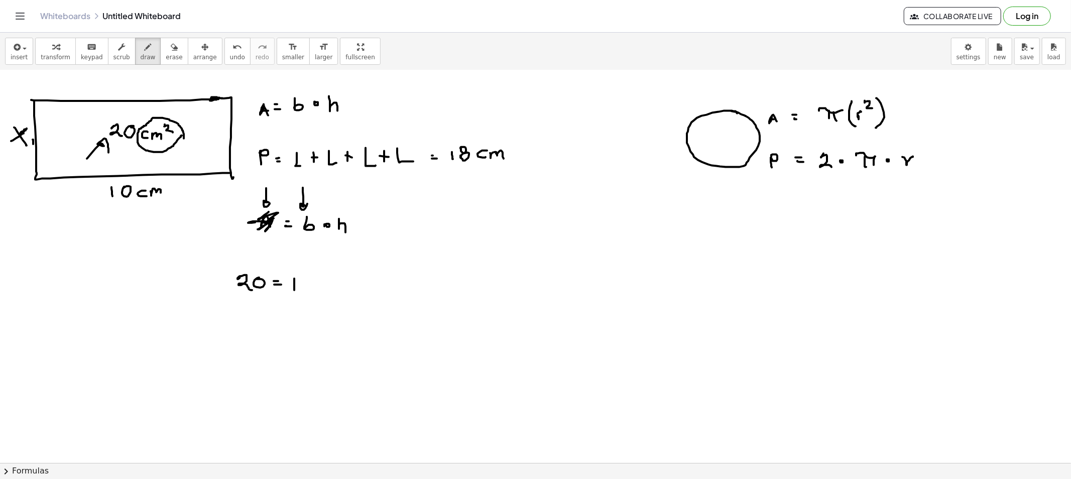
click at [294, 290] on div at bounding box center [535, 413] width 1071 height 909
click at [303, 280] on div at bounding box center [535, 413] width 1071 height 909
click at [323, 284] on div at bounding box center [535, 413] width 1071 height 909
drag, startPoint x: 348, startPoint y: 280, endPoint x: 338, endPoint y: 290, distance: 13.8
click at [338, 292] on div at bounding box center [535, 413] width 1071 height 909
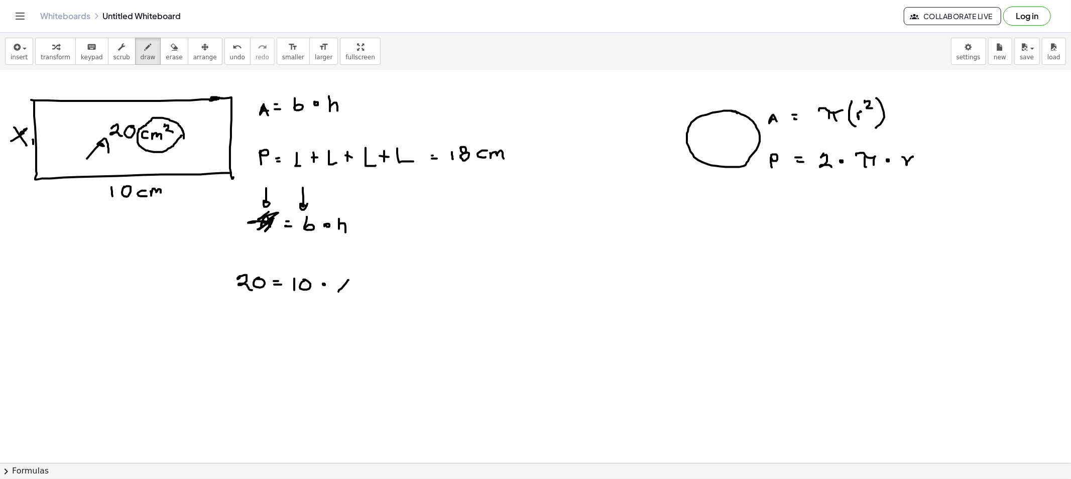
click at [355, 297] on div at bounding box center [535, 413] width 1071 height 909
drag, startPoint x: 244, startPoint y: 325, endPoint x: 262, endPoint y: 325, distance: 18.1
click at [252, 335] on div at bounding box center [535, 413] width 1071 height 909
click at [256, 328] on div at bounding box center [535, 413] width 1071 height 909
drag, startPoint x: 221, startPoint y: 339, endPoint x: 270, endPoint y: 339, distance: 49.2
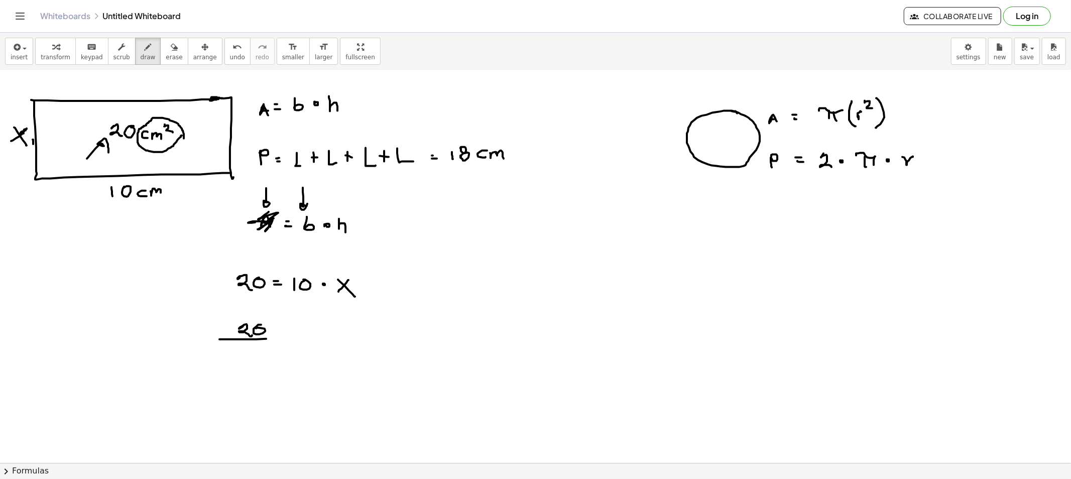
click at [270, 339] on div at bounding box center [535, 413] width 1071 height 909
drag, startPoint x: 246, startPoint y: 345, endPoint x: 252, endPoint y: 348, distance: 6.7
click at [246, 352] on div at bounding box center [535, 413] width 1071 height 909
click at [248, 348] on div at bounding box center [535, 413] width 1071 height 909
click at [287, 338] on div at bounding box center [535, 413] width 1071 height 909
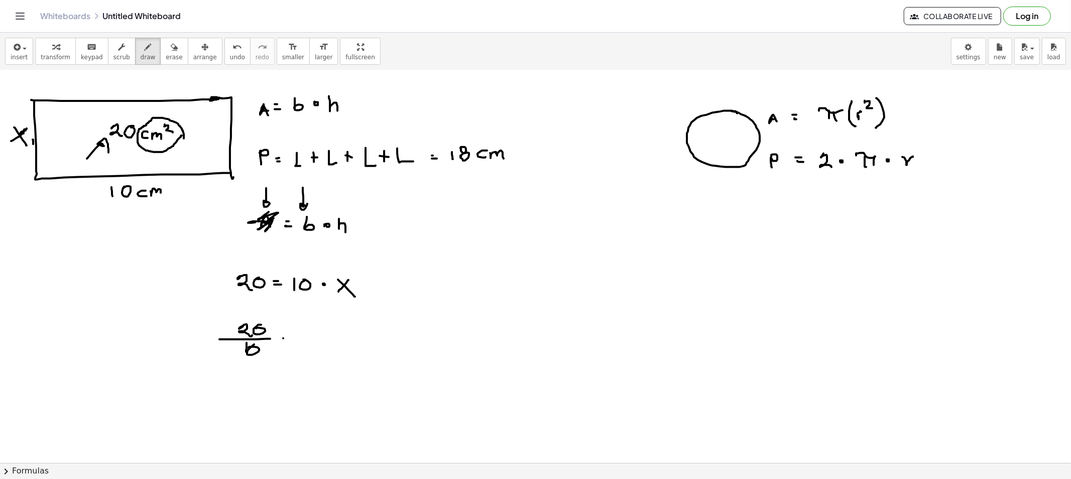
drag, startPoint x: 283, startPoint y: 342, endPoint x: 297, endPoint y: 342, distance: 14.1
click at [289, 342] on div at bounding box center [535, 413] width 1071 height 909
click at [309, 342] on div at bounding box center [535, 413] width 1071 height 909
click at [317, 343] on div at bounding box center [535, 413] width 1071 height 909
drag, startPoint x: 263, startPoint y: 323, endPoint x: 252, endPoint y: 340, distance: 19.6
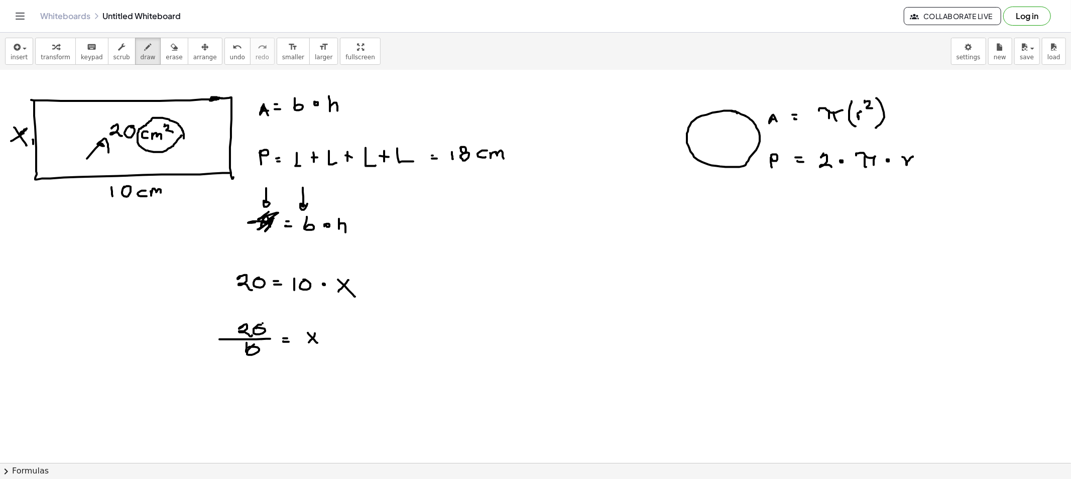
click at [253, 338] on div at bounding box center [535, 413] width 1071 height 909
drag, startPoint x: 256, startPoint y: 348, endPoint x: 247, endPoint y: 364, distance: 18.4
click at [249, 358] on div at bounding box center [535, 413] width 1071 height 909
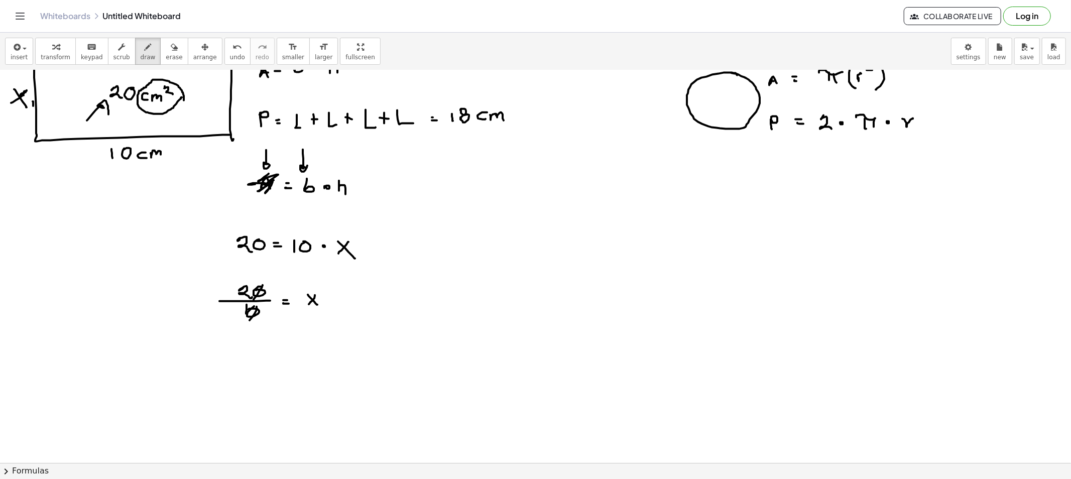
scroll to position [167, 0]
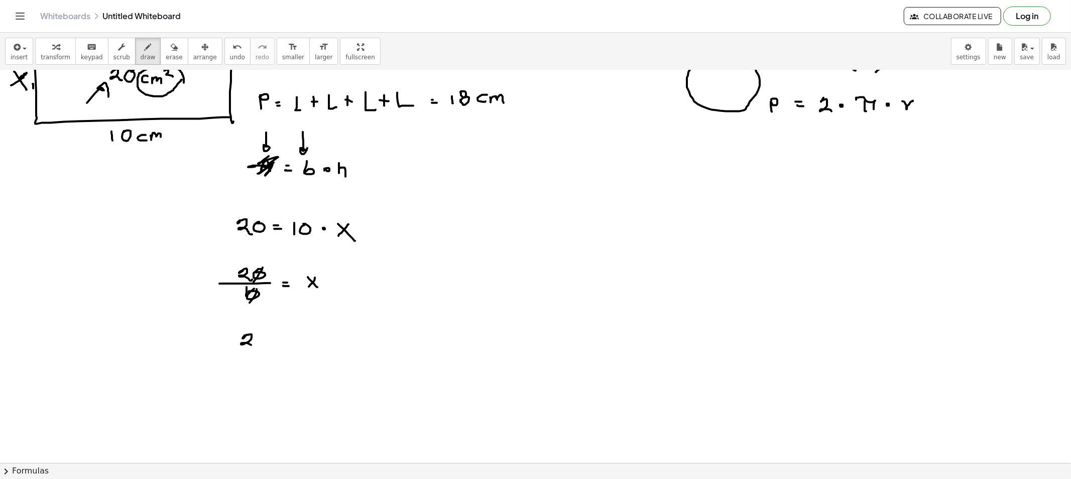
drag, startPoint x: 246, startPoint y: 335, endPoint x: 264, endPoint y: 342, distance: 18.9
click at [253, 347] on div at bounding box center [535, 357] width 1071 height 909
click at [270, 338] on div at bounding box center [535, 357] width 1071 height 909
drag, startPoint x: 264, startPoint y: 342, endPoint x: 284, endPoint y: 342, distance: 20.1
click at [267, 342] on div at bounding box center [535, 357] width 1071 height 909
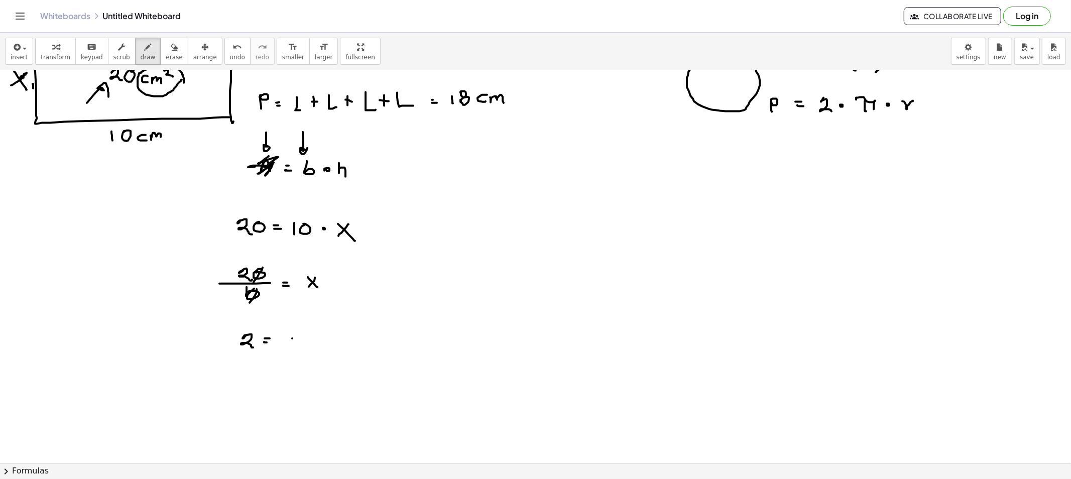
drag, startPoint x: 292, startPoint y: 338, endPoint x: 284, endPoint y: 338, distance: 8.5
click at [283, 346] on div at bounding box center [535, 357] width 1071 height 909
drag, startPoint x: 284, startPoint y: 338, endPoint x: 298, endPoint y: 350, distance: 18.5
click at [292, 348] on div at bounding box center [535, 357] width 1071 height 909
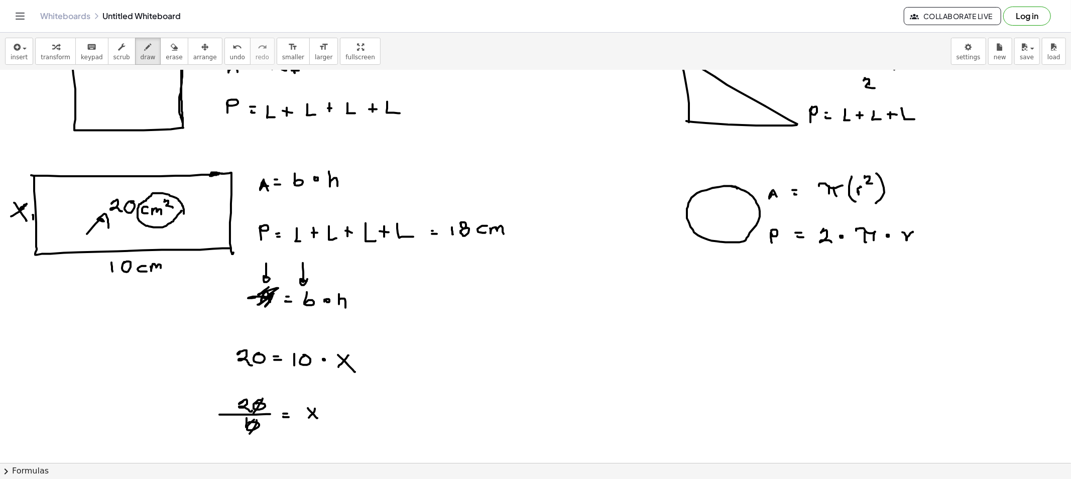
scroll to position [56, 0]
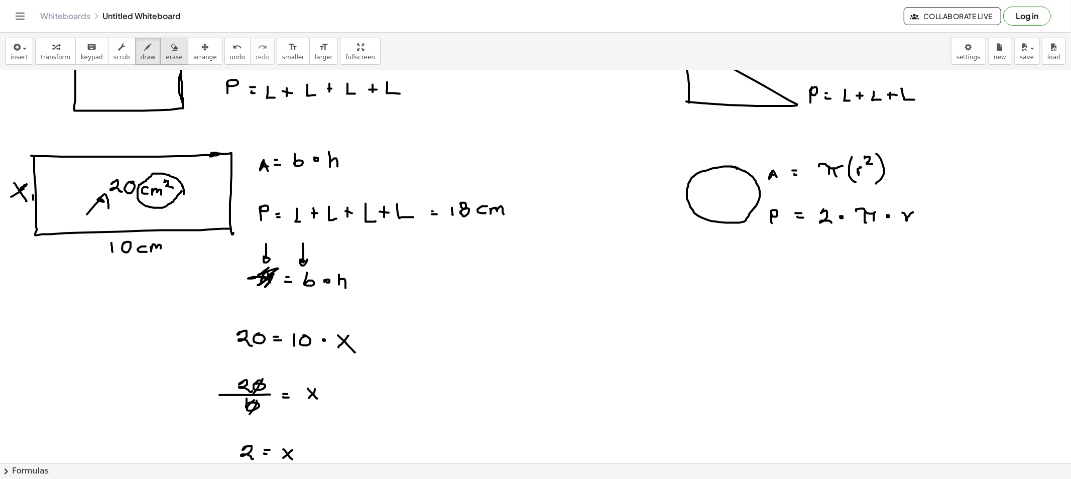
click at [171, 49] on icon "button" at bounding box center [174, 47] width 7 height 12
drag, startPoint x: 0, startPoint y: 167, endPoint x: 9, endPoint y: 196, distance: 31.0
click at [9, 196] on div at bounding box center [535, 469] width 1071 height 909
click at [160, 52] on button "erase" at bounding box center [174, 51] width 28 height 27
drag, startPoint x: 146, startPoint y: 51, endPoint x: 134, endPoint y: 69, distance: 21.3
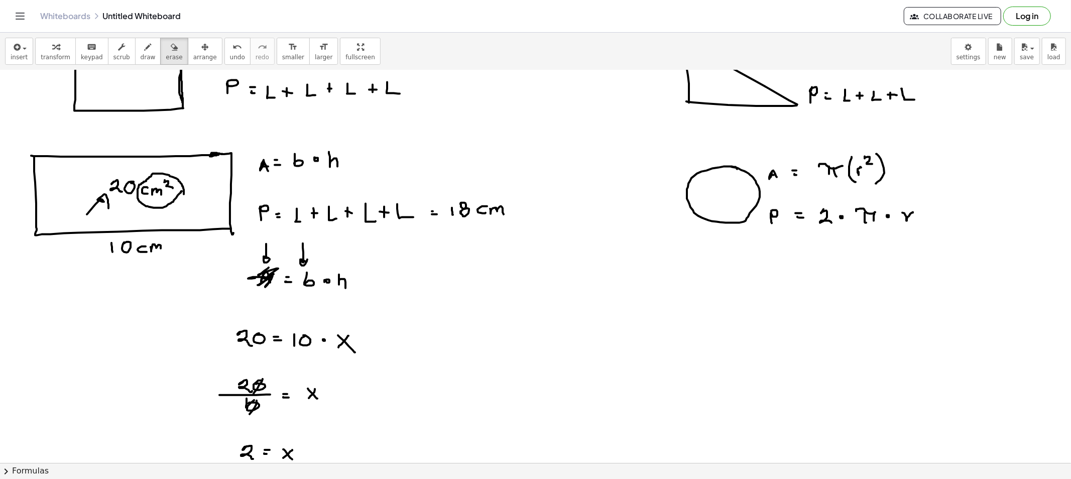
click at [143, 50] on button "draw" at bounding box center [148, 51] width 26 height 27
drag, startPoint x: 15, startPoint y: 160, endPoint x: 21, endPoint y: 164, distance: 7.5
click at [21, 166] on div at bounding box center [535, 469] width 1071 height 909
drag, startPoint x: 6, startPoint y: 199, endPoint x: 19, endPoint y: 207, distance: 15.3
click at [15, 208] on div at bounding box center [535, 469] width 1071 height 909
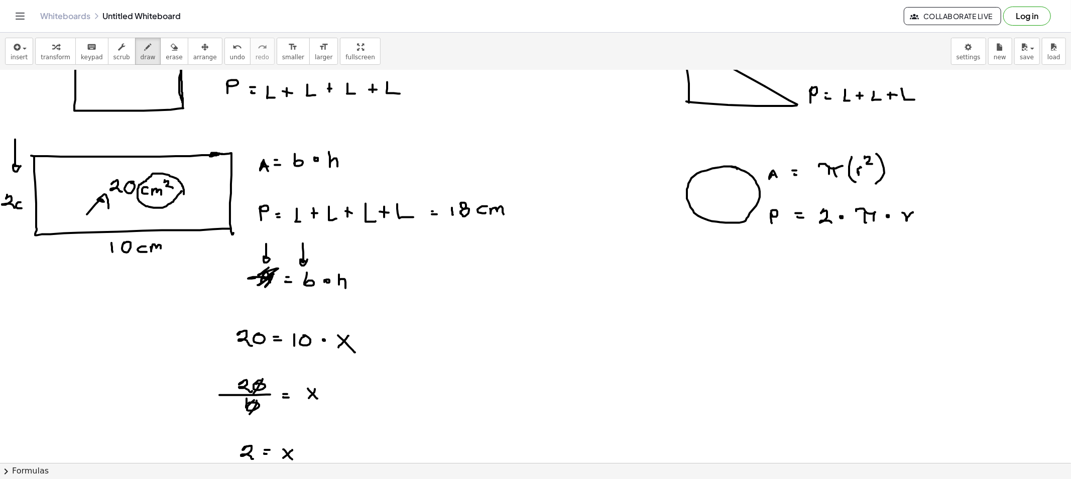
drag, startPoint x: 21, startPoint y: 202, endPoint x: 28, endPoint y: 203, distance: 7.6
click at [22, 208] on div at bounding box center [535, 469] width 1071 height 909
drag, startPoint x: 28, startPoint y: 203, endPoint x: 38, endPoint y: 211, distance: 12.2
click at [38, 211] on div at bounding box center [535, 469] width 1071 height 909
drag, startPoint x: 156, startPoint y: 52, endPoint x: 177, endPoint y: 84, distance: 38.4
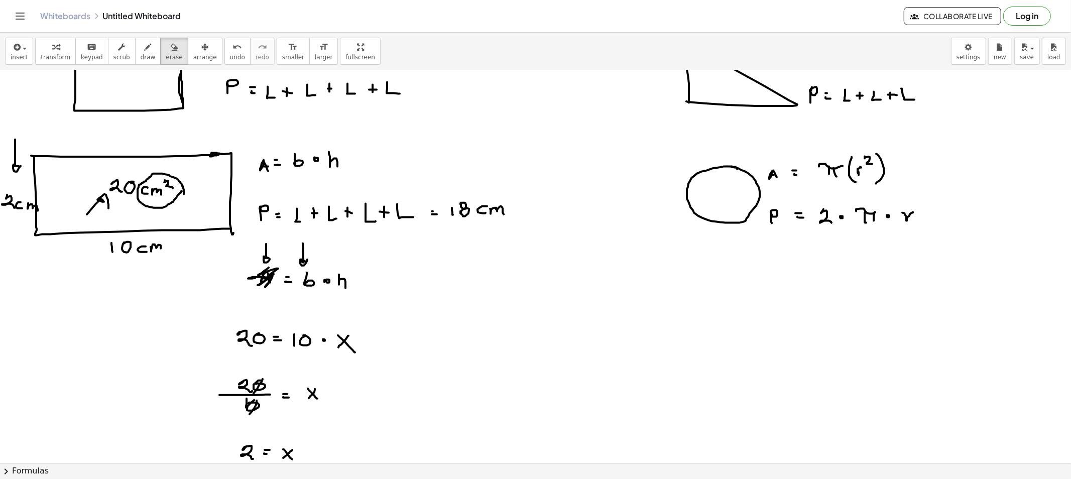
click at [160, 52] on button "erase" at bounding box center [174, 51] width 28 height 27
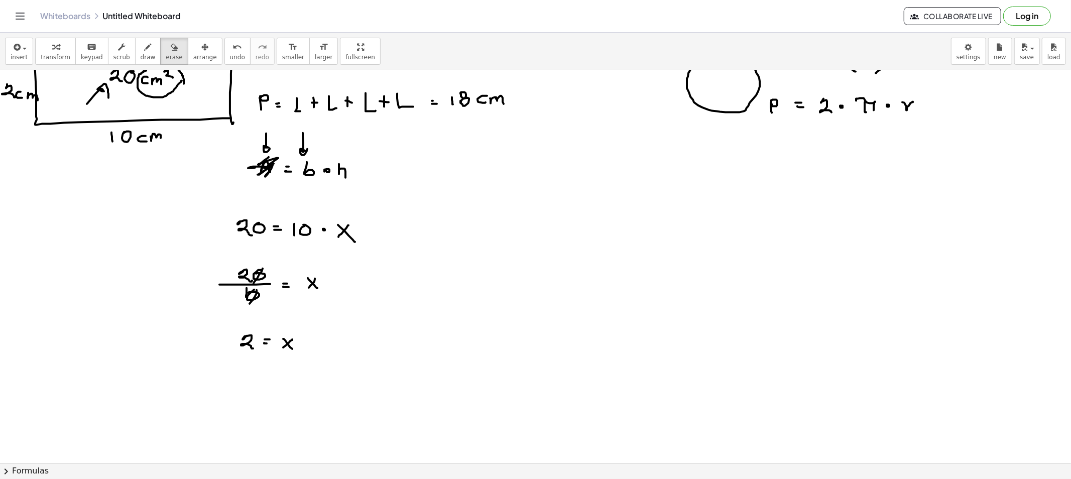
scroll to position [167, 0]
drag, startPoint x: 241, startPoint y: 286, endPoint x: 323, endPoint y: 288, distance: 82.3
click at [413, 237] on div at bounding box center [535, 357] width 1071 height 909
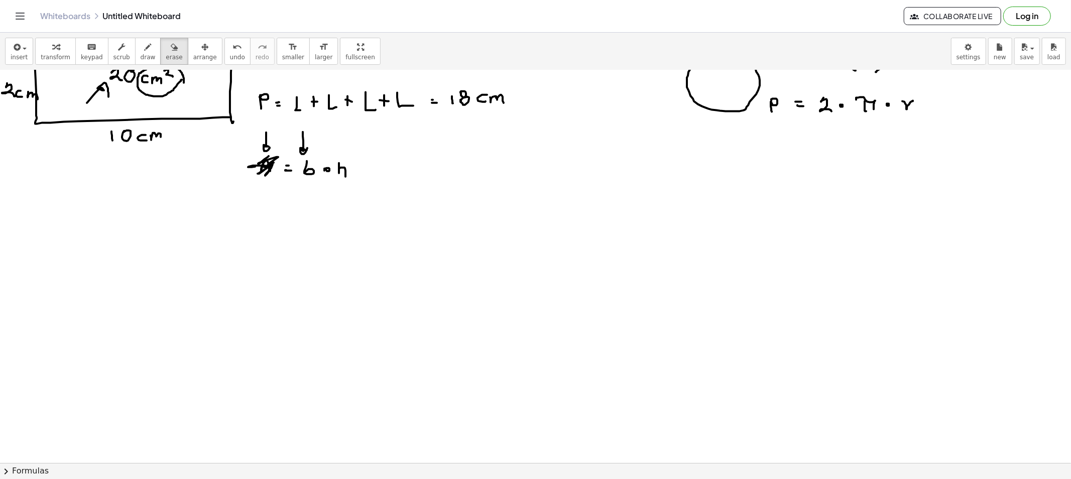
scroll to position [0, 0]
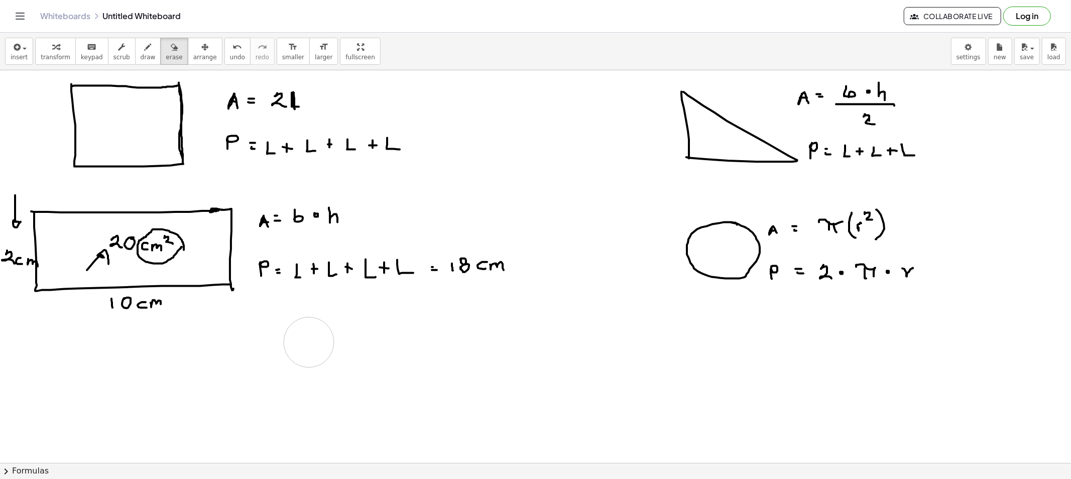
drag, startPoint x: 242, startPoint y: 340, endPoint x: 279, endPoint y: 344, distance: 36.4
drag, startPoint x: 91, startPoint y: 250, endPoint x: 161, endPoint y: 248, distance: 69.8
drag, startPoint x: 168, startPoint y: 339, endPoint x: 115, endPoint y: 321, distance: 55.7
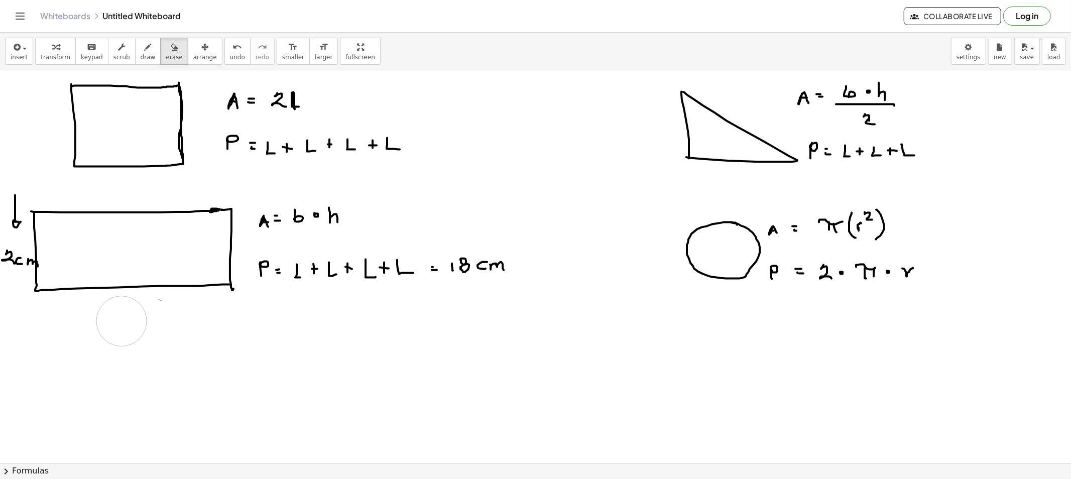
drag, startPoint x: 0, startPoint y: 279, endPoint x: 4, endPoint y: 208, distance: 70.9
click at [144, 46] on button "draw" at bounding box center [148, 51] width 26 height 27
drag, startPoint x: 727, startPoint y: 83, endPoint x: 733, endPoint y: 92, distance: 10.9
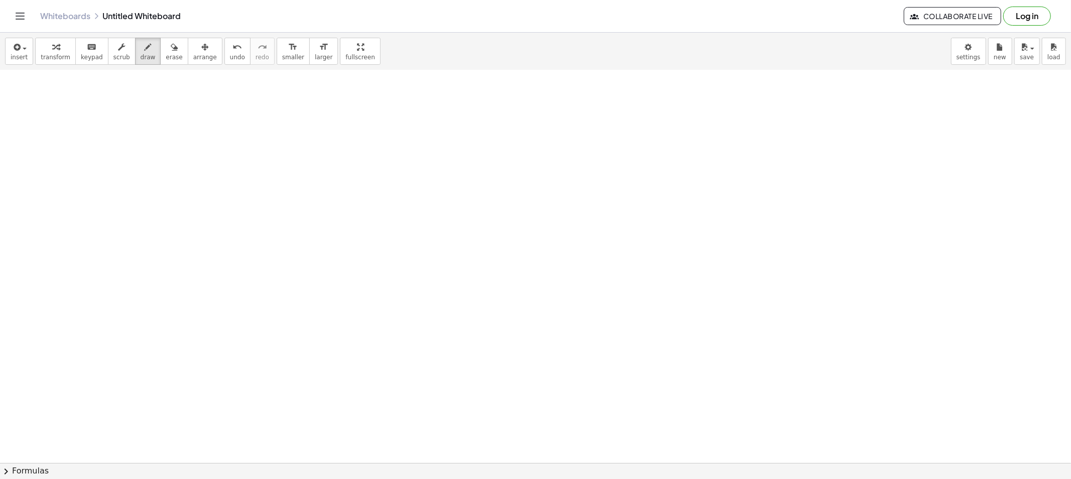
scroll to position [223, 0]
drag, startPoint x: 575, startPoint y: 121, endPoint x: 549, endPoint y: 168, distance: 53.7
click at [547, 172] on div at bounding box center [535, 301] width 1071 height 909
click at [586, 103] on div at bounding box center [535, 301] width 1071 height 909
drag, startPoint x: 590, startPoint y: 98, endPoint x: 611, endPoint y: 168, distance: 73.4
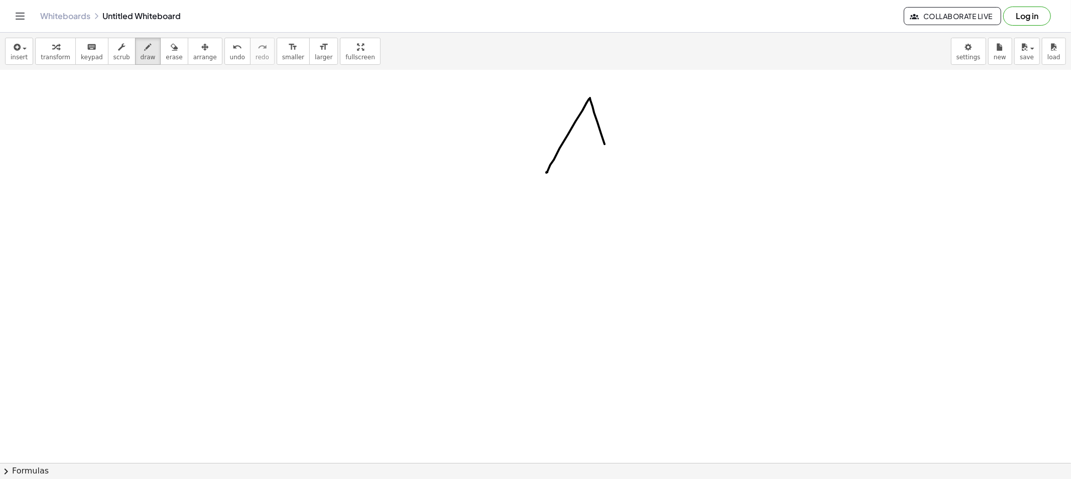
click at [611, 168] on div at bounding box center [535, 301] width 1071 height 909
drag, startPoint x: 541, startPoint y: 176, endPoint x: 608, endPoint y: 172, distance: 67.4
click at [608, 172] on div at bounding box center [535, 301] width 1071 height 909
drag, startPoint x: 649, startPoint y: 99, endPoint x: 654, endPoint y: 107, distance: 9.0
click at [654, 107] on div at bounding box center [535, 301] width 1071 height 909
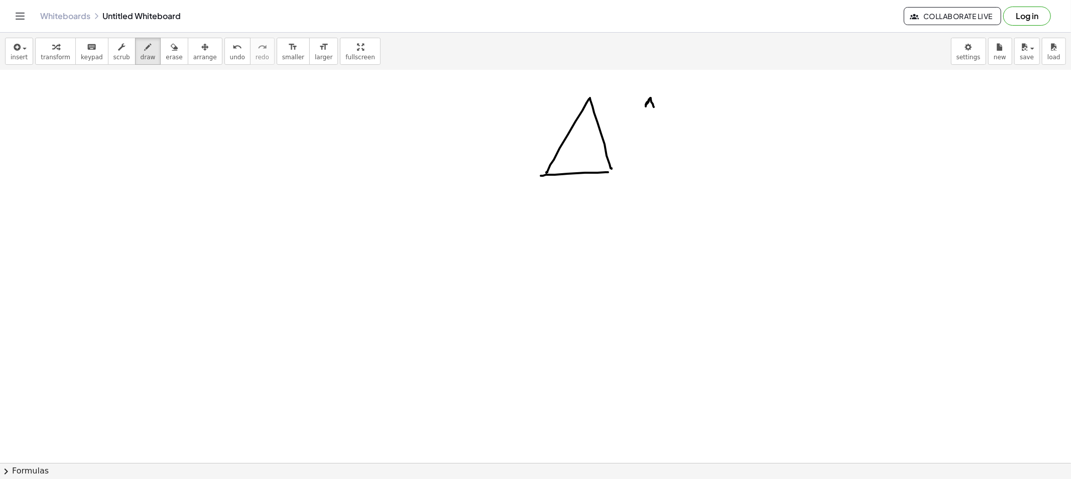
click at [654, 102] on div at bounding box center [535, 301] width 1071 height 909
click at [668, 99] on div at bounding box center [535, 301] width 1071 height 909
click at [668, 103] on div at bounding box center [535, 301] width 1071 height 909
drag, startPoint x: 686, startPoint y: 97, endPoint x: 693, endPoint y: 99, distance: 6.8
click at [689, 99] on div at bounding box center [535, 301] width 1071 height 909
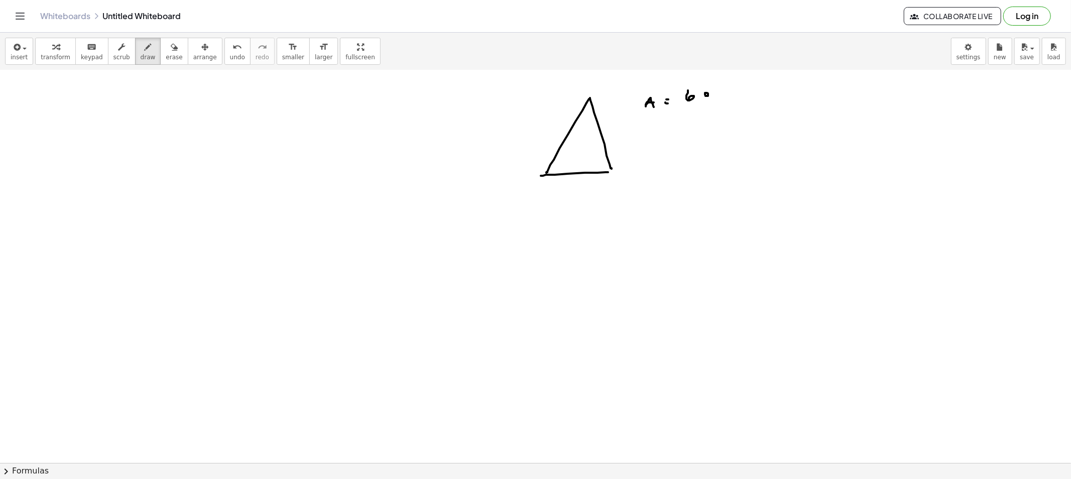
click at [705, 93] on div at bounding box center [535, 301] width 1071 height 909
drag, startPoint x: 717, startPoint y: 93, endPoint x: 720, endPoint y: 103, distance: 11.1
click at [723, 99] on div at bounding box center [535, 301] width 1071 height 909
drag, startPoint x: 684, startPoint y: 106, endPoint x: 729, endPoint y: 105, distance: 44.7
click at [728, 105] on div at bounding box center [535, 301] width 1071 height 909
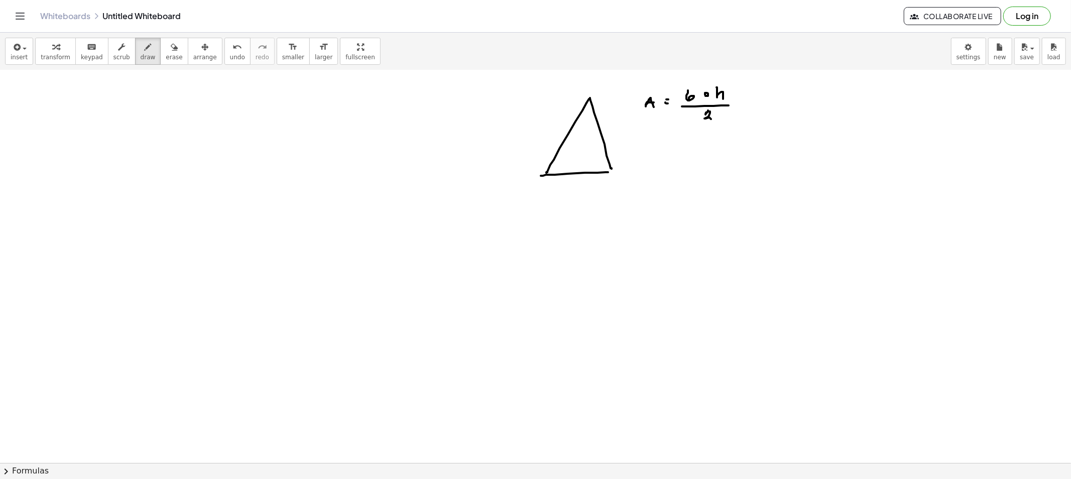
click at [715, 122] on div at bounding box center [535, 301] width 1071 height 909
click at [646, 167] on div at bounding box center [535, 301] width 1071 height 909
click at [670, 155] on div at bounding box center [535, 301] width 1071 height 909
click at [671, 158] on div at bounding box center [535, 301] width 1071 height 909
click at [698, 160] on div at bounding box center [535, 301] width 1071 height 909
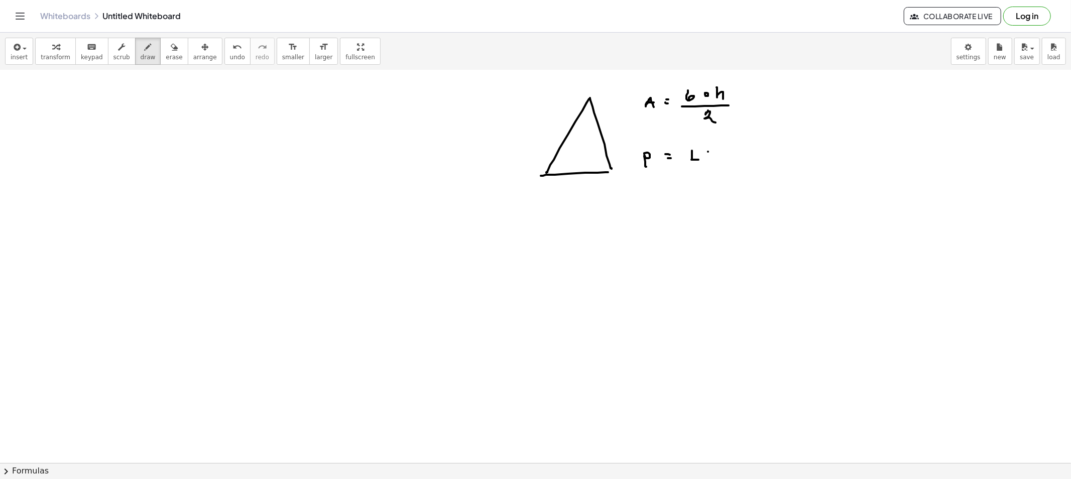
click at [709, 157] on div at bounding box center [535, 301] width 1071 height 909
click at [710, 155] on div at bounding box center [535, 301] width 1071 height 909
click at [731, 158] on div at bounding box center [535, 301] width 1071 height 909
click at [740, 156] on div at bounding box center [535, 301] width 1071 height 909
click at [744, 153] on div at bounding box center [535, 301] width 1071 height 909
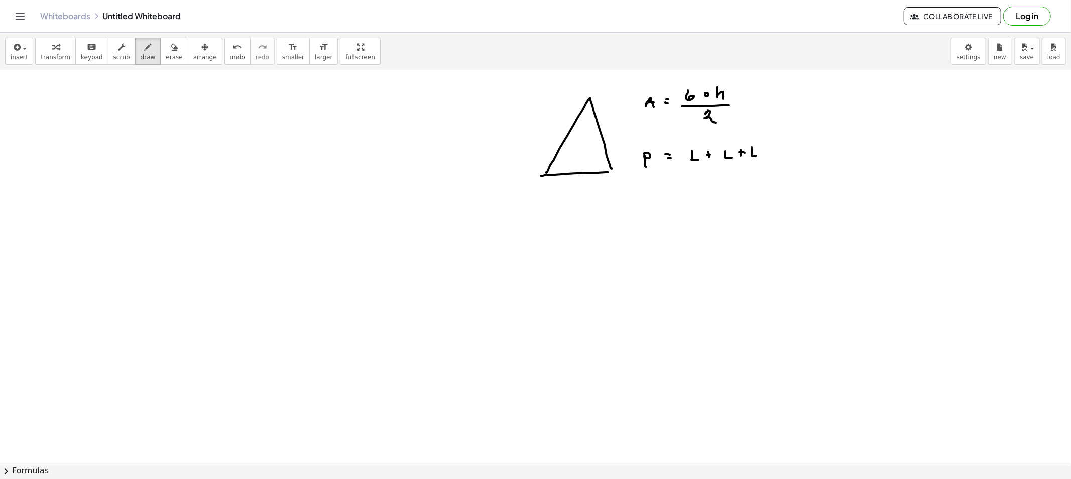
click at [756, 156] on div at bounding box center [535, 301] width 1071 height 909
click at [723, 82] on div at bounding box center [535, 301] width 1071 height 909
click at [565, 115] on div at bounding box center [535, 301] width 1071 height 909
click at [166, 57] on span "erase" at bounding box center [174, 57] width 17 height 7
click at [542, 106] on div at bounding box center [535, 301] width 1071 height 909
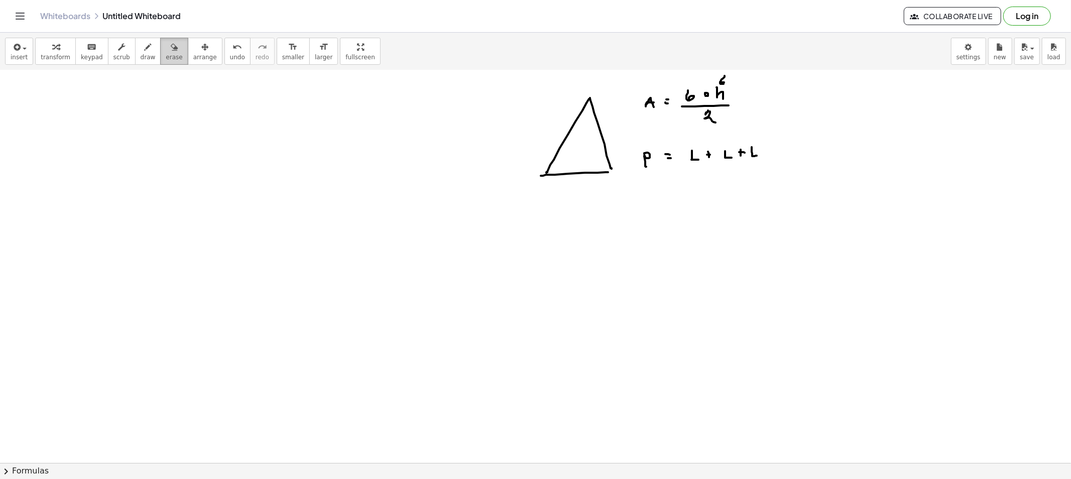
click at [146, 48] on button "draw" at bounding box center [148, 51] width 26 height 27
click at [611, 106] on div at bounding box center [535, 301] width 1071 height 909
click at [166, 55] on span "erase" at bounding box center [174, 57] width 17 height 7
click at [619, 88] on div at bounding box center [535, 301] width 1071 height 909
click at [143, 47] on div "button" at bounding box center [148, 47] width 15 height 12
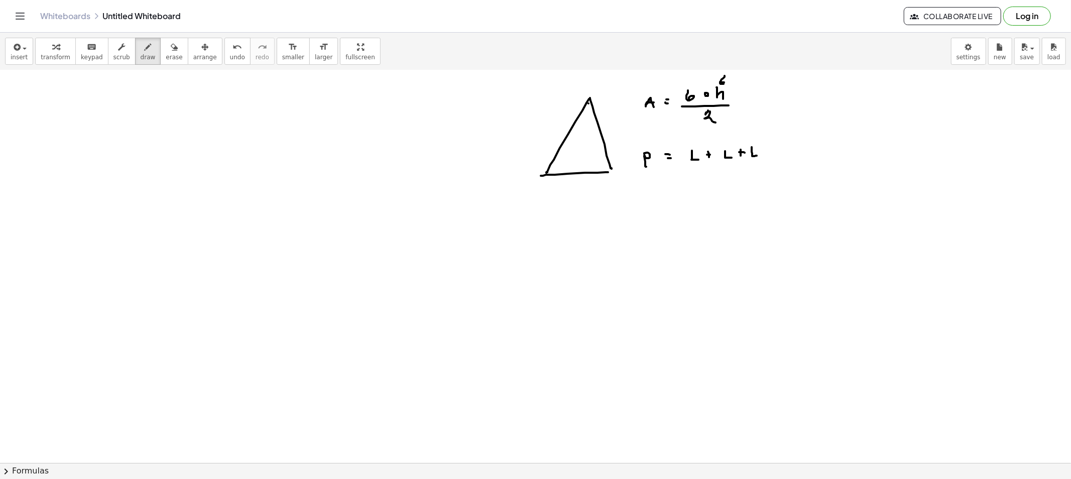
click at [588, 106] on div at bounding box center [535, 301] width 1071 height 909
click at [588, 112] on div at bounding box center [535, 301] width 1071 height 909
click at [588, 119] on div at bounding box center [535, 301] width 1071 height 909
click at [588, 126] on div at bounding box center [535, 301] width 1071 height 909
click at [588, 137] on div at bounding box center [535, 301] width 1071 height 909
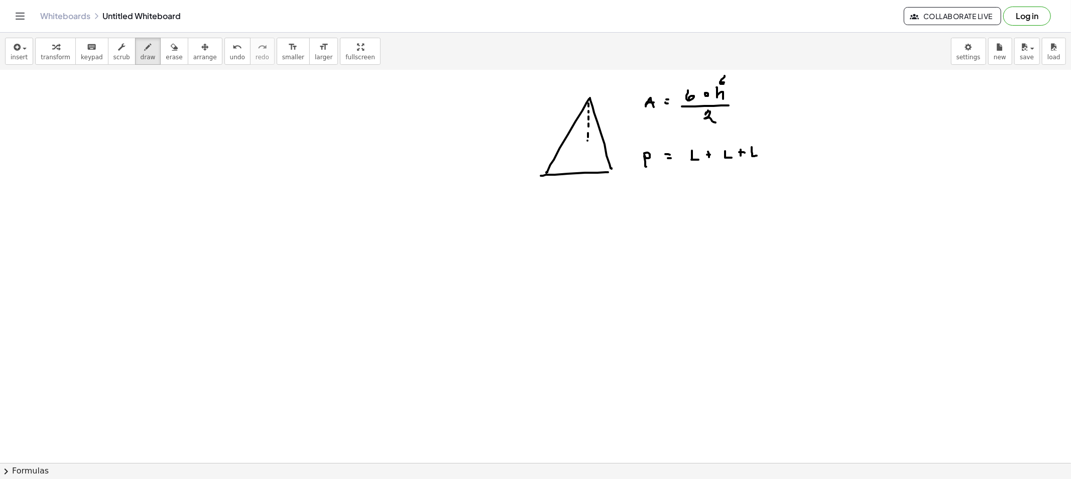
click at [587, 144] on div at bounding box center [535, 301] width 1071 height 909
click at [587, 151] on div at bounding box center [535, 301] width 1071 height 909
click at [588, 155] on div at bounding box center [535, 301] width 1071 height 909
click at [587, 163] on div at bounding box center [535, 301] width 1071 height 909
click at [586, 169] on div at bounding box center [535, 301] width 1071 height 909
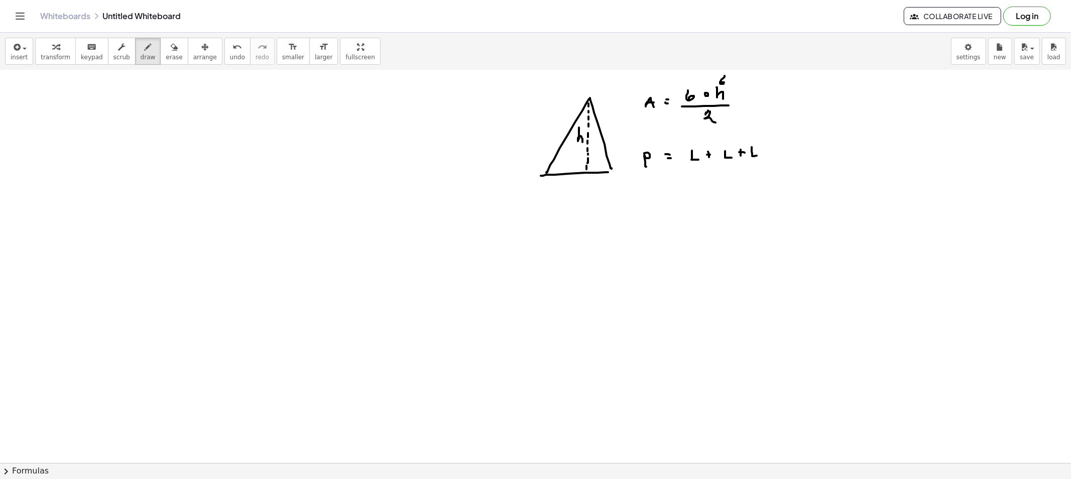
drag, startPoint x: 579, startPoint y: 134, endPoint x: 582, endPoint y: 145, distance: 11.6
click at [582, 144] on div at bounding box center [535, 301] width 1071 height 909
click at [620, 174] on div at bounding box center [535, 301] width 1071 height 909
drag, startPoint x: 605, startPoint y: 174, endPoint x: 619, endPoint y: 174, distance: 14.6
click at [619, 174] on div at bounding box center [535, 301] width 1071 height 909
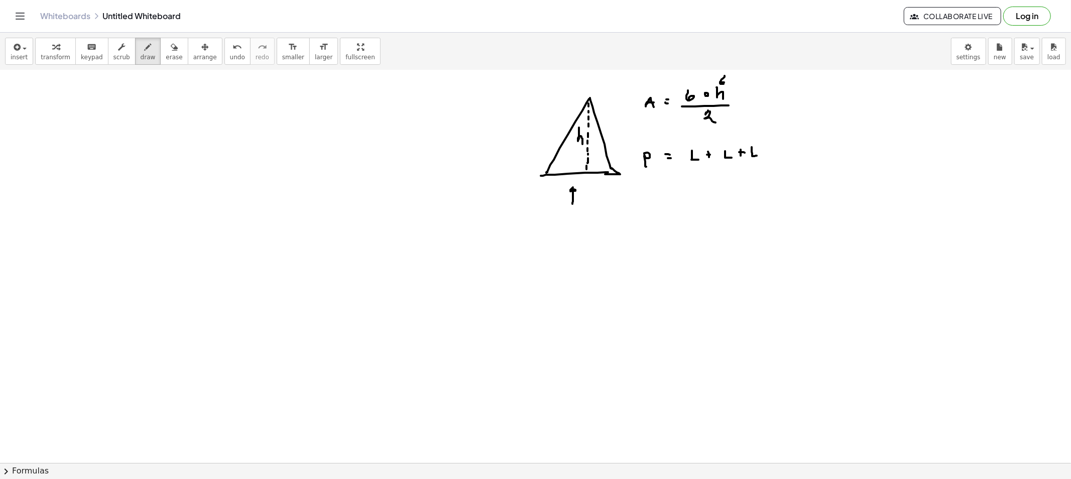
click at [577, 190] on div at bounding box center [535, 301] width 1071 height 909
drag, startPoint x: 584, startPoint y: 181, endPoint x: 586, endPoint y: 188, distance: 7.3
click at [586, 188] on div at bounding box center [535, 301] width 1071 height 909
click at [164, 62] on button "erase" at bounding box center [174, 51] width 28 height 27
drag, startPoint x: 529, startPoint y: 217, endPoint x: 555, endPoint y: 203, distance: 29.9
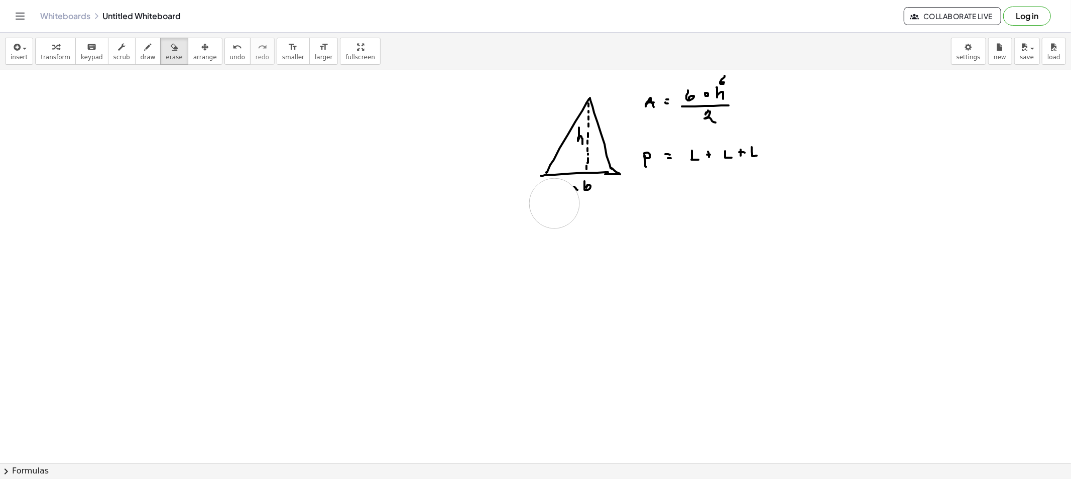
click at [555, 203] on div at bounding box center [535, 301] width 1071 height 909
click at [160, 54] on button "erase" at bounding box center [174, 51] width 28 height 27
click at [141, 50] on div "button" at bounding box center [148, 47] width 15 height 12
drag, startPoint x: 556, startPoint y: 180, endPoint x: 561, endPoint y: 188, distance: 9.5
click at [561, 188] on div at bounding box center [535, 301] width 1071 height 909
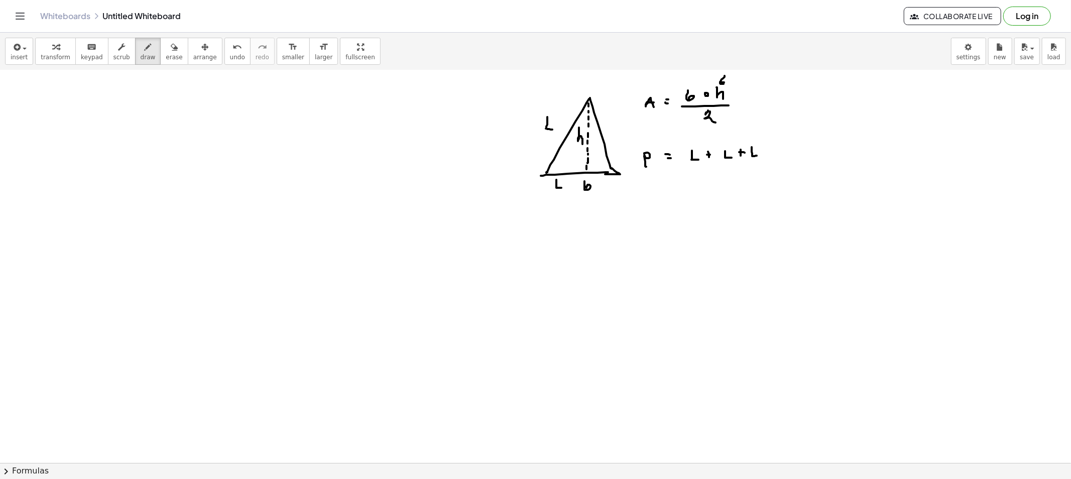
drag, startPoint x: 547, startPoint y: 117, endPoint x: 552, endPoint y: 130, distance: 13.5
click at [552, 130] on div at bounding box center [535, 301] width 1071 height 909
drag, startPoint x: 609, startPoint y: 114, endPoint x: 615, endPoint y: 126, distance: 13.3
click at [615, 126] on div at bounding box center [535, 301] width 1071 height 909
click at [166, 57] on span "erase" at bounding box center [174, 57] width 17 height 7
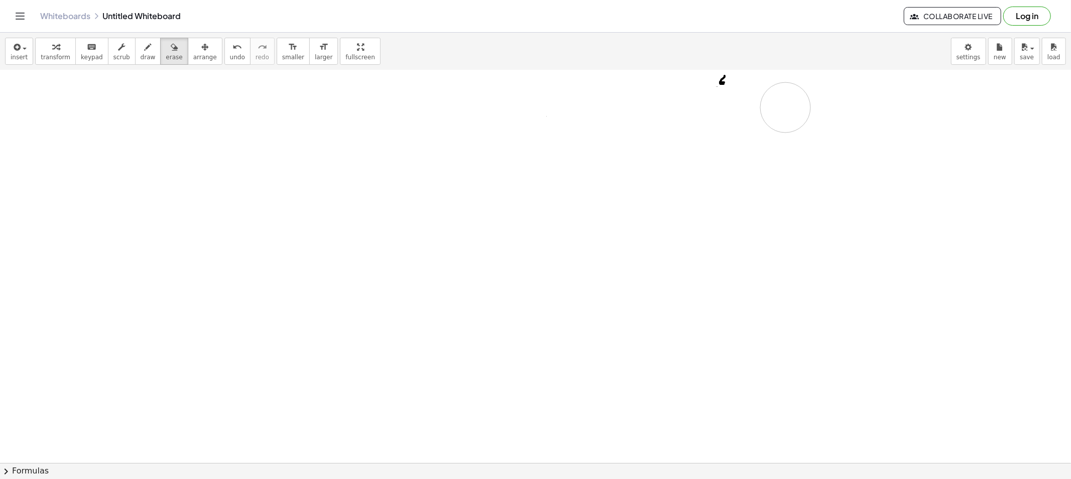
drag, startPoint x: 575, startPoint y: 174, endPoint x: 748, endPoint y: 125, distance: 180.4
click at [740, 83] on div at bounding box center [535, 301] width 1071 height 909
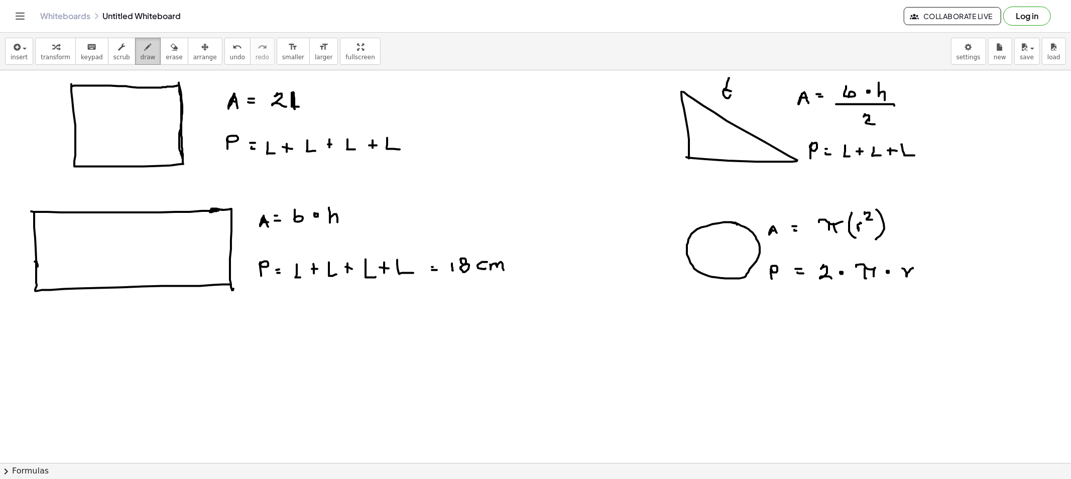
drag, startPoint x: 138, startPoint y: 53, endPoint x: 422, endPoint y: 146, distance: 298.6
click at [139, 54] on button "draw" at bounding box center [148, 51] width 26 height 27
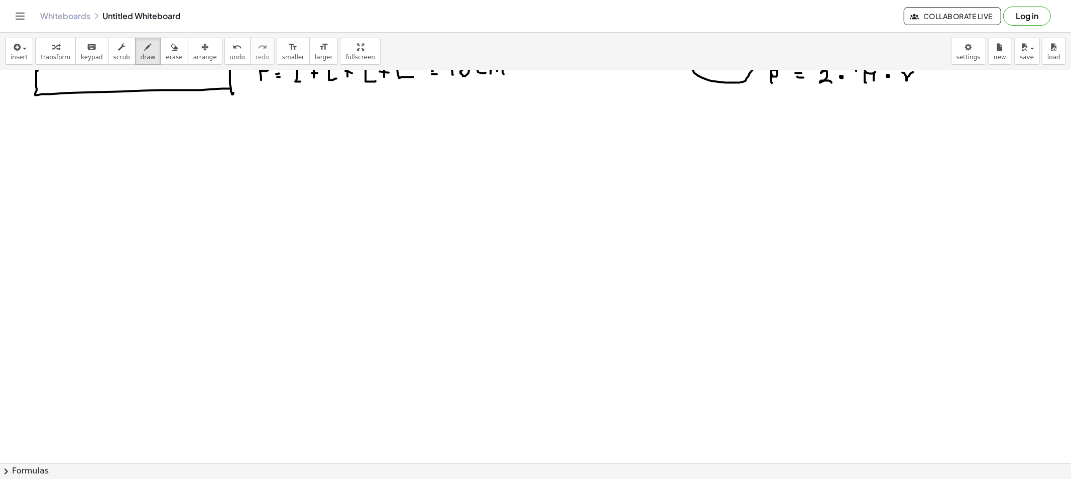
scroll to position [223, 0]
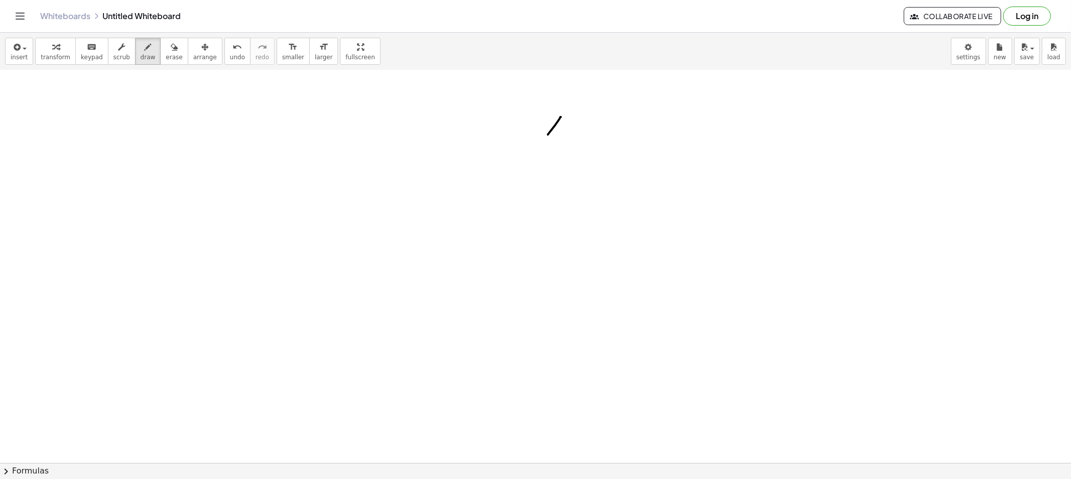
drag, startPoint x: 561, startPoint y: 117, endPoint x: 524, endPoint y: 171, distance: 65.4
click at [493, 212] on div at bounding box center [535, 301] width 1071 height 909
drag, startPoint x: 561, startPoint y: 113, endPoint x: 611, endPoint y: 218, distance: 116.5
click at [611, 218] on div at bounding box center [535, 301] width 1071 height 909
drag, startPoint x: 489, startPoint y: 214, endPoint x: 615, endPoint y: 224, distance: 126.3
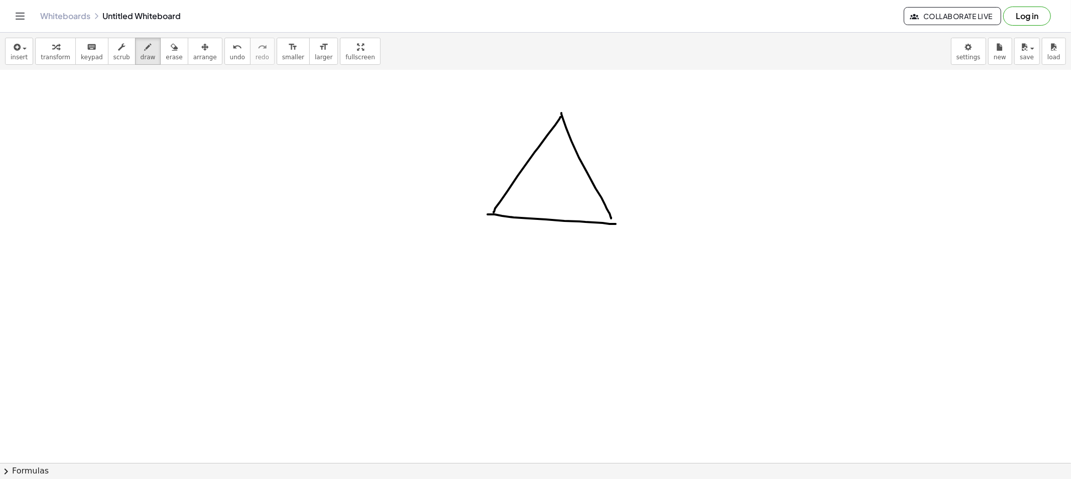
click at [615, 224] on div at bounding box center [535, 301] width 1071 height 909
drag, startPoint x: 560, startPoint y: 125, endPoint x: 560, endPoint y: 133, distance: 7.0
click at [560, 126] on div at bounding box center [535, 301] width 1071 height 909
click at [560, 142] on div at bounding box center [535, 301] width 1071 height 909
drag, startPoint x: 558, startPoint y: 156, endPoint x: 557, endPoint y: 169, distance: 13.6
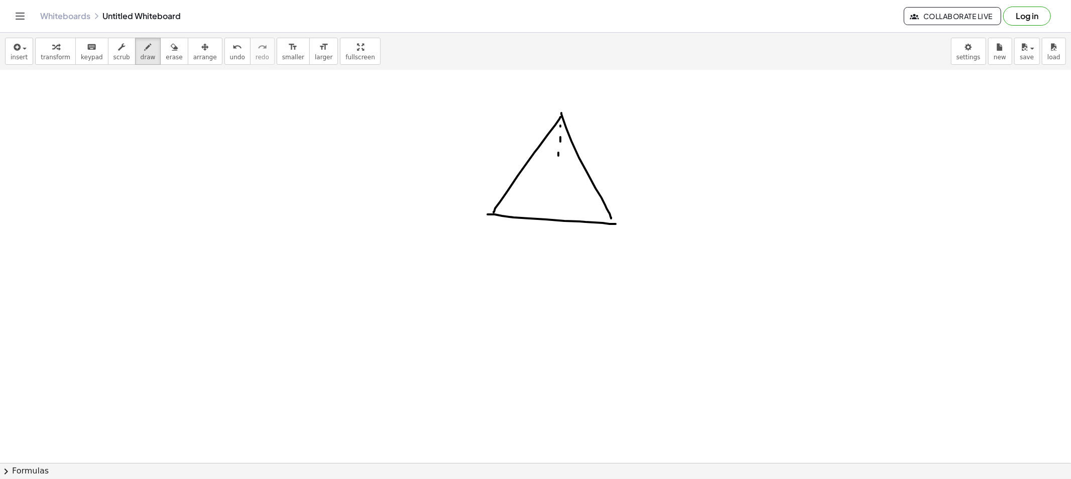
click at [558, 158] on div at bounding box center [535, 301] width 1071 height 909
click at [556, 173] on div at bounding box center [535, 301] width 1071 height 909
drag, startPoint x: 556, startPoint y: 185, endPoint x: 556, endPoint y: 199, distance: 14.1
click at [556, 193] on div at bounding box center [535, 301] width 1071 height 909
click at [556, 209] on div at bounding box center [535, 301] width 1071 height 909
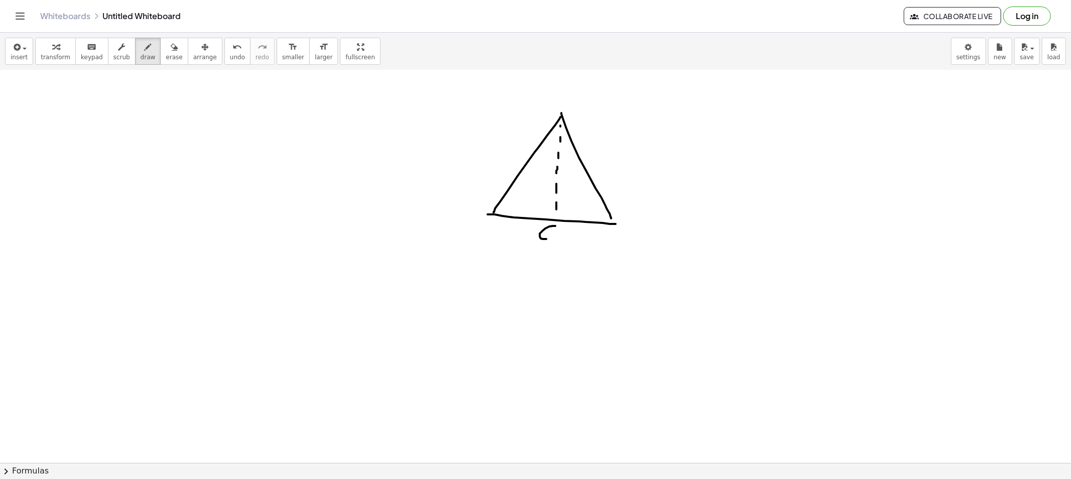
drag, startPoint x: 555, startPoint y: 226, endPoint x: 544, endPoint y: 240, distance: 17.9
click at [544, 240] on div at bounding box center [535, 301] width 1071 height 909
drag, startPoint x: 564, startPoint y: 228, endPoint x: 556, endPoint y: 232, distance: 9.4
click at [555, 232] on div at bounding box center [535, 301] width 1071 height 909
drag, startPoint x: 537, startPoint y: 171, endPoint x: 542, endPoint y: 184, distance: 14.0
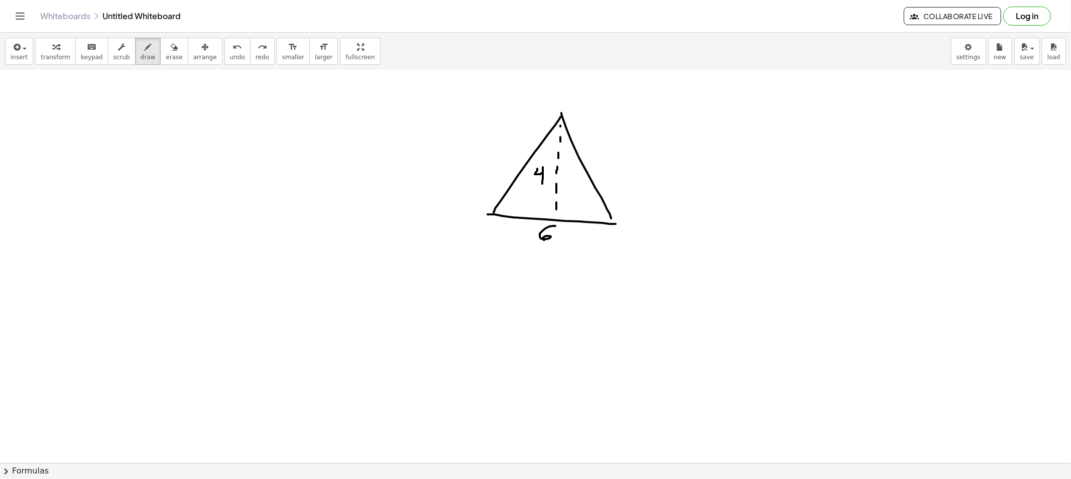
click at [542, 184] on div at bounding box center [535, 301] width 1071 height 909
drag, startPoint x: 635, startPoint y: 142, endPoint x: 644, endPoint y: 149, distance: 11.1
click at [644, 149] on div at bounding box center [535, 301] width 1071 height 909
drag, startPoint x: 636, startPoint y: 143, endPoint x: 646, endPoint y: 144, distance: 9.6
click at [643, 143] on div at bounding box center [535, 301] width 1071 height 909
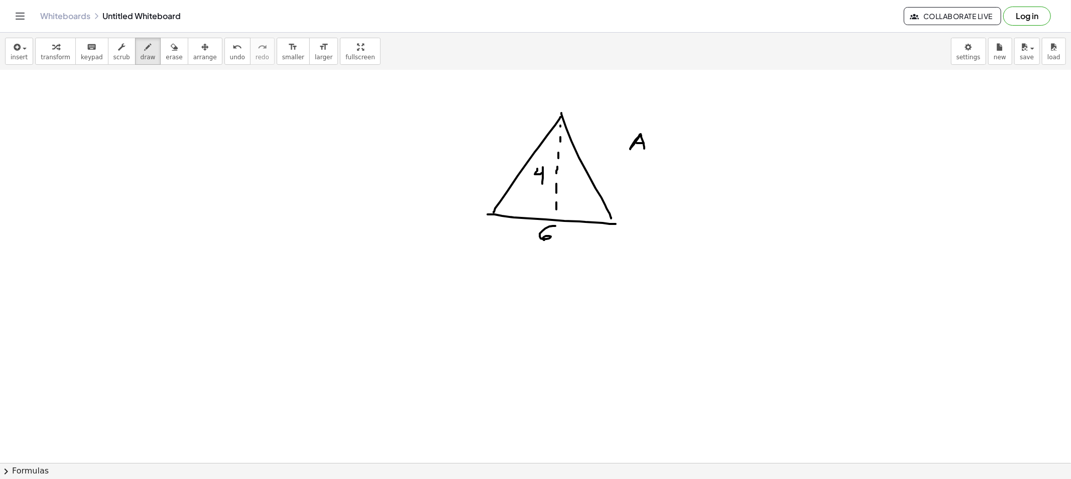
click at [666, 138] on div at bounding box center [535, 301] width 1071 height 909
click at [669, 143] on div at bounding box center [535, 301] width 1071 height 909
drag, startPoint x: 694, startPoint y: 133, endPoint x: 687, endPoint y: 148, distance: 16.2
click at [685, 147] on div at bounding box center [535, 301] width 1071 height 909
click at [704, 143] on div at bounding box center [535, 301] width 1071 height 909
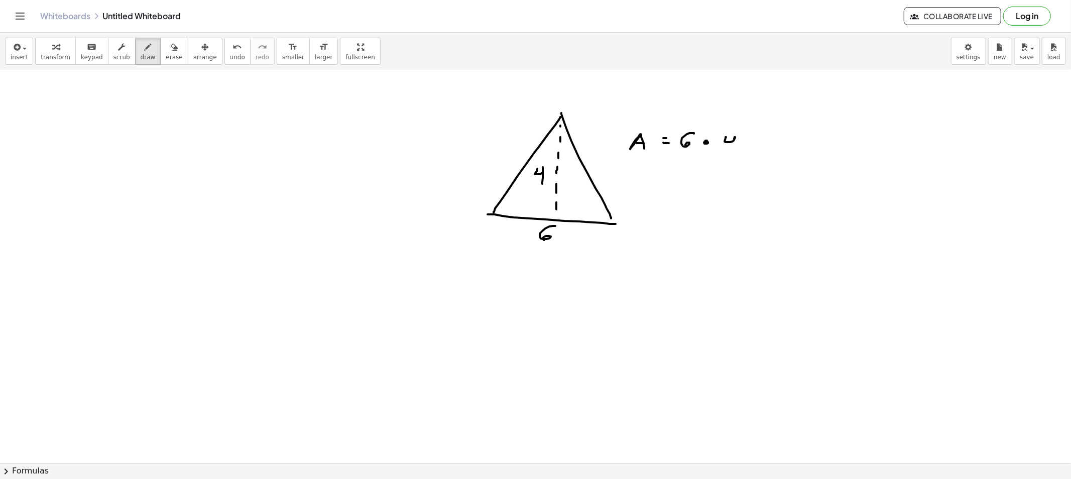
drag, startPoint x: 724, startPoint y: 142, endPoint x: 735, endPoint y: 154, distance: 16.3
click at [735, 153] on div at bounding box center [535, 301] width 1071 height 909
drag, startPoint x: 706, startPoint y: 152, endPoint x: 755, endPoint y: 151, distance: 49.2
click at [755, 151] on div at bounding box center [535, 301] width 1071 height 909
drag, startPoint x: 715, startPoint y: 163, endPoint x: 726, endPoint y: 172, distance: 14.3
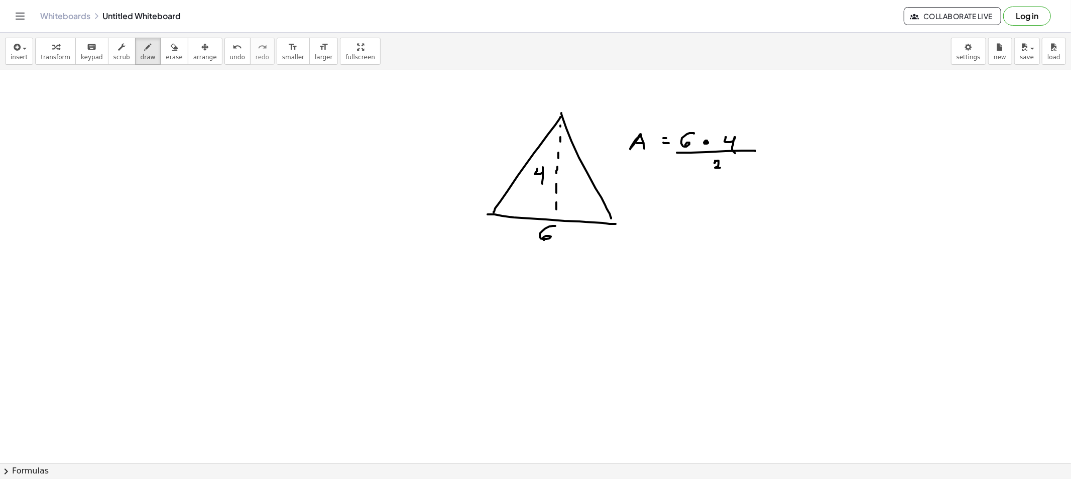
click at [725, 171] on div at bounding box center [535, 301] width 1071 height 909
drag, startPoint x: 636, startPoint y: 192, endPoint x: 635, endPoint y: 199, distance: 7.1
click at [640, 202] on div at bounding box center [535, 301] width 1071 height 909
drag, startPoint x: 639, startPoint y: 197, endPoint x: 647, endPoint y: 197, distance: 7.0
click at [640, 197] on div at bounding box center [535, 301] width 1071 height 909
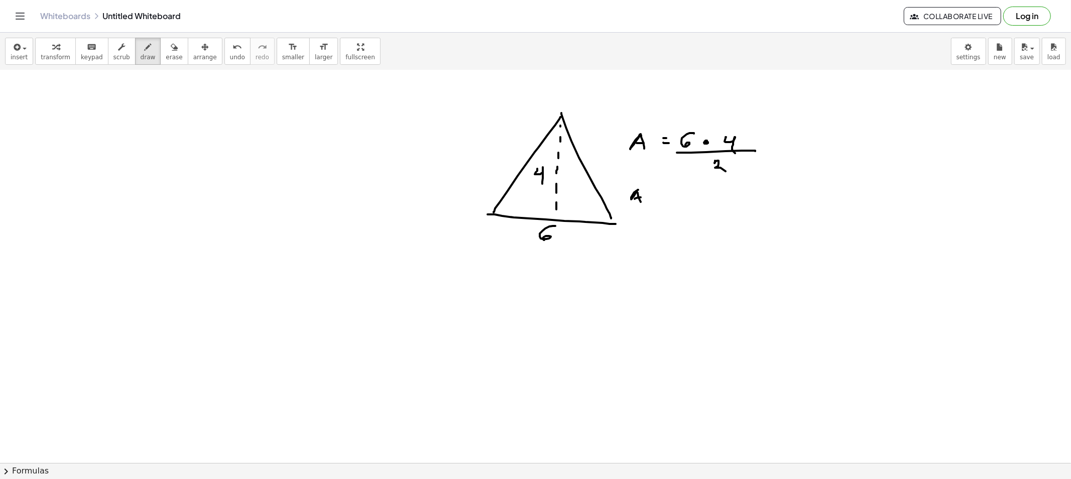
drag, startPoint x: 655, startPoint y: 193, endPoint x: 661, endPoint y: 193, distance: 6.0
click at [660, 193] on div at bounding box center [535, 301] width 1071 height 909
drag, startPoint x: 654, startPoint y: 198, endPoint x: 668, endPoint y: 199, distance: 14.1
click at [659, 198] on div at bounding box center [535, 301] width 1071 height 909
drag, startPoint x: 745, startPoint y: 144, endPoint x: 739, endPoint y: 131, distance: 14.8
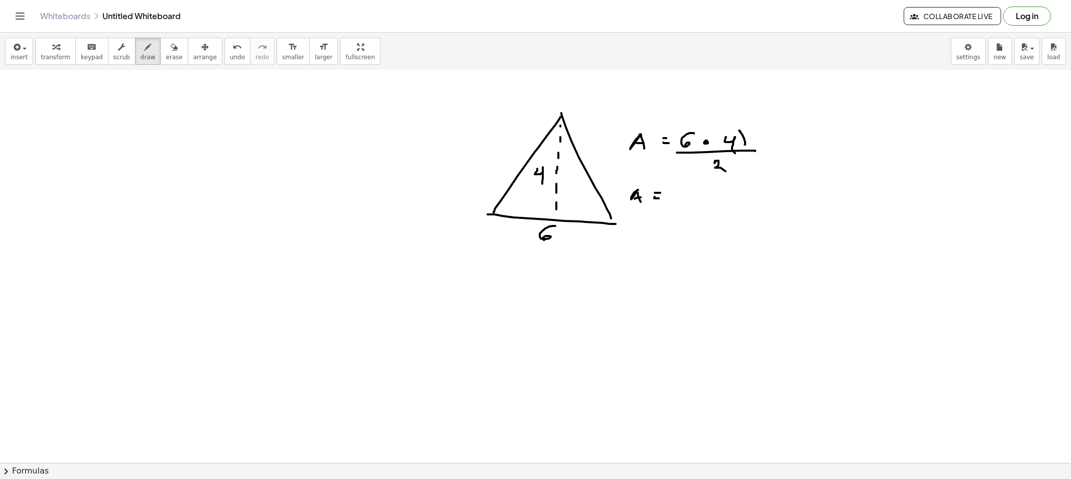
click at [739, 131] on div at bounding box center [535, 301] width 1071 height 909
drag, startPoint x: 675, startPoint y: 199, endPoint x: 681, endPoint y: 196, distance: 6.7
click at [675, 201] on div at bounding box center [535, 301] width 1071 height 909
drag, startPoint x: 684, startPoint y: 193, endPoint x: 695, endPoint y: 199, distance: 12.1
click at [695, 199] on div at bounding box center [535, 301] width 1071 height 909
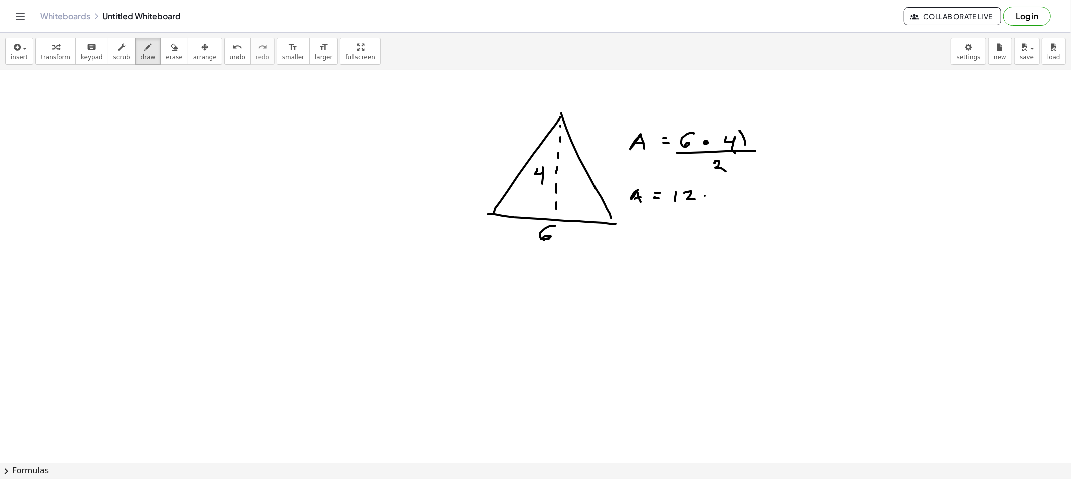
drag, startPoint x: 705, startPoint y: 196, endPoint x: 710, endPoint y: 200, distance: 6.4
click at [710, 200] on div at bounding box center [535, 301] width 1071 height 909
drag, startPoint x: 712, startPoint y: 191, endPoint x: 718, endPoint y: 196, distance: 8.2
click at [718, 196] on div at bounding box center [535, 301] width 1071 height 909
click at [188, 56] on button "arrange" at bounding box center [205, 51] width 35 height 27
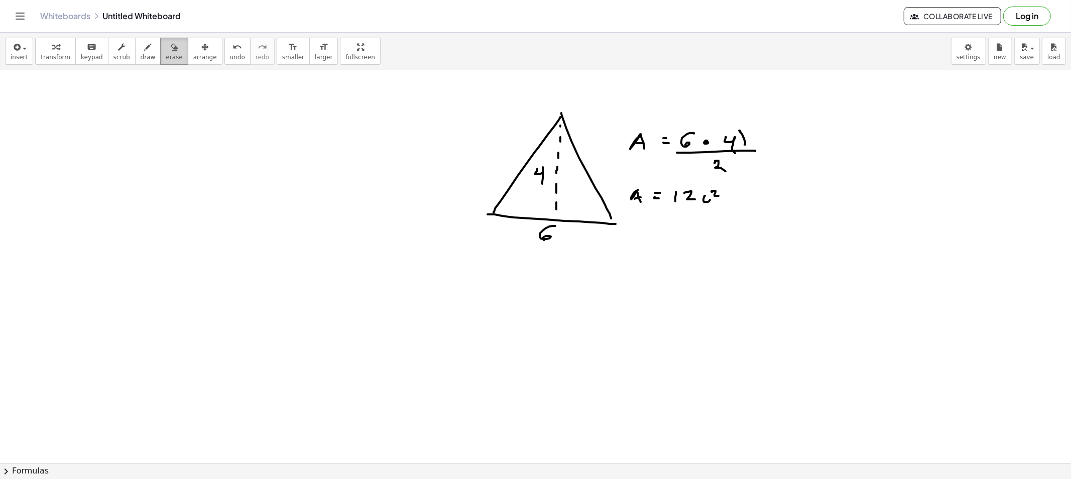
drag, startPoint x: 154, startPoint y: 48, endPoint x: 186, endPoint y: 72, distance: 39.9
click at [166, 48] on div "button" at bounding box center [174, 47] width 17 height 12
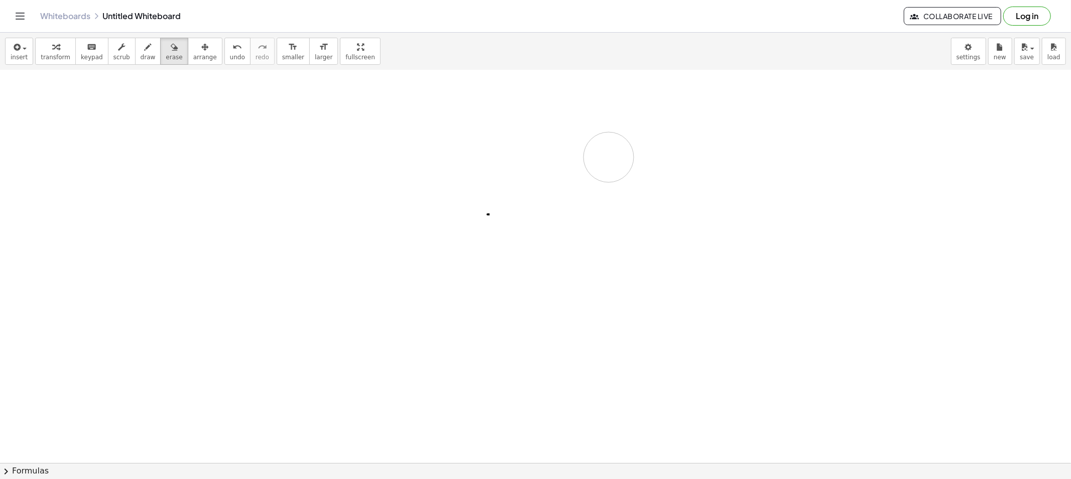
drag, startPoint x: 544, startPoint y: 247, endPoint x: 313, endPoint y: 182, distance: 239.8
click at [413, 248] on div at bounding box center [535, 301] width 1071 height 909
click at [141, 55] on span "draw" at bounding box center [148, 57] width 15 height 7
drag, startPoint x: 554, startPoint y: 142, endPoint x: 512, endPoint y: 243, distance: 110.1
click at [511, 243] on div at bounding box center [535, 301] width 1071 height 909
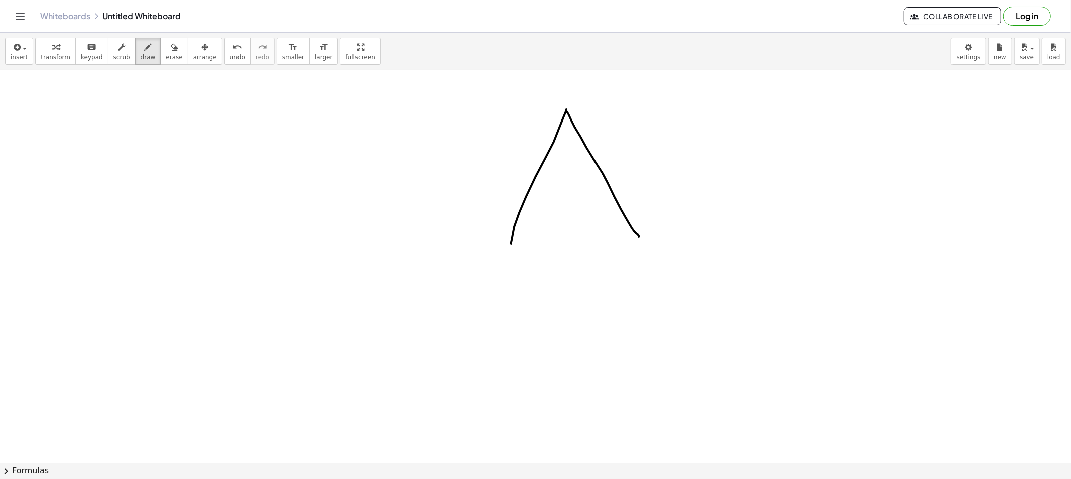
drag, startPoint x: 566, startPoint y: 109, endPoint x: 638, endPoint y: 237, distance: 146.6
click at [638, 237] on div at bounding box center [535, 301] width 1071 height 909
drag, startPoint x: 512, startPoint y: 244, endPoint x: 641, endPoint y: 242, distance: 128.5
click at [641, 242] on div at bounding box center [535, 301] width 1071 height 909
click at [569, 125] on div at bounding box center [535, 301] width 1071 height 909
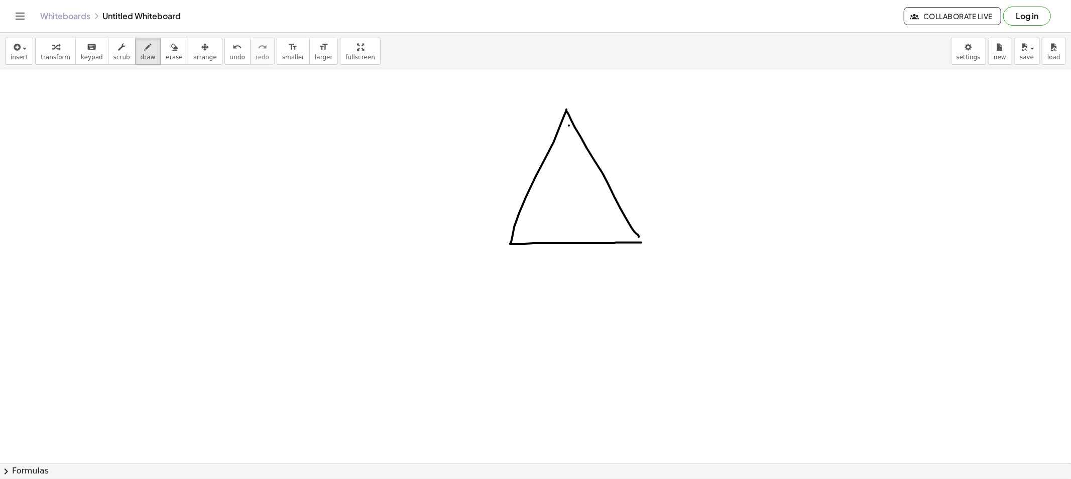
click at [568, 139] on div at bounding box center [535, 301] width 1071 height 909
click at [569, 154] on div at bounding box center [535, 301] width 1071 height 909
click at [569, 164] on div at bounding box center [535, 301] width 1071 height 909
click at [570, 172] on div at bounding box center [535, 301] width 1071 height 909
drag, startPoint x: 570, startPoint y: 177, endPoint x: 570, endPoint y: 183, distance: 6.0
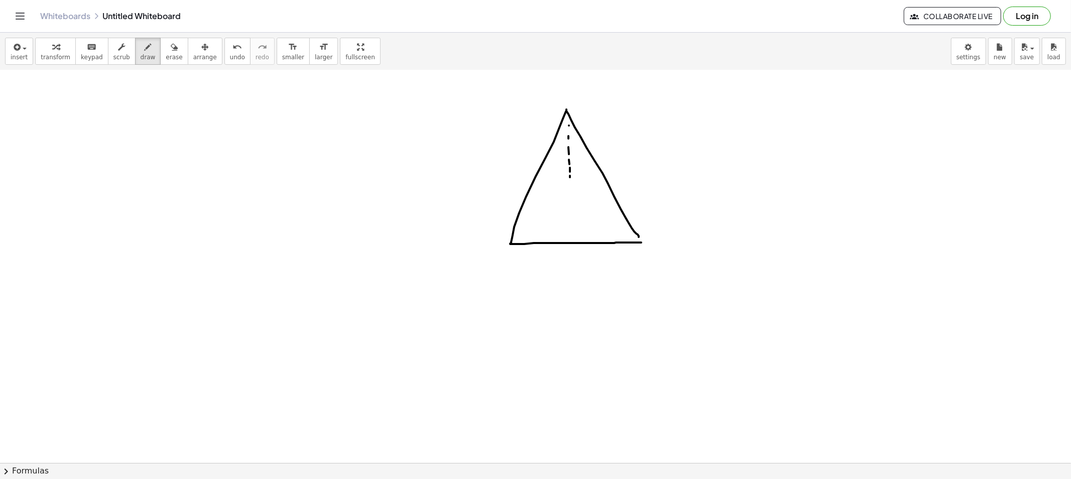
click at [570, 182] on div at bounding box center [535, 301] width 1071 height 909
click at [571, 191] on div at bounding box center [535, 301] width 1071 height 909
drag, startPoint x: 571, startPoint y: 193, endPoint x: 572, endPoint y: 204, distance: 10.6
click at [571, 198] on div at bounding box center [535, 301] width 1071 height 909
click at [572, 205] on div at bounding box center [535, 301] width 1071 height 909
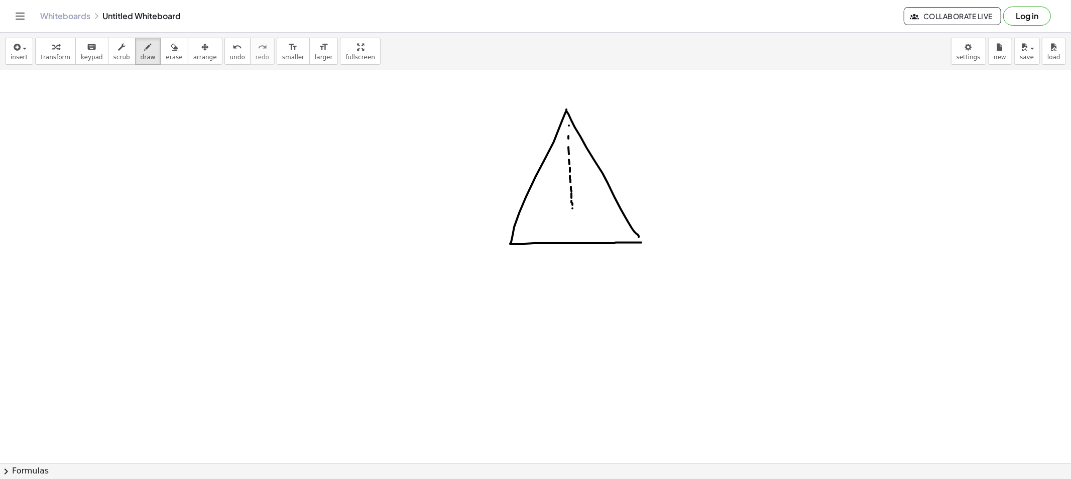
drag, startPoint x: 572, startPoint y: 208, endPoint x: 573, endPoint y: 217, distance: 9.0
click at [573, 211] on div at bounding box center [535, 301] width 1071 height 909
drag, startPoint x: 573, startPoint y: 217, endPoint x: 573, endPoint y: 223, distance: 6.0
click at [573, 222] on div at bounding box center [535, 301] width 1071 height 909
drag, startPoint x: 573, startPoint y: 223, endPoint x: 573, endPoint y: 229, distance: 5.5
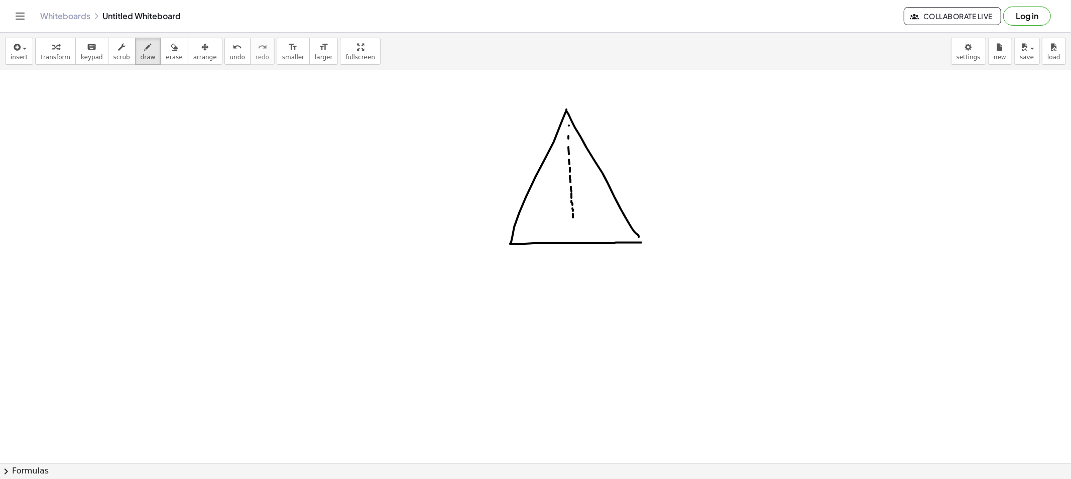
click at [573, 227] on div at bounding box center [535, 301] width 1071 height 909
drag, startPoint x: 574, startPoint y: 233, endPoint x: 578, endPoint y: 243, distance: 10.8
click at [574, 239] on div at bounding box center [535, 301] width 1071 height 909
drag, startPoint x: 574, startPoint y: 248, endPoint x: 575, endPoint y: 264, distance: 15.6
click at [566, 265] on div at bounding box center [535, 301] width 1071 height 909
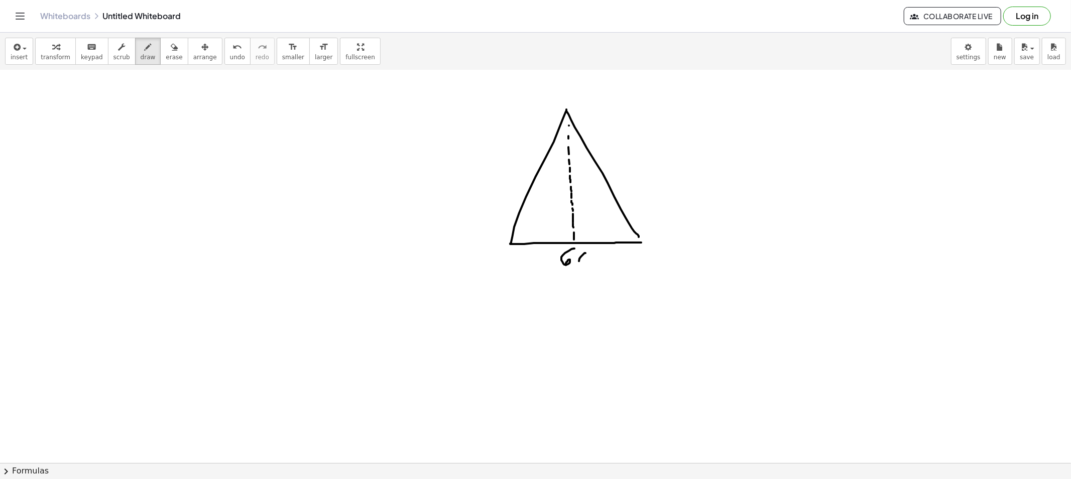
click at [586, 254] on div at bounding box center [535, 301] width 1071 height 909
drag, startPoint x: 397, startPoint y: 112, endPoint x: 397, endPoint y: 123, distance: 11.0
click at [397, 123] on div at bounding box center [535, 301] width 1071 height 909
drag, startPoint x: 410, startPoint y: 113, endPoint x: 416, endPoint y: 125, distance: 13.5
click at [416, 125] on div at bounding box center [535, 301] width 1071 height 909
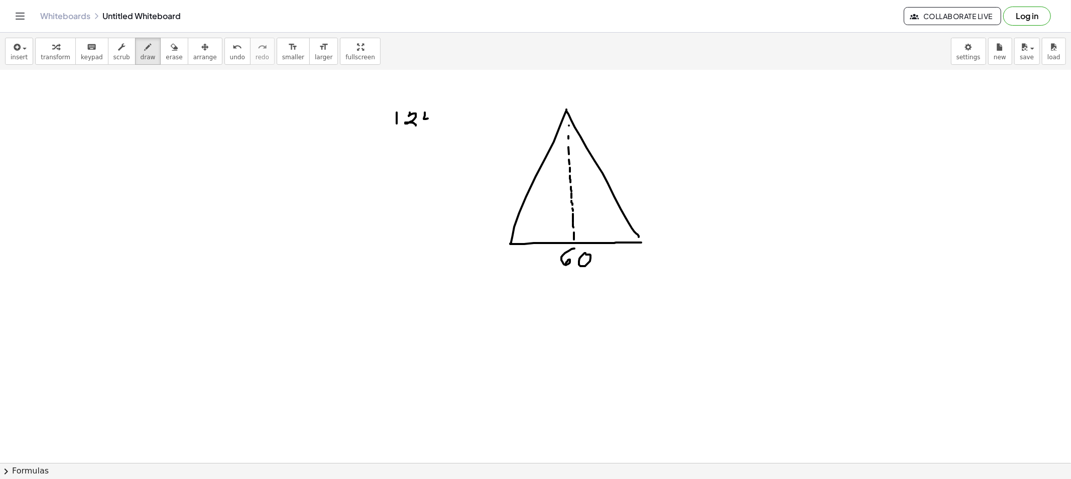
drag, startPoint x: 425, startPoint y: 112, endPoint x: 429, endPoint y: 128, distance: 16.6
click at [429, 128] on div at bounding box center [535, 301] width 1071 height 909
drag, startPoint x: 443, startPoint y: 121, endPoint x: 443, endPoint y: 129, distance: 8.0
click at [442, 129] on div at bounding box center [535, 301] width 1071 height 909
click at [444, 124] on div at bounding box center [535, 301] width 1071 height 909
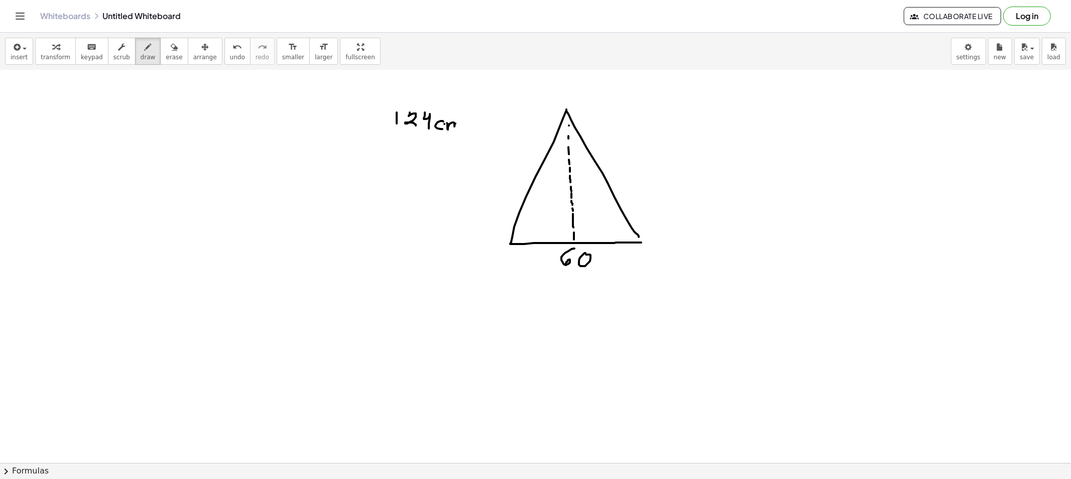
drag, startPoint x: 447, startPoint y: 123, endPoint x: 457, endPoint y: 133, distance: 13.8
click at [457, 133] on div at bounding box center [535, 301] width 1071 height 909
click at [471, 122] on div at bounding box center [535, 301] width 1071 height 909
click at [166, 61] on span "erase" at bounding box center [174, 57] width 17 height 7
click at [460, 126] on div at bounding box center [535, 301] width 1071 height 909
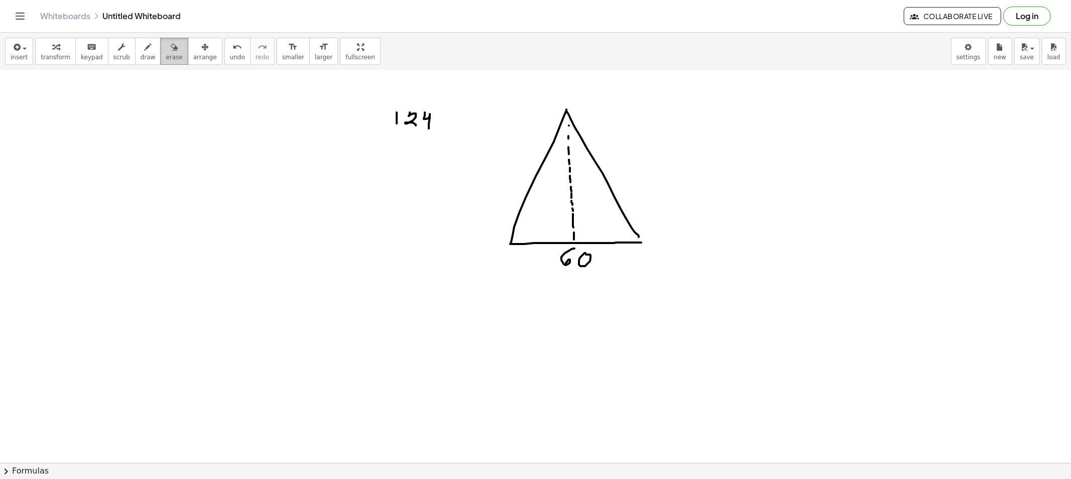
click at [142, 58] on span "draw" at bounding box center [148, 57] width 15 height 7
click at [451, 124] on div at bounding box center [535, 301] width 1071 height 909
click at [462, 122] on div at bounding box center [535, 301] width 1071 height 909
click at [597, 257] on div at bounding box center [535, 301] width 1071 height 909
drag, startPoint x: 653, startPoint y: 119, endPoint x: 651, endPoint y: 124, distance: 5.4
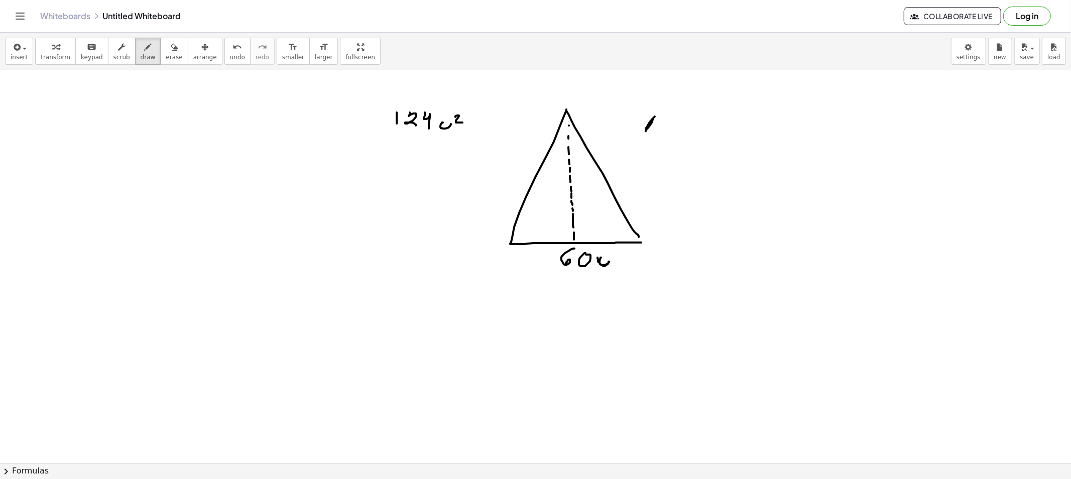
click at [658, 131] on div at bounding box center [535, 301] width 1071 height 909
click at [655, 124] on div at bounding box center [535, 301] width 1071 height 909
click at [674, 121] on div at bounding box center [535, 301] width 1071 height 909
click at [678, 124] on div at bounding box center [535, 301] width 1071 height 909
drag, startPoint x: 691, startPoint y: 113, endPoint x: 690, endPoint y: 126, distance: 13.6
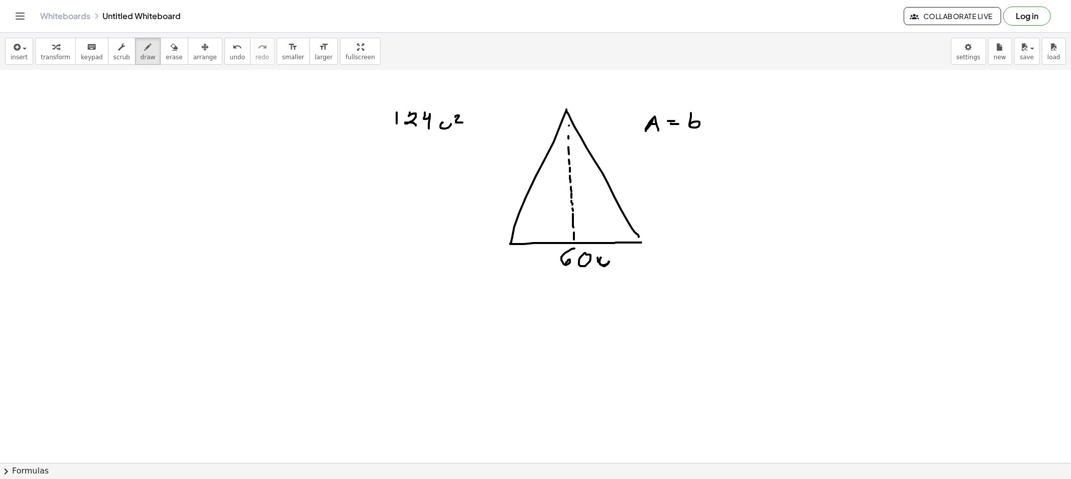
click at [690, 126] on div at bounding box center [535, 301] width 1071 height 909
click at [713, 118] on div at bounding box center [535, 301] width 1071 height 909
drag, startPoint x: 729, startPoint y: 111, endPoint x: 702, endPoint y: 134, distance: 35.3
click at [735, 122] on div at bounding box center [535, 301] width 1071 height 909
drag, startPoint x: 679, startPoint y: 135, endPoint x: 745, endPoint y: 132, distance: 66.3
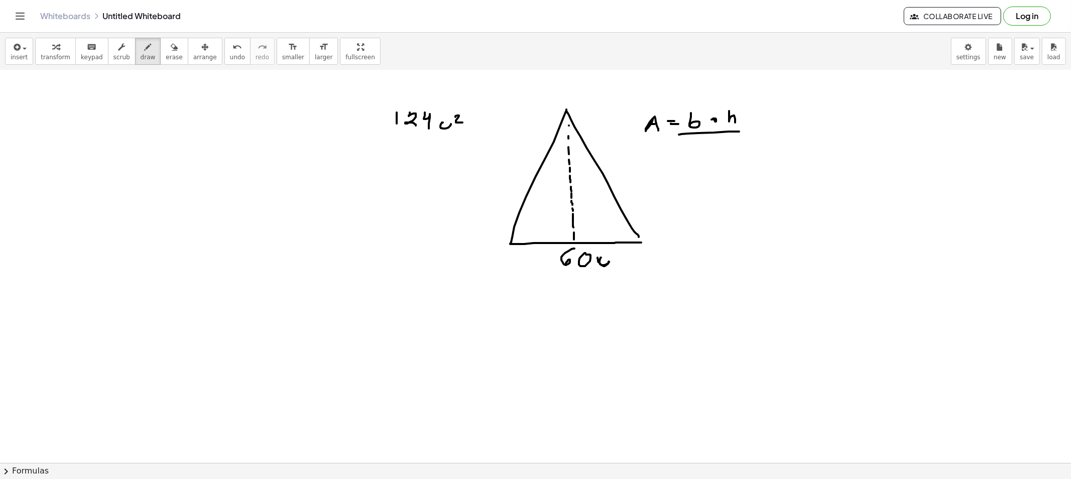
click at [745, 132] on div at bounding box center [535, 301] width 1071 height 909
drag, startPoint x: 718, startPoint y: 139, endPoint x: 727, endPoint y: 153, distance: 16.4
click at [725, 153] on div at bounding box center [535, 301] width 1071 height 909
drag, startPoint x: 653, startPoint y: 167, endPoint x: 657, endPoint y: 174, distance: 7.9
click at [657, 174] on div at bounding box center [535, 301] width 1071 height 909
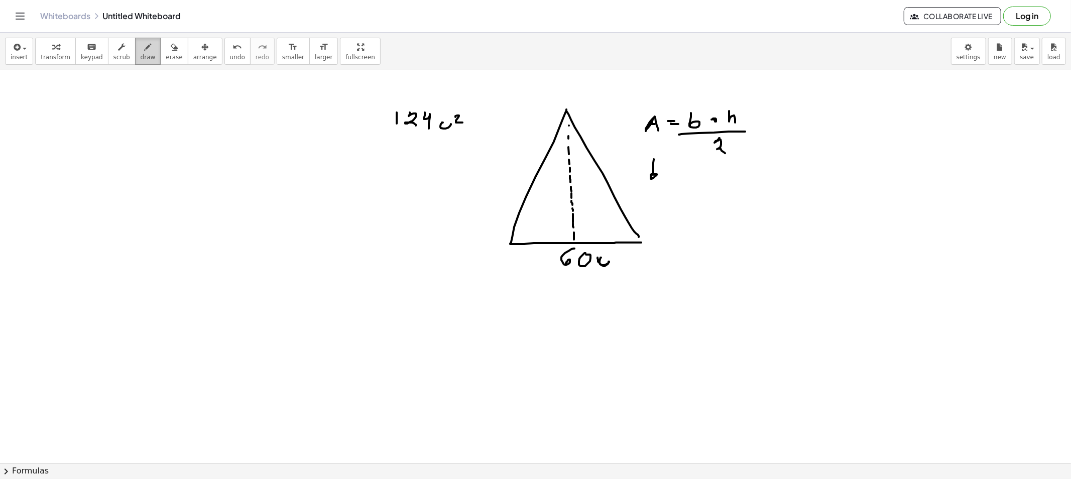
click at [145, 46] on icon "button" at bounding box center [148, 47] width 7 height 12
drag, startPoint x: 834, startPoint y: 131, endPoint x: 919, endPoint y: 131, distance: 84.3
click at [920, 130] on div at bounding box center [535, 301] width 1071 height 909
drag, startPoint x: 834, startPoint y: 125, endPoint x: 834, endPoint y: 135, distance: 9.0
click at [830, 132] on div at bounding box center [535, 301] width 1071 height 909
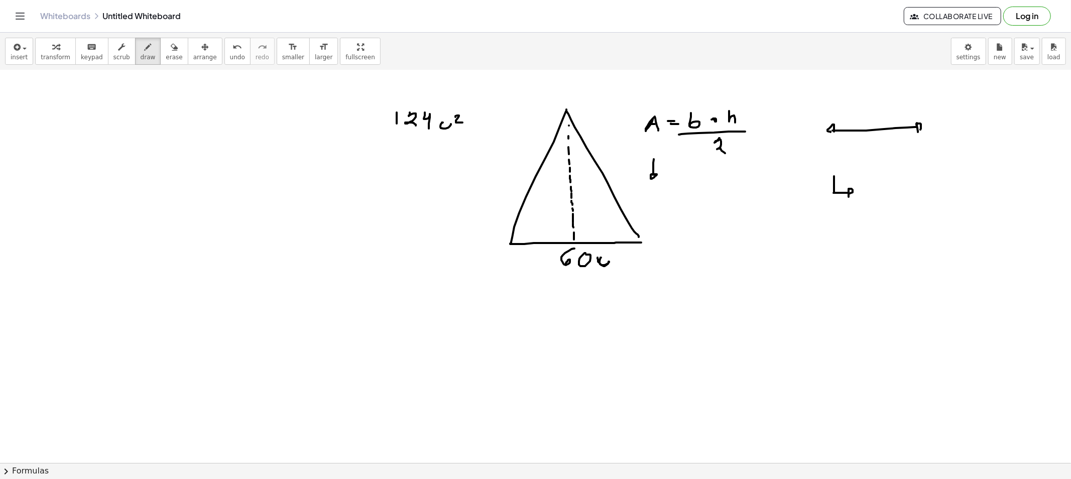
drag, startPoint x: 834, startPoint y: 187, endPoint x: 848, endPoint y: 194, distance: 16.0
click at [848, 194] on div at bounding box center [535, 301] width 1071 height 909
drag, startPoint x: 824, startPoint y: 174, endPoint x: 838, endPoint y: 176, distance: 14.7
click at [838, 176] on div at bounding box center [535, 301] width 1071 height 909
drag, startPoint x: 826, startPoint y: 176, endPoint x: 844, endPoint y: 189, distance: 22.6
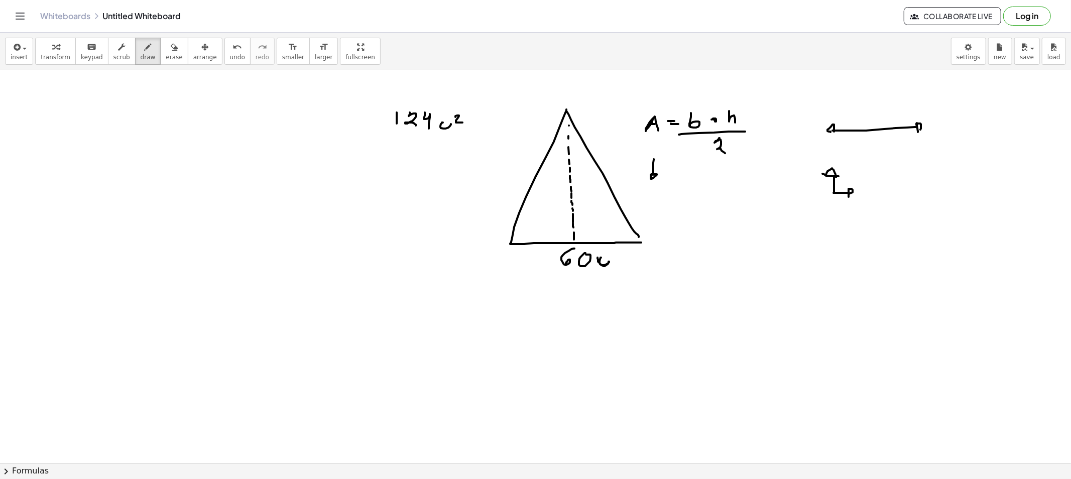
click at [836, 179] on div at bounding box center [535, 301] width 1071 height 909
drag, startPoint x: 832, startPoint y: 228, endPoint x: 825, endPoint y: 228, distance: 6.5
click at [832, 247] on div at bounding box center [535, 301] width 1071 height 909
drag, startPoint x: 825, startPoint y: 228, endPoint x: 837, endPoint y: 229, distance: 11.6
click at [838, 228] on div at bounding box center [535, 301] width 1071 height 909
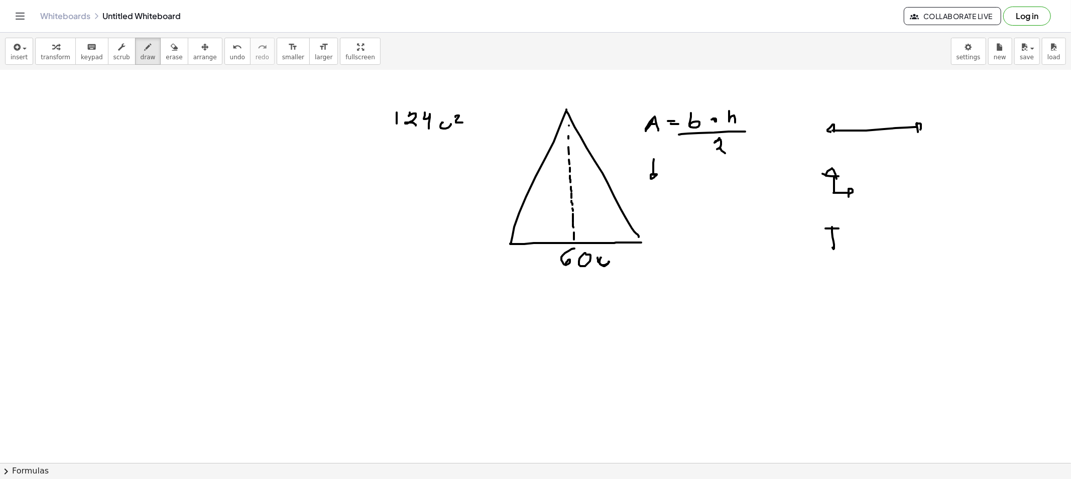
drag, startPoint x: 829, startPoint y: 228, endPoint x: 836, endPoint y: 235, distance: 9.6
click at [836, 233] on div at bounding box center [535, 301] width 1071 height 909
drag, startPoint x: 834, startPoint y: 249, endPoint x: 847, endPoint y: 240, distance: 15.5
click at [847, 239] on div at bounding box center [535, 301] width 1071 height 909
drag, startPoint x: 837, startPoint y: 248, endPoint x: 866, endPoint y: 251, distance: 29.8
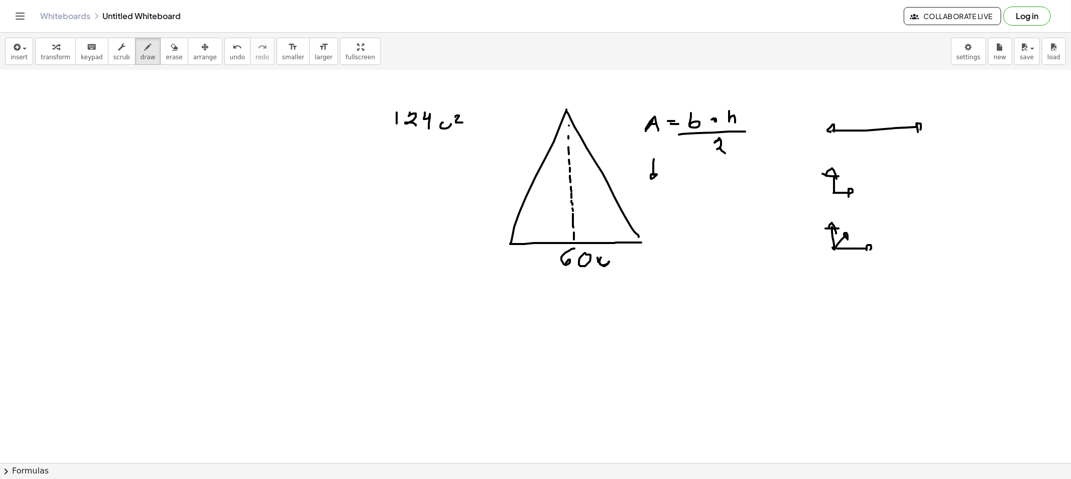
click at [866, 250] on div at bounding box center [535, 301] width 1071 height 909
click at [145, 44] on icon "button" at bounding box center [148, 47] width 7 height 12
click at [472, 121] on div at bounding box center [535, 301] width 1071 height 909
click at [944, 119] on div at bounding box center [535, 301] width 1071 height 909
drag, startPoint x: 940, startPoint y: 123, endPoint x: 950, endPoint y: 123, distance: 9.6
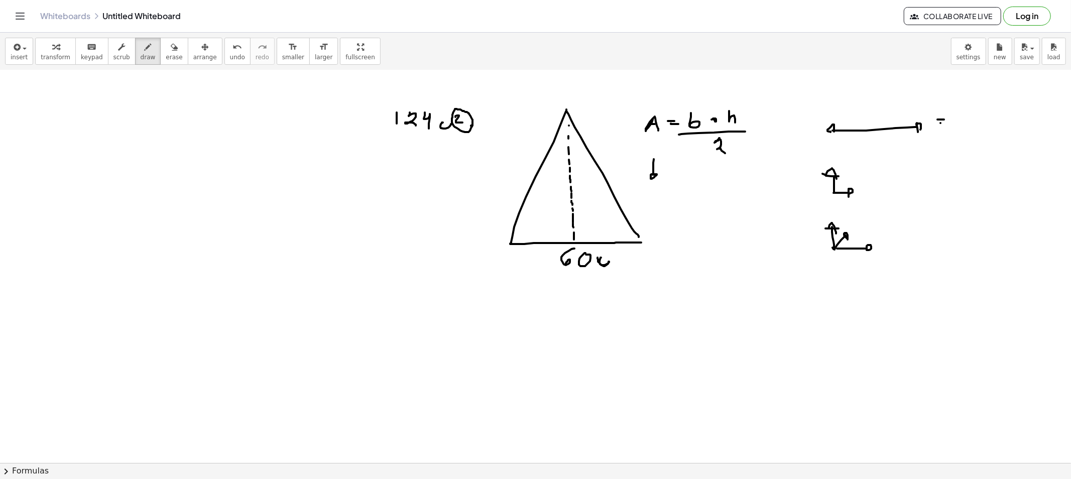
click at [944, 124] on div at bounding box center [535, 301] width 1071 height 909
click at [958, 119] on div at bounding box center [535, 301] width 1071 height 909
click at [639, 252] on div at bounding box center [535, 301] width 1071 height 909
drag, startPoint x: 511, startPoint y: 263, endPoint x: 510, endPoint y: 256, distance: 6.1
click at [509, 256] on div at bounding box center [535, 301] width 1071 height 909
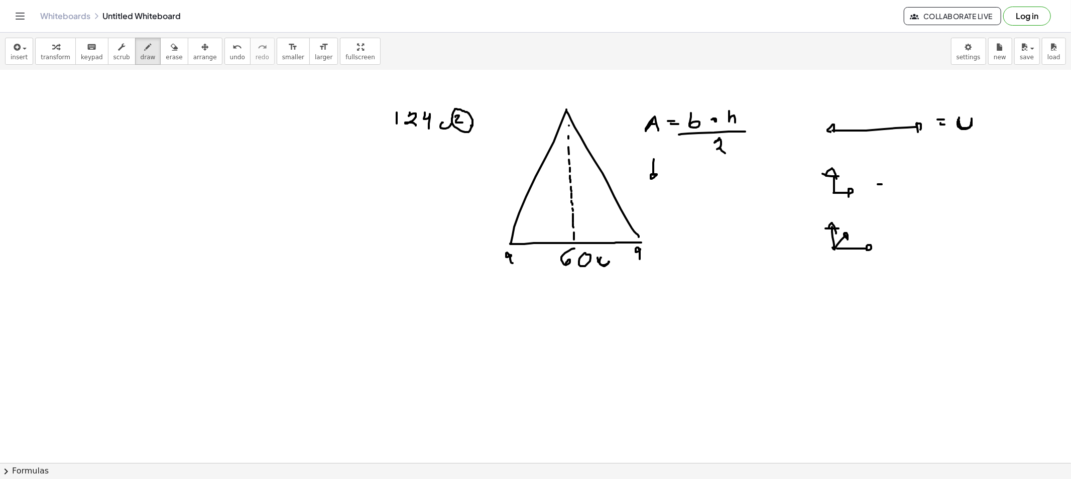
click at [887, 184] on div at bounding box center [535, 301] width 1071 height 909
drag, startPoint x: 880, startPoint y: 188, endPoint x: 892, endPoint y: 188, distance: 12.5
click at [886, 188] on div at bounding box center [535, 301] width 1071 height 909
drag, startPoint x: 905, startPoint y: 184, endPoint x: 910, endPoint y: 189, distance: 7.8
click at [910, 189] on div at bounding box center [535, 301] width 1071 height 909
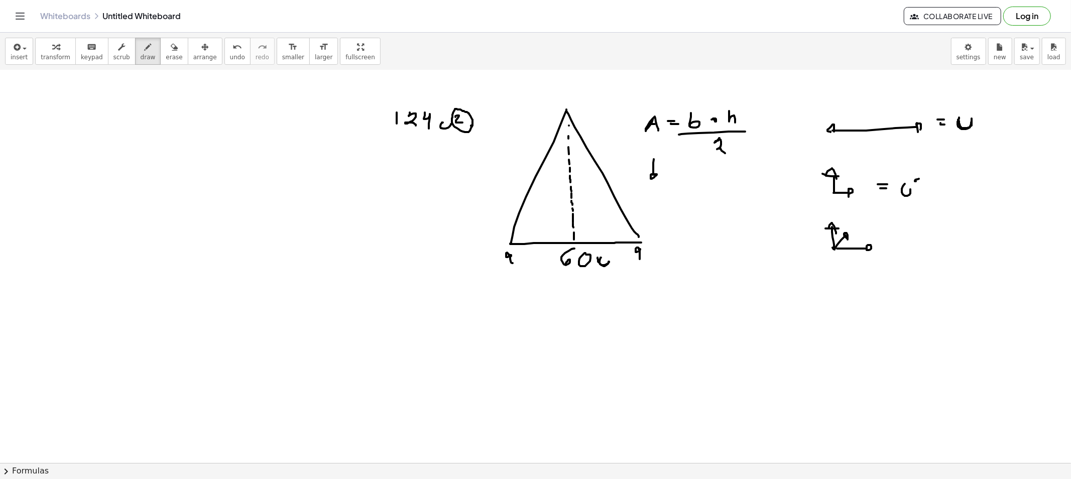
drag, startPoint x: 916, startPoint y: 181, endPoint x: 923, endPoint y: 187, distance: 8.9
click at [923, 187] on div at bounding box center [535, 301] width 1071 height 909
click at [936, 183] on div at bounding box center [535, 301] width 1071 height 909
drag, startPoint x: 935, startPoint y: 186, endPoint x: 946, endPoint y: 187, distance: 11.1
click at [939, 187] on div at bounding box center [535, 301] width 1071 height 909
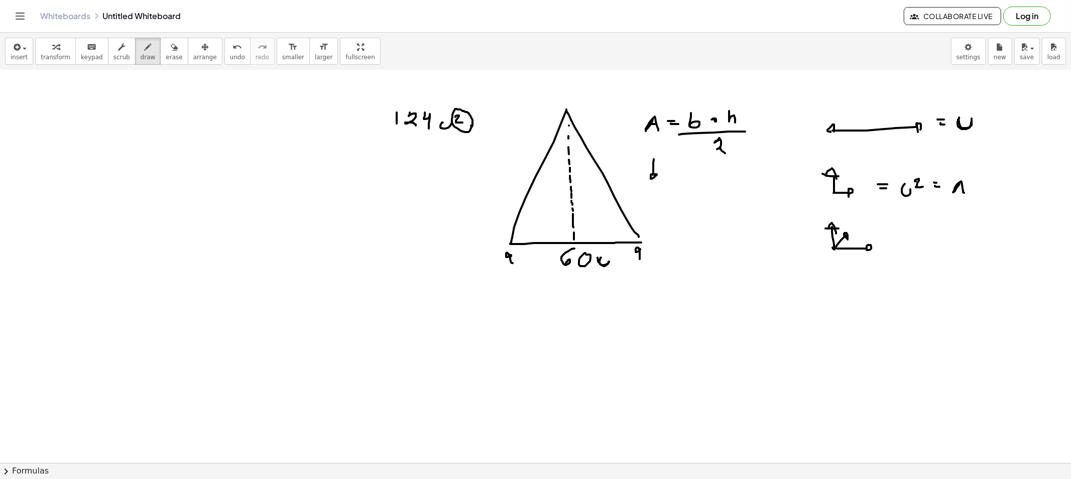
drag, startPoint x: 959, startPoint y: 182, endPoint x: 964, endPoint y: 193, distance: 11.5
click at [964, 193] on div at bounding box center [535, 301] width 1071 height 909
click at [959, 188] on div at bounding box center [535, 301] width 1071 height 909
click at [886, 239] on div at bounding box center [535, 301] width 1071 height 909
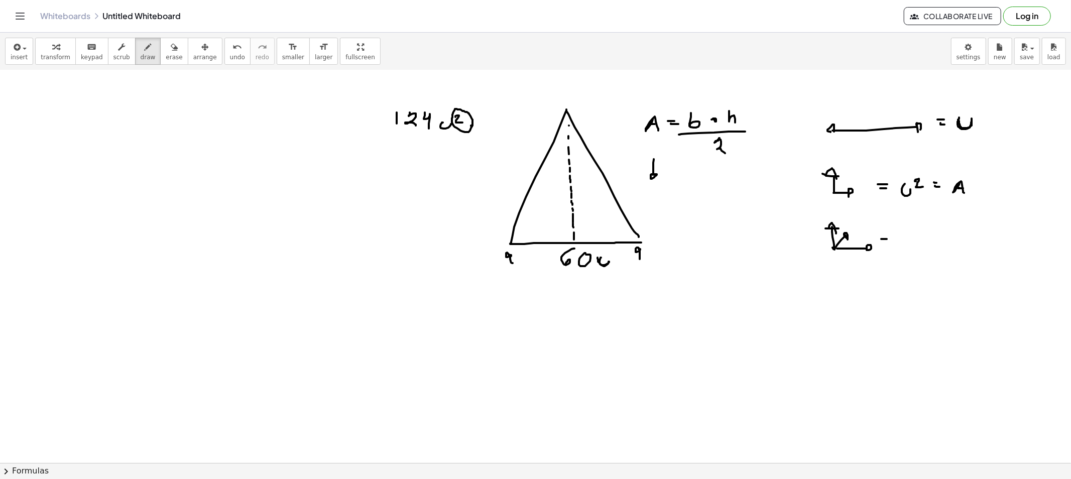
click at [886, 243] on div at bounding box center [535, 301] width 1071 height 909
drag, startPoint x: 902, startPoint y: 240, endPoint x: 912, endPoint y: 241, distance: 10.2
click at [912, 241] on div at bounding box center [535, 301] width 1071 height 909
drag, startPoint x: 914, startPoint y: 225, endPoint x: 915, endPoint y: 233, distance: 8.1
click at [915, 232] on div at bounding box center [535, 301] width 1071 height 909
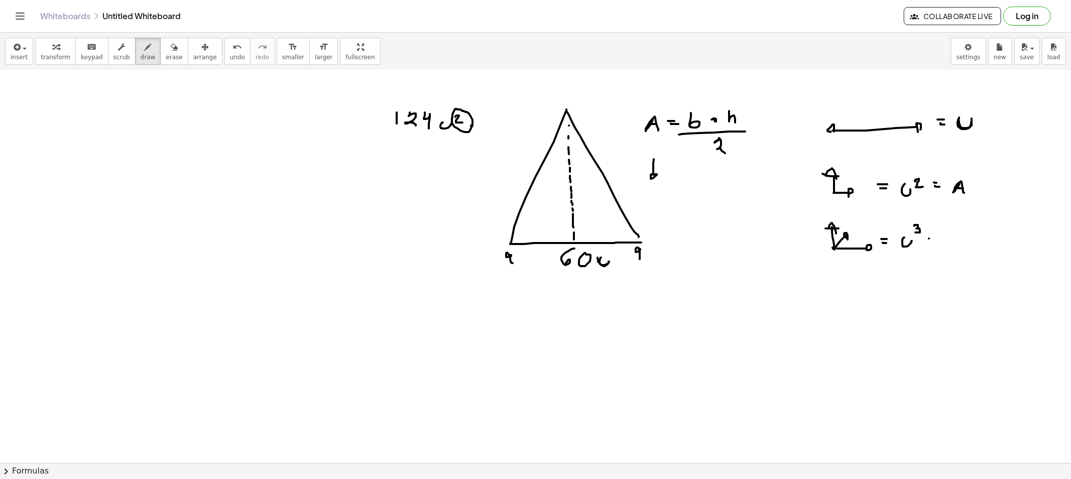
click at [932, 238] on div at bounding box center [535, 301] width 1071 height 909
drag, startPoint x: 930, startPoint y: 242, endPoint x: 936, endPoint y: 242, distance: 5.5
click at [935, 242] on div at bounding box center [535, 301] width 1071 height 909
drag, startPoint x: 601, startPoint y: 297, endPoint x: 606, endPoint y: 285, distance: 12.8
click at [606, 285] on div at bounding box center [535, 301] width 1071 height 909
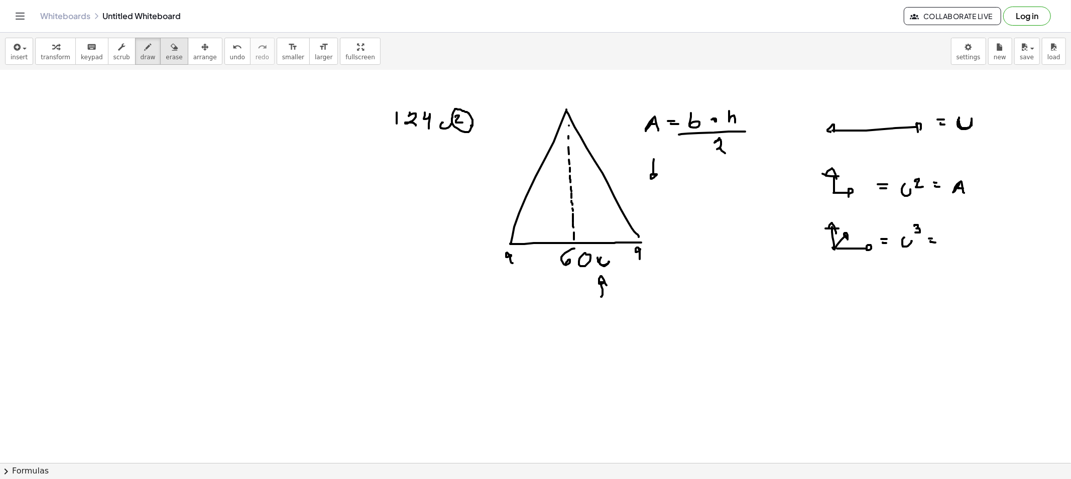
click at [166, 54] on span "erase" at bounding box center [174, 57] width 17 height 7
drag, startPoint x: 591, startPoint y: 313, endPoint x: 601, endPoint y: 302, distance: 14.9
click at [601, 302] on div at bounding box center [535, 301] width 1071 height 909
drag, startPoint x: 136, startPoint y: 54, endPoint x: 156, endPoint y: 71, distance: 26.3
click at [141, 54] on span "draw" at bounding box center [148, 57] width 15 height 7
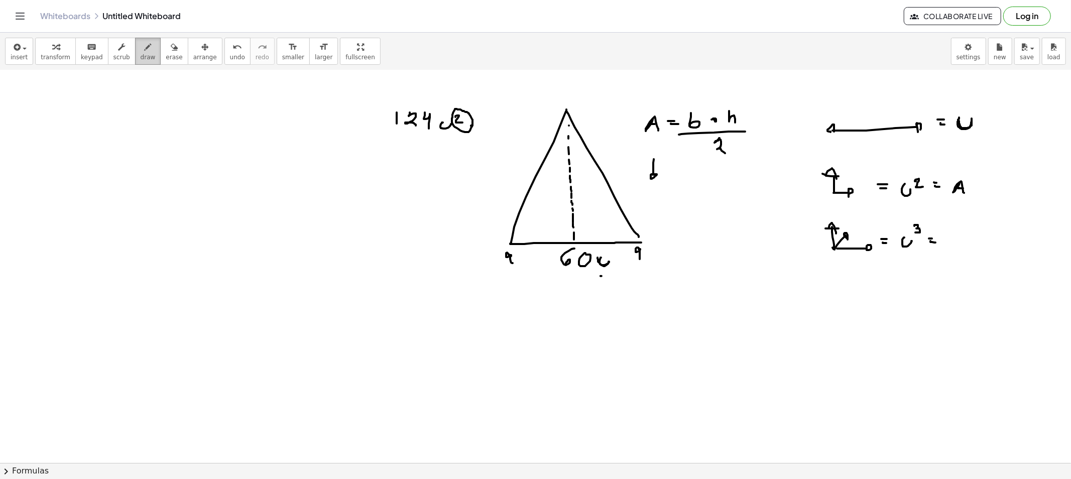
click at [145, 53] on icon "button" at bounding box center [148, 47] width 7 height 12
click at [160, 54] on button "erase" at bounding box center [174, 51] width 28 height 27
drag, startPoint x: 481, startPoint y: 100, endPoint x: 475, endPoint y: 117, distance: 17.5
click at [475, 117] on div at bounding box center [535, 301] width 1071 height 909
drag, startPoint x: 135, startPoint y: 48, endPoint x: 353, endPoint y: 101, distance: 225.3
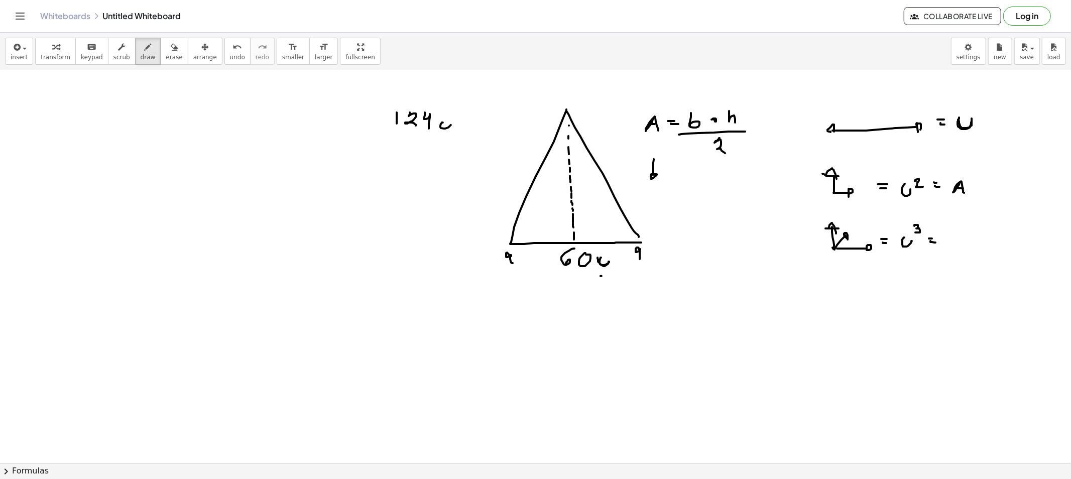
click at [145, 48] on icon "button" at bounding box center [148, 47] width 7 height 12
drag, startPoint x: 458, startPoint y: 115, endPoint x: 466, endPoint y: 123, distance: 11.0
click at [466, 123] on div at bounding box center [535, 301] width 1071 height 909
drag, startPoint x: 905, startPoint y: 154, endPoint x: 912, endPoint y: 167, distance: 14.4
click at [912, 168] on div at bounding box center [535, 301] width 1071 height 909
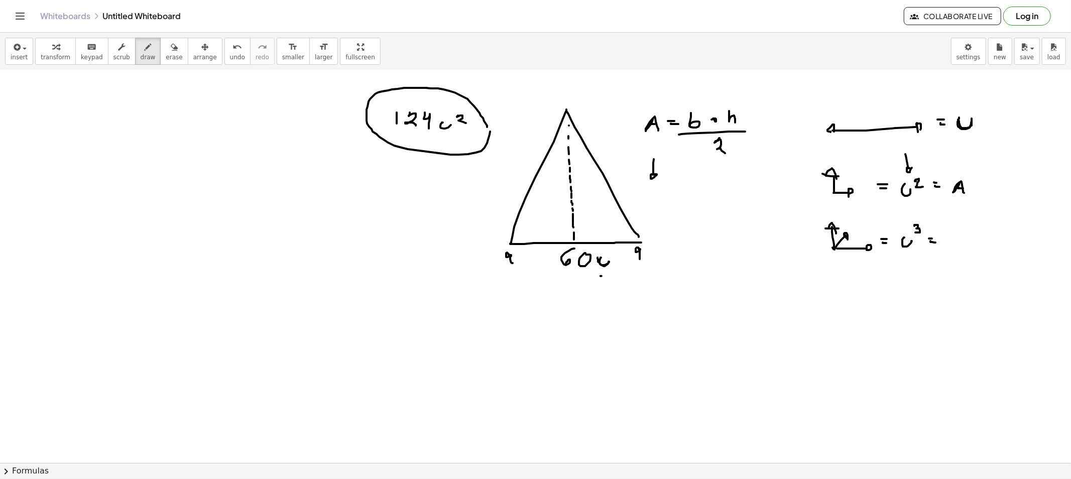
click at [490, 124] on div at bounding box center [535, 301] width 1071 height 909
click at [644, 204] on div at bounding box center [535, 301] width 1071 height 909
drag, startPoint x: 651, startPoint y: 198, endPoint x: 661, endPoint y: 202, distance: 11.5
click at [658, 206] on div at bounding box center [535, 301] width 1071 height 909
drag, startPoint x: 666, startPoint y: 196, endPoint x: 671, endPoint y: 210, distance: 14.5
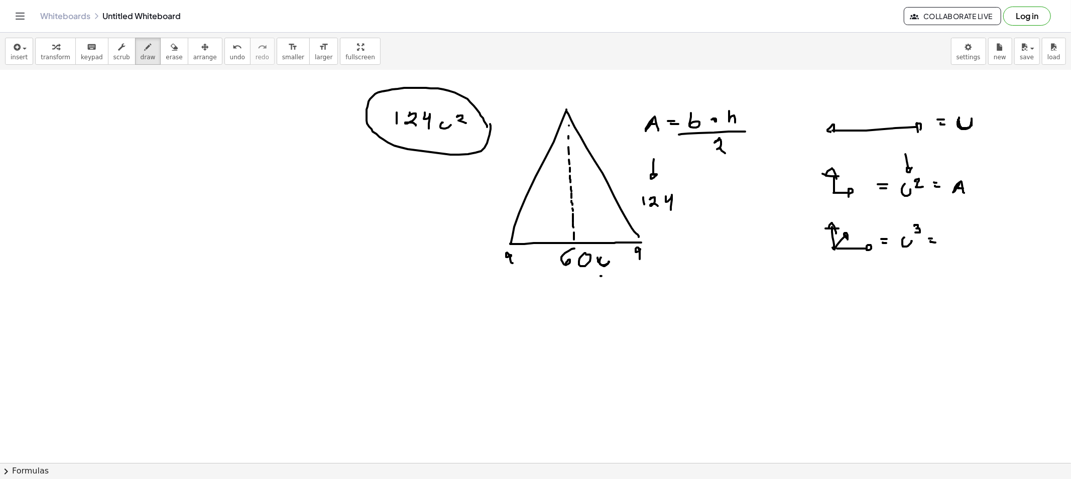
click at [671, 210] on div at bounding box center [535, 301] width 1071 height 909
click at [470, 118] on div at bounding box center [535, 301] width 1071 height 909
drag, startPoint x: 449, startPoint y: 146, endPoint x: 454, endPoint y: 143, distance: 6.1
click at [453, 141] on div at bounding box center [535, 301] width 1071 height 909
click at [142, 54] on span "draw" at bounding box center [148, 57] width 15 height 7
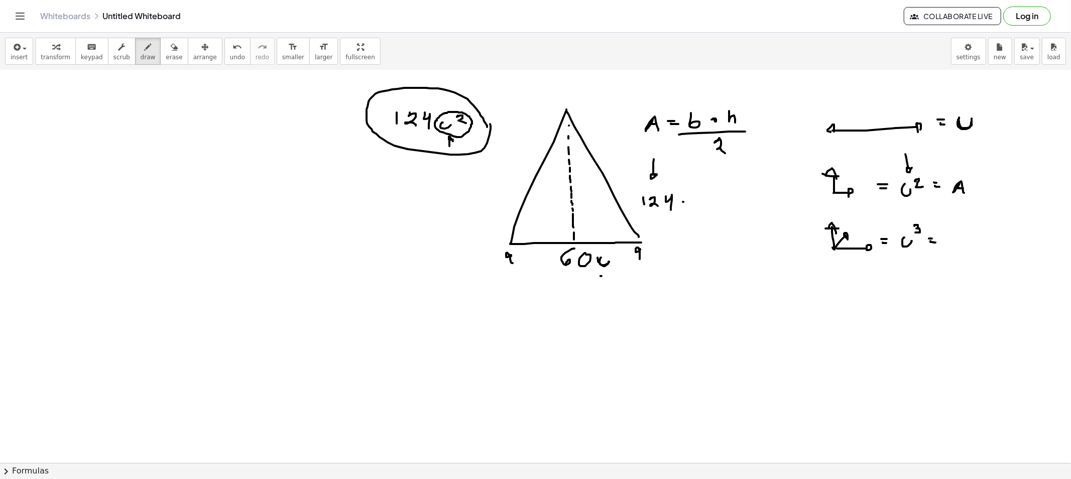
click at [687, 201] on div at bounding box center [535, 301] width 1071 height 909
click at [686, 206] on div at bounding box center [535, 301] width 1071 height 909
click at [684, 205] on div at bounding box center [535, 301] width 1071 height 909
drag, startPoint x: 704, startPoint y: 196, endPoint x: 708, endPoint y: 205, distance: 9.4
click at [708, 205] on div at bounding box center [535, 301] width 1071 height 909
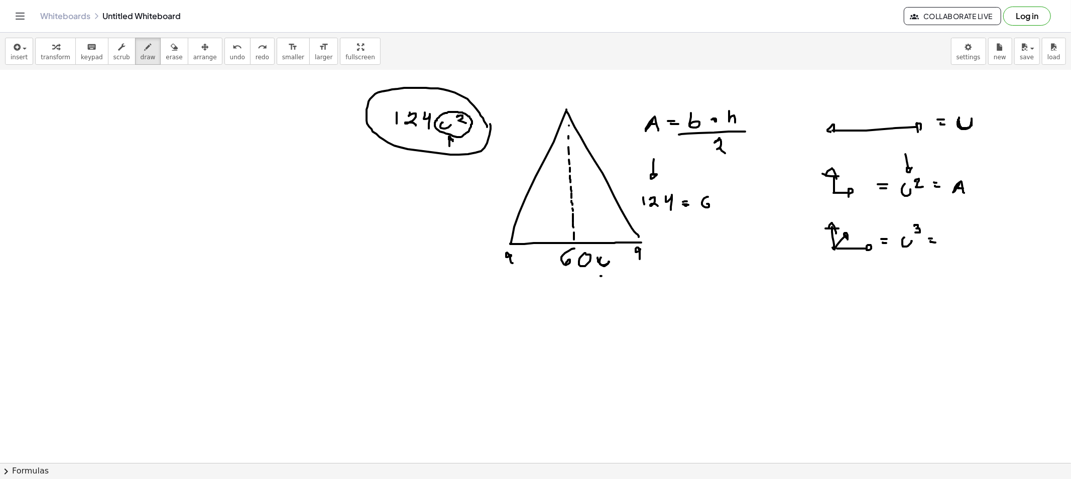
drag, startPoint x: 706, startPoint y: 197, endPoint x: 721, endPoint y: 203, distance: 16.7
click at [705, 207] on div at bounding box center [535, 301] width 1071 height 909
drag, startPoint x: 718, startPoint y: 201, endPoint x: 723, endPoint y: 201, distance: 5.0
click at [724, 199] on div at bounding box center [535, 301] width 1071 height 909
click at [736, 203] on div at bounding box center [535, 301] width 1071 height 909
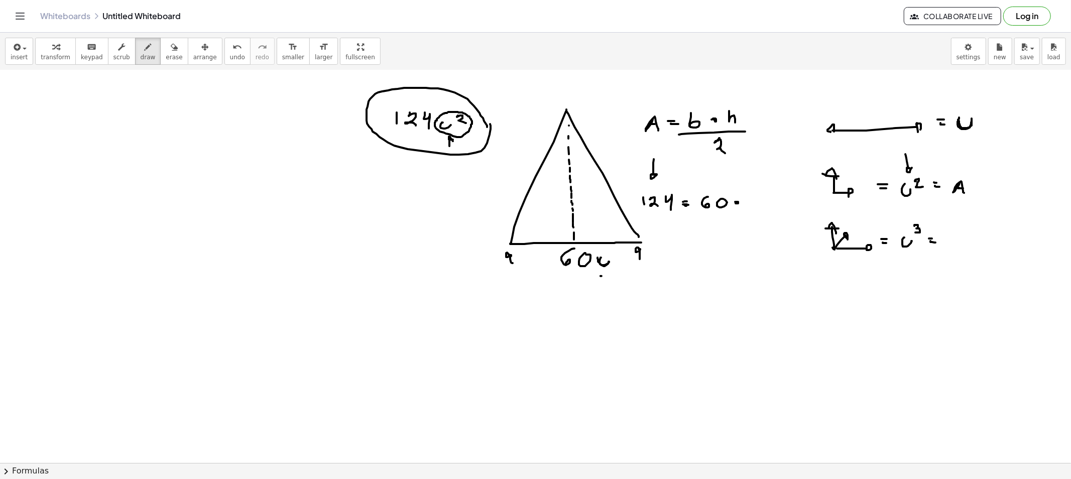
drag, startPoint x: 558, startPoint y: 189, endPoint x: 550, endPoint y: 192, distance: 7.9
click at [551, 197] on div at bounding box center [535, 301] width 1071 height 909
drag, startPoint x: 550, startPoint y: 192, endPoint x: 573, endPoint y: 207, distance: 27.1
click at [562, 202] on div at bounding box center [535, 301] width 1071 height 909
drag, startPoint x: 756, startPoint y: 198, endPoint x: 749, endPoint y: 203, distance: 8.2
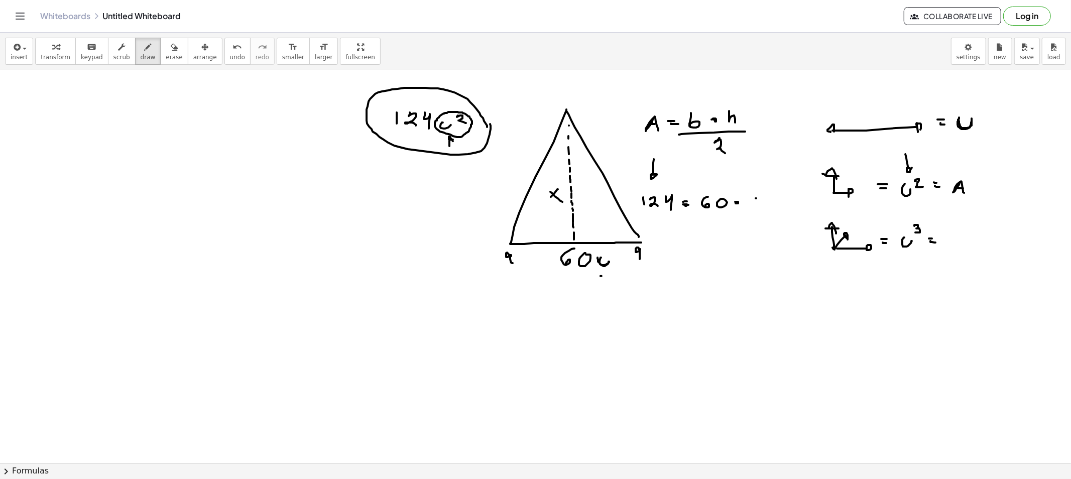
click at [750, 204] on div at bounding box center [535, 301] width 1071 height 909
drag, startPoint x: 754, startPoint y: 201, endPoint x: 747, endPoint y: 210, distance: 11.1
click at [759, 205] on div at bounding box center [535, 301] width 1071 height 909
drag, startPoint x: 695, startPoint y: 210, endPoint x: 778, endPoint y: 209, distance: 82.8
click at [779, 209] on div at bounding box center [535, 301] width 1071 height 909
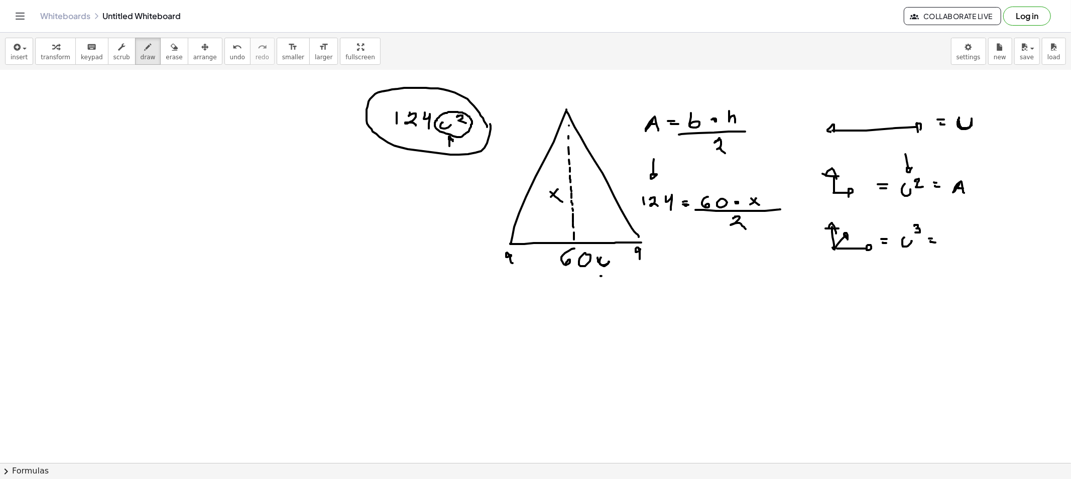
drag, startPoint x: 735, startPoint y: 216, endPoint x: 745, endPoint y: 229, distance: 16.4
click at [745, 229] on div at bounding box center [535, 301] width 1071 height 909
drag, startPoint x: 128, startPoint y: 58, endPoint x: 158, endPoint y: 66, distance: 30.2
click at [135, 58] on button "draw" at bounding box center [148, 51] width 26 height 27
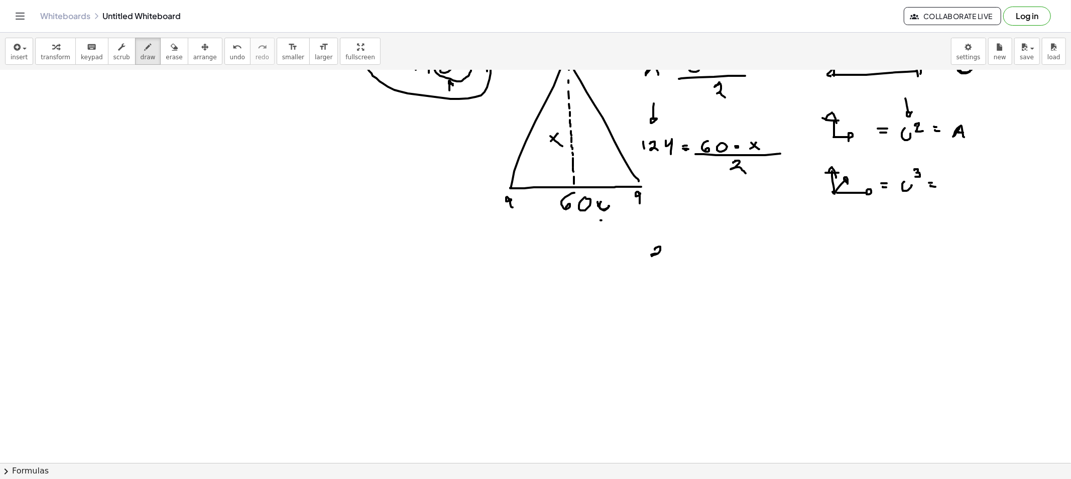
drag, startPoint x: 656, startPoint y: 247, endPoint x: 666, endPoint y: 255, distance: 13.0
click at [663, 257] on div at bounding box center [535, 246] width 1071 height 909
click at [643, 256] on div at bounding box center [535, 246] width 1071 height 909
drag, startPoint x: 670, startPoint y: 247, endPoint x: 676, endPoint y: 259, distance: 13.3
click at [676, 259] on div at bounding box center [535, 246] width 1071 height 909
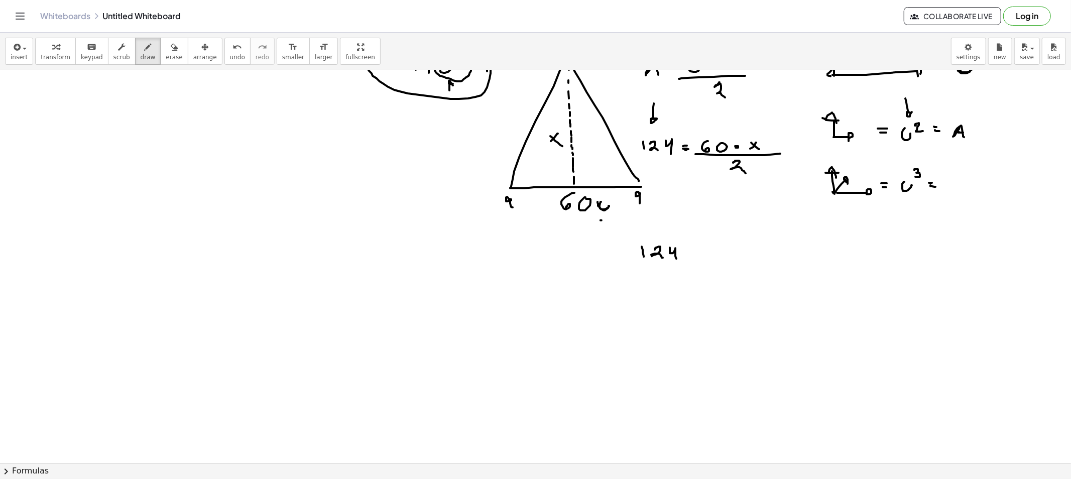
click at [693, 250] on div at bounding box center [535, 246] width 1071 height 909
click at [693, 254] on div at bounding box center [535, 246] width 1071 height 909
drag, startPoint x: 714, startPoint y: 232, endPoint x: 723, endPoint y: 239, distance: 11.4
click at [718, 242] on div at bounding box center [535, 246] width 1071 height 909
click at [724, 238] on div at bounding box center [535, 246] width 1071 height 909
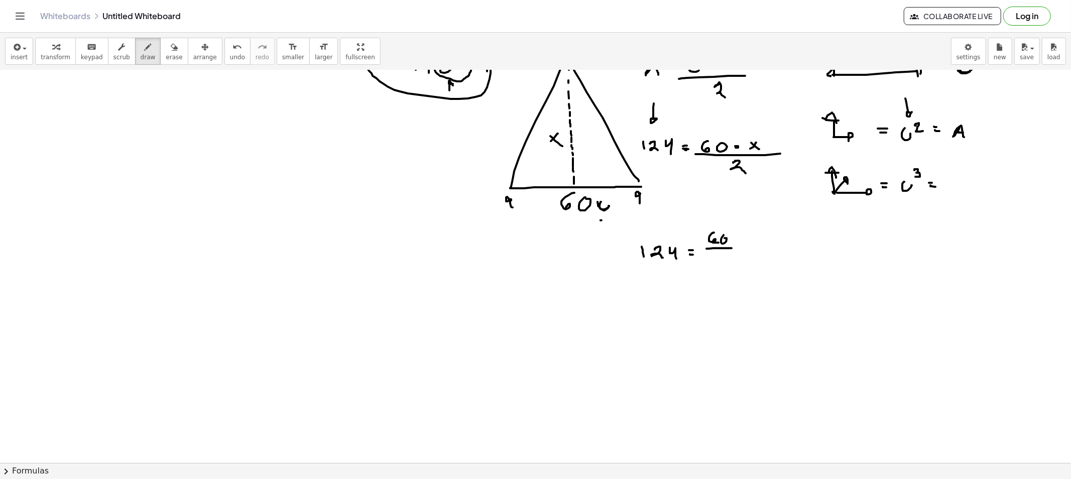
drag, startPoint x: 725, startPoint y: 248, endPoint x: 731, endPoint y: 248, distance: 6.5
click at [731, 248] on div at bounding box center [535, 246] width 1071 height 909
drag, startPoint x: 719, startPoint y: 257, endPoint x: 734, endPoint y: 267, distance: 18.1
click at [733, 267] on div at bounding box center [535, 246] width 1071 height 909
drag, startPoint x: 746, startPoint y: 248, endPoint x: 753, endPoint y: 248, distance: 6.5
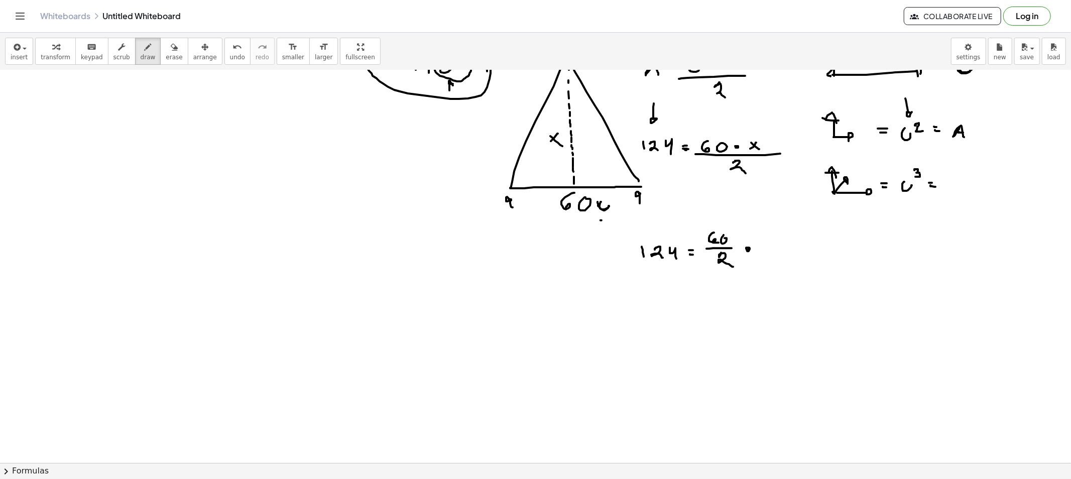
click at [744, 249] on div at bounding box center [535, 246] width 1071 height 909
drag, startPoint x: 770, startPoint y: 242, endPoint x: 762, endPoint y: 249, distance: 11.4
click at [762, 251] on div at bounding box center [535, 246] width 1071 height 909
click at [773, 253] on div at bounding box center [535, 246] width 1071 height 909
click at [774, 237] on div at bounding box center [535, 246] width 1071 height 909
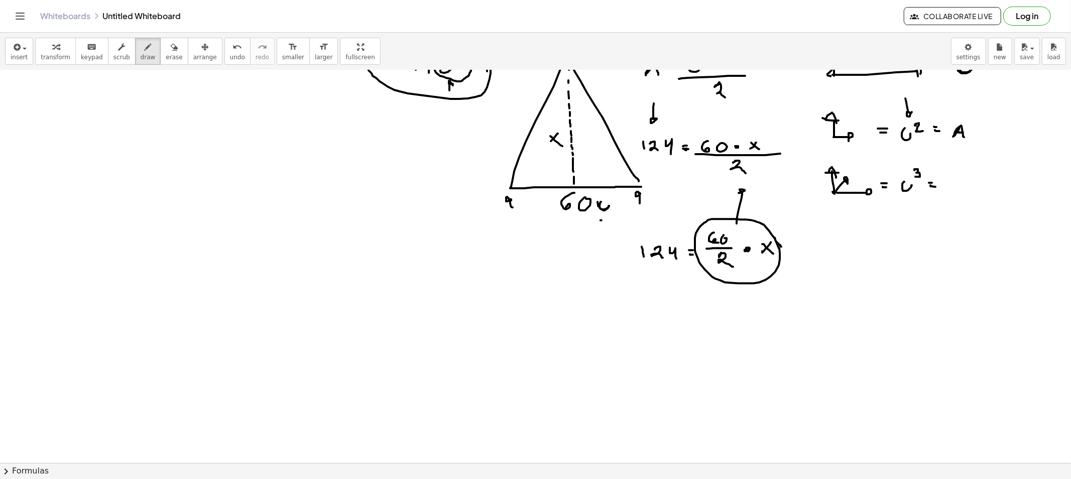
drag, startPoint x: 736, startPoint y: 223, endPoint x: 750, endPoint y: 197, distance: 29.4
click at [748, 194] on div at bounding box center [535, 246] width 1071 height 909
drag, startPoint x: 758, startPoint y: 254, endPoint x: 787, endPoint y: 253, distance: 29.1
click at [787, 253] on div at bounding box center [535, 246] width 1071 height 909
drag, startPoint x: 770, startPoint y: 259, endPoint x: 785, endPoint y: 262, distance: 14.9
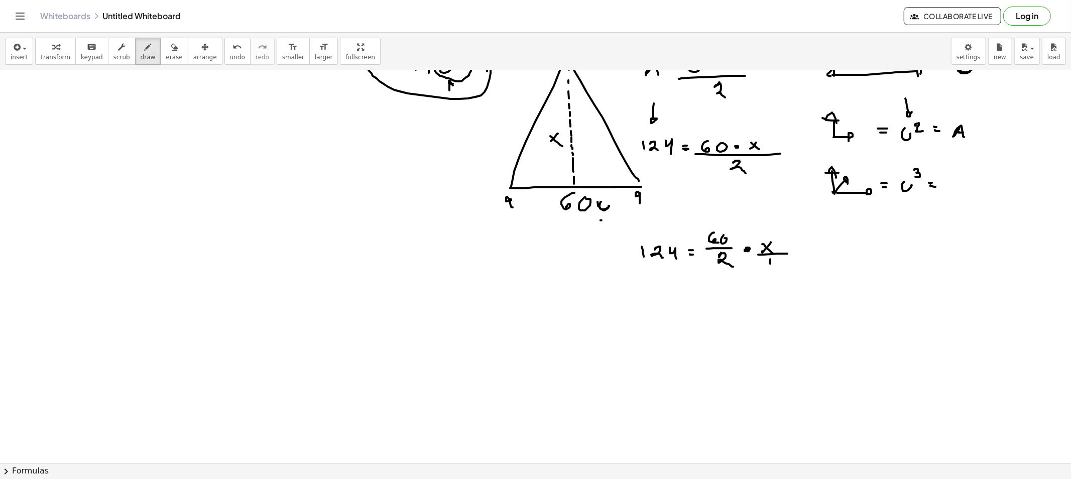
click at [770, 259] on div at bounding box center [535, 246] width 1071 height 909
drag, startPoint x: 733, startPoint y: 239, endPoint x: 740, endPoint y: 254, distance: 16.6
click at [746, 249] on div at bounding box center [535, 246] width 1071 height 909
click at [641, 310] on div at bounding box center [535, 246] width 1071 height 909
drag, startPoint x: 648, startPoint y: 301, endPoint x: 659, endPoint y: 311, distance: 15.3
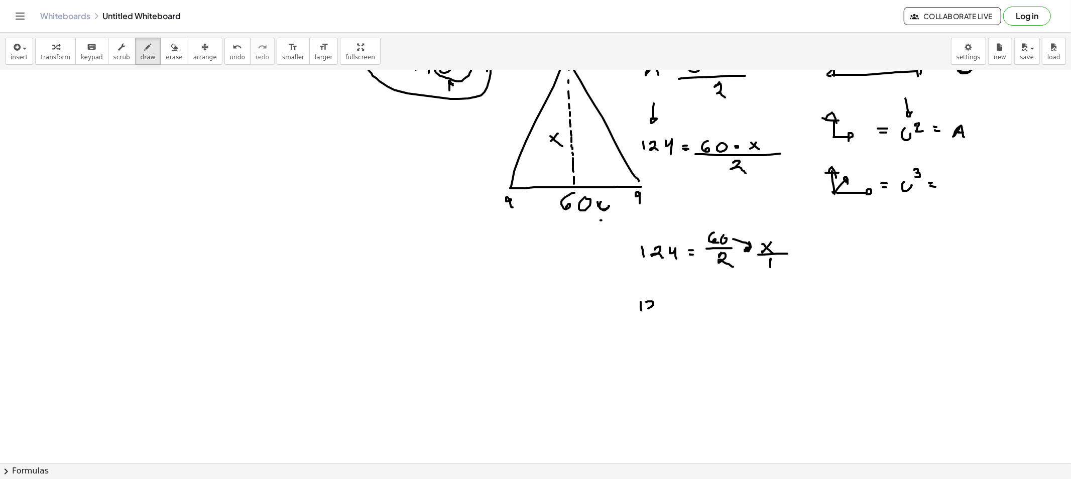
click at [659, 311] on div at bounding box center [535, 246] width 1071 height 909
drag, startPoint x: 662, startPoint y: 304, endPoint x: 673, endPoint y: 312, distance: 14.0
click at [668, 311] on div at bounding box center [535, 246] width 1071 height 909
click at [688, 304] on div at bounding box center [535, 246] width 1071 height 909
drag, startPoint x: 683, startPoint y: 308, endPoint x: 693, endPoint y: 308, distance: 9.5
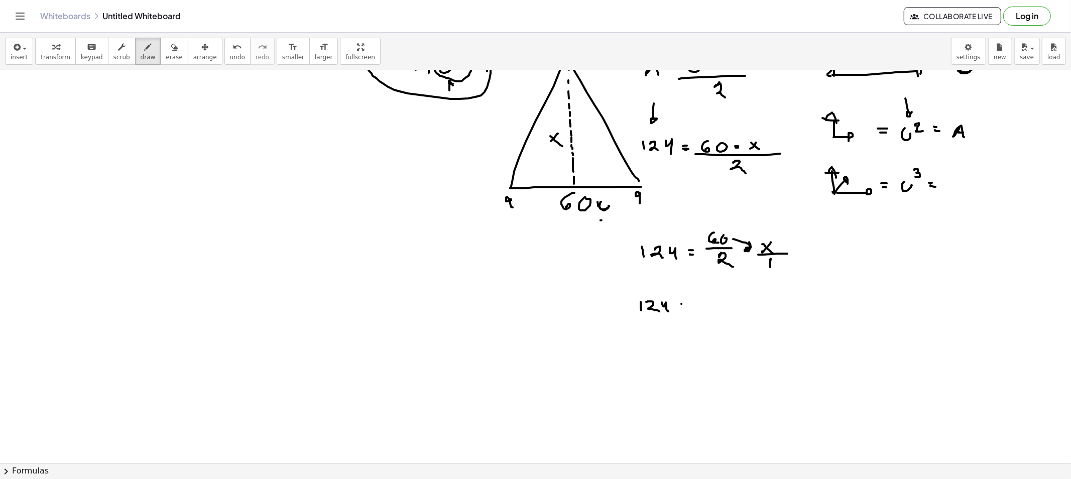
click at [691, 308] on div at bounding box center [535, 246] width 1071 height 909
drag, startPoint x: 705, startPoint y: 293, endPoint x: 711, endPoint y: 300, distance: 9.3
click at [711, 300] on div at bounding box center [535, 246] width 1071 height 909
drag, startPoint x: 724, startPoint y: 301, endPoint x: 726, endPoint y: 295, distance: 7.0
click at [726, 293] on div at bounding box center [535, 246] width 1071 height 909
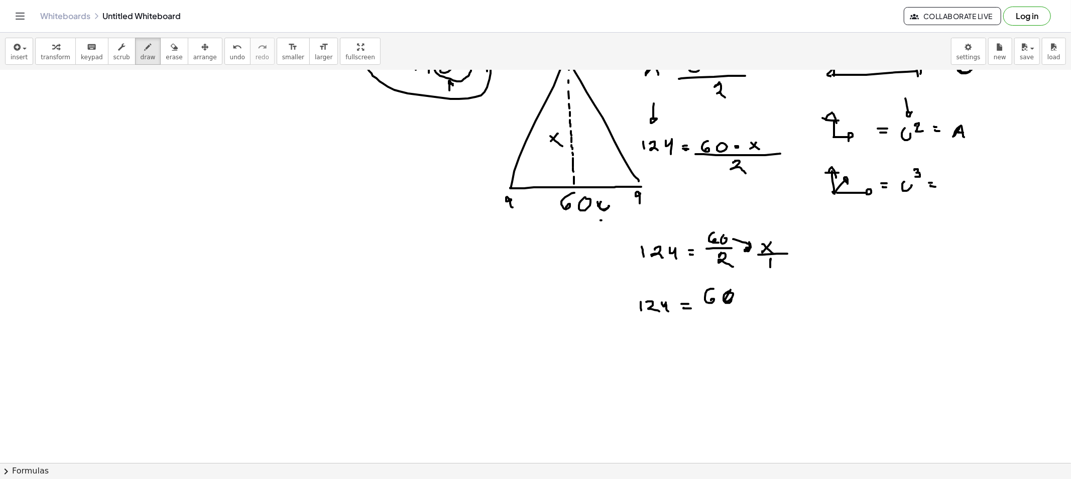
drag, startPoint x: 730, startPoint y: 291, endPoint x: 728, endPoint y: 298, distance: 7.3
click at [726, 294] on div at bounding box center [535, 246] width 1071 height 909
drag, startPoint x: 750, startPoint y: 293, endPoint x: 745, endPoint y: 297, distance: 6.8
click at [745, 299] on div at bounding box center [535, 246] width 1071 height 909
click at [755, 300] on div at bounding box center [535, 246] width 1071 height 909
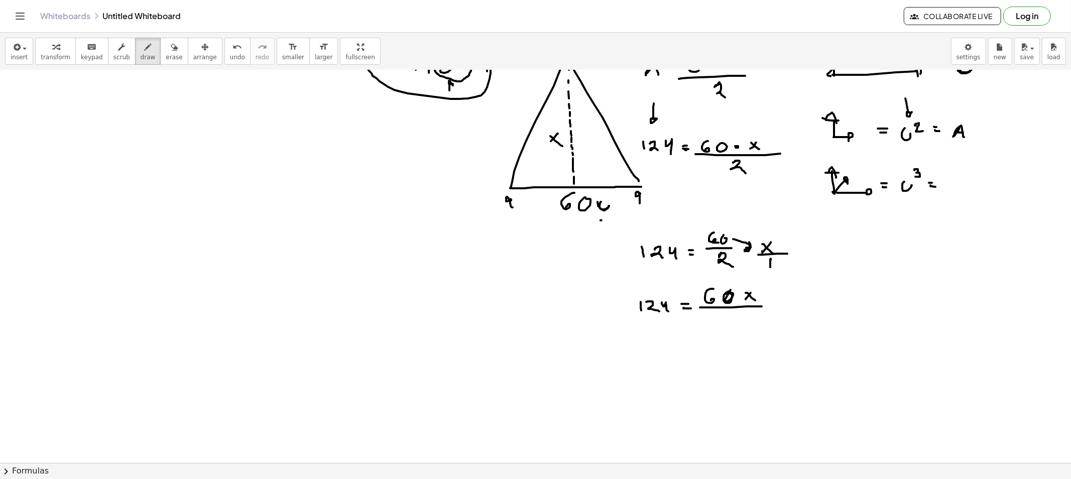
drag, startPoint x: 709, startPoint y: 307, endPoint x: 761, endPoint y: 306, distance: 52.2
click at [761, 306] on div at bounding box center [535, 246] width 1071 height 909
drag, startPoint x: 731, startPoint y: 314, endPoint x: 745, endPoint y: 333, distance: 23.6
click at [742, 332] on div at bounding box center [535, 246] width 1071 height 909
click at [738, 297] on div at bounding box center [535, 246] width 1071 height 909
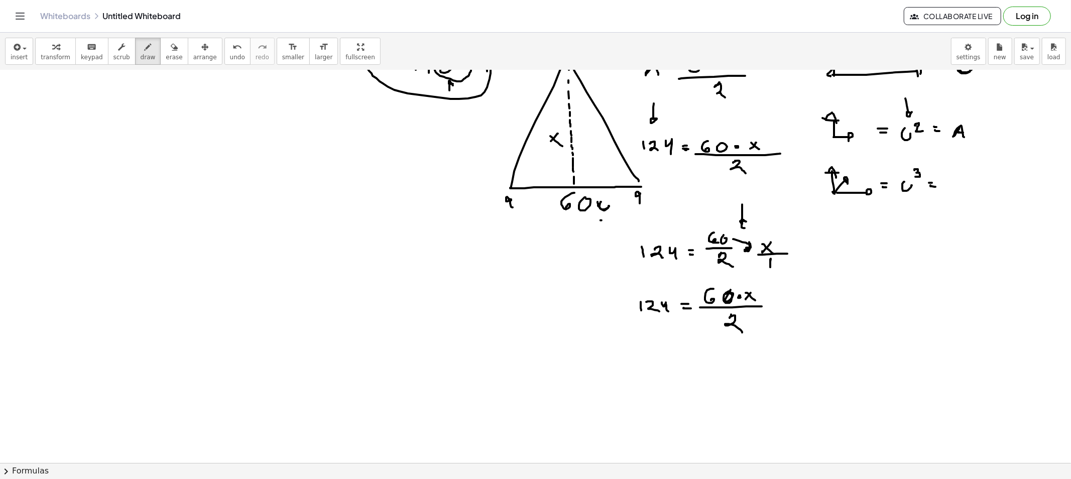
drag, startPoint x: 742, startPoint y: 217, endPoint x: 750, endPoint y: 221, distance: 9.2
click at [747, 223] on div at bounding box center [535, 246] width 1071 height 909
click at [166, 47] on div "button" at bounding box center [174, 47] width 17 height 12
drag, startPoint x: 605, startPoint y: 324, endPoint x: 746, endPoint y: 317, distance: 141.2
click at [737, 332] on div at bounding box center [535, 246] width 1071 height 909
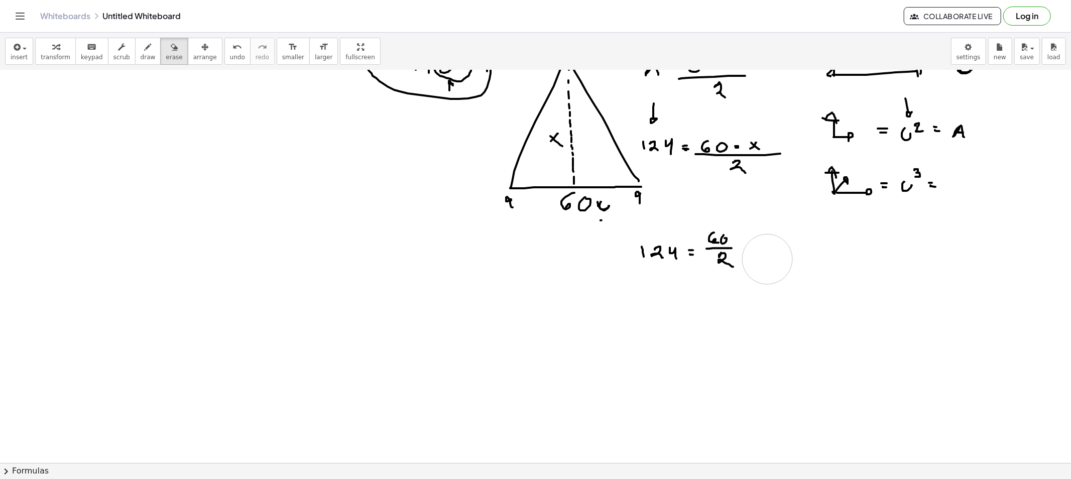
drag, startPoint x: 754, startPoint y: 199, endPoint x: 759, endPoint y: 254, distance: 55.5
click at [759, 254] on div at bounding box center [535, 246] width 1071 height 909
click at [141, 56] on span "draw" at bounding box center [148, 57] width 15 height 7
click at [741, 249] on div at bounding box center [535, 246] width 1071 height 909
click at [756, 241] on div at bounding box center [535, 246] width 1071 height 909
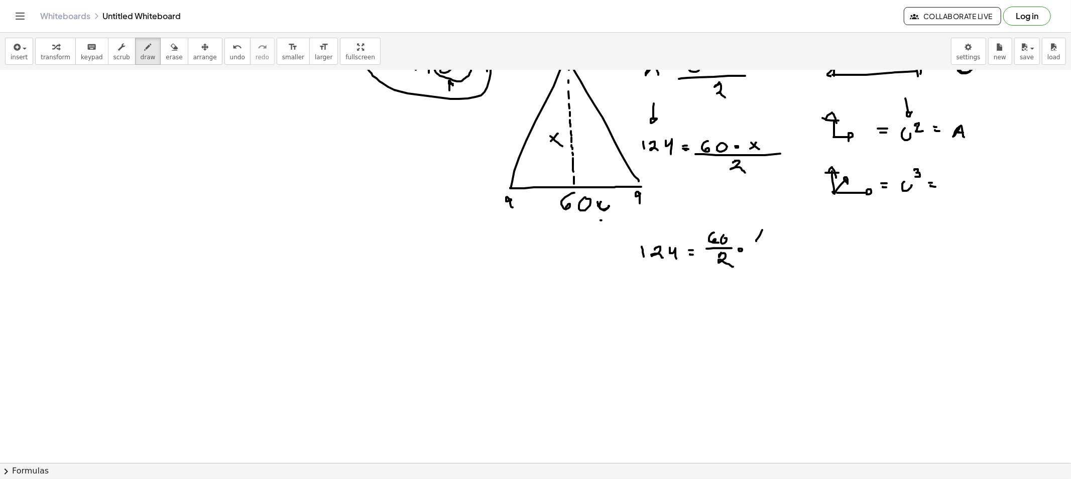
drag, startPoint x: 755, startPoint y: 234, endPoint x: 764, endPoint y: 242, distance: 12.4
click at [763, 241] on div at bounding box center [535, 246] width 1071 height 909
drag, startPoint x: 761, startPoint y: 248, endPoint x: 758, endPoint y: 243, distance: 6.5
click at [757, 252] on div at bounding box center [535, 246] width 1071 height 909
drag, startPoint x: 758, startPoint y: 243, endPoint x: 771, endPoint y: 257, distance: 19.9
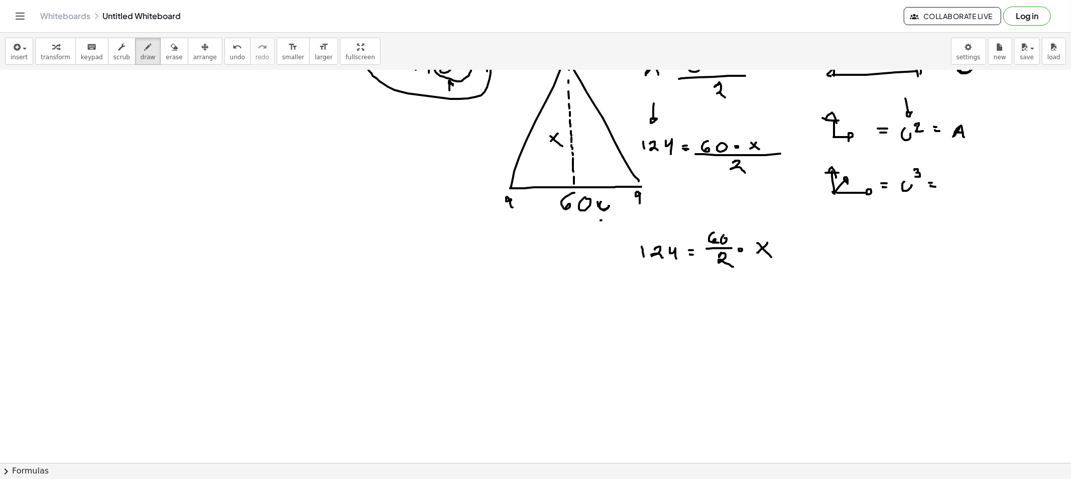
click at [771, 257] on div at bounding box center [535, 246] width 1071 height 909
drag, startPoint x: 704, startPoint y: 182, endPoint x: 713, endPoint y: 183, distance: 9.1
click at [713, 179] on div at bounding box center [535, 246] width 1071 height 909
drag, startPoint x: 151, startPoint y: 52, endPoint x: 406, endPoint y: 133, distance: 267.0
click at [160, 52] on button "erase" at bounding box center [174, 51] width 28 height 27
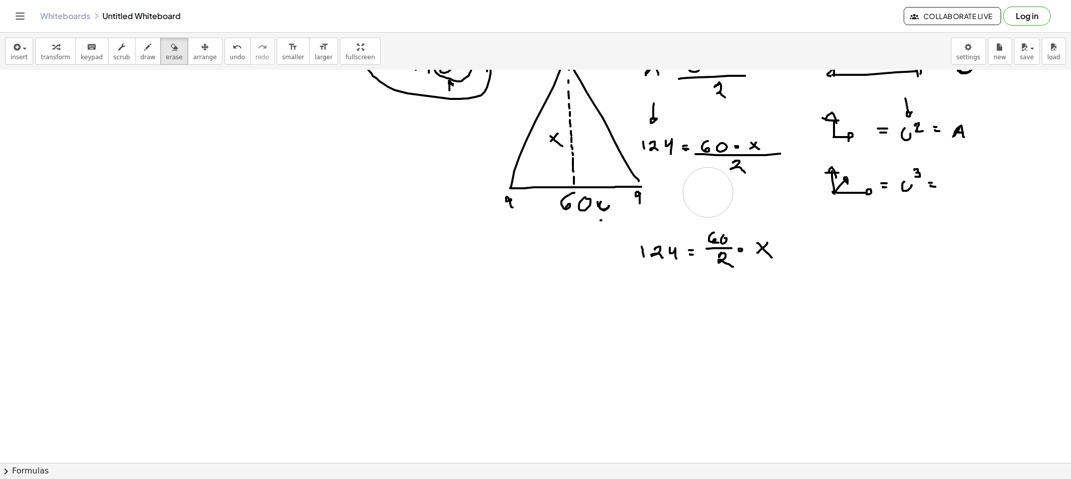
drag, startPoint x: 706, startPoint y: 202, endPoint x: 702, endPoint y: 191, distance: 11.8
click at [708, 191] on div at bounding box center [535, 246] width 1071 height 909
click at [141, 57] on span "draw" at bounding box center [148, 57] width 15 height 7
drag, startPoint x: 742, startPoint y: 212, endPoint x: 747, endPoint y: 222, distance: 11.7
click at [746, 222] on div at bounding box center [535, 246] width 1071 height 909
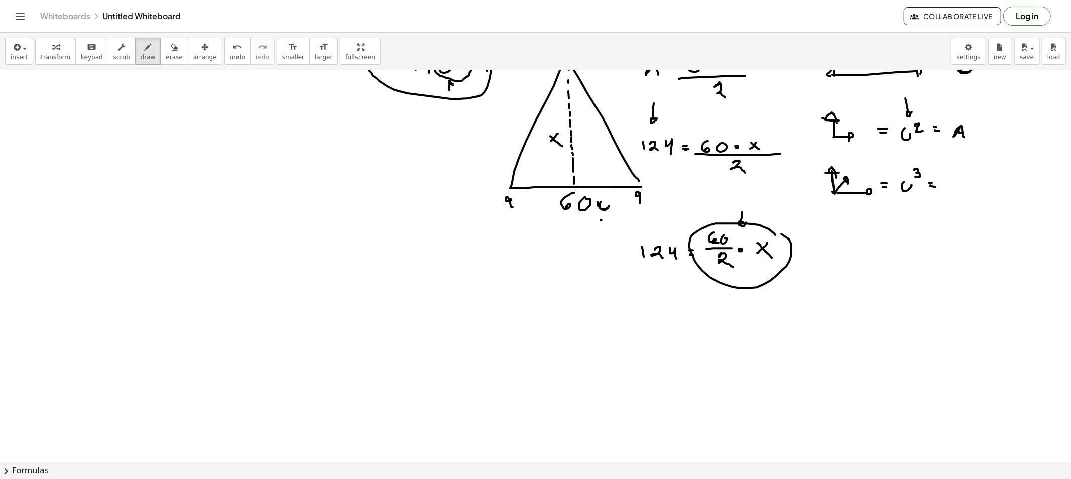
drag, startPoint x: 768, startPoint y: 229, endPoint x: 729, endPoint y: 266, distance: 54.3
click at [760, 231] on div at bounding box center [535, 246] width 1071 height 909
click at [143, 63] on button "draw" at bounding box center [148, 51] width 26 height 27
click at [401, 270] on div at bounding box center [535, 246] width 1071 height 909
drag, startPoint x: 385, startPoint y: 278, endPoint x: 427, endPoint y: 277, distance: 41.7
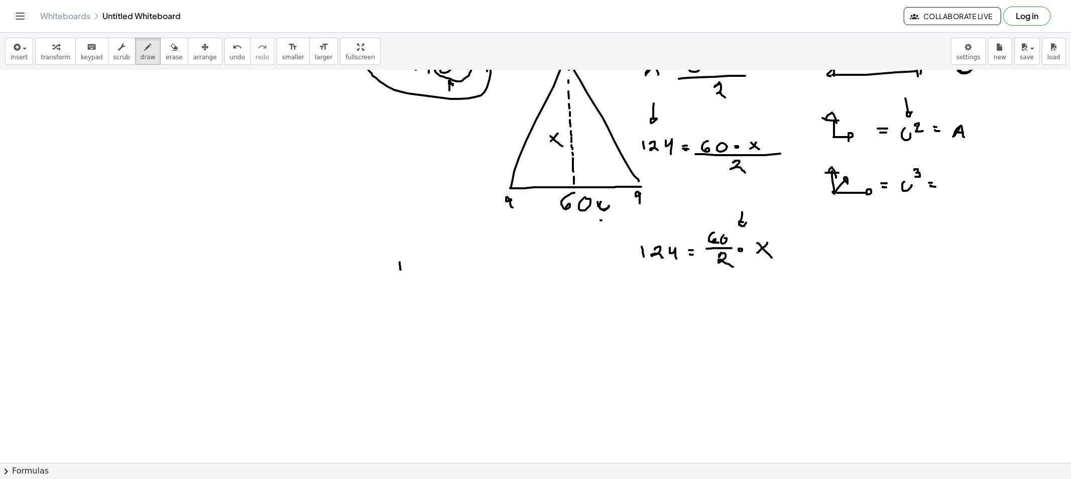
click at [420, 278] on div at bounding box center [535, 246] width 1071 height 909
drag, startPoint x: 402, startPoint y: 286, endPoint x: 414, endPoint y: 294, distance: 14.5
click at [414, 294] on div at bounding box center [535, 246] width 1071 height 909
drag, startPoint x: 436, startPoint y: 277, endPoint x: 442, endPoint y: 278, distance: 6.5
click at [443, 277] on div at bounding box center [535, 246] width 1071 height 909
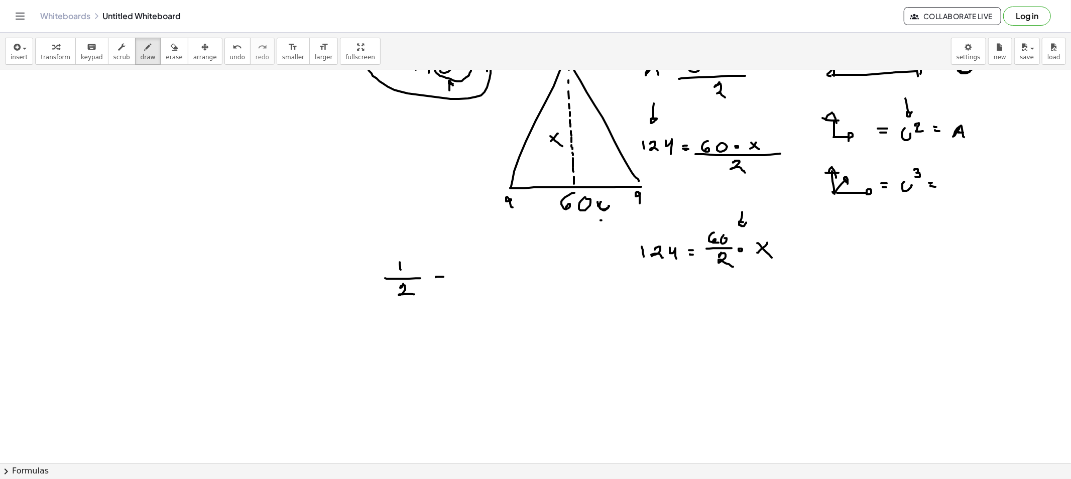
click at [443, 280] on div at bounding box center [535, 246] width 1071 height 909
drag, startPoint x: 470, startPoint y: 261, endPoint x: 470, endPoint y: 269, distance: 8.0
click at [470, 268] on div at bounding box center [535, 246] width 1071 height 909
drag, startPoint x: 464, startPoint y: 274, endPoint x: 473, endPoint y: 280, distance: 11.3
click at [485, 274] on div at bounding box center [535, 246] width 1071 height 909
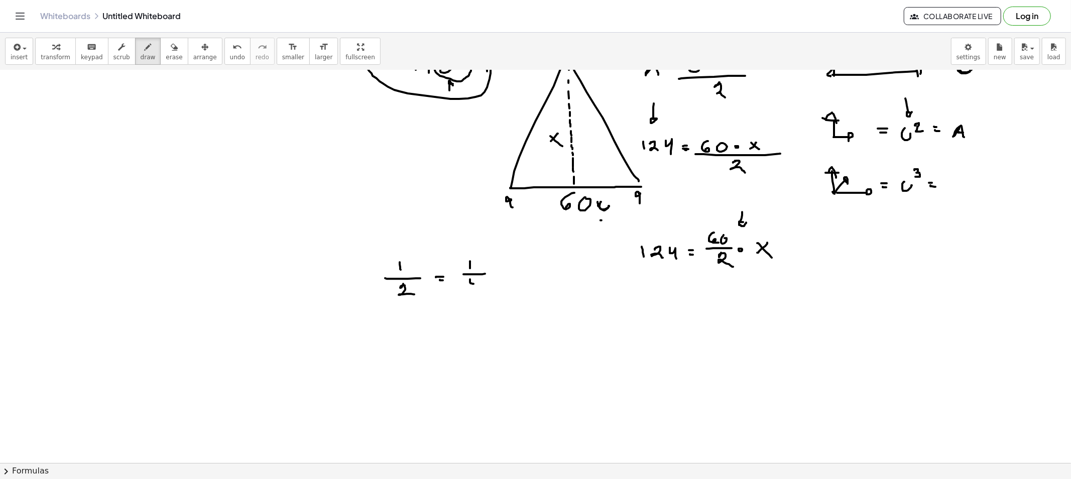
drag, startPoint x: 470, startPoint y: 279, endPoint x: 481, endPoint y: 292, distance: 16.7
click at [479, 292] on div at bounding box center [535, 246] width 1071 height 909
drag, startPoint x: 501, startPoint y: 270, endPoint x: 495, endPoint y: 274, distance: 7.1
click at [496, 279] on div at bounding box center [535, 246] width 1071 height 909
drag, startPoint x: 498, startPoint y: 274, endPoint x: 508, endPoint y: 285, distance: 15.6
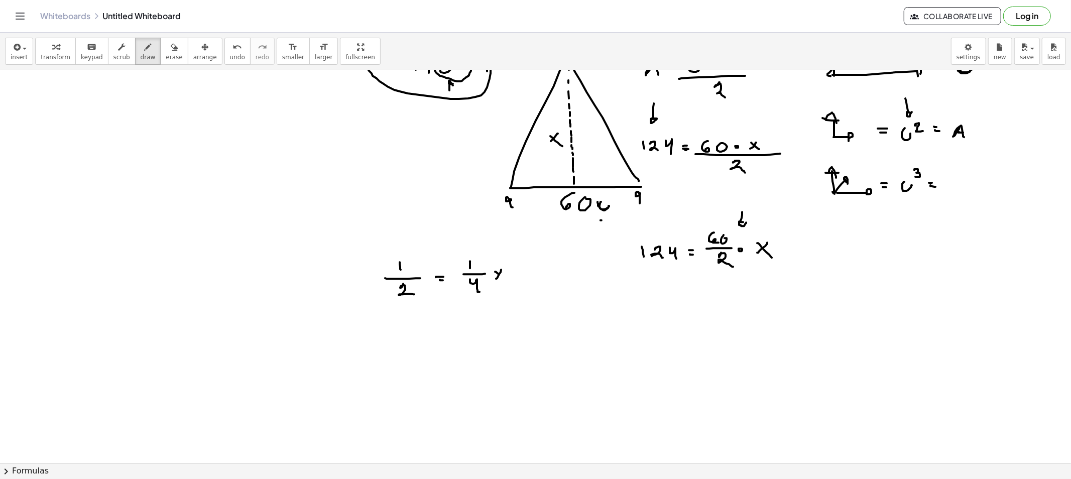
click at [504, 282] on div at bounding box center [535, 246] width 1071 height 909
drag, startPoint x: 468, startPoint y: 297, endPoint x: 384, endPoint y: 298, distance: 84.3
click at [375, 293] on div at bounding box center [535, 246] width 1071 height 909
click at [162, 63] on button "erase" at bounding box center [174, 51] width 28 height 27
drag, startPoint x: 334, startPoint y: 284, endPoint x: 388, endPoint y: 314, distance: 62.0
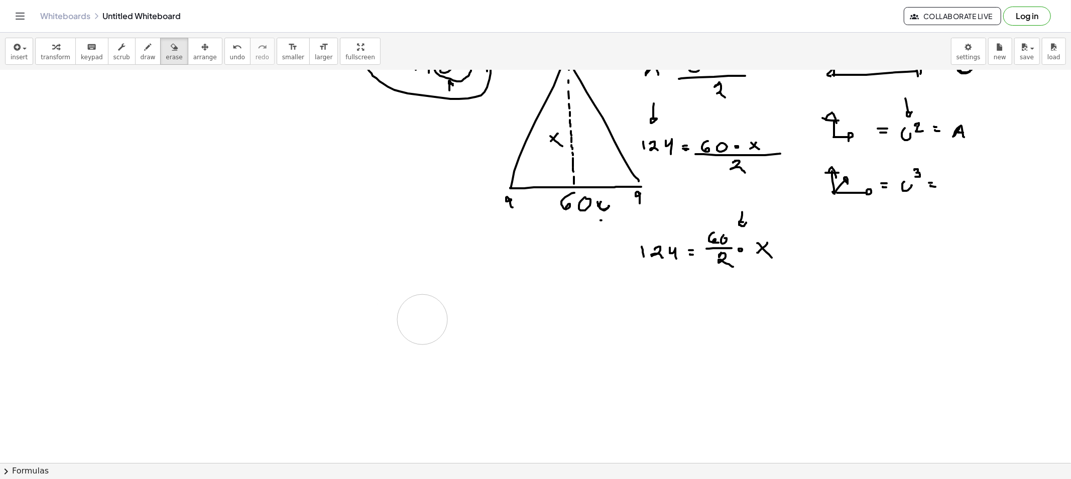
click at [388, 314] on div at bounding box center [535, 246] width 1071 height 909
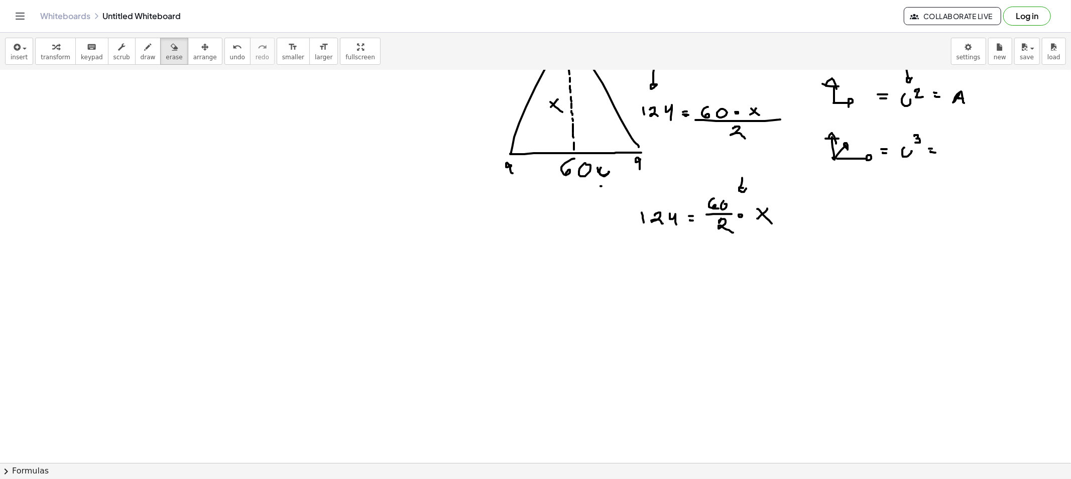
scroll to position [390, 0]
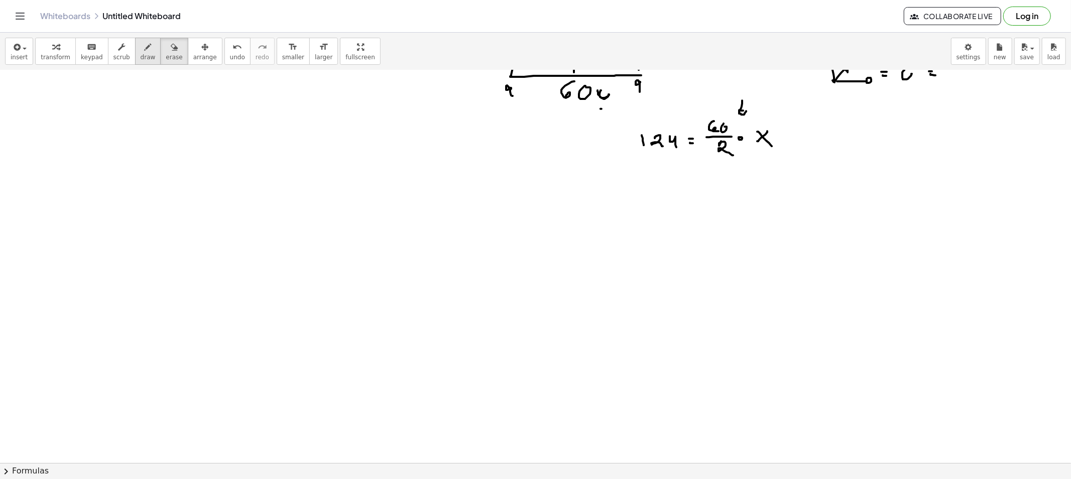
click at [141, 55] on span "draw" at bounding box center [148, 57] width 15 height 7
click at [141, 57] on span "draw" at bounding box center [148, 57] width 15 height 7
drag, startPoint x: 734, startPoint y: 151, endPoint x: 739, endPoint y: 147, distance: 6.4
click at [739, 147] on div at bounding box center [535, 134] width 1071 height 909
drag, startPoint x: 630, startPoint y: 206, endPoint x: 631, endPoint y: 216, distance: 9.6
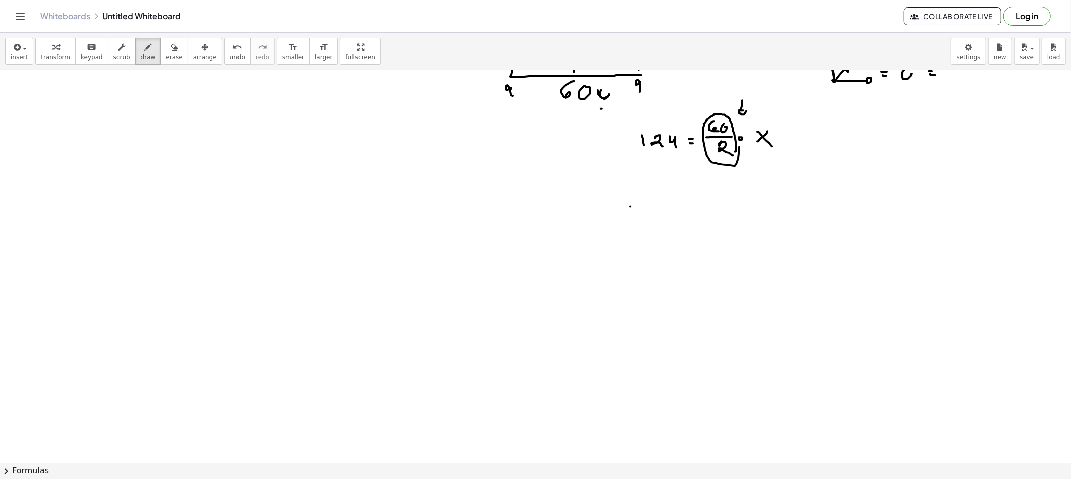
click at [630, 214] on div at bounding box center [535, 134] width 1071 height 909
drag, startPoint x: 638, startPoint y: 208, endPoint x: 648, endPoint y: 214, distance: 11.0
click at [645, 215] on div at bounding box center [535, 134] width 1071 height 909
drag, startPoint x: 651, startPoint y: 209, endPoint x: 660, endPoint y: 219, distance: 13.8
click at [658, 217] on div at bounding box center [535, 134] width 1071 height 909
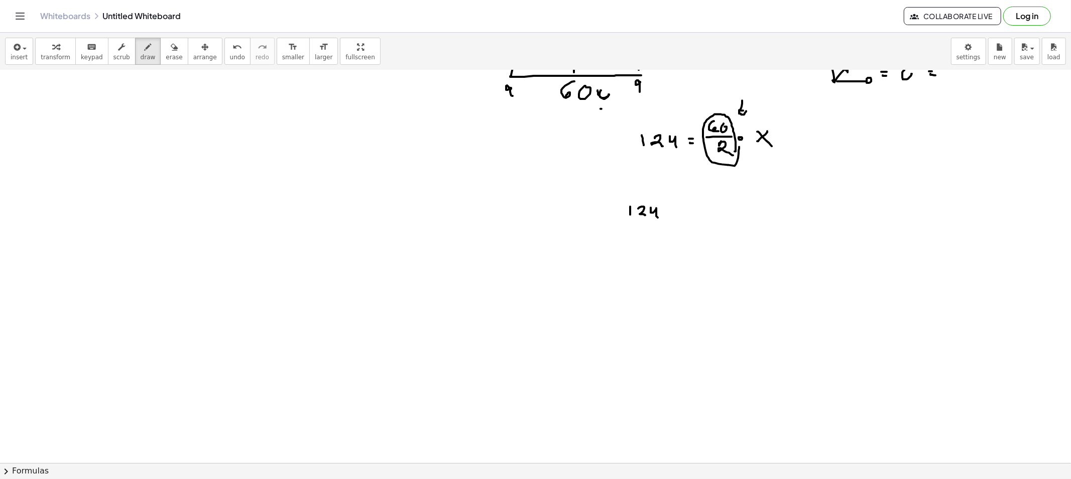
click at [679, 208] on div at bounding box center [535, 134] width 1071 height 909
click at [676, 212] on div at bounding box center [535, 134] width 1071 height 909
click at [680, 212] on div at bounding box center [535, 134] width 1071 height 909
drag, startPoint x: 701, startPoint y: 206, endPoint x: 699, endPoint y: 212, distance: 6.2
click at [699, 212] on div at bounding box center [535, 134] width 1071 height 909
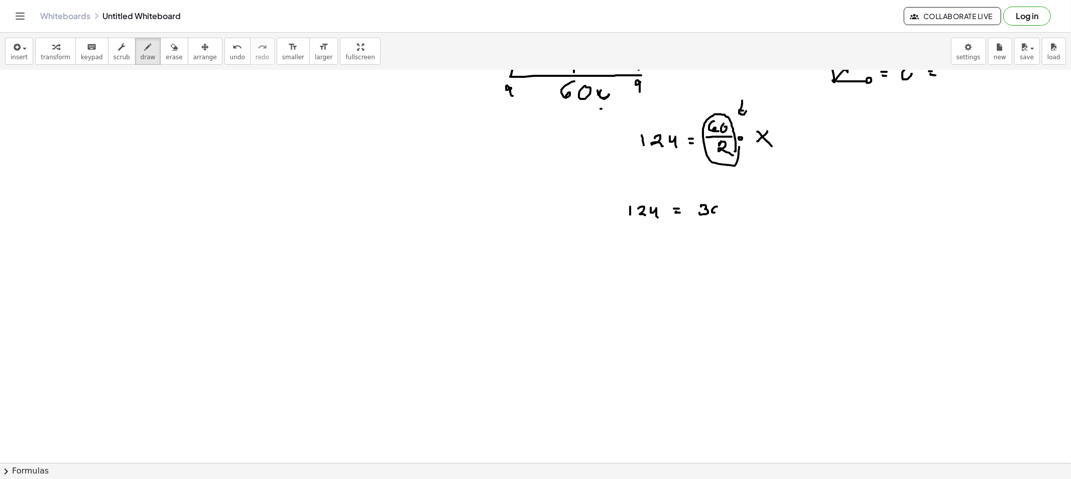
click at [714, 207] on div at bounding box center [535, 134] width 1071 height 909
click at [726, 209] on div at bounding box center [535, 134] width 1071 height 909
drag, startPoint x: 740, startPoint y: 203, endPoint x: 734, endPoint y: 207, distance: 7.2
click at [735, 212] on div at bounding box center [535, 134] width 1071 height 909
drag, startPoint x: 733, startPoint y: 204, endPoint x: 749, endPoint y: 227, distance: 27.8
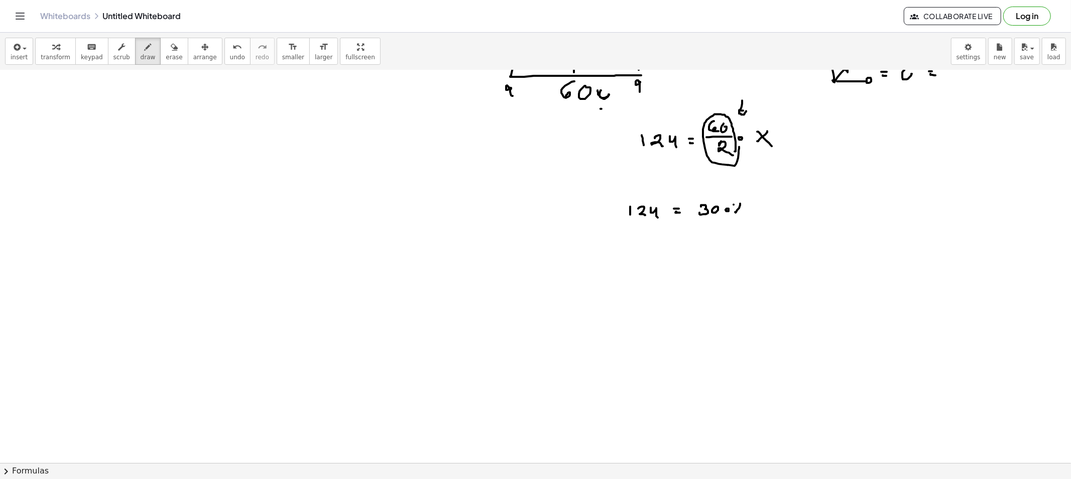
click at [744, 217] on div at bounding box center [535, 134] width 1071 height 909
drag, startPoint x: 150, startPoint y: 52, endPoint x: 195, endPoint y: 74, distance: 50.1
click at [160, 52] on button "erase" at bounding box center [174, 51] width 28 height 27
click at [142, 46] on div "button" at bounding box center [148, 47] width 15 height 12
drag, startPoint x: 708, startPoint y: 219, endPoint x: 639, endPoint y: 231, distance: 69.8
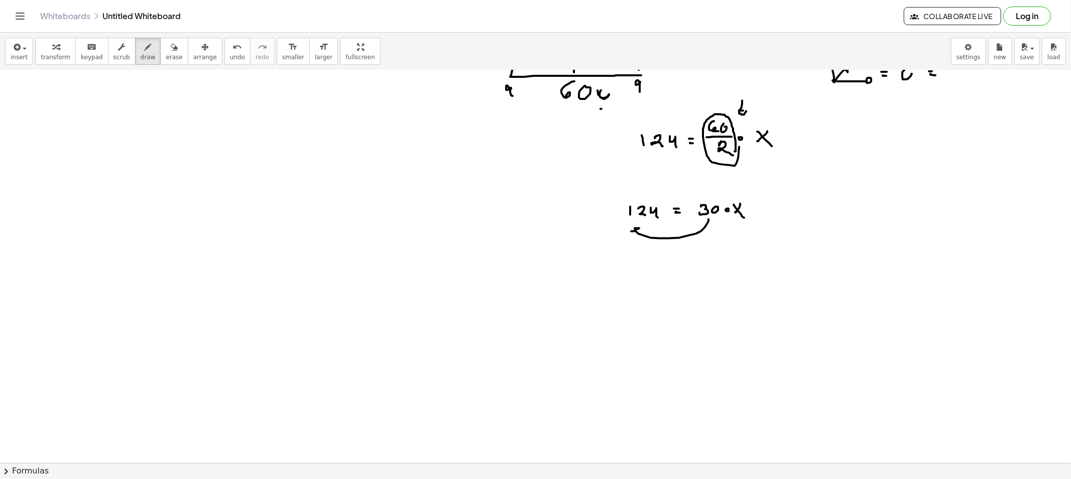
click at [636, 227] on div at bounding box center [535, 134] width 1071 height 909
click at [628, 264] on div at bounding box center [535, 134] width 1071 height 909
click at [638, 263] on div at bounding box center [535, 134] width 1071 height 909
drag, startPoint x: 645, startPoint y: 259, endPoint x: 653, endPoint y: 265, distance: 9.7
click at [648, 263] on div at bounding box center [535, 134] width 1071 height 909
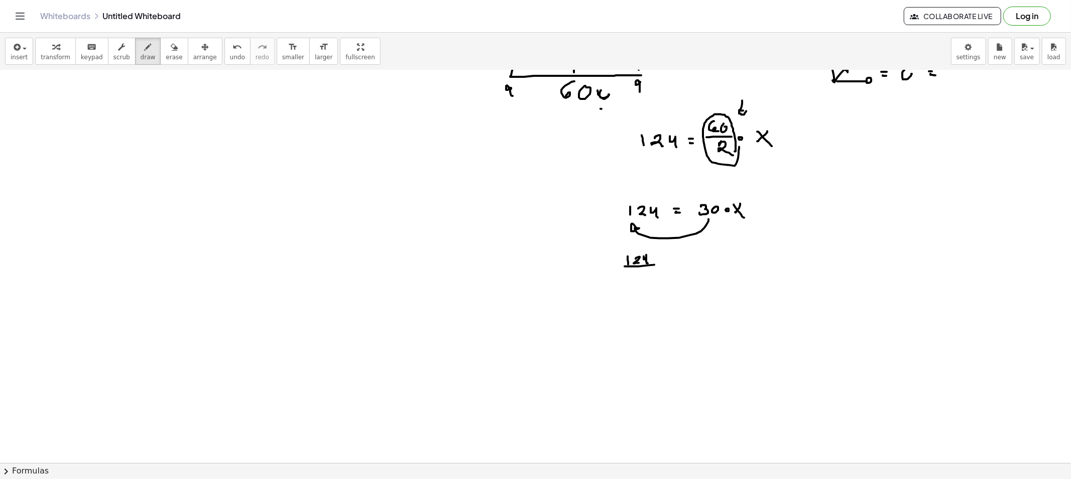
drag, startPoint x: 624, startPoint y: 266, endPoint x: 657, endPoint y: 265, distance: 32.2
click at [657, 265] on div at bounding box center [535, 134] width 1071 height 909
drag, startPoint x: 637, startPoint y: 274, endPoint x: 649, endPoint y: 273, distance: 11.6
click at [637, 280] on div at bounding box center [535, 134] width 1071 height 909
click at [648, 273] on div at bounding box center [535, 134] width 1071 height 909
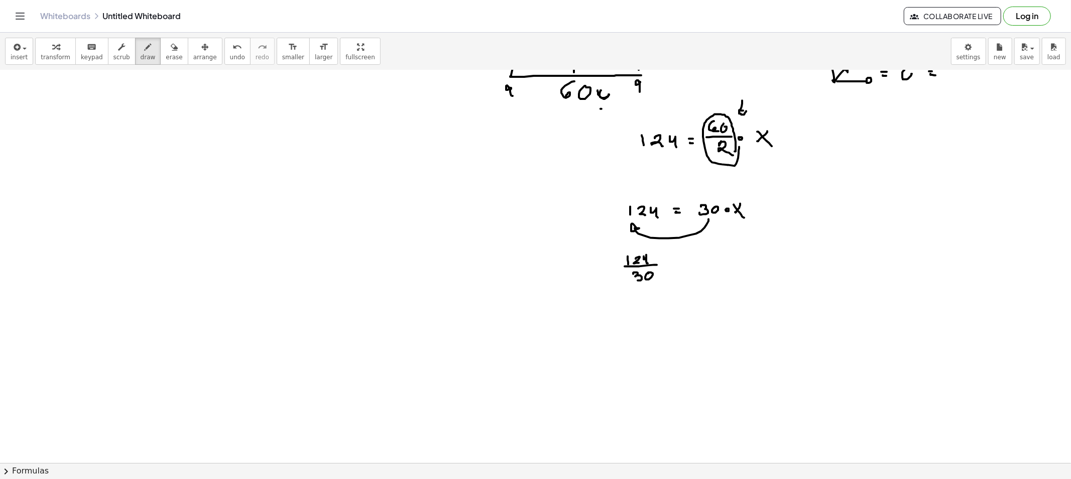
click at [671, 265] on div at bounding box center [535, 134] width 1071 height 909
drag, startPoint x: 669, startPoint y: 269, endPoint x: 686, endPoint y: 268, distance: 16.6
click at [673, 270] on div at bounding box center [535, 134] width 1071 height 909
drag, startPoint x: 688, startPoint y: 268, endPoint x: 686, endPoint y: 263, distance: 5.9
click at [686, 270] on div at bounding box center [535, 134] width 1071 height 909
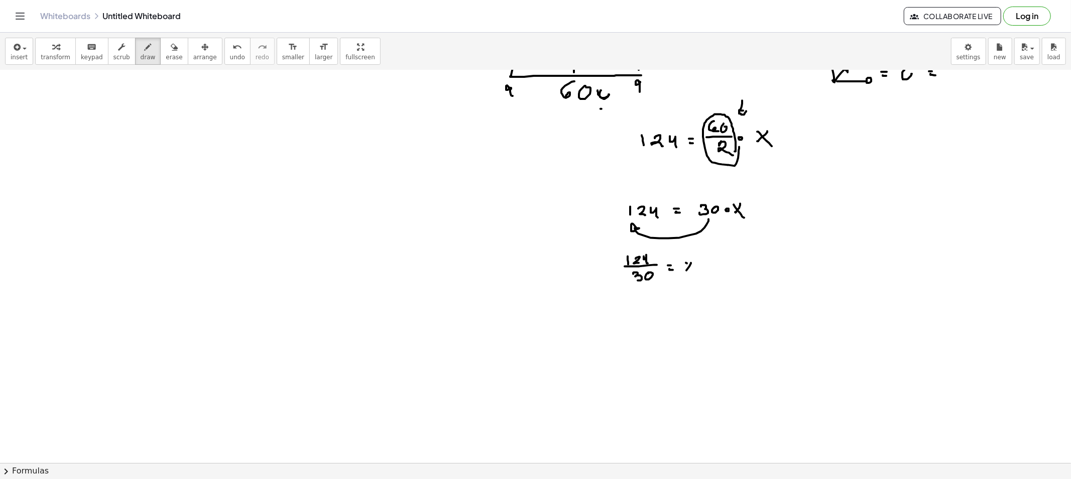
drag, startPoint x: 686, startPoint y: 263, endPoint x: 698, endPoint y: 274, distance: 16.7
click at [695, 272] on div at bounding box center [535, 134] width 1071 height 909
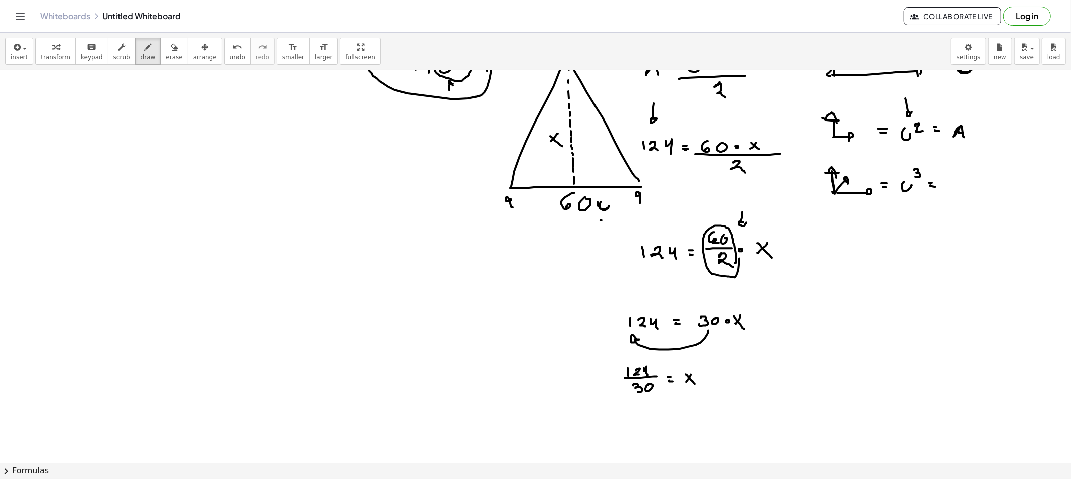
scroll to position [223, 0]
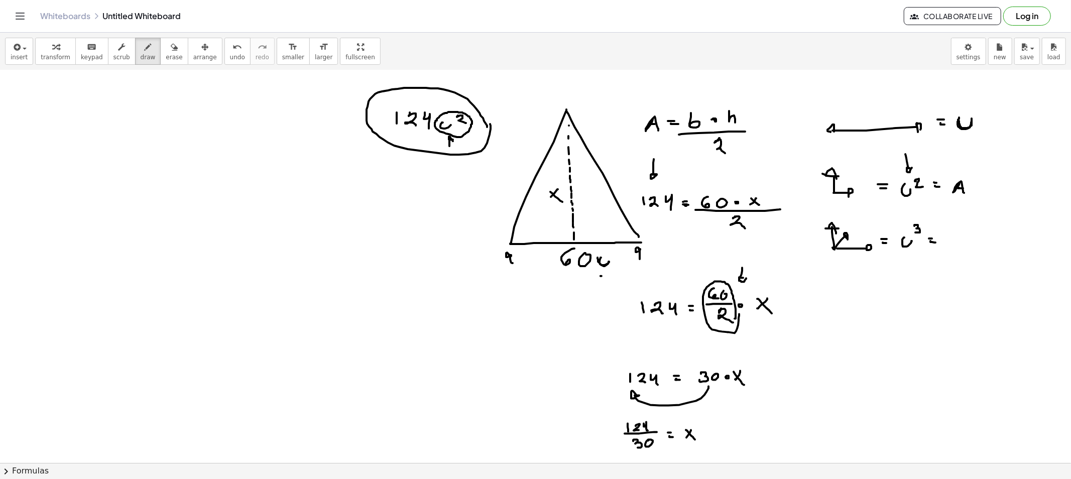
drag, startPoint x: 131, startPoint y: 54, endPoint x: 270, endPoint y: 136, distance: 160.6
click at [141, 54] on span "draw" at bounding box center [148, 57] width 15 height 7
drag, startPoint x: 665, startPoint y: 243, endPoint x: 668, endPoint y: 238, distance: 6.3
click at [668, 224] on div at bounding box center [535, 301] width 1071 height 909
drag, startPoint x: 644, startPoint y: 260, endPoint x: 623, endPoint y: 362, distance: 104.5
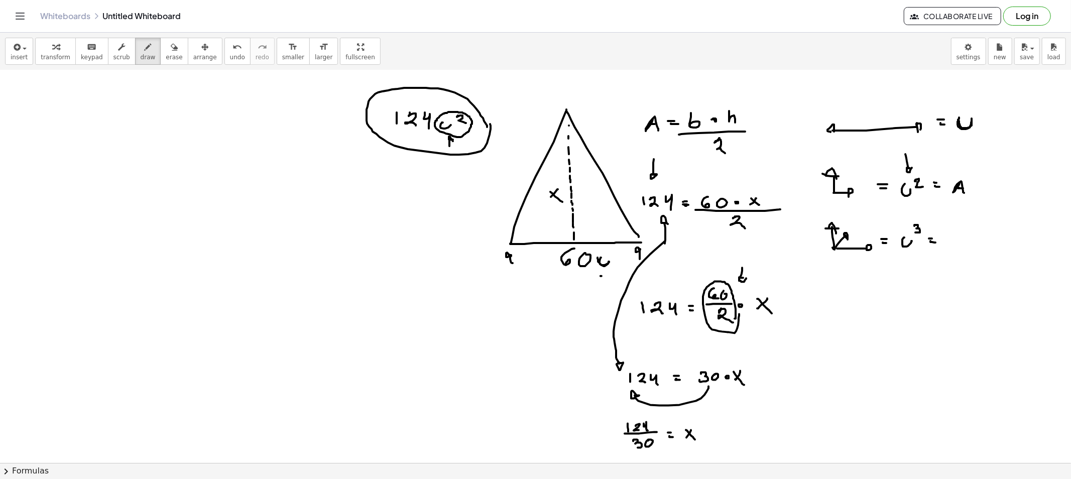
click at [623, 362] on div at bounding box center [535, 301] width 1071 height 909
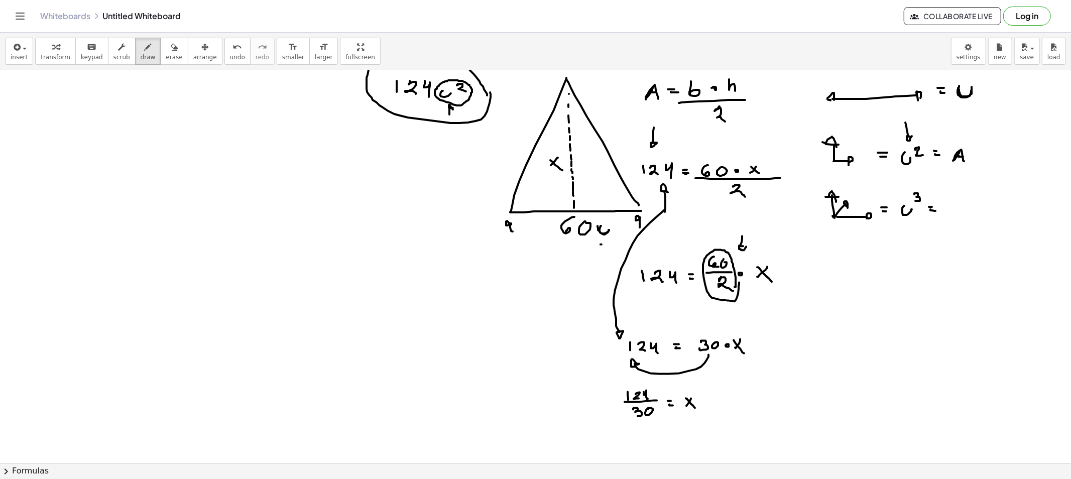
scroll to position [279, 0]
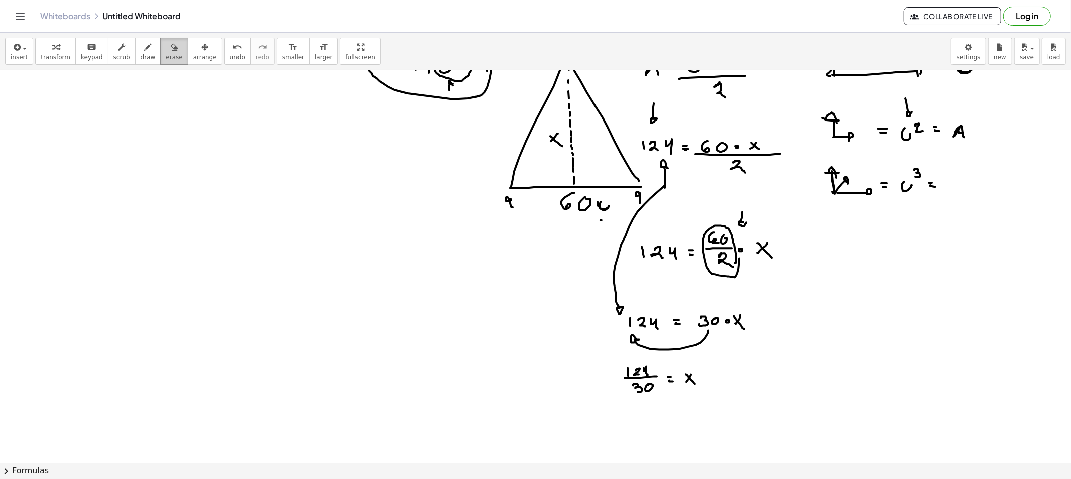
click at [166, 50] on div "button" at bounding box center [174, 47] width 17 height 12
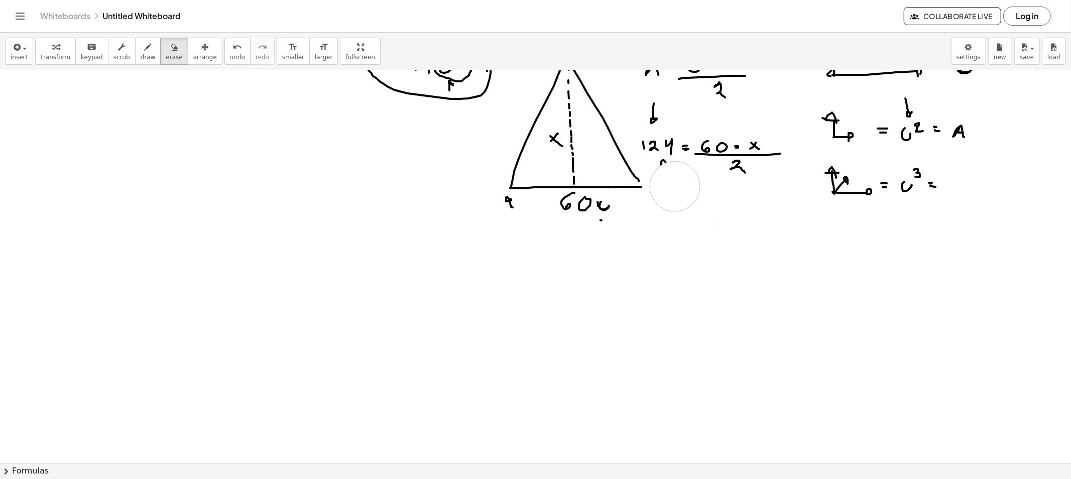
drag, startPoint x: 668, startPoint y: 327, endPoint x: 679, endPoint y: 202, distance: 125.0
click at [675, 186] on div at bounding box center [535, 246] width 1071 height 909
drag, startPoint x: 677, startPoint y: 189, endPoint x: 674, endPoint y: 183, distance: 6.7
click at [674, 183] on div at bounding box center [535, 246] width 1071 height 909
click at [141, 59] on span "draw" at bounding box center [148, 57] width 15 height 7
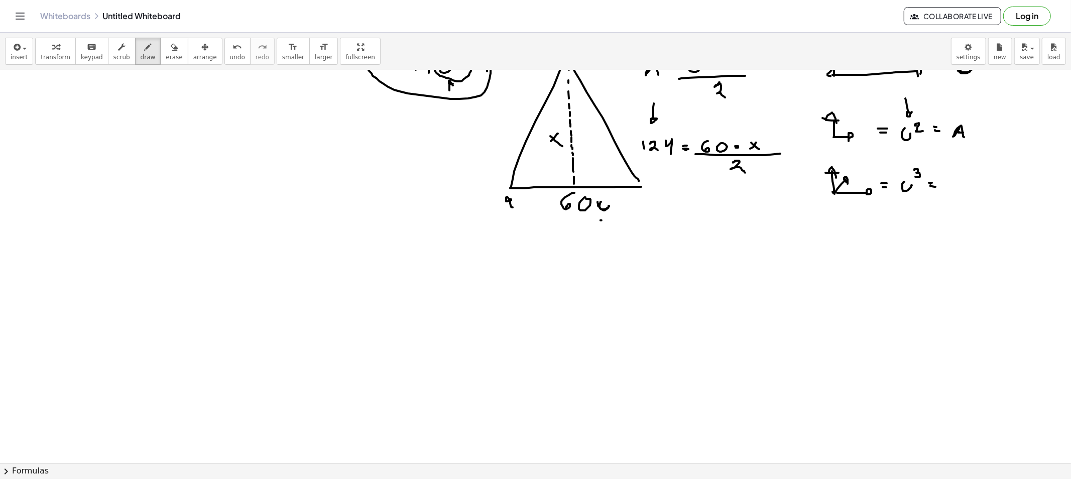
click at [676, 242] on div at bounding box center [535, 246] width 1071 height 909
click at [678, 244] on div at bounding box center [535, 246] width 1071 height 909
drag, startPoint x: 695, startPoint y: 233, endPoint x: 700, endPoint y: 244, distance: 11.7
click at [695, 244] on div at bounding box center [535, 246] width 1071 height 909
click at [704, 236] on div at bounding box center [535, 246] width 1071 height 909
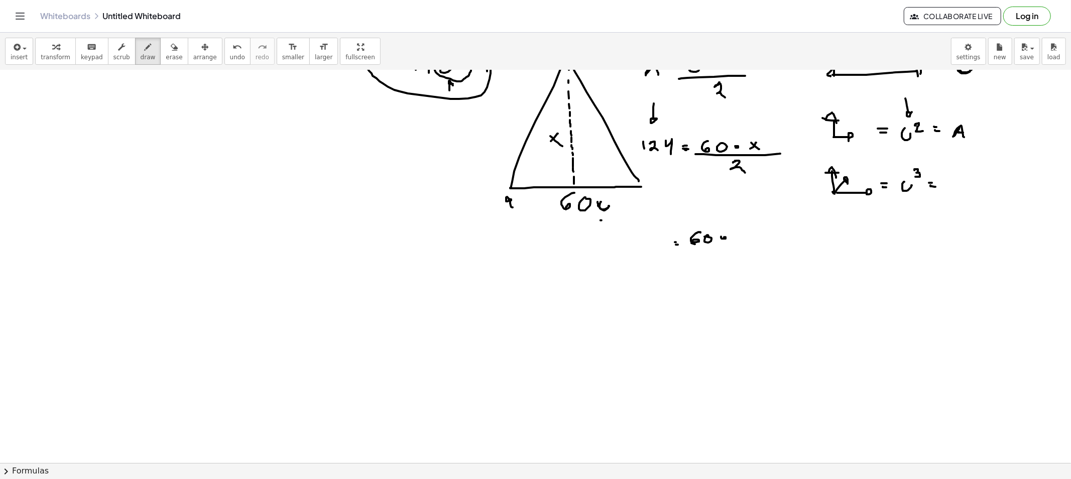
click at [721, 236] on div at bounding box center [535, 246] width 1071 height 909
drag, startPoint x: 734, startPoint y: 236, endPoint x: 740, endPoint y: 242, distance: 9.2
click at [740, 242] on div at bounding box center [535, 246] width 1071 height 909
click at [744, 238] on div at bounding box center [535, 246] width 1071 height 909
drag, startPoint x: 751, startPoint y: 231, endPoint x: 758, endPoint y: 233, distance: 7.3
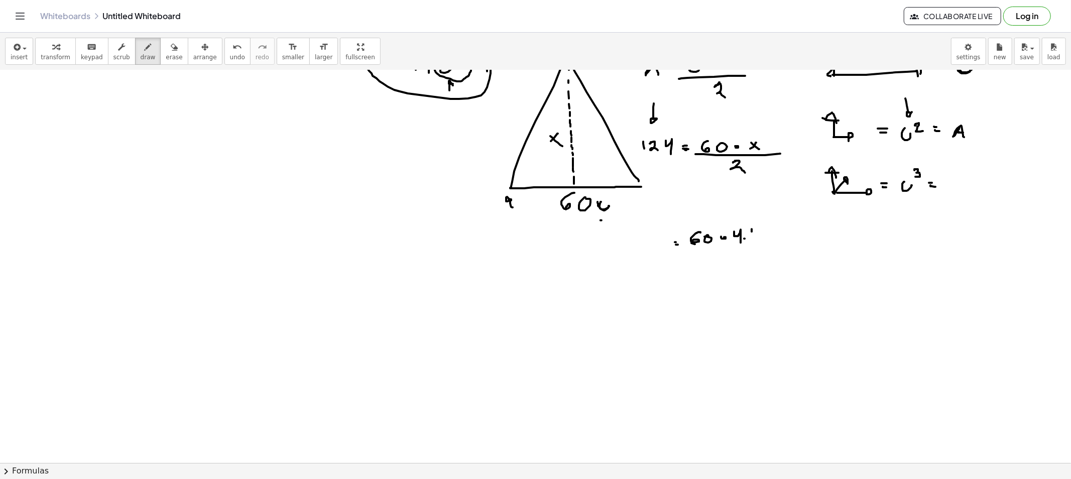
click at [752, 238] on div at bounding box center [535, 246] width 1071 height 909
drag, startPoint x: 758, startPoint y: 230, endPoint x: 769, endPoint y: 244, distance: 17.9
click at [761, 238] on div at bounding box center [535, 246] width 1071 height 909
drag, startPoint x: 721, startPoint y: 247, endPoint x: 770, endPoint y: 247, distance: 49.7
click at [771, 246] on div at bounding box center [535, 246] width 1071 height 909
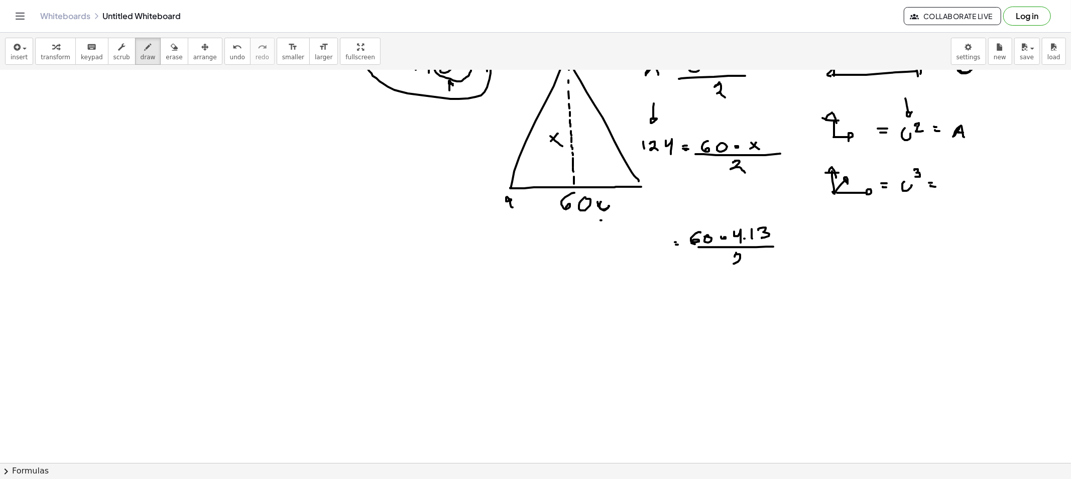
drag, startPoint x: 736, startPoint y: 253, endPoint x: 748, endPoint y: 269, distance: 19.7
click at [747, 269] on div at bounding box center [535, 246] width 1071 height 909
click at [145, 51] on icon "button" at bounding box center [148, 47] width 7 height 12
drag, startPoint x: 634, startPoint y: 323, endPoint x: 640, endPoint y: 334, distance: 12.4
click at [640, 334] on div at bounding box center [535, 246] width 1071 height 909
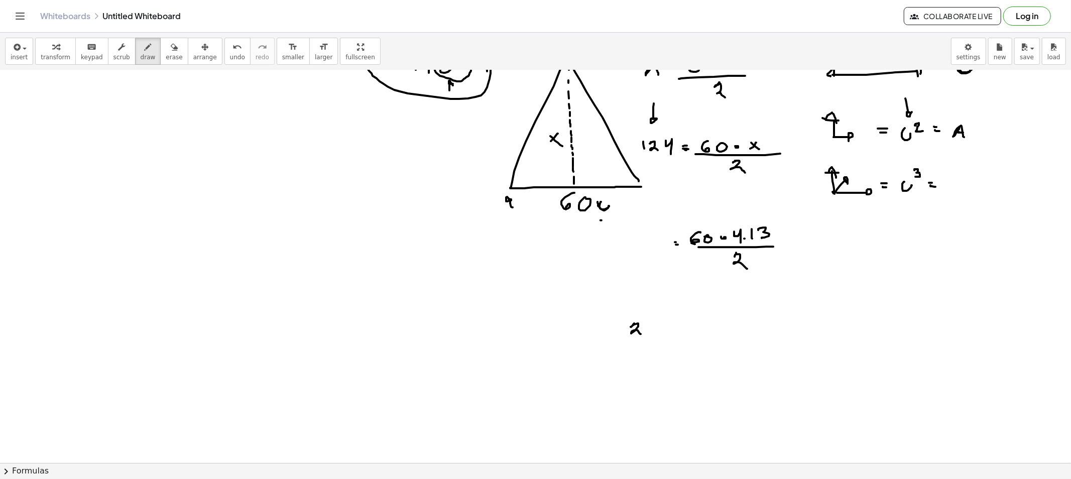
click at [619, 335] on div at bounding box center [535, 246] width 1071 height 909
drag, startPoint x: 646, startPoint y: 325, endPoint x: 649, endPoint y: 337, distance: 13.0
click at [649, 335] on div at bounding box center [535, 246] width 1071 height 909
drag, startPoint x: 663, startPoint y: 328, endPoint x: 678, endPoint y: 329, distance: 15.1
click at [678, 329] on div at bounding box center [535, 246] width 1071 height 909
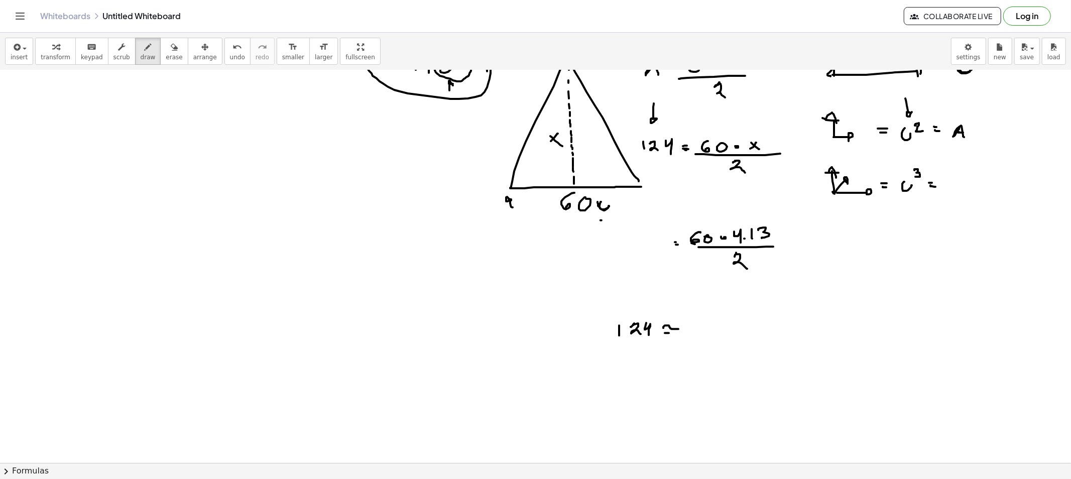
drag, startPoint x: 665, startPoint y: 333, endPoint x: 678, endPoint y: 334, distance: 13.1
click at [678, 335] on div at bounding box center [535, 246] width 1071 height 909
drag, startPoint x: 674, startPoint y: 329, endPoint x: 667, endPoint y: 335, distance: 9.6
click at [667, 335] on div at bounding box center [535, 246] width 1071 height 909
click at [674, 336] on div at bounding box center [535, 246] width 1071 height 909
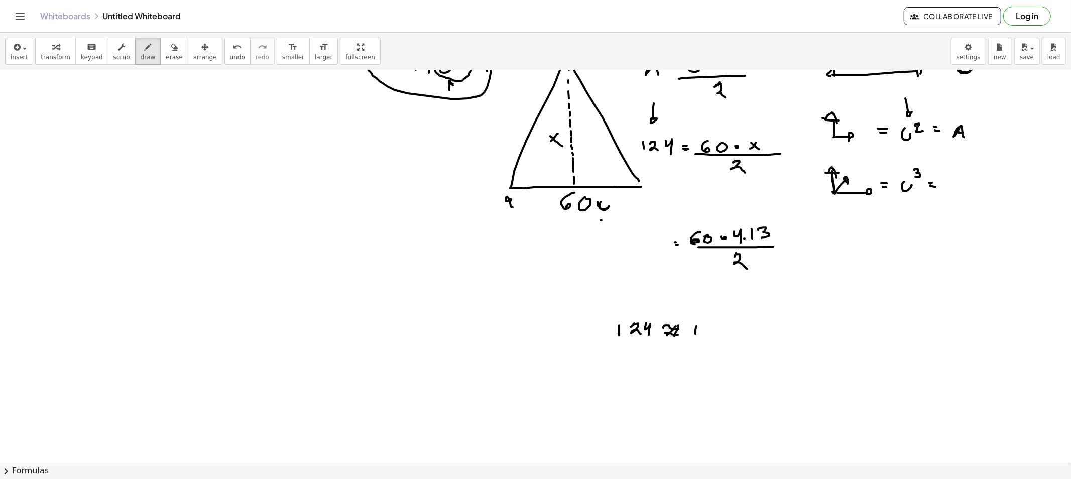
click at [695, 338] on div at bounding box center [535, 246] width 1071 height 909
drag, startPoint x: 703, startPoint y: 329, endPoint x: 715, endPoint y: 336, distance: 13.5
click at [713, 337] on div at bounding box center [535, 246] width 1071 height 909
drag, startPoint x: 720, startPoint y: 329, endPoint x: 722, endPoint y: 338, distance: 9.2
click at [722, 338] on div at bounding box center [535, 246] width 1071 height 909
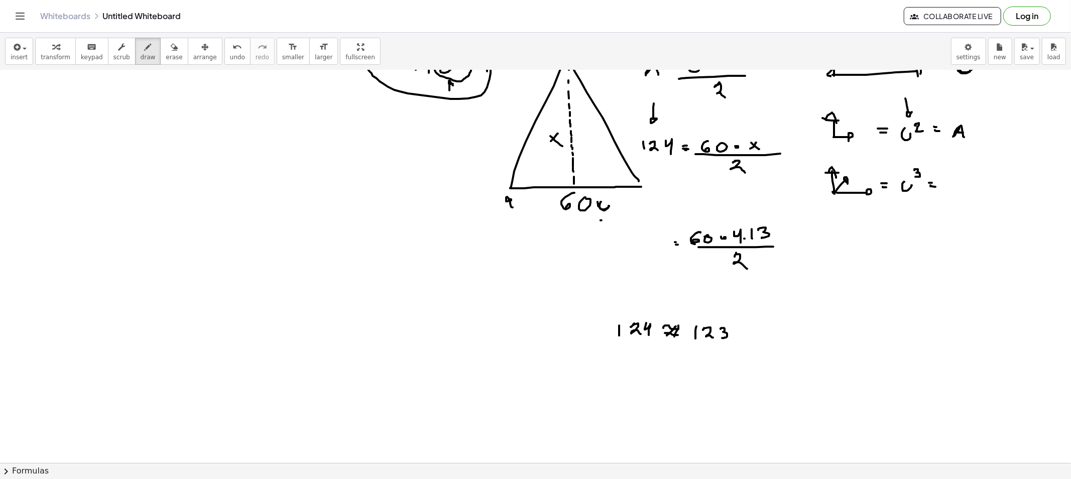
click at [732, 337] on div at bounding box center [535, 246] width 1071 height 909
drag, startPoint x: 739, startPoint y: 331, endPoint x: 746, endPoint y: 340, distance: 10.7
click at [746, 340] on div at bounding box center [535, 246] width 1071 height 909
drag, startPoint x: 715, startPoint y: 318, endPoint x: 641, endPoint y: 308, distance: 74.4
click at [640, 309] on div at bounding box center [535, 246] width 1071 height 909
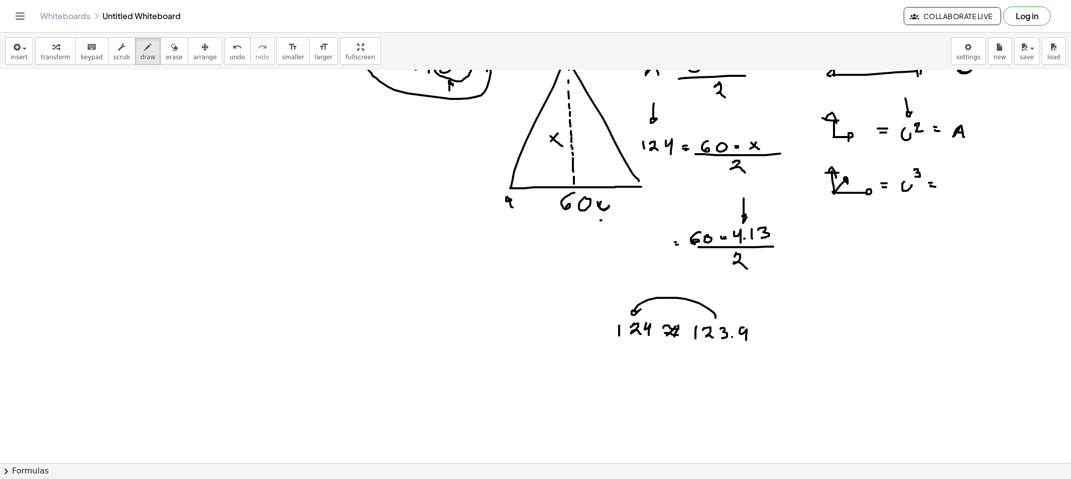
drag, startPoint x: 743, startPoint y: 204, endPoint x: 749, endPoint y: 218, distance: 15.6
click at [748, 217] on div at bounding box center [535, 246] width 1071 height 909
drag, startPoint x: 746, startPoint y: 320, endPoint x: 736, endPoint y: 332, distance: 15.4
click at [729, 319] on div at bounding box center [535, 246] width 1071 height 909
drag, startPoint x: 615, startPoint y: 367, endPoint x: 621, endPoint y: 365, distance: 7.0
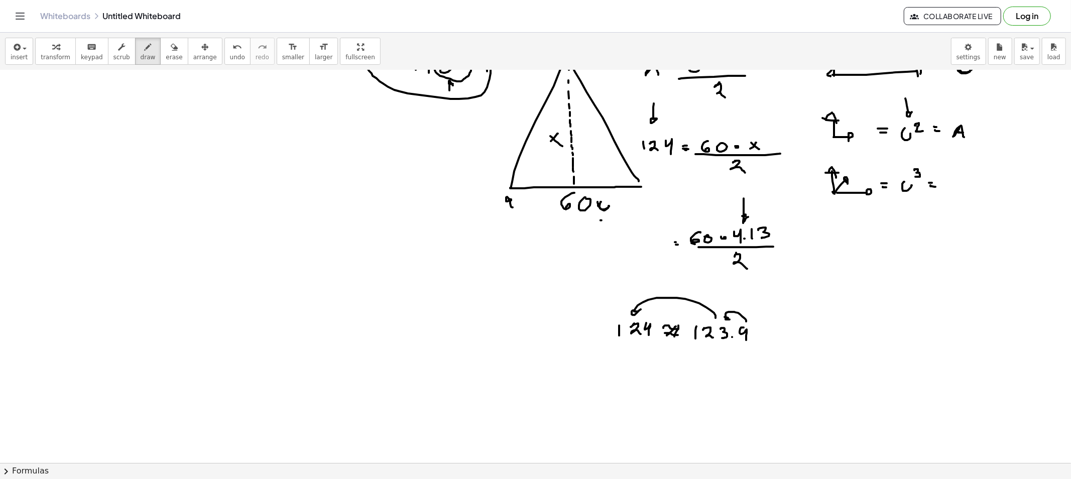
click at [615, 370] on div at bounding box center [535, 246] width 1071 height 909
drag, startPoint x: 621, startPoint y: 364, endPoint x: 636, endPoint y: 369, distance: 16.3
click at [632, 372] on div at bounding box center [535, 246] width 1071 height 909
drag, startPoint x: 638, startPoint y: 362, endPoint x: 652, endPoint y: 380, distance: 22.6
click at [644, 375] on div at bounding box center [535, 246] width 1071 height 909
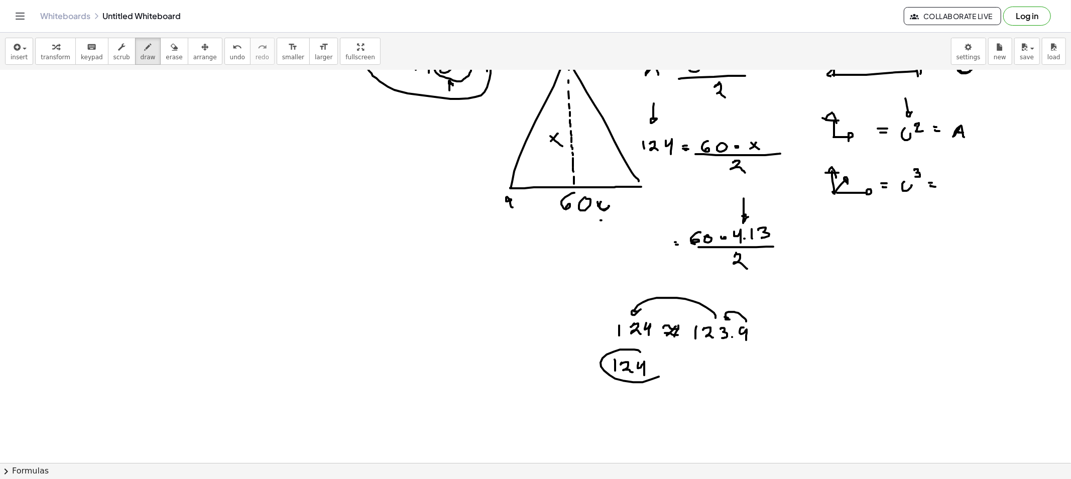
drag, startPoint x: 630, startPoint y: 349, endPoint x: 618, endPoint y: 352, distance: 12.3
click at [618, 352] on div at bounding box center [535, 246] width 1071 height 909
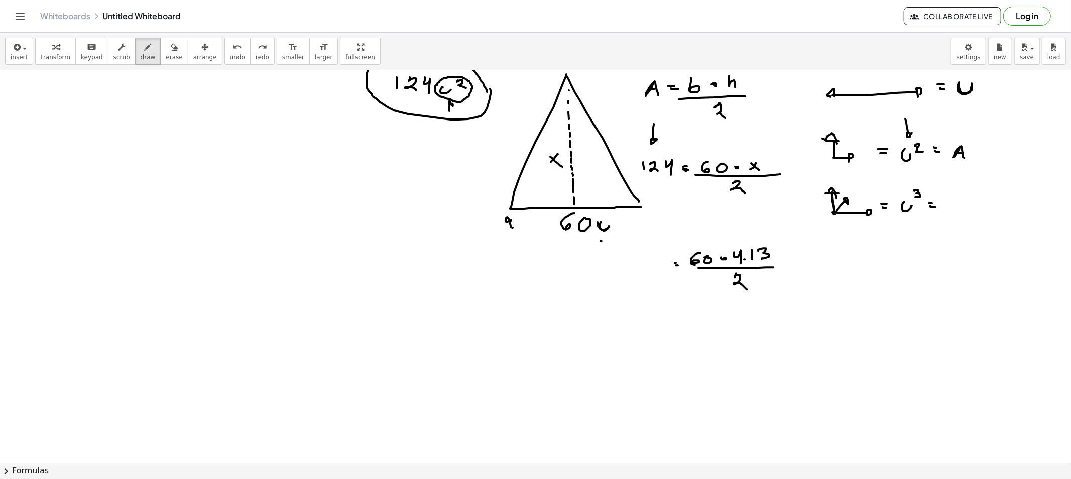
scroll to position [223, 0]
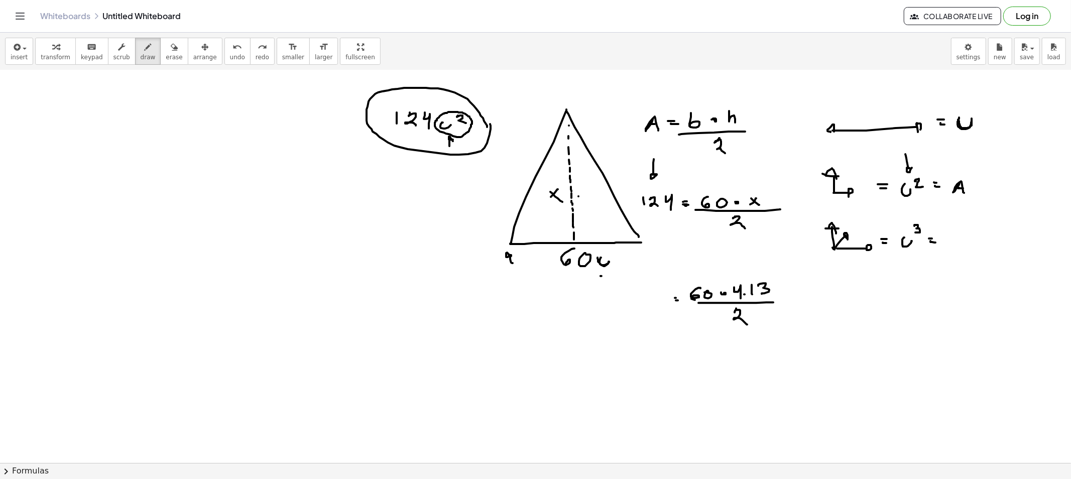
click at [581, 197] on div at bounding box center [535, 301] width 1071 height 909
click at [582, 201] on div at bounding box center [535, 301] width 1071 height 909
drag, startPoint x: 418, startPoint y: 170, endPoint x: 422, endPoint y: 146, distance: 24.4
click at [420, 144] on div at bounding box center [535, 301] width 1071 height 909
drag, startPoint x: 753, startPoint y: 172, endPoint x: 754, endPoint y: 188, distance: 16.1
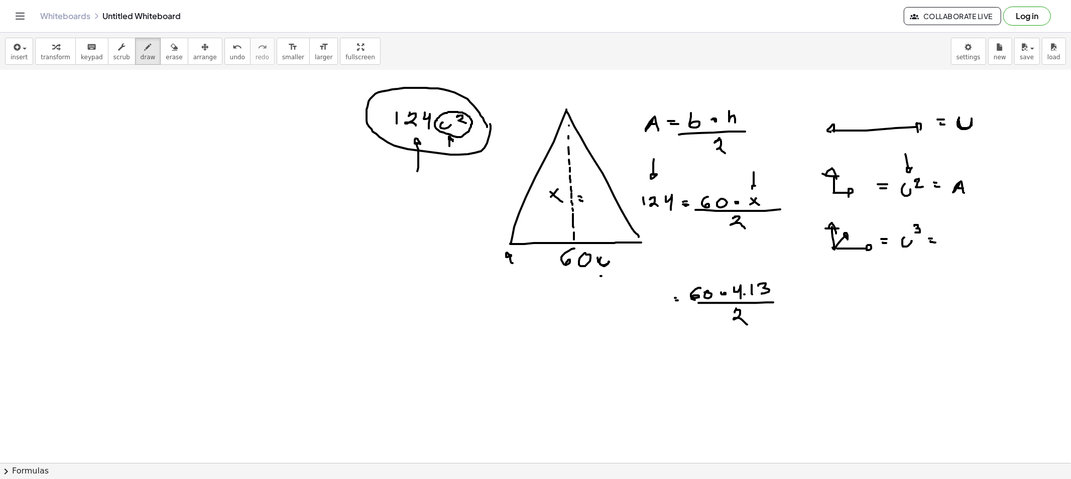
click at [754, 188] on div at bounding box center [535, 301] width 1071 height 909
drag, startPoint x: 762, startPoint y: 196, endPoint x: 756, endPoint y: 268, distance: 72.5
click at [756, 268] on div at bounding box center [535, 301] width 1071 height 909
drag, startPoint x: 581, startPoint y: 209, endPoint x: 587, endPoint y: 220, distance: 12.4
click at [585, 220] on div at bounding box center [535, 301] width 1071 height 909
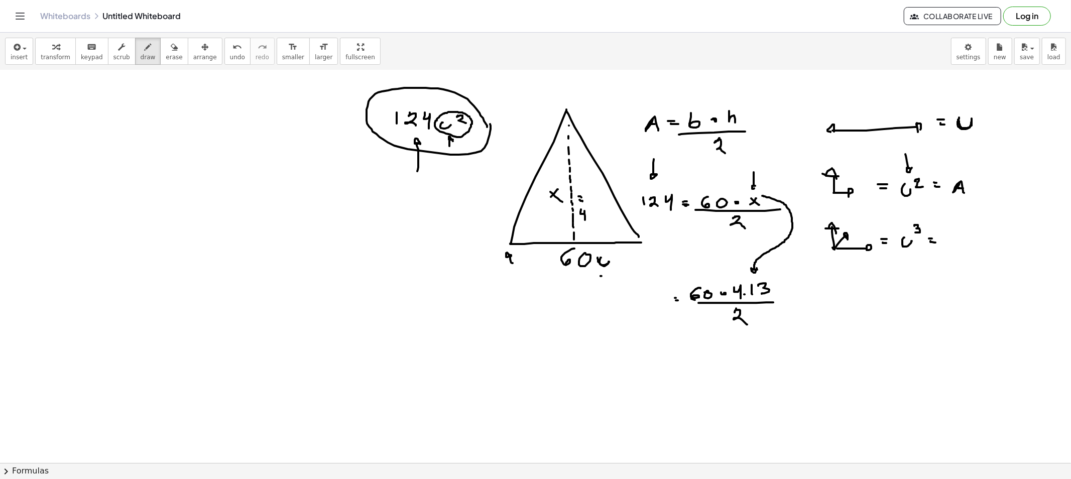
click at [589, 218] on div at bounding box center [535, 301] width 1071 height 909
click at [596, 222] on div at bounding box center [535, 301] width 1071 height 909
drag, startPoint x: 601, startPoint y: 213, endPoint x: 605, endPoint y: 222, distance: 10.1
click at [601, 223] on div at bounding box center [535, 301] width 1071 height 909
drag, startPoint x: 612, startPoint y: 217, endPoint x: 618, endPoint y: 226, distance: 10.9
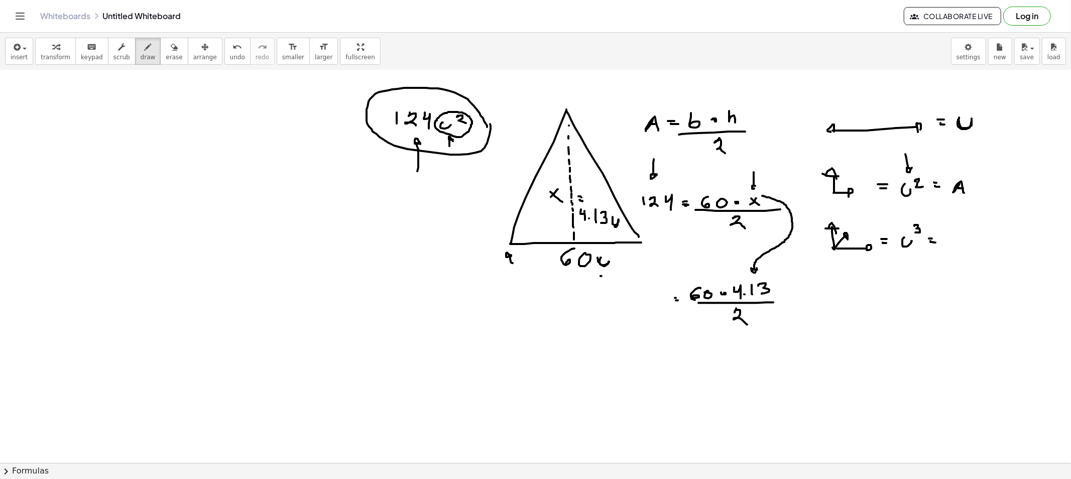
click at [611, 217] on div at bounding box center [535, 301] width 1071 height 909
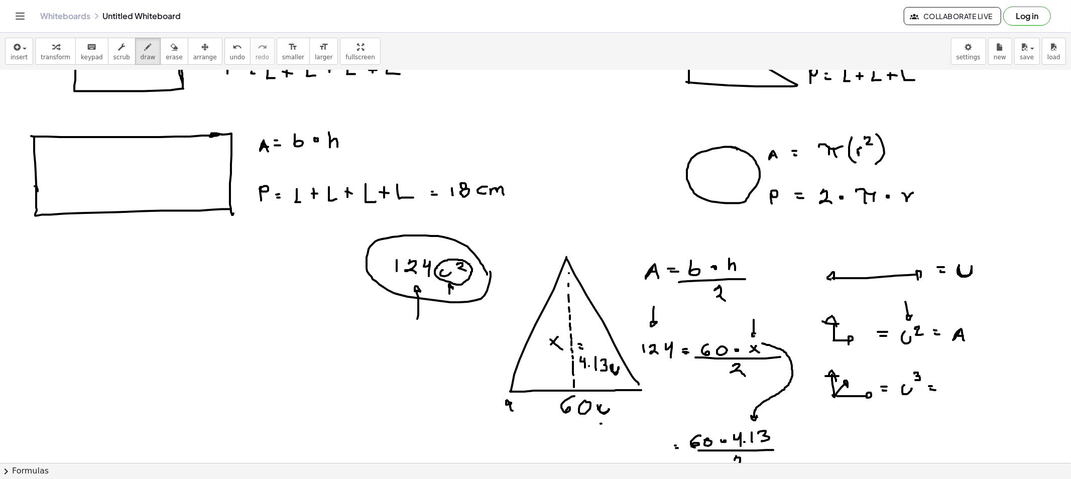
scroll to position [56, 0]
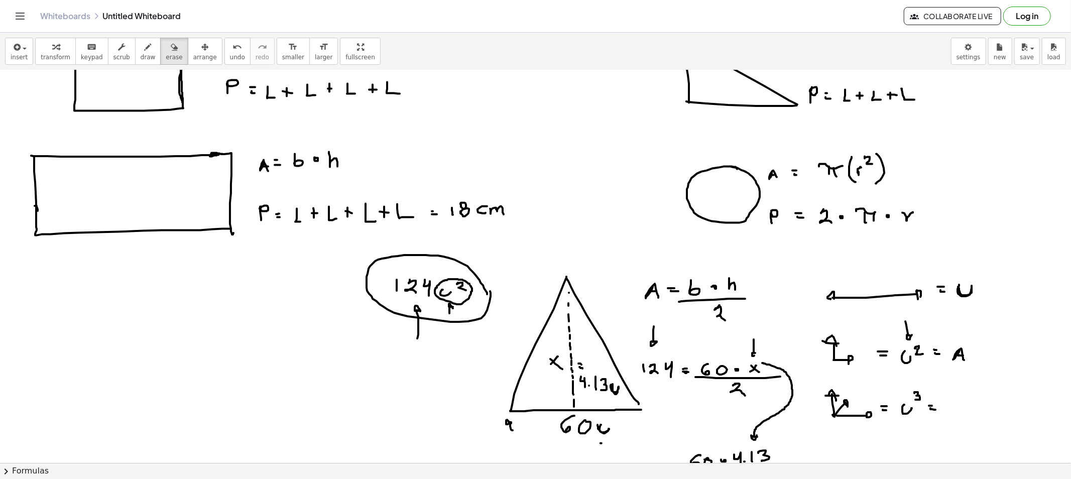
drag, startPoint x: 165, startPoint y: 57, endPoint x: 372, endPoint y: 224, distance: 266.7
click at [167, 58] on span "erase" at bounding box center [174, 57] width 17 height 7
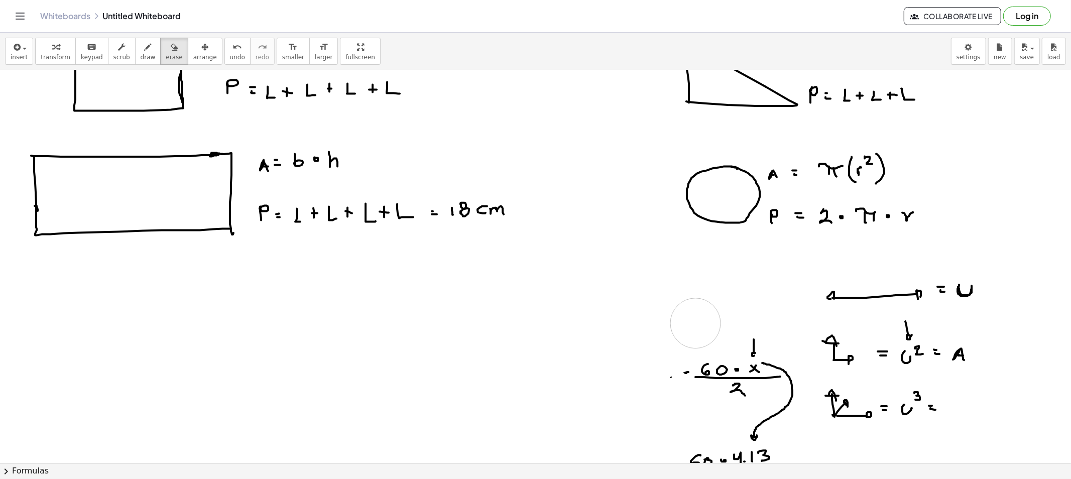
drag, startPoint x: 393, startPoint y: 280, endPoint x: 698, endPoint y: 363, distance: 315.9
click at [694, 337] on div at bounding box center [535, 469] width 1071 height 909
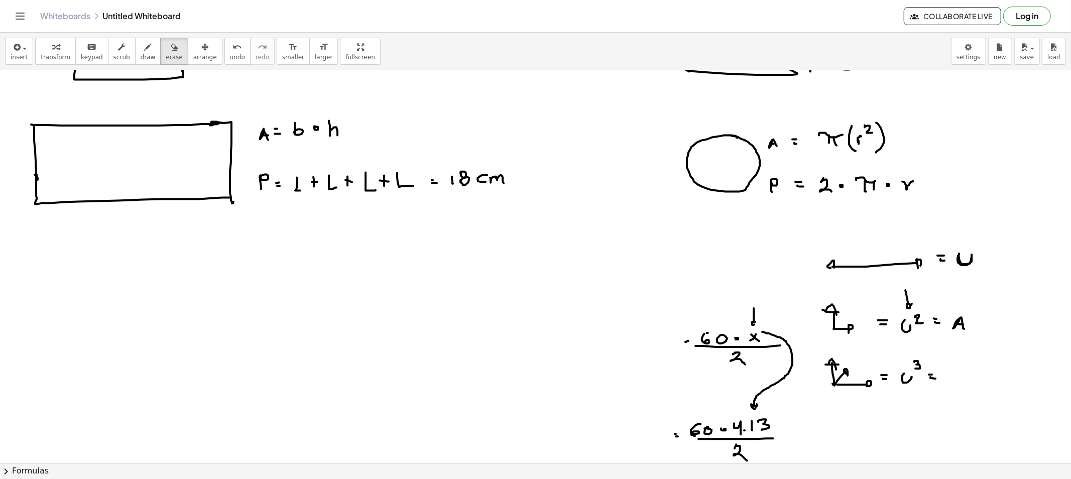
scroll to position [111, 0]
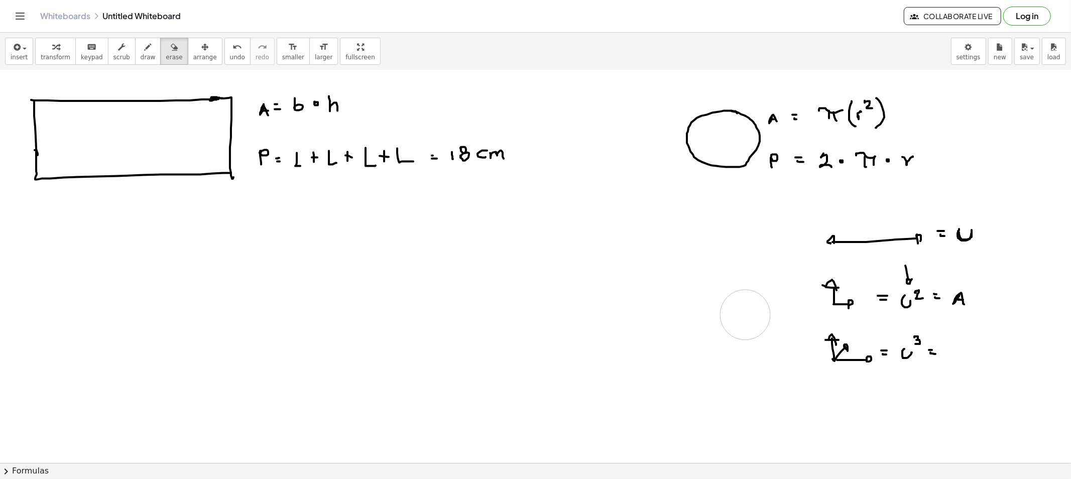
drag, startPoint x: 690, startPoint y: 328, endPoint x: 728, endPoint y: 325, distance: 37.7
click at [744, 314] on div at bounding box center [535, 413] width 1071 height 909
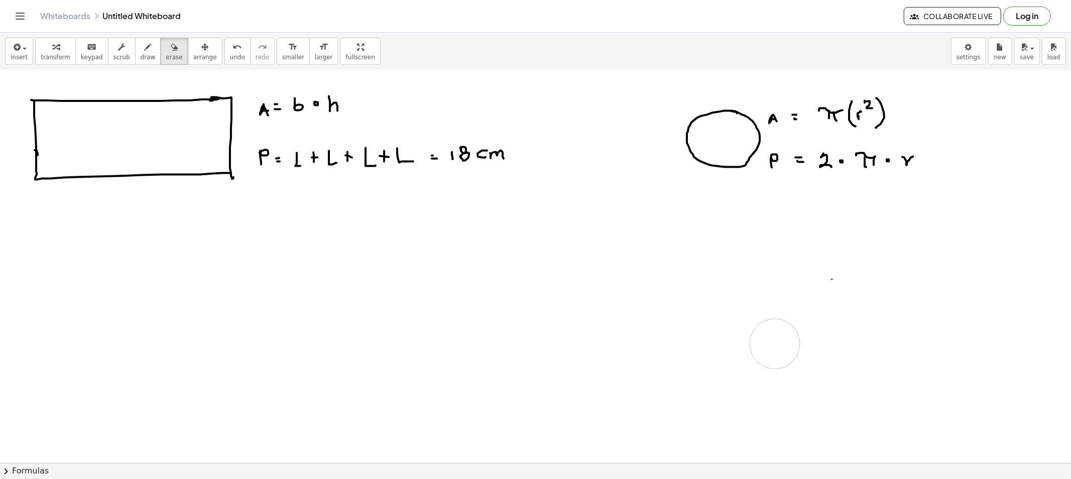
drag, startPoint x: 823, startPoint y: 244, endPoint x: 861, endPoint y: 332, distance: 95.6
click at [830, 338] on div at bounding box center [535, 413] width 1071 height 909
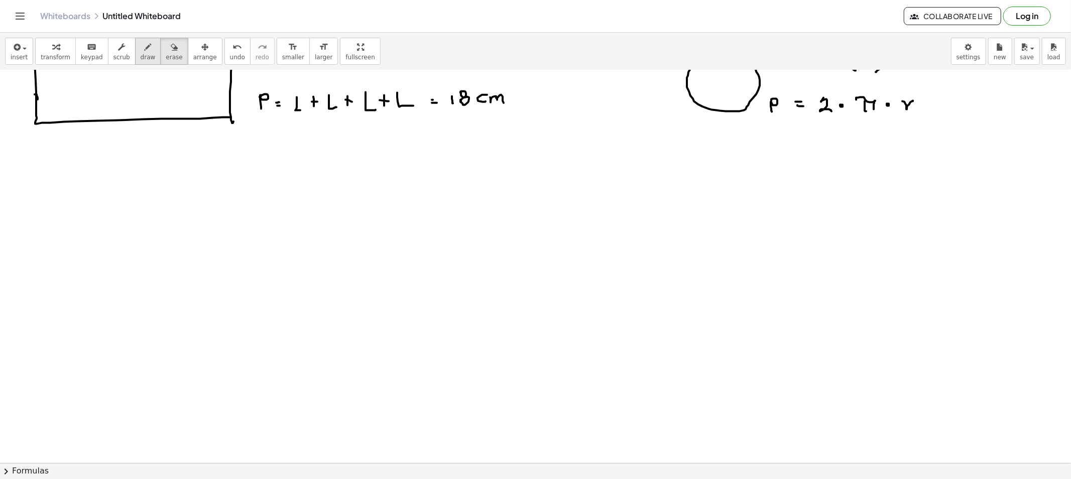
click at [141, 54] on span "draw" at bounding box center [148, 57] width 15 height 7
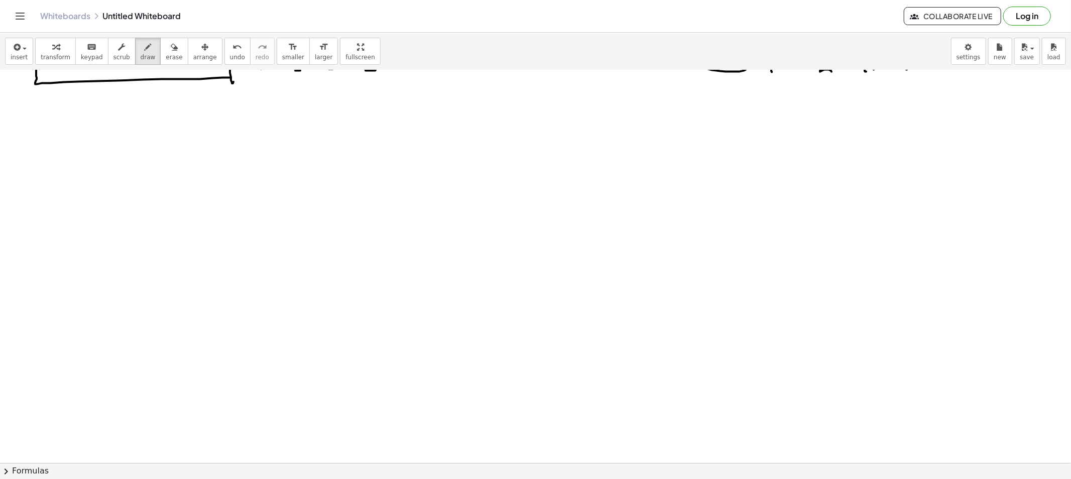
scroll to position [223, 0]
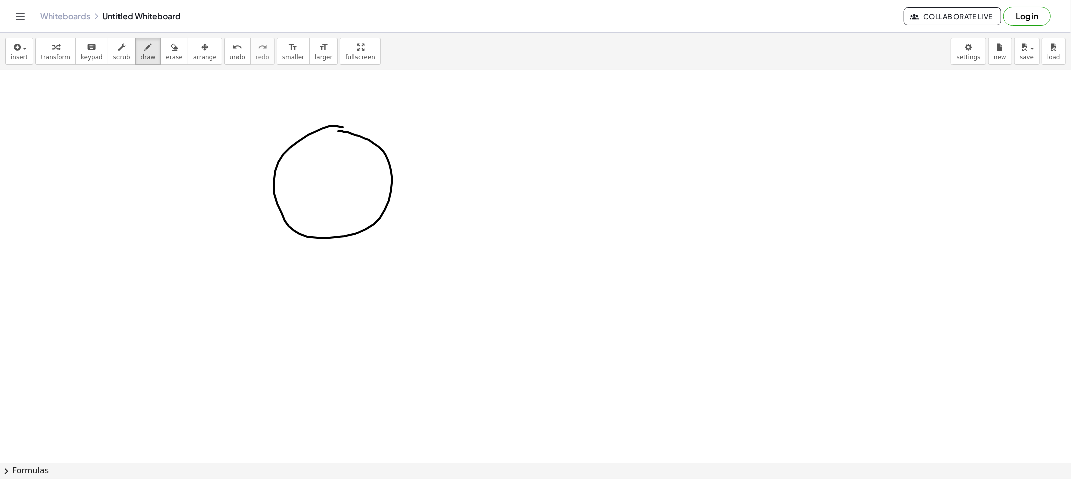
drag, startPoint x: 329, startPoint y: 126, endPoint x: 338, endPoint y: 131, distance: 10.8
click at [338, 131] on div at bounding box center [535, 301] width 1071 height 909
drag, startPoint x: 679, startPoint y: 148, endPoint x: 668, endPoint y: 143, distance: 12.3
click at [668, 143] on div at bounding box center [535, 301] width 1071 height 909
click at [138, 55] on button "draw" at bounding box center [148, 51] width 26 height 27
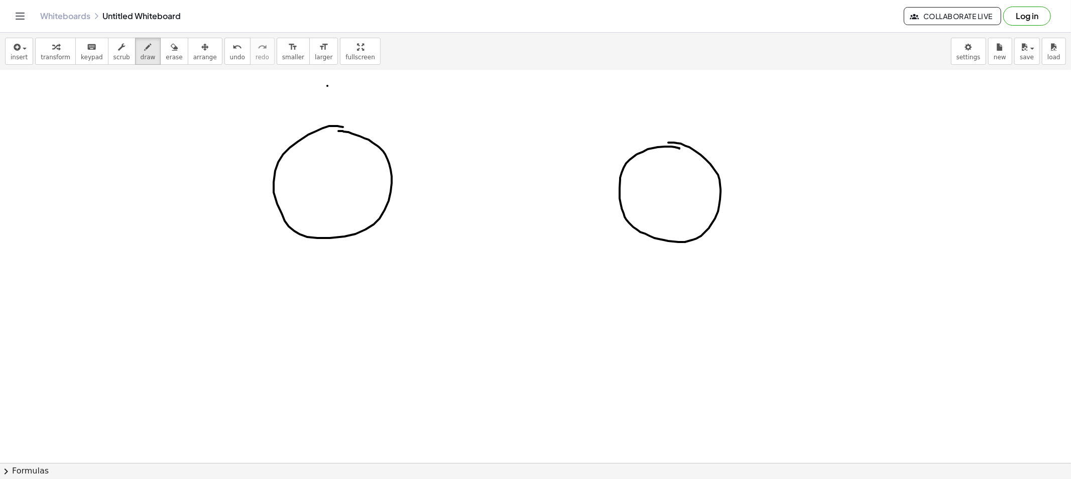
drag, startPoint x: 327, startPoint y: 86, endPoint x: 328, endPoint y: 106, distance: 20.1
click at [328, 106] on div at bounding box center [535, 301] width 1071 height 909
drag, startPoint x: 336, startPoint y: 89, endPoint x: 328, endPoint y: 108, distance: 20.9
click at [328, 104] on div at bounding box center [535, 301] width 1071 height 909
drag, startPoint x: 272, startPoint y: 185, endPoint x: 385, endPoint y: 192, distance: 113.7
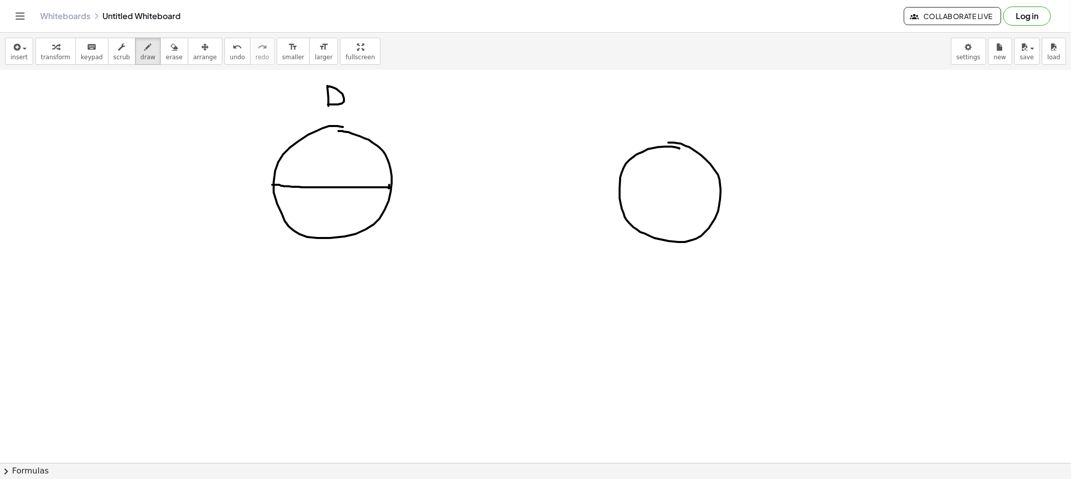
click at [385, 192] on div at bounding box center [535, 301] width 1071 height 909
click at [144, 57] on button "draw" at bounding box center [148, 51] width 26 height 27
drag, startPoint x: 669, startPoint y: 118, endPoint x: 676, endPoint y: 117, distance: 7.5
click at [676, 117] on div at bounding box center [535, 301] width 1071 height 909
click at [671, 194] on div at bounding box center [535, 301] width 1071 height 909
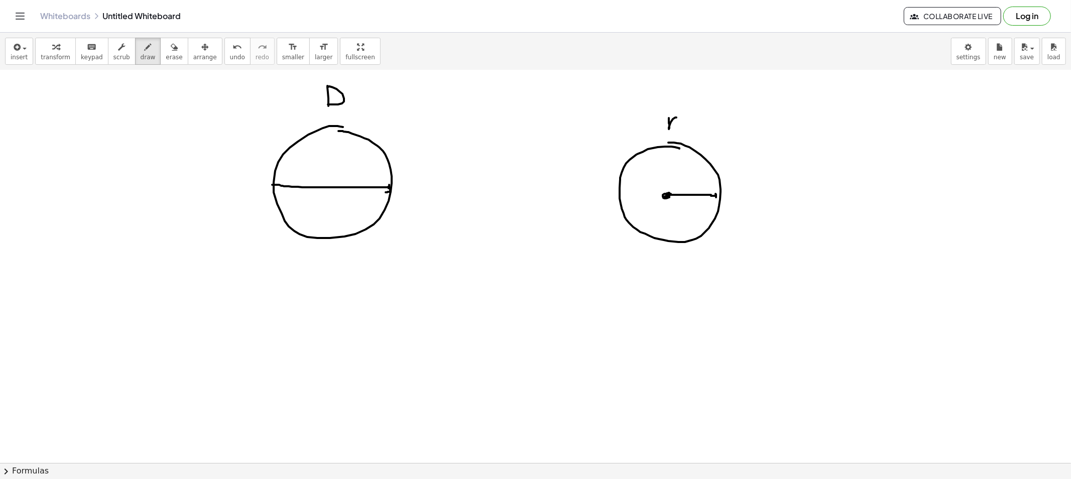
drag, startPoint x: 674, startPoint y: 195, endPoint x: 716, endPoint y: 198, distance: 41.8
click at [716, 198] on div at bounding box center [535, 301] width 1071 height 909
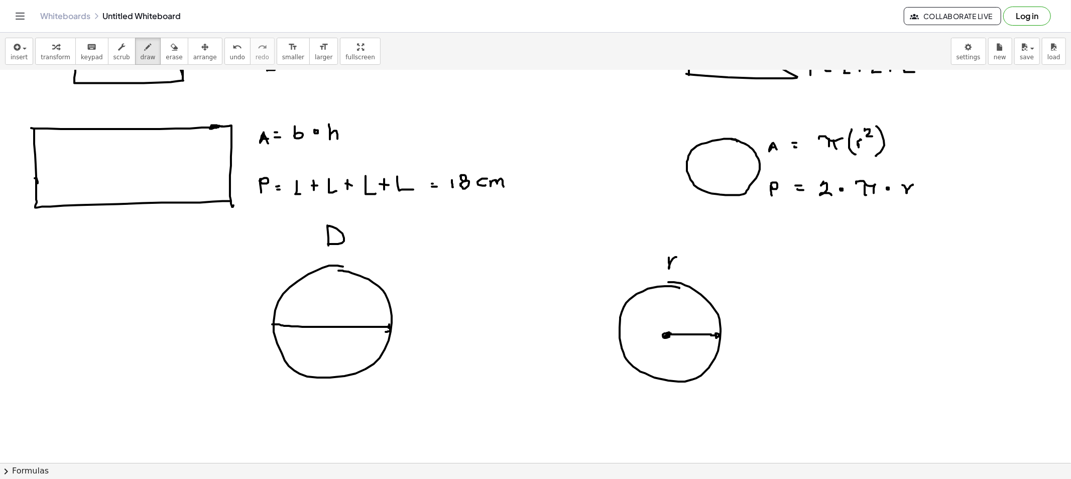
scroll to position [167, 0]
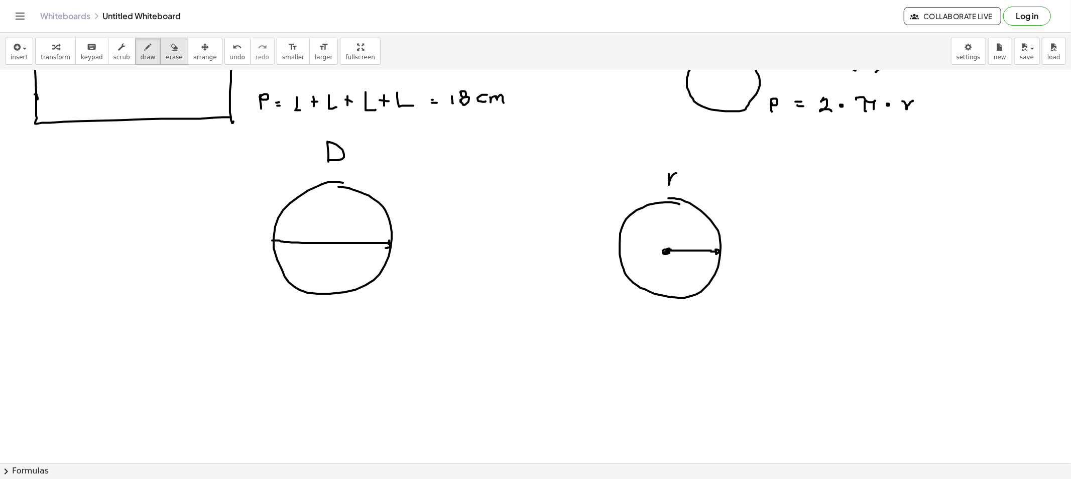
click at [171, 51] on icon "button" at bounding box center [174, 47] width 7 height 12
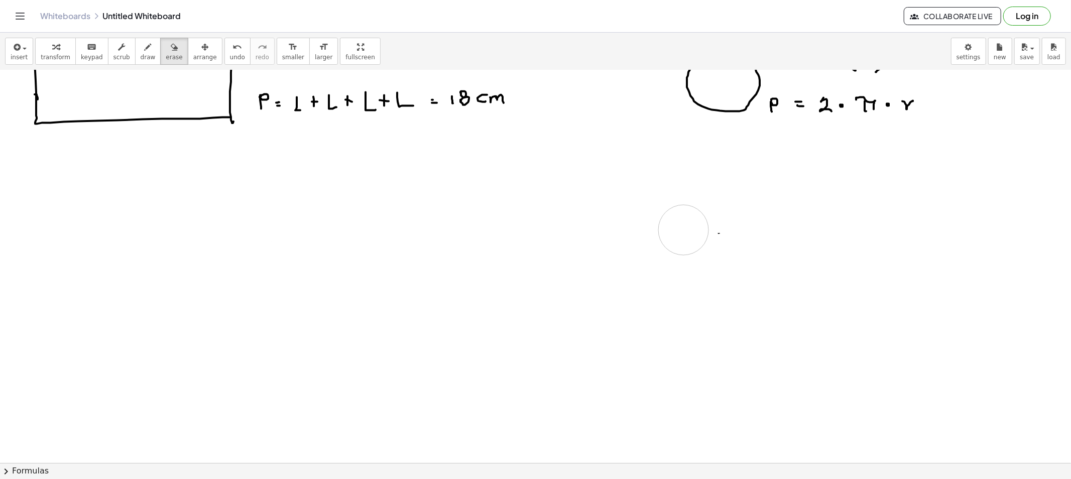
drag, startPoint x: 297, startPoint y: 233, endPoint x: 367, endPoint y: 154, distance: 105.9
click at [701, 263] on div at bounding box center [535, 357] width 1071 height 909
click at [141, 54] on span "draw" at bounding box center [148, 57] width 15 height 7
drag, startPoint x: 408, startPoint y: 192, endPoint x: 458, endPoint y: 208, distance: 52.9
click at [399, 188] on div at bounding box center [535, 357] width 1071 height 909
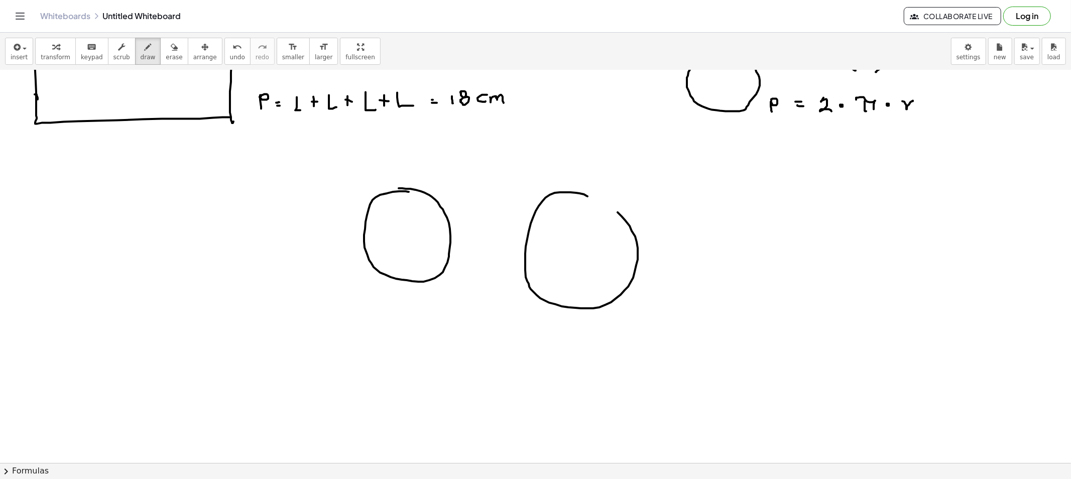
drag, startPoint x: 555, startPoint y: 193, endPoint x: 563, endPoint y: 195, distance: 8.3
click at [563, 195] on div at bounding box center [535, 357] width 1071 height 909
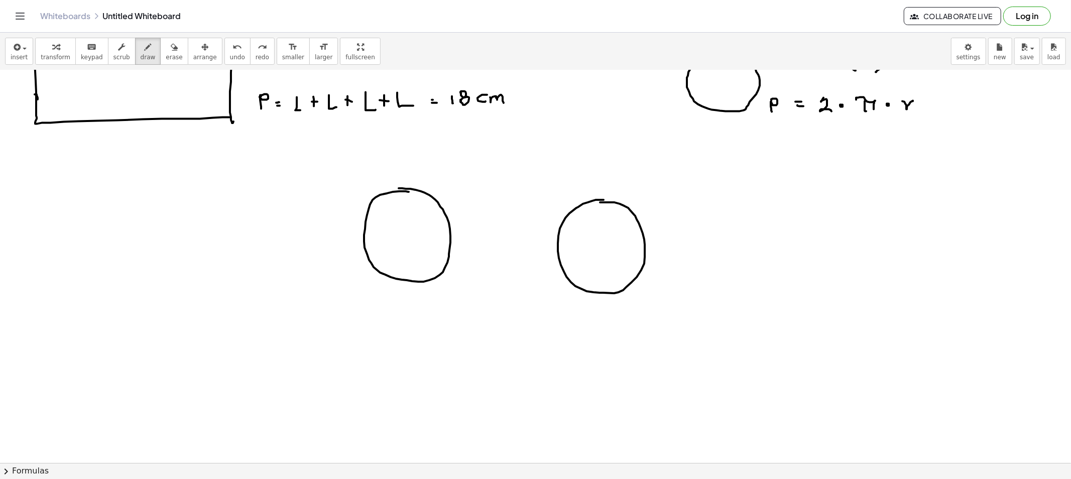
drag, startPoint x: 583, startPoint y: 204, endPoint x: 600, endPoint y: 202, distance: 17.1
click at [600, 202] on div at bounding box center [535, 357] width 1071 height 909
click at [403, 236] on div at bounding box center [535, 357] width 1071 height 909
drag, startPoint x: 364, startPoint y: 233, endPoint x: 449, endPoint y: 238, distance: 85.0
click at [449, 238] on div at bounding box center [535, 357] width 1071 height 909
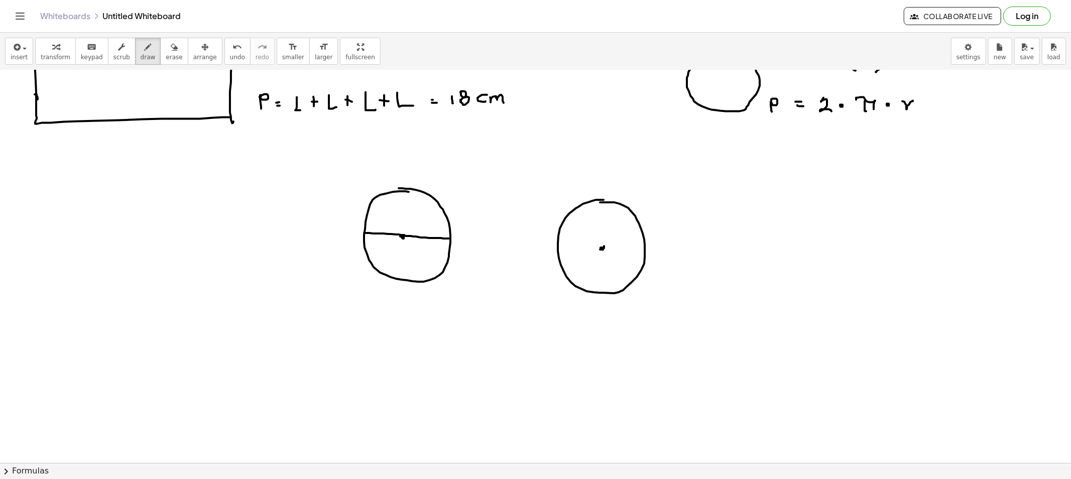
drag, startPoint x: 604, startPoint y: 246, endPoint x: 598, endPoint y: 246, distance: 6.0
click at [598, 246] on div at bounding box center [535, 357] width 1071 height 909
drag, startPoint x: 607, startPoint y: 247, endPoint x: 642, endPoint y: 250, distance: 35.3
click at [642, 250] on div at bounding box center [535, 357] width 1071 height 909
drag, startPoint x: 561, startPoint y: 249, endPoint x: 605, endPoint y: 249, distance: 44.7
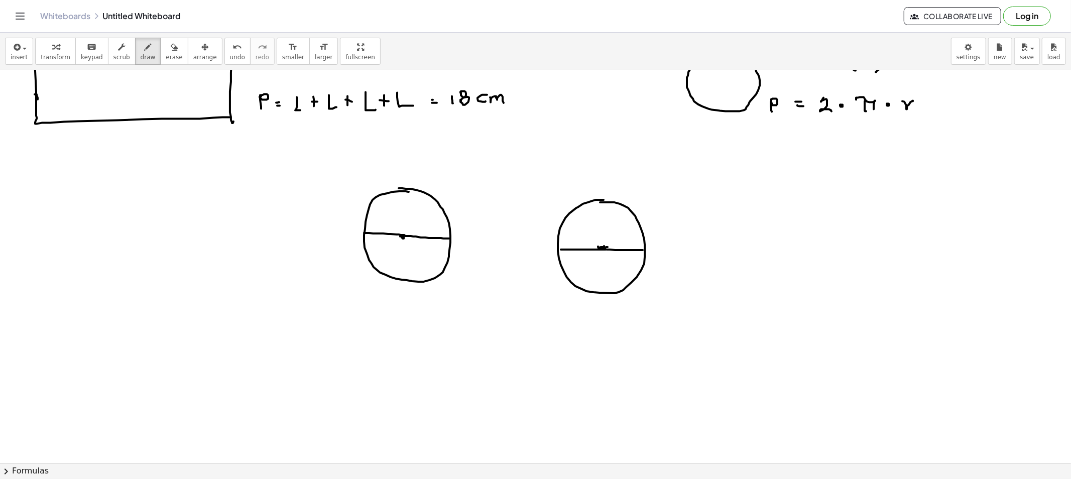
click at [605, 249] on div at bounding box center [535, 357] width 1071 height 909
drag, startPoint x: 396, startPoint y: 217, endPoint x: 395, endPoint y: 224, distance: 7.0
click at [395, 226] on div at bounding box center [535, 357] width 1071 height 909
drag, startPoint x: 397, startPoint y: 216, endPoint x: 400, endPoint y: 224, distance: 8.4
click at [395, 224] on div at bounding box center [535, 357] width 1071 height 909
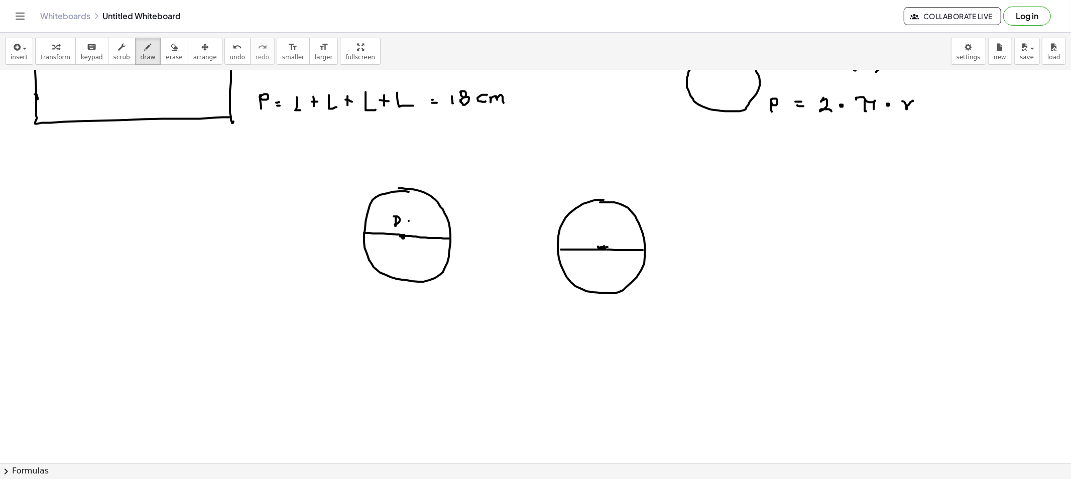
click at [412, 221] on div at bounding box center [535, 357] width 1071 height 909
click at [412, 224] on div at bounding box center [535, 357] width 1071 height 909
drag, startPoint x: 420, startPoint y: 217, endPoint x: 424, endPoint y: 223, distance: 6.8
click at [420, 226] on div at bounding box center [535, 357] width 1071 height 909
drag, startPoint x: 428, startPoint y: 218, endPoint x: 433, endPoint y: 228, distance: 10.8
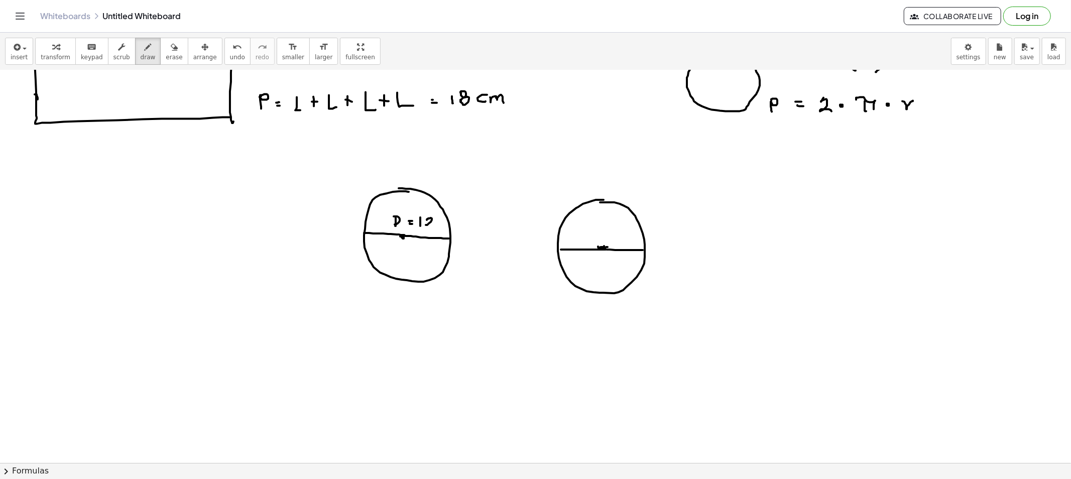
click at [433, 227] on div at bounding box center [535, 357] width 1071 height 909
drag, startPoint x: 420, startPoint y: 216, endPoint x: 438, endPoint y: 221, distance: 18.6
click at [430, 226] on div at bounding box center [535, 357] width 1071 height 909
click at [439, 221] on div at bounding box center [535, 357] width 1071 height 909
drag, startPoint x: 588, startPoint y: 231, endPoint x: 603, endPoint y: 230, distance: 15.1
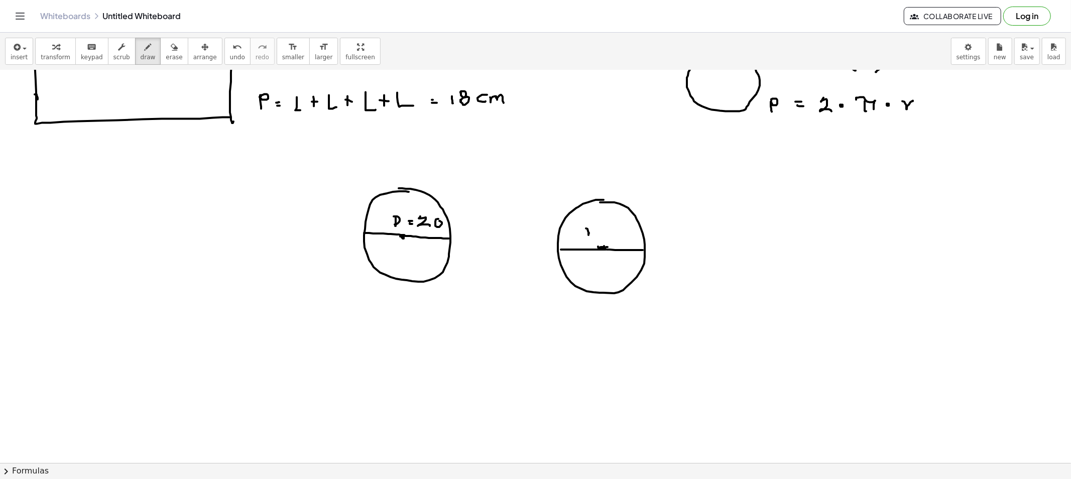
click at [597, 231] on div at bounding box center [535, 357] width 1071 height 909
click at [608, 228] on div at bounding box center [535, 357] width 1071 height 909
drag, startPoint x: 606, startPoint y: 233, endPoint x: 613, endPoint y: 234, distance: 7.7
click at [609, 233] on div at bounding box center [535, 357] width 1071 height 909
drag, startPoint x: 618, startPoint y: 228, endPoint x: 630, endPoint y: 230, distance: 12.7
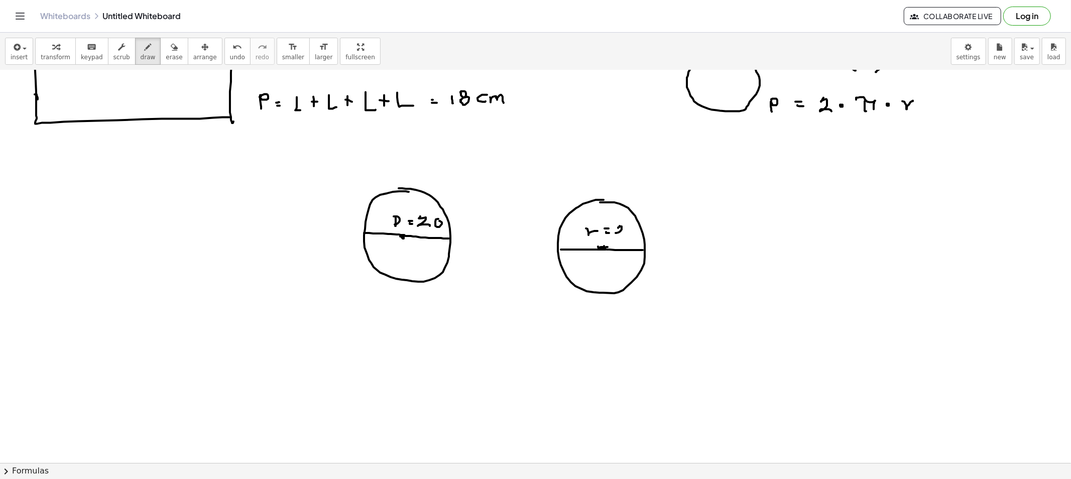
click at [624, 235] on div at bounding box center [535, 357] width 1071 height 909
drag, startPoint x: 628, startPoint y: 234, endPoint x: 587, endPoint y: 237, distance: 41.3
click at [628, 230] on div at bounding box center [535, 357] width 1071 height 909
click at [145, 61] on button "draw" at bounding box center [148, 51] width 26 height 27
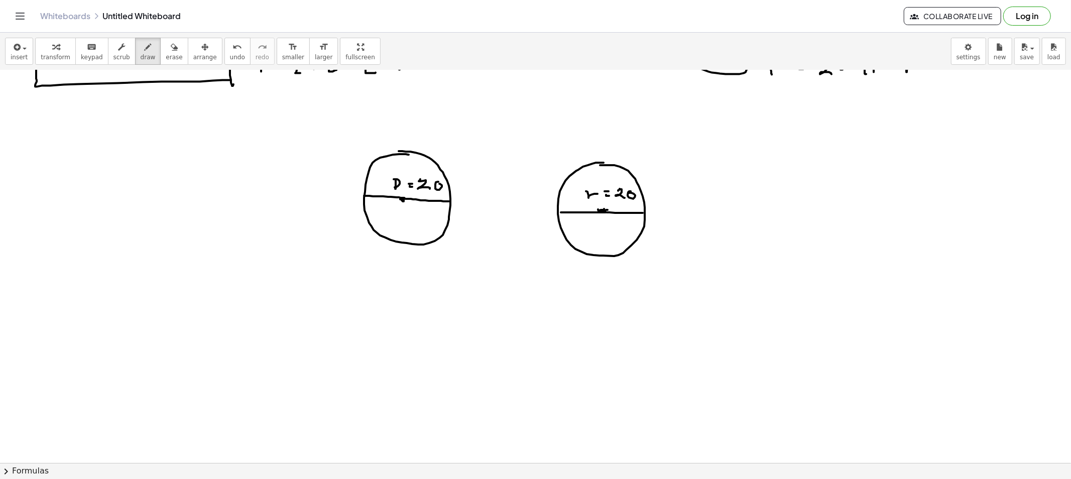
scroll to position [223, 0]
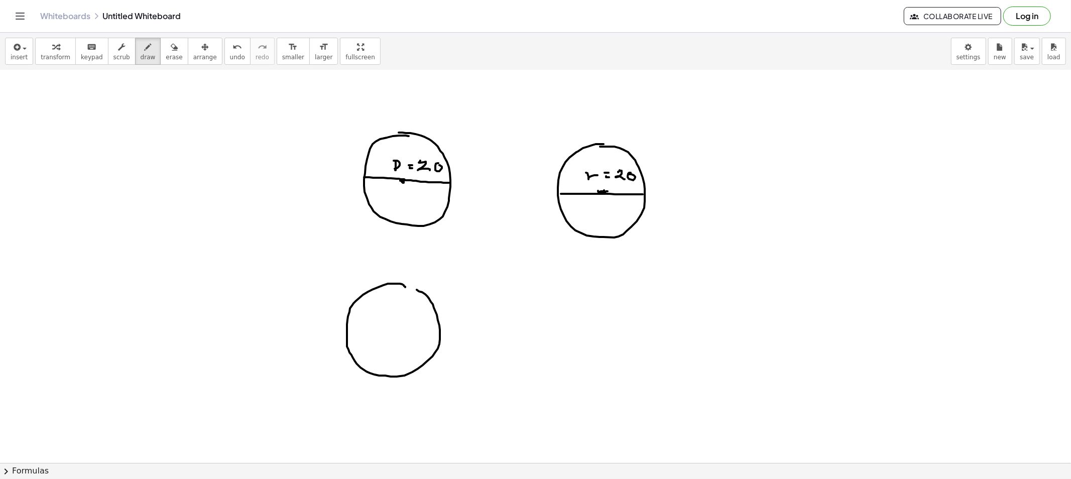
click at [402, 287] on div at bounding box center [535, 301] width 1071 height 909
drag, startPoint x: 620, startPoint y: 295, endPoint x: 639, endPoint y: 376, distance: 83.4
click at [639, 376] on div at bounding box center [535, 301] width 1071 height 909
drag, startPoint x: 582, startPoint y: 295, endPoint x: 581, endPoint y: 305, distance: 9.7
click at [582, 304] on div at bounding box center [535, 301] width 1071 height 909
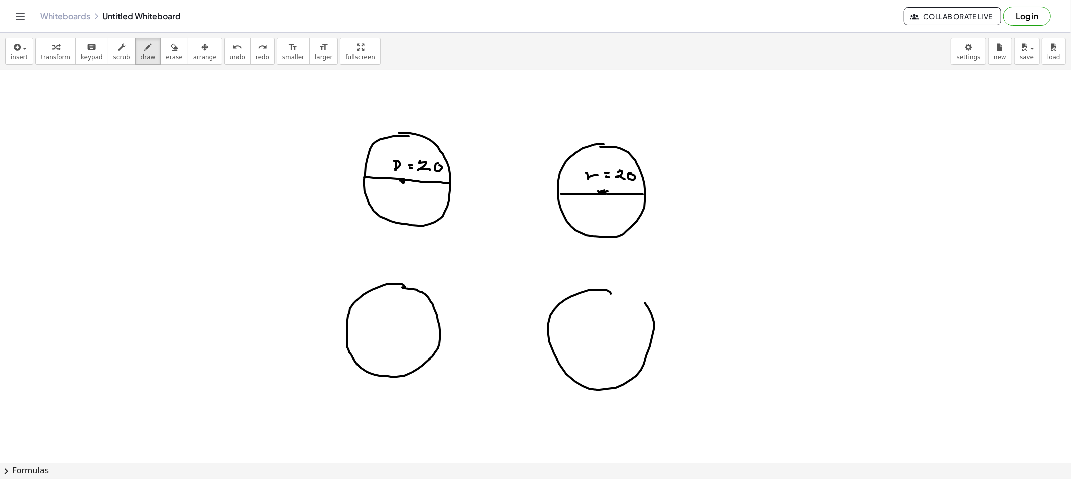
drag, startPoint x: 610, startPoint y: 293, endPoint x: 568, endPoint y: 297, distance: 42.3
click at [569, 295] on div at bounding box center [535, 301] width 1071 height 909
click at [386, 329] on div at bounding box center [535, 301] width 1071 height 909
drag, startPoint x: 389, startPoint y: 329, endPoint x: 437, endPoint y: 333, distance: 48.8
click at [437, 333] on div at bounding box center [535, 301] width 1071 height 909
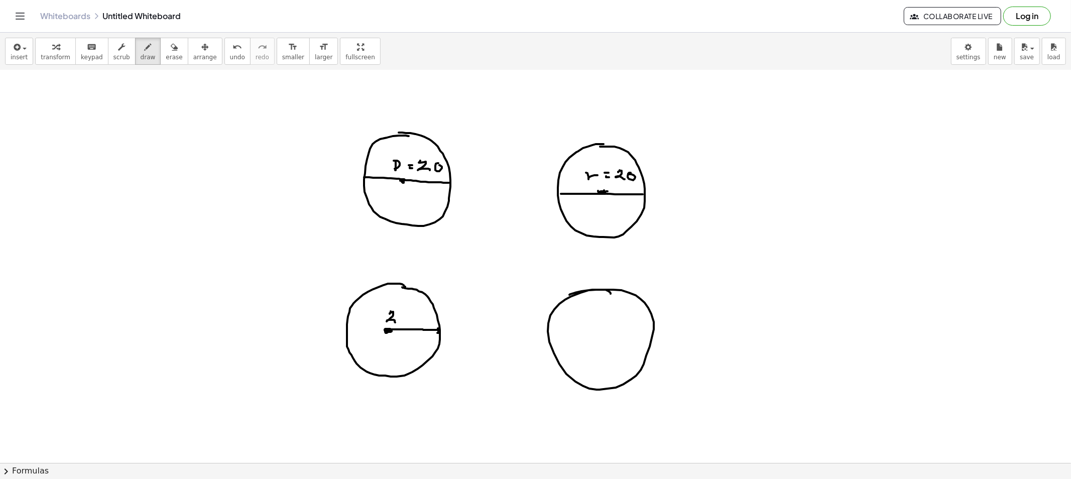
drag, startPoint x: 391, startPoint y: 311, endPoint x: 409, endPoint y: 318, distance: 19.2
click at [396, 322] on div at bounding box center [535, 301] width 1071 height 909
click at [407, 313] on div at bounding box center [535, 301] width 1071 height 909
drag, startPoint x: 388, startPoint y: 346, endPoint x: 390, endPoint y: 341, distance: 5.4
click at [390, 341] on div at bounding box center [535, 301] width 1071 height 909
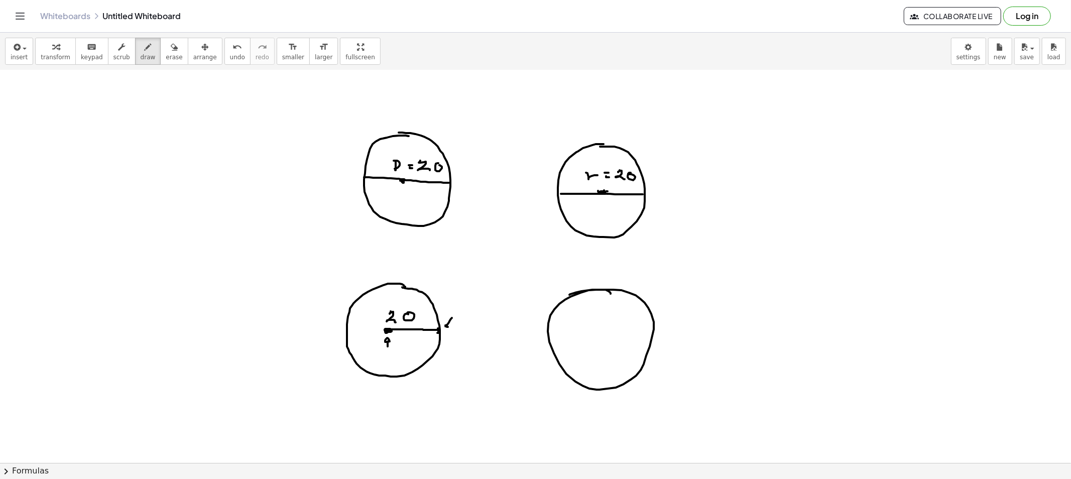
drag, startPoint x: 452, startPoint y: 318, endPoint x: 452, endPoint y: 327, distance: 9.0
click at [450, 327] on div at bounding box center [535, 301] width 1071 height 909
click at [394, 278] on div at bounding box center [535, 301] width 1071 height 909
drag, startPoint x: 398, startPoint y: 268, endPoint x: 413, endPoint y: 289, distance: 25.9
click at [406, 286] on div at bounding box center [535, 301] width 1071 height 909
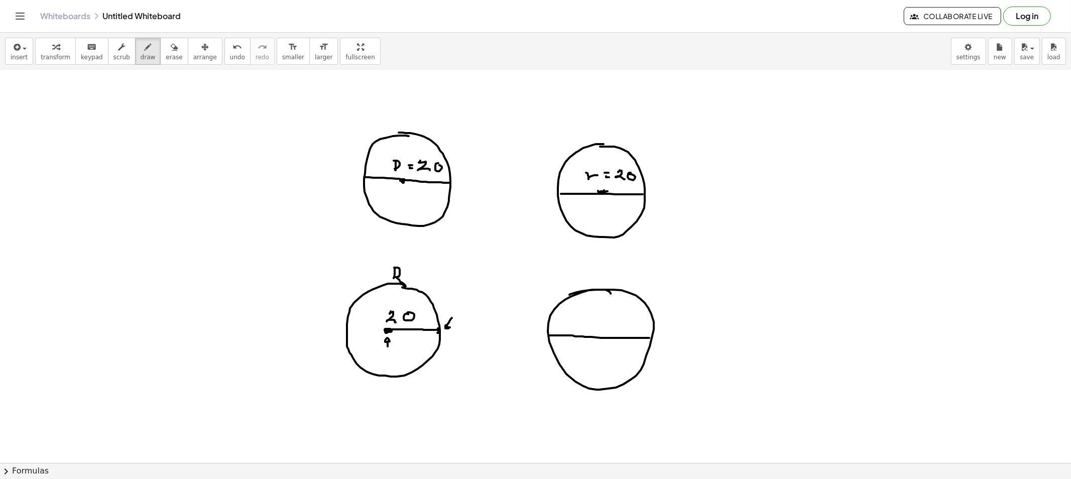
drag, startPoint x: 550, startPoint y: 335, endPoint x: 649, endPoint y: 338, distance: 99.4
click at [649, 338] on div at bounding box center [535, 301] width 1071 height 909
click at [551, 334] on div at bounding box center [535, 301] width 1071 height 909
drag, startPoint x: 166, startPoint y: 56, endPoint x: 312, endPoint y: 157, distance: 177.9
click at [166, 56] on span "erase" at bounding box center [174, 57] width 17 height 7
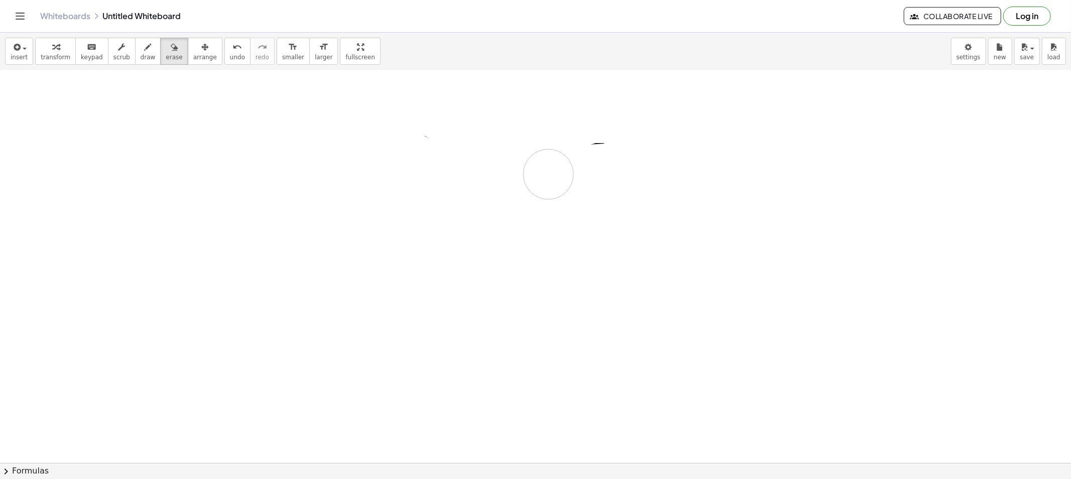
drag, startPoint x: 389, startPoint y: 161, endPoint x: 475, endPoint y: 179, distance: 88.3
click at [549, 174] on div at bounding box center [535, 301] width 1071 height 909
drag, startPoint x: 447, startPoint y: 304, endPoint x: 550, endPoint y: 264, distance: 109.8
click at [616, 239] on div at bounding box center [535, 301] width 1071 height 909
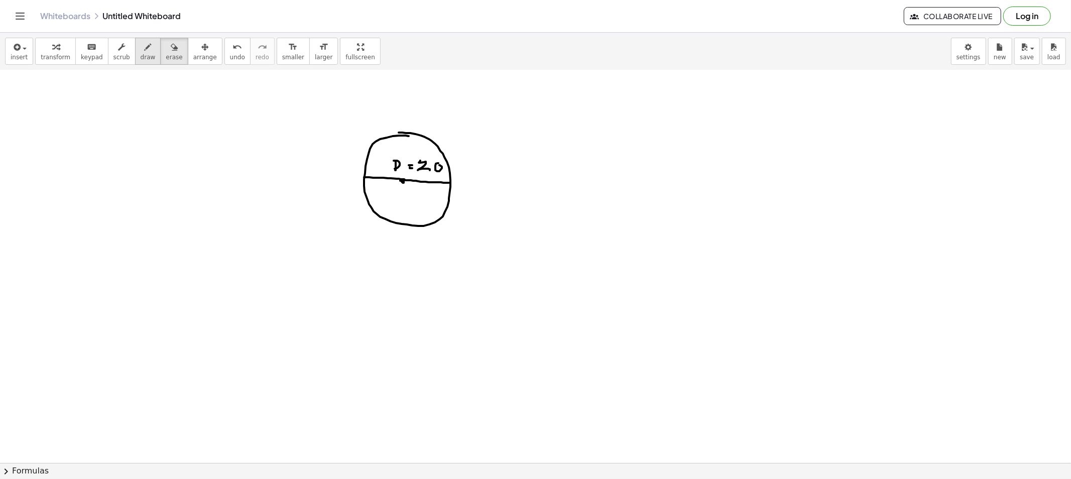
click at [142, 54] on span "draw" at bounding box center [148, 57] width 15 height 7
drag, startPoint x: 338, startPoint y: 121, endPoint x: 378, endPoint y: 156, distance: 53.4
click at [352, 127] on div at bounding box center [535, 301] width 1071 height 909
click at [160, 56] on button "erase" at bounding box center [174, 51] width 28 height 27
click at [144, 53] on button "draw" at bounding box center [148, 51] width 26 height 27
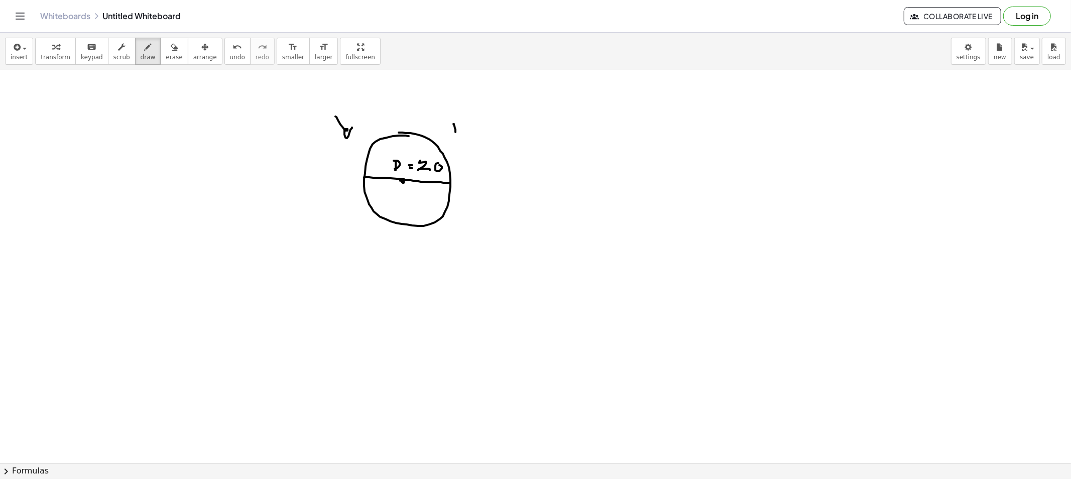
drag, startPoint x: 455, startPoint y: 130, endPoint x: 460, endPoint y: 126, distance: 5.7
click at [459, 126] on div at bounding box center [535, 301] width 1071 height 909
click at [471, 126] on div at bounding box center [535, 301] width 1071 height 909
drag, startPoint x: 470, startPoint y: 128, endPoint x: 475, endPoint y: 130, distance: 5.1
click at [471, 129] on div at bounding box center [535, 301] width 1071 height 909
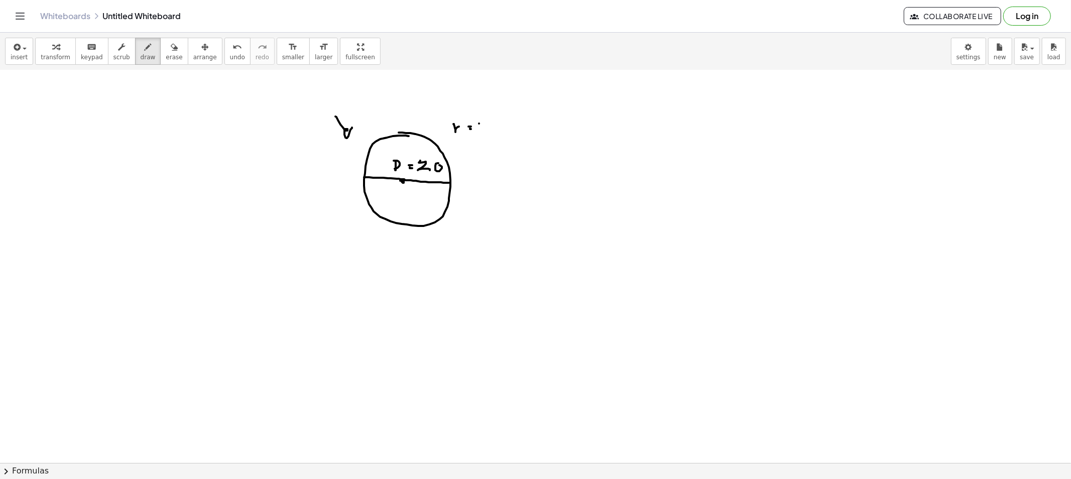
drag, startPoint x: 479, startPoint y: 123, endPoint x: 483, endPoint y: 128, distance: 6.8
click at [482, 131] on div at bounding box center [535, 301] width 1071 height 909
drag, startPoint x: 486, startPoint y: 124, endPoint x: 494, endPoint y: 132, distance: 11.4
click at [486, 123] on div at bounding box center [535, 301] width 1071 height 909
drag, startPoint x: 480, startPoint y: 165, endPoint x: 484, endPoint y: 170, distance: 6.4
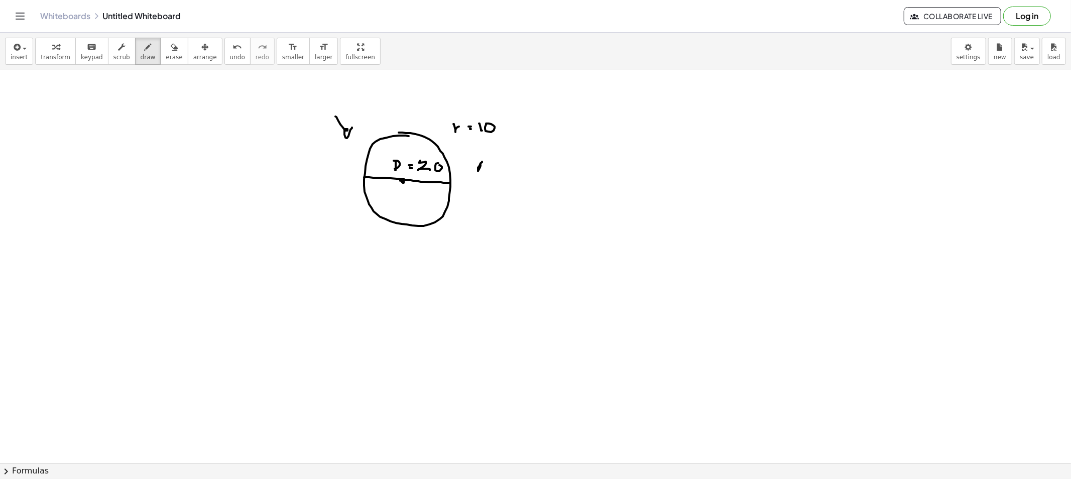
click at [486, 171] on div at bounding box center [535, 301] width 1071 height 909
drag, startPoint x: 482, startPoint y: 167, endPoint x: 488, endPoint y: 170, distance: 6.5
click at [483, 167] on div at bounding box center [535, 301] width 1071 height 909
click at [502, 164] on div at bounding box center [535, 301] width 1071 height 909
drag, startPoint x: 500, startPoint y: 166, endPoint x: 517, endPoint y: 167, distance: 17.1
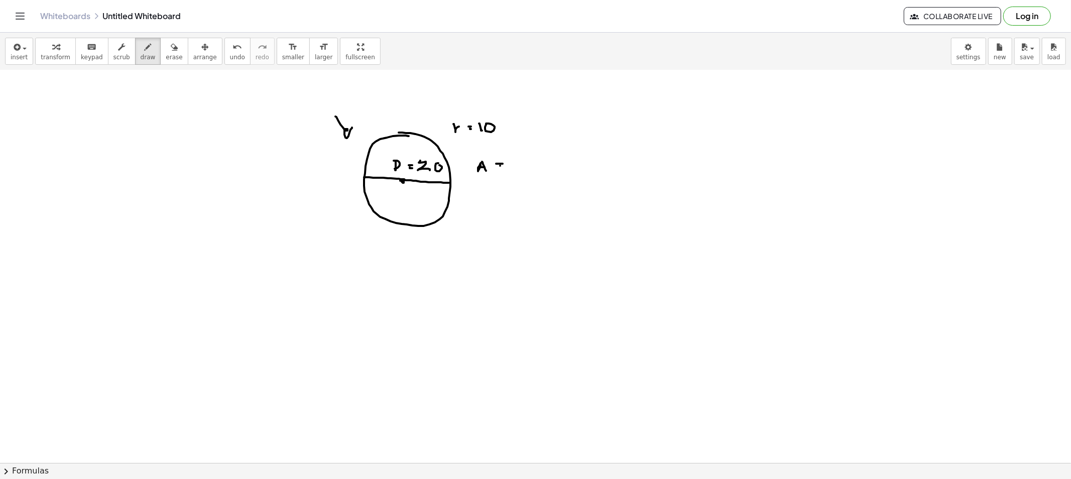
click at [502, 167] on div at bounding box center [535, 301] width 1071 height 909
drag, startPoint x: 531, startPoint y: 159, endPoint x: 540, endPoint y: 164, distance: 10.8
click at [549, 162] on div at bounding box center [535, 301] width 1071 height 909
click at [539, 168] on div at bounding box center [535, 301] width 1071 height 909
click at [544, 169] on div at bounding box center [535, 301] width 1071 height 909
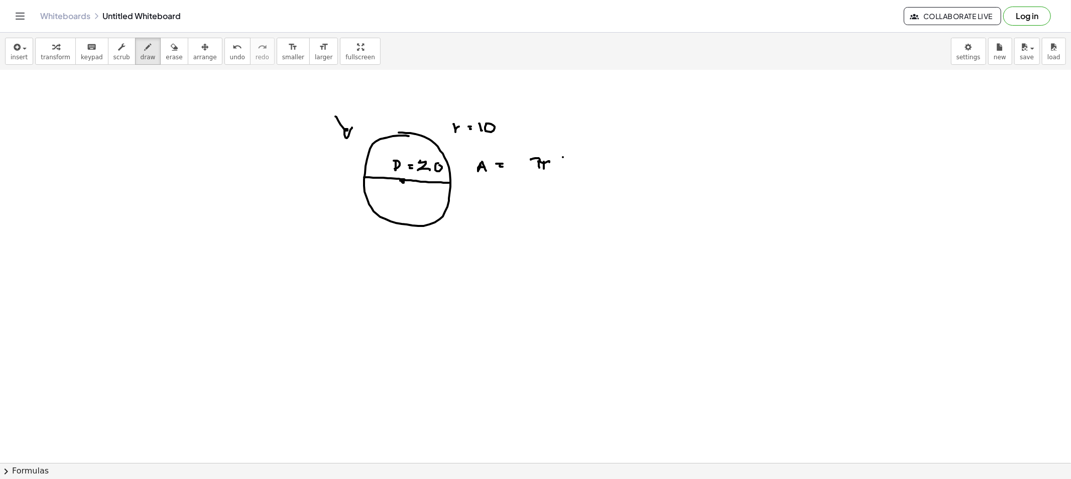
drag, startPoint x: 563, startPoint y: 157, endPoint x: 564, endPoint y: 167, distance: 10.2
click at [561, 171] on div at bounding box center [535, 301] width 1071 height 909
click at [566, 169] on div at bounding box center [535, 301] width 1071 height 909
click at [576, 163] on div at bounding box center [535, 301] width 1071 height 909
drag, startPoint x: 584, startPoint y: 159, endPoint x: 586, endPoint y: 172, distance: 12.7
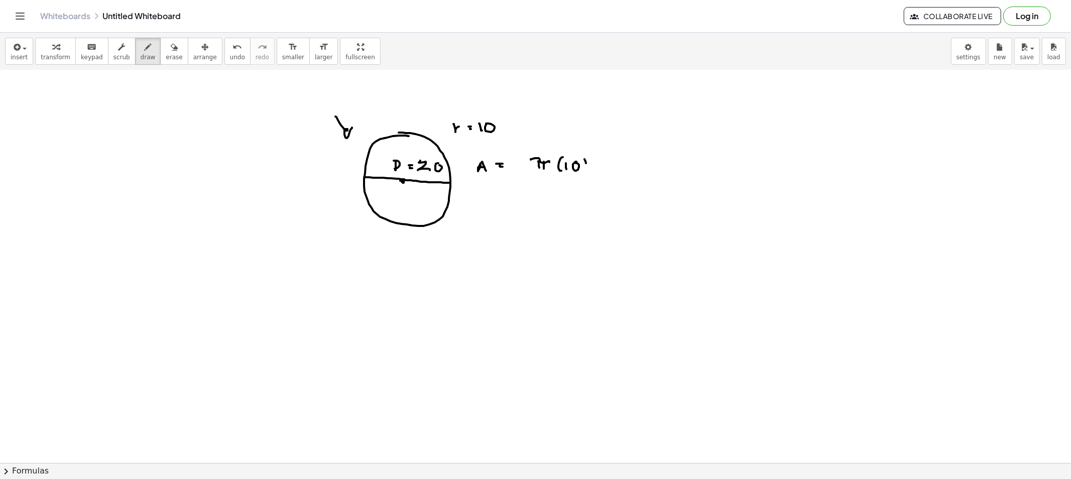
click at [586, 172] on div at bounding box center [535, 301] width 1071 height 909
drag, startPoint x: 592, startPoint y: 156, endPoint x: 608, endPoint y: 163, distance: 17.5
click at [599, 161] on div at bounding box center [535, 301] width 1071 height 909
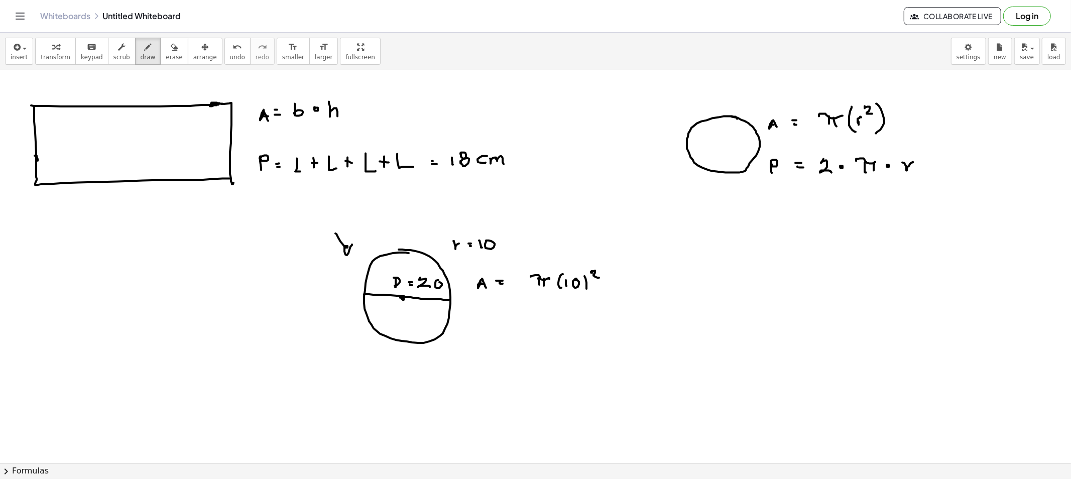
scroll to position [0, 0]
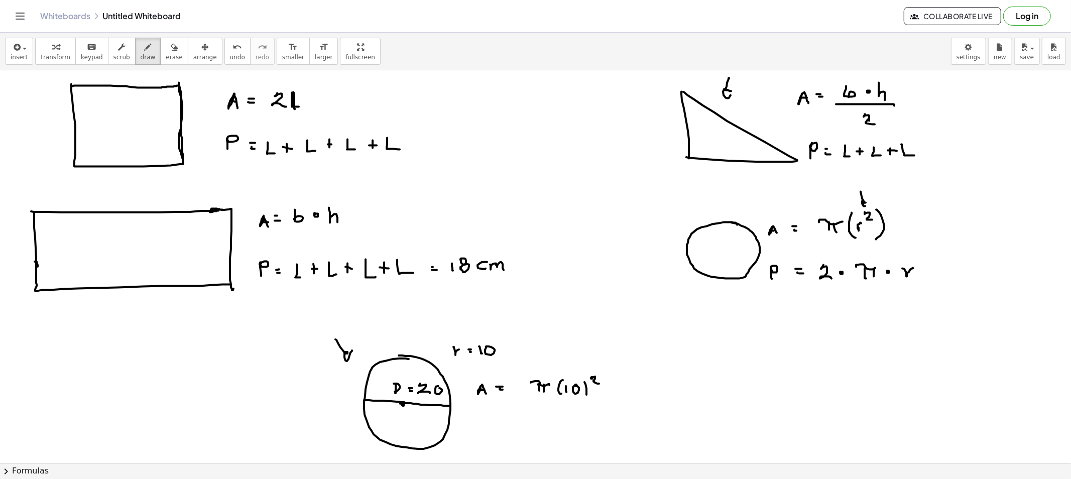
drag, startPoint x: 860, startPoint y: 192, endPoint x: 876, endPoint y: 205, distance: 20.3
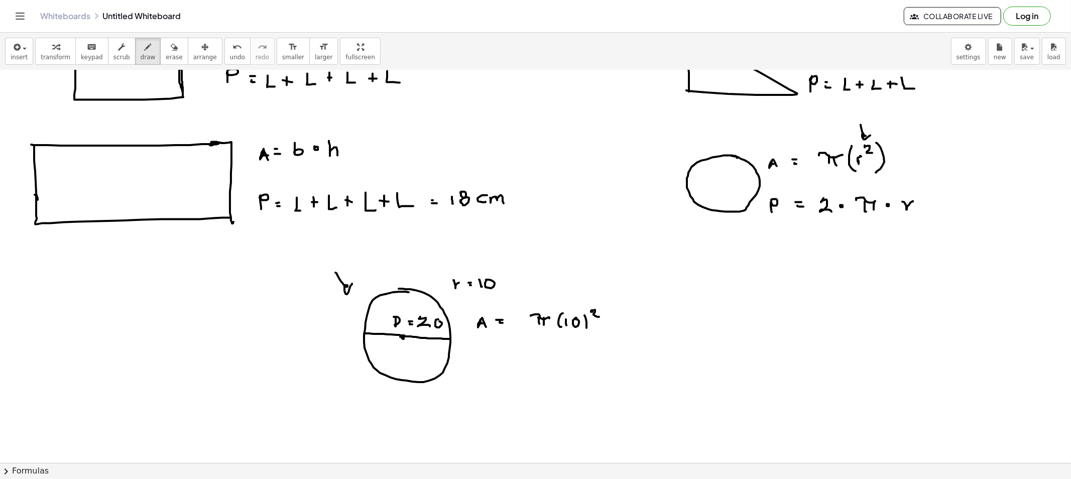
scroll to position [111, 0]
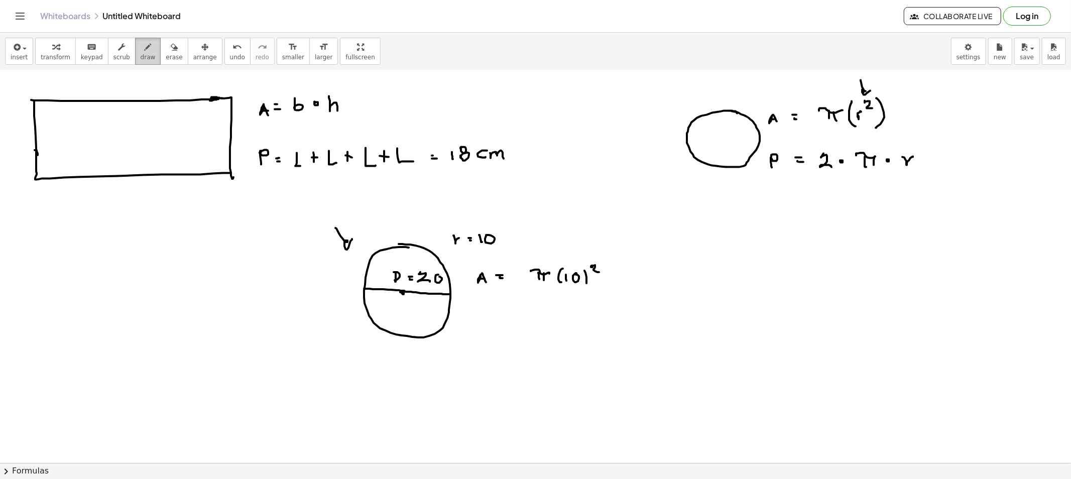
click at [135, 49] on button "draw" at bounding box center [148, 51] width 26 height 27
drag, startPoint x: 543, startPoint y: 244, endPoint x: 545, endPoint y: 253, distance: 8.9
click at [545, 253] on div at bounding box center [535, 413] width 1071 height 909
drag, startPoint x: 531, startPoint y: 224, endPoint x: 540, endPoint y: 232, distance: 11.8
click at [529, 232] on div at bounding box center [535, 413] width 1071 height 909
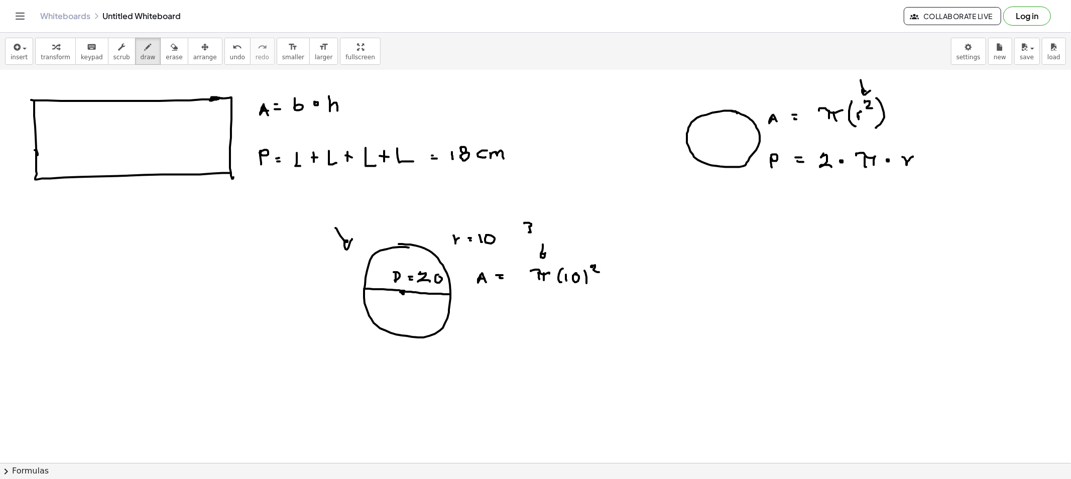
click at [538, 231] on div at bounding box center [535, 413] width 1071 height 909
click at [543, 232] on div at bounding box center [535, 413] width 1071 height 909
drag, startPoint x: 549, startPoint y: 227, endPoint x: 554, endPoint y: 233, distance: 8.2
click at [554, 233] on div at bounding box center [535, 413] width 1071 height 909
click at [564, 222] on div at bounding box center [535, 413] width 1071 height 909
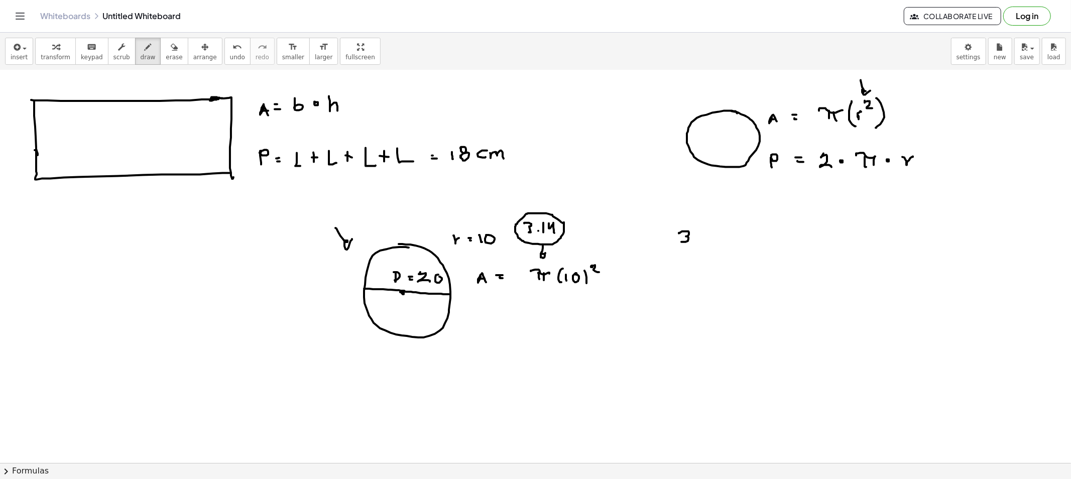
drag, startPoint x: 679, startPoint y: 233, endPoint x: 686, endPoint y: 240, distance: 10.3
click at [681, 242] on div at bounding box center [535, 413] width 1071 height 909
click at [694, 238] on div at bounding box center [535, 413] width 1071 height 909
drag, startPoint x: 699, startPoint y: 230, endPoint x: 703, endPoint y: 238, distance: 9.0
click at [700, 244] on div at bounding box center [535, 413] width 1071 height 909
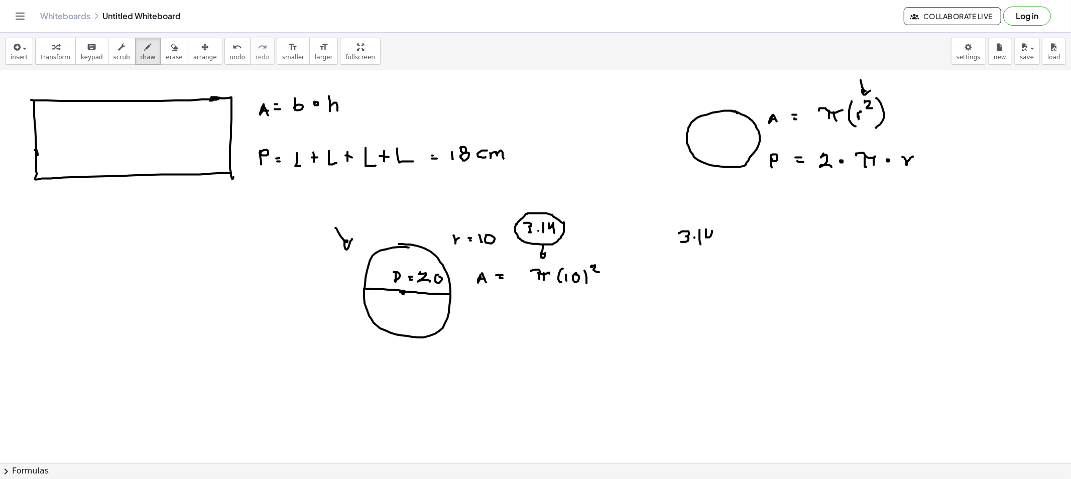
drag, startPoint x: 706, startPoint y: 229, endPoint x: 713, endPoint y: 241, distance: 13.5
click at [712, 241] on div at bounding box center [535, 413] width 1071 height 909
drag, startPoint x: 721, startPoint y: 224, endPoint x: 723, endPoint y: 238, distance: 13.6
click at [722, 238] on div at bounding box center [535, 413] width 1071 height 909
drag, startPoint x: 732, startPoint y: 221, endPoint x: 709, endPoint y: 252, distance: 38.5
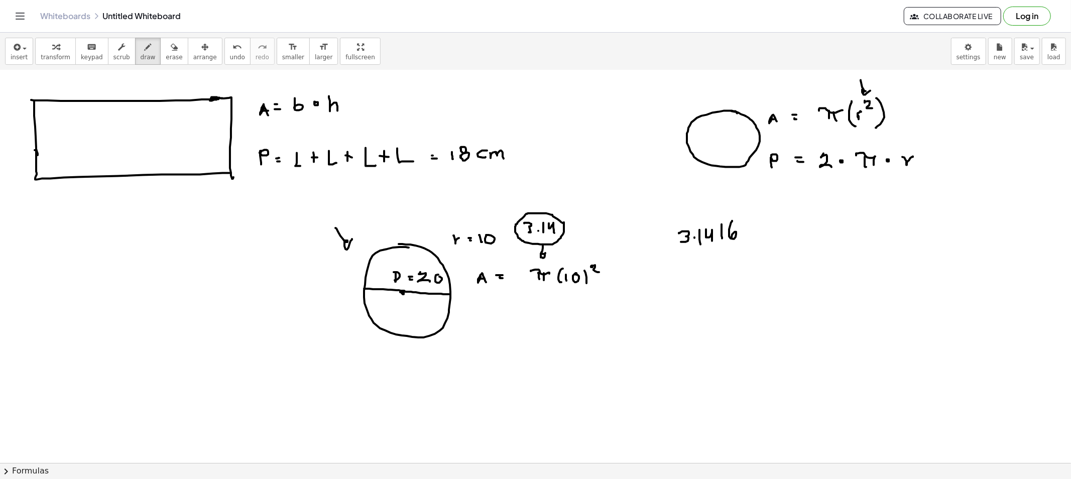
click at [731, 238] on div at bounding box center [535, 413] width 1071 height 909
drag, startPoint x: 680, startPoint y: 272, endPoint x: 680, endPoint y: 279, distance: 7.0
click at [680, 280] on div at bounding box center [535, 413] width 1071 height 909
click at [691, 279] on div at bounding box center [535, 413] width 1071 height 909
drag, startPoint x: 694, startPoint y: 271, endPoint x: 698, endPoint y: 278, distance: 7.4
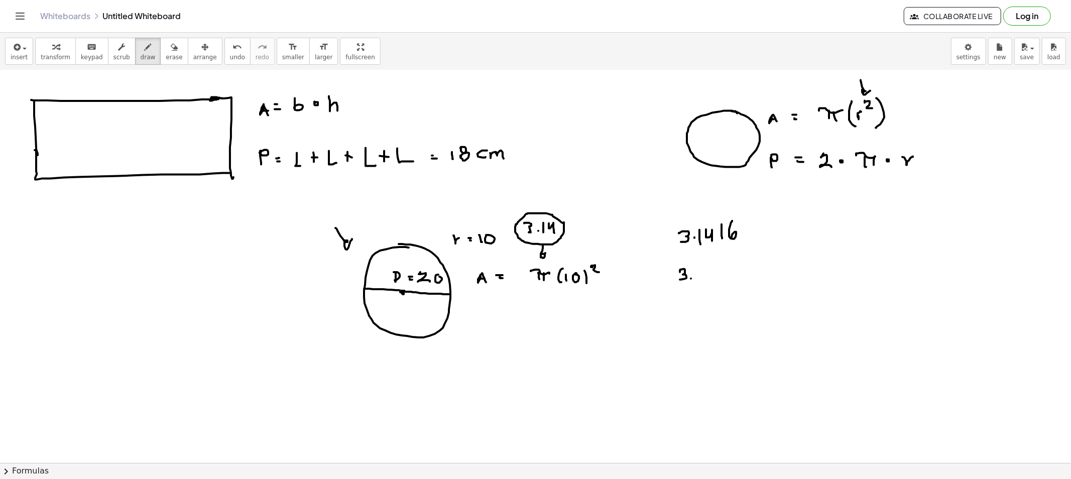
click at [694, 279] on div at bounding box center [535, 413] width 1071 height 909
drag, startPoint x: 701, startPoint y: 272, endPoint x: 709, endPoint y: 279, distance: 10.3
click at [708, 279] on div at bounding box center [535, 413] width 1071 height 909
drag, startPoint x: 714, startPoint y: 270, endPoint x: 722, endPoint y: 270, distance: 7.5
click at [715, 279] on div at bounding box center [535, 413] width 1071 height 909
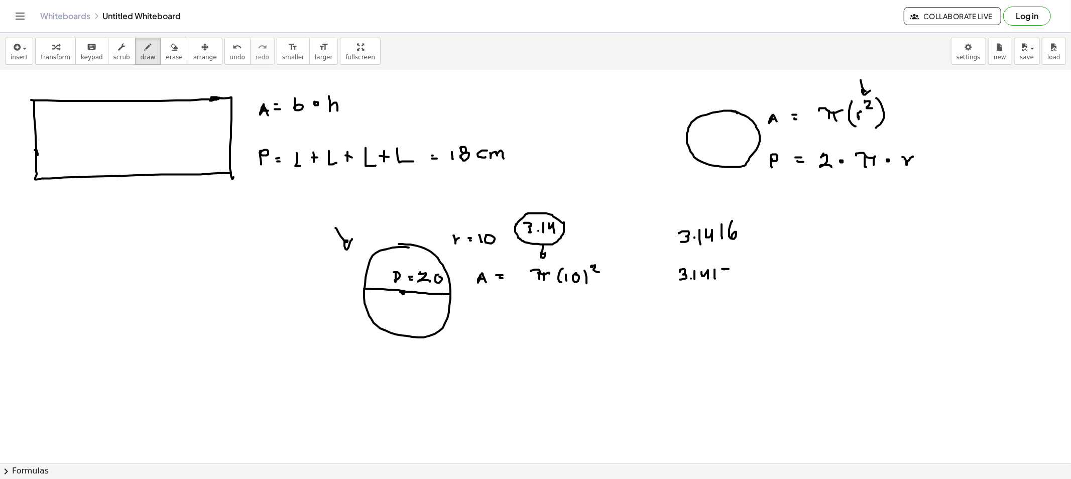
drag, startPoint x: 722, startPoint y: 269, endPoint x: 721, endPoint y: 280, distance: 10.6
click at [721, 280] on div at bounding box center [535, 413] width 1071 height 909
drag, startPoint x: 733, startPoint y: 259, endPoint x: 710, endPoint y: 258, distance: 23.1
click at [713, 257] on div at bounding box center [535, 413] width 1071 height 909
drag, startPoint x: 743, startPoint y: 219, endPoint x: 721, endPoint y: 213, distance: 22.3
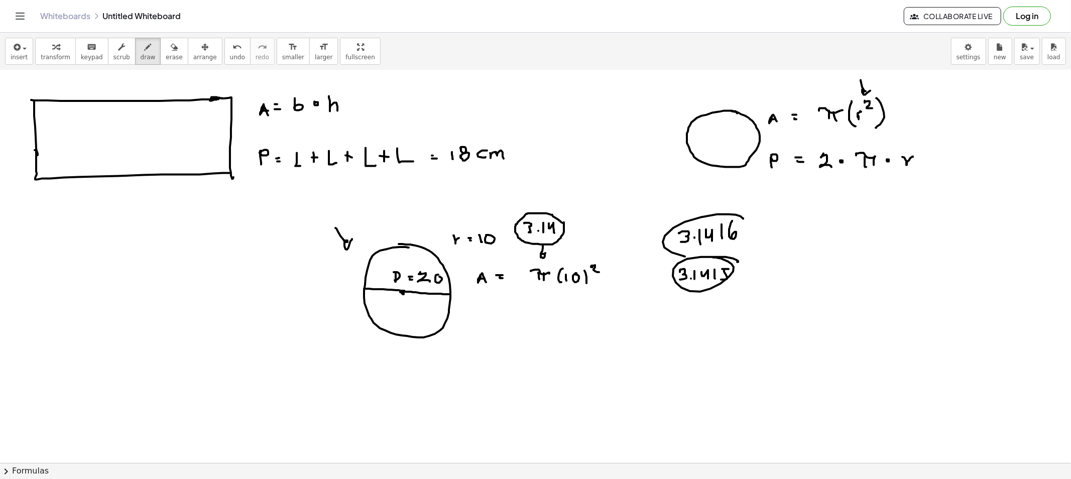
click at [726, 214] on div at bounding box center [535, 413] width 1071 height 909
drag, startPoint x: 162, startPoint y: 51, endPoint x: 375, endPoint y: 175, distance: 246.1
click at [169, 54] on button "erase" at bounding box center [174, 51] width 28 height 27
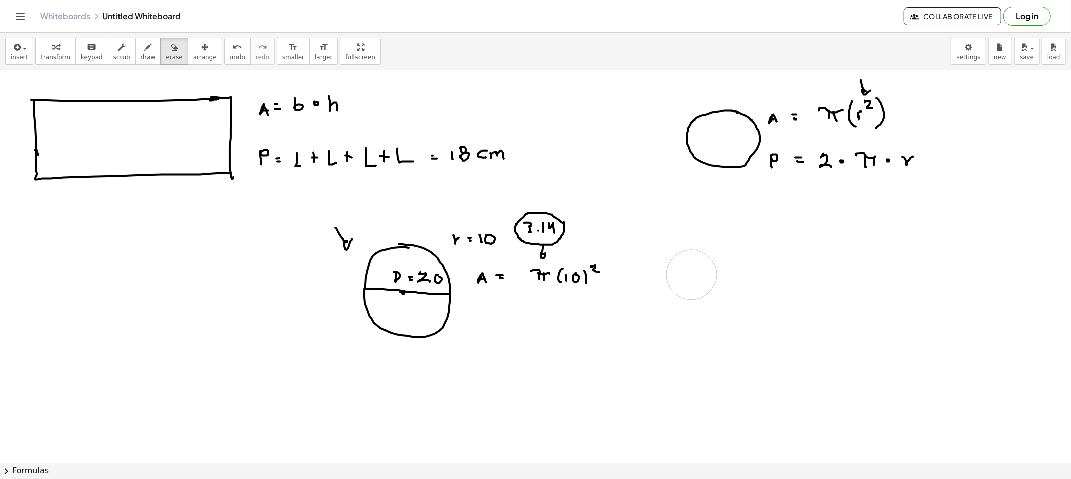
drag, startPoint x: 681, startPoint y: 247, endPoint x: 683, endPoint y: 279, distance: 31.7
click at [683, 282] on div at bounding box center [535, 413] width 1071 height 909
click at [143, 59] on span "draw" at bounding box center [148, 57] width 15 height 7
drag, startPoint x: 534, startPoint y: 179, endPoint x: 543, endPoint y: 197, distance: 20.4
click at [542, 194] on div at bounding box center [535, 413] width 1071 height 909
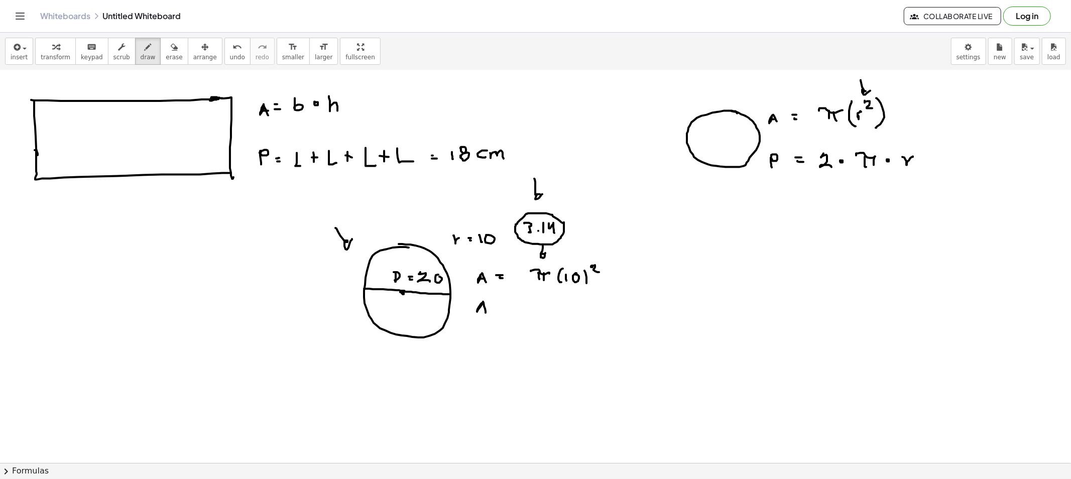
drag, startPoint x: 478, startPoint y: 310, endPoint x: 485, endPoint y: 313, distance: 8.1
click at [485, 313] on div at bounding box center [535, 413] width 1071 height 909
click at [485, 309] on div at bounding box center [535, 413] width 1071 height 909
click at [500, 303] on div at bounding box center [535, 413] width 1071 height 909
click at [500, 309] on div at bounding box center [535, 413] width 1071 height 909
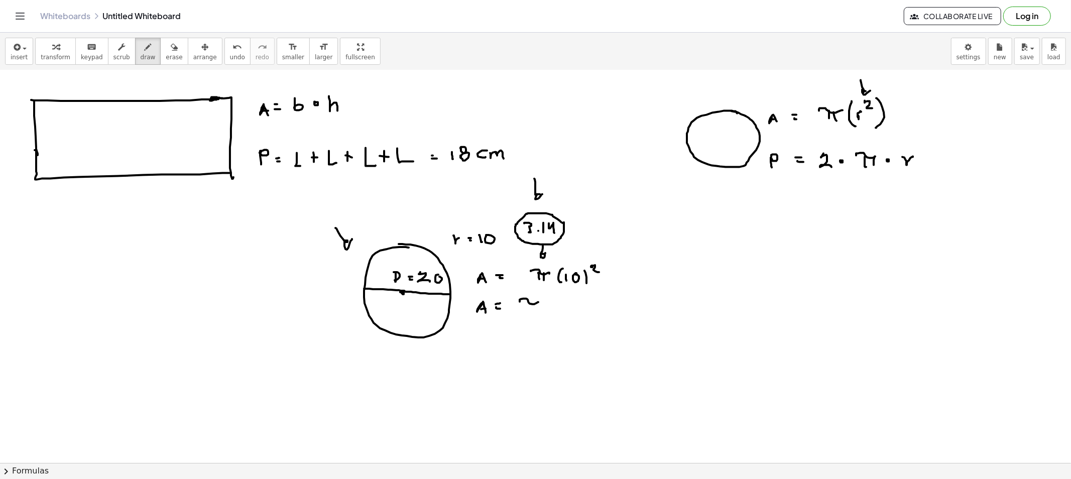
drag, startPoint x: 520, startPoint y: 302, endPoint x: 538, endPoint y: 302, distance: 18.6
click at [538, 302] on div at bounding box center [535, 413] width 1071 height 909
click at [528, 309] on div at bounding box center [535, 413] width 1071 height 909
click at [534, 307] on div at bounding box center [535, 413] width 1071 height 909
drag, startPoint x: 552, startPoint y: 299, endPoint x: 566, endPoint y: 300, distance: 13.6
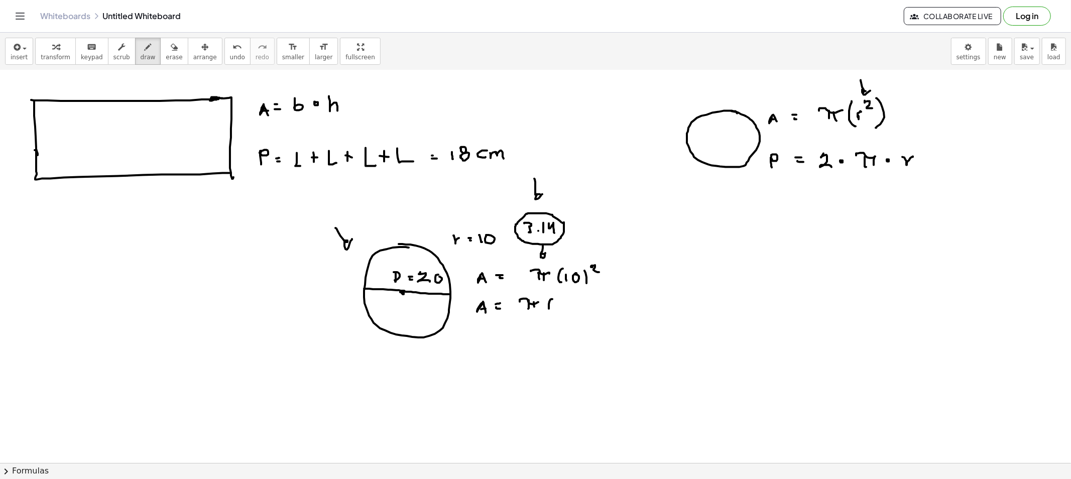
click at [550, 309] on div at bounding box center [535, 413] width 1071 height 909
drag, startPoint x: 559, startPoint y: 299, endPoint x: 559, endPoint y: 309, distance: 10.0
click at [559, 309] on div at bounding box center [535, 413] width 1071 height 909
click at [570, 299] on div at bounding box center [535, 413] width 1071 height 909
click at [581, 297] on div at bounding box center [535, 413] width 1071 height 909
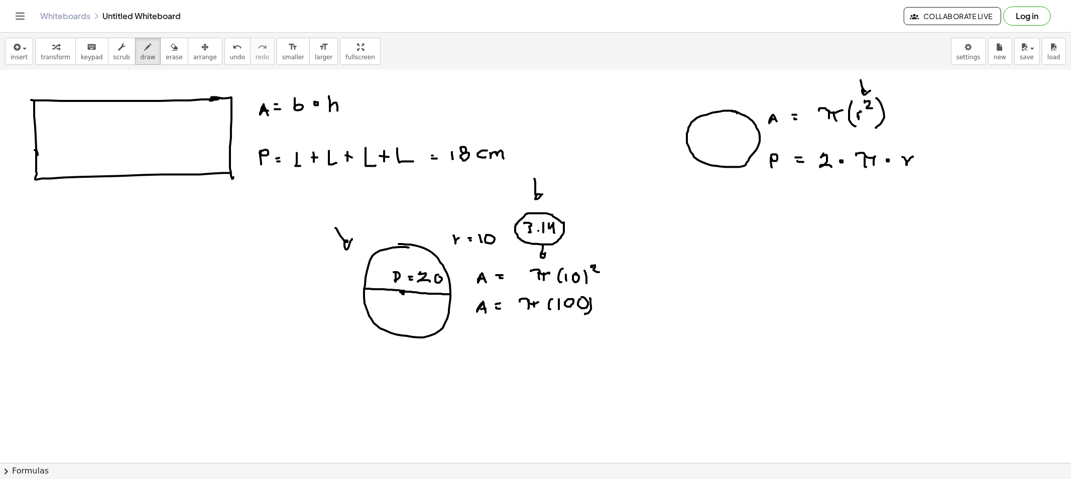
drag, startPoint x: 590, startPoint y: 298, endPoint x: 585, endPoint y: 314, distance: 16.8
click at [585, 314] on div at bounding box center [535, 413] width 1071 height 909
drag, startPoint x: 475, startPoint y: 348, endPoint x: 482, endPoint y: 345, distance: 8.1
click at [483, 347] on div at bounding box center [535, 413] width 1071 height 909
click at [483, 344] on div at bounding box center [535, 413] width 1071 height 909
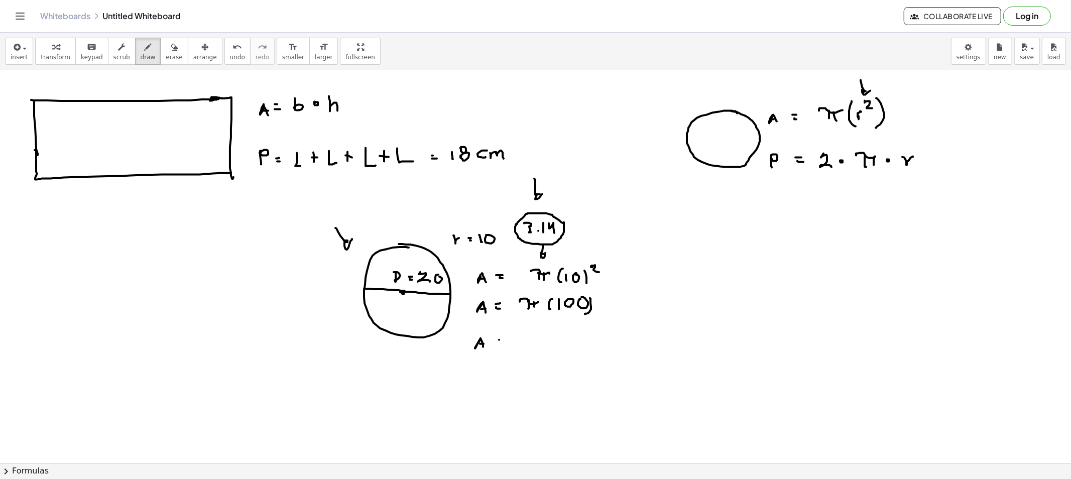
click at [502, 340] on div at bounding box center [535, 413] width 1071 height 909
click at [503, 344] on div at bounding box center [535, 413] width 1071 height 909
drag, startPoint x: 518, startPoint y: 343, endPoint x: 524, endPoint y: 339, distance: 7.2
click at [518, 344] on div at bounding box center [535, 413] width 1071 height 909
drag, startPoint x: 526, startPoint y: 337, endPoint x: 524, endPoint y: 341, distance: 5.2
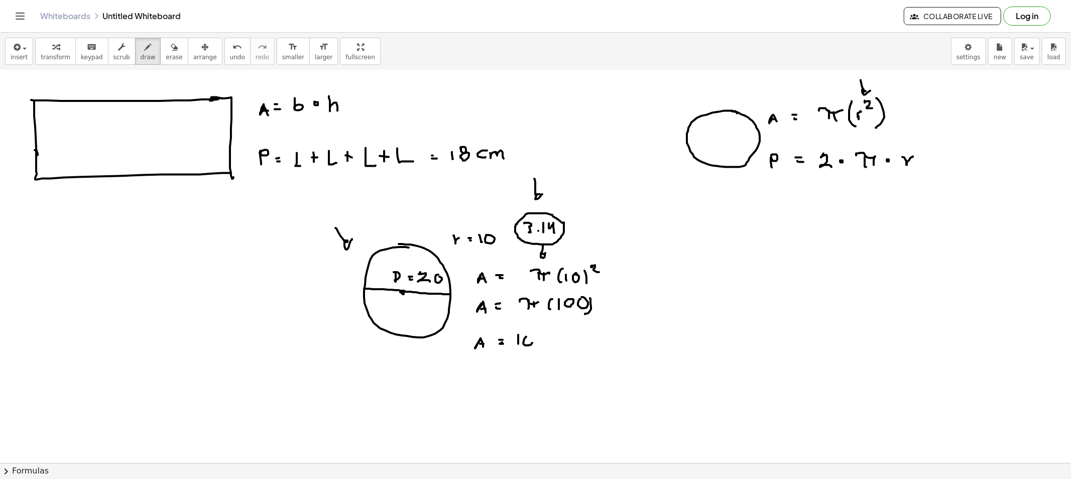
click at [524, 341] on div at bounding box center [535, 413] width 1071 height 909
drag, startPoint x: 536, startPoint y: 343, endPoint x: 542, endPoint y: 337, distance: 8.5
click at [542, 337] on div at bounding box center [535, 413] width 1071 height 909
drag, startPoint x: 555, startPoint y: 338, endPoint x: 568, endPoint y: 338, distance: 13.1
click at [568, 338] on div at bounding box center [535, 413] width 1071 height 909
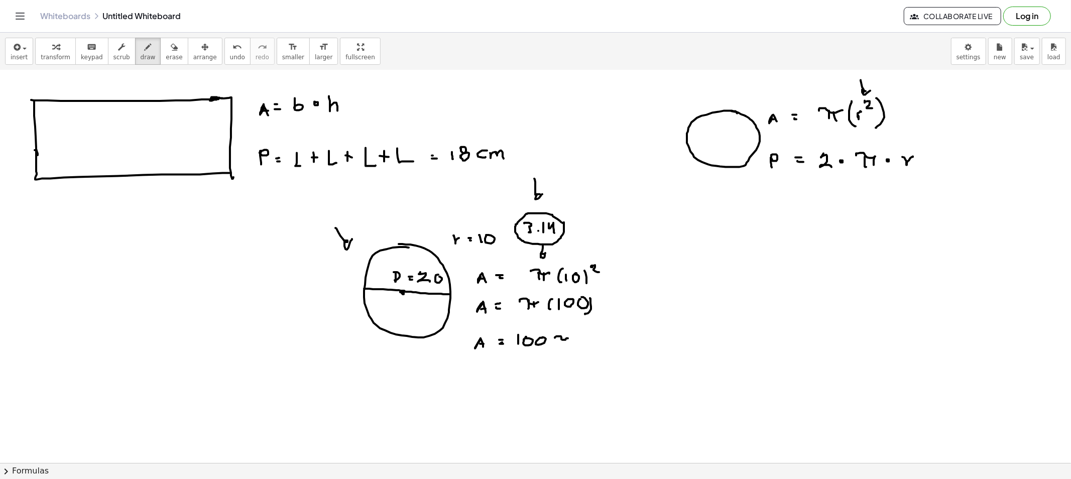
click at [558, 344] on div at bounding box center [535, 413] width 1071 height 909
drag, startPoint x: 561, startPoint y: 339, endPoint x: 564, endPoint y: 351, distance: 12.9
click at [563, 348] on div at bounding box center [535, 413] width 1071 height 909
drag, startPoint x: 539, startPoint y: 324, endPoint x: 513, endPoint y: 334, distance: 27.0
click at [527, 325] on div at bounding box center [535, 413] width 1071 height 909
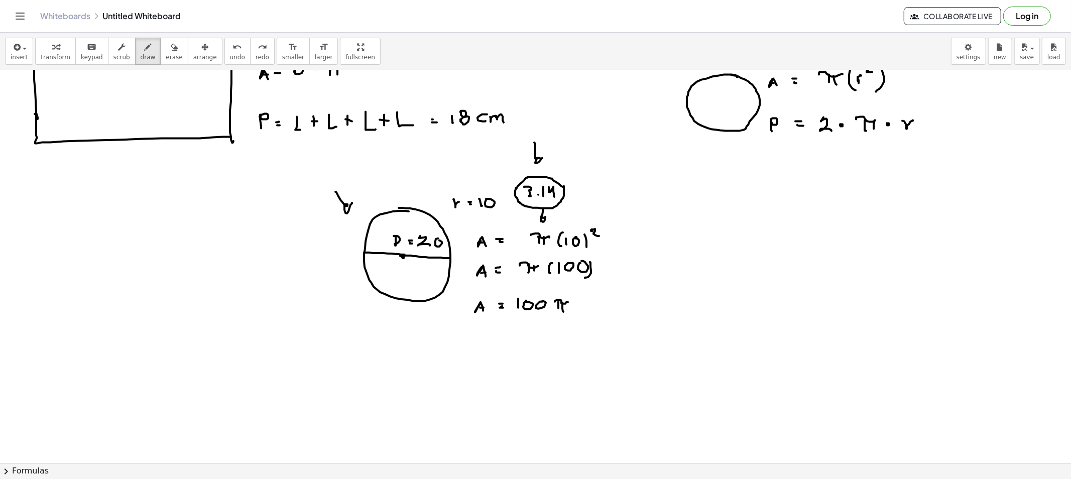
scroll to position [167, 0]
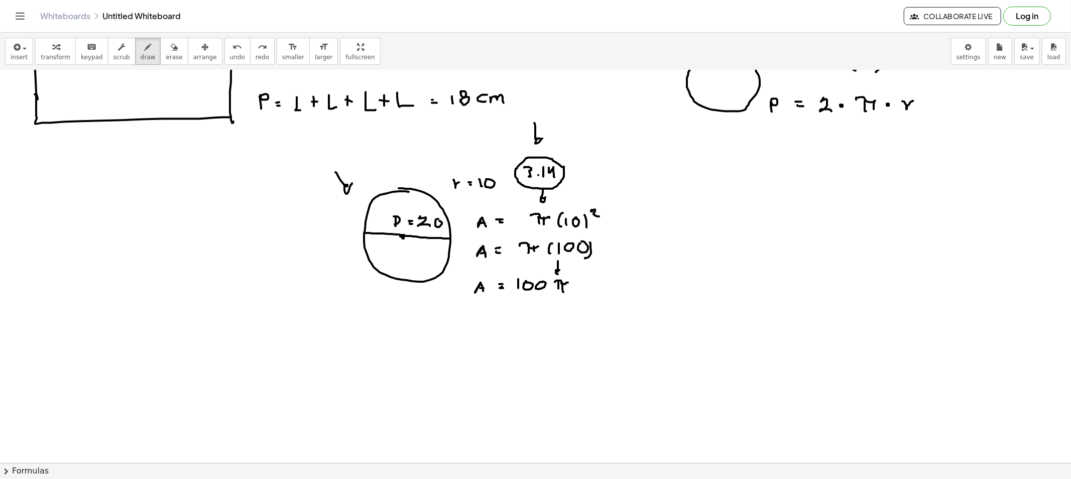
drag, startPoint x: 558, startPoint y: 265, endPoint x: 560, endPoint y: 272, distance: 7.0
click at [560, 272] on div at bounding box center [535, 357] width 1071 height 909
drag, startPoint x: 477, startPoint y: 326, endPoint x: 485, endPoint y: 327, distance: 8.1
click at [485, 327] on div at bounding box center [535, 357] width 1071 height 909
drag, startPoint x: 481, startPoint y: 323, endPoint x: 488, endPoint y: 323, distance: 7.5
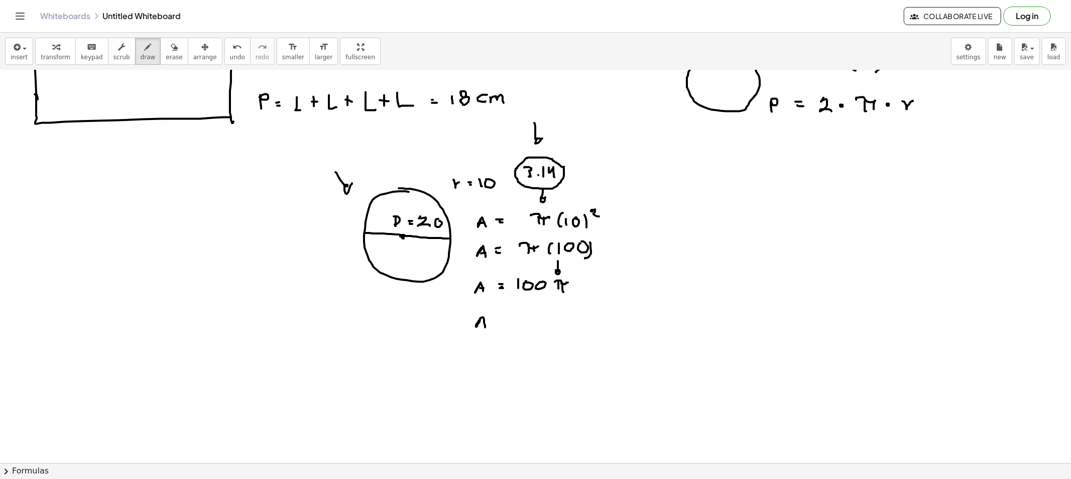
click at [483, 323] on div at bounding box center [535, 357] width 1071 height 909
click at [502, 320] on div at bounding box center [535, 357] width 1071 height 909
drag, startPoint x: 497, startPoint y: 324, endPoint x: 507, endPoint y: 324, distance: 10.1
click at [502, 324] on div at bounding box center [535, 357] width 1071 height 909
drag, startPoint x: 516, startPoint y: 318, endPoint x: 515, endPoint y: 327, distance: 9.6
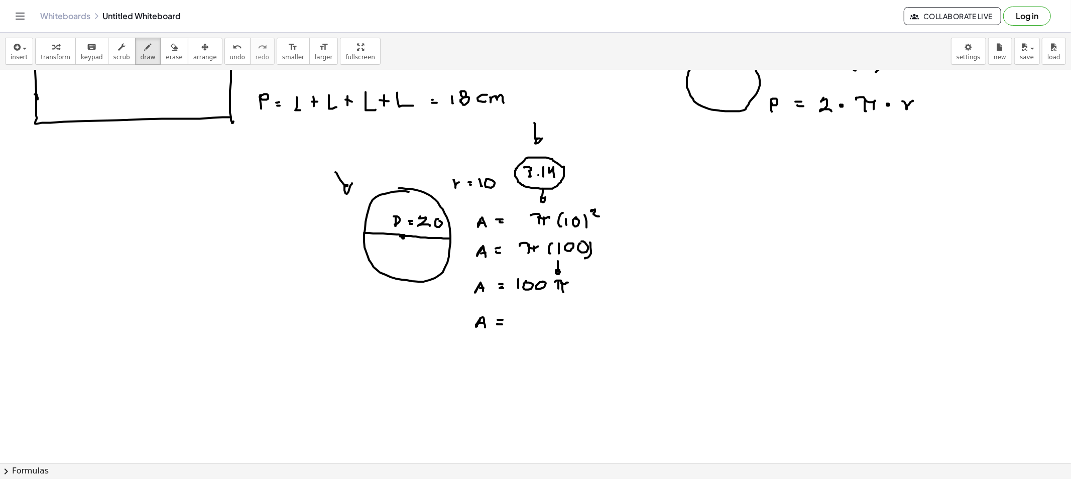
click at [515, 327] on div at bounding box center [535, 357] width 1071 height 909
click at [521, 318] on div at bounding box center [535, 357] width 1071 height 909
click at [538, 319] on div at bounding box center [535, 357] width 1071 height 909
drag, startPoint x: 546, startPoint y: 316, endPoint x: 544, endPoint y: 327, distance: 11.2
click at [544, 328] on div at bounding box center [535, 357] width 1071 height 909
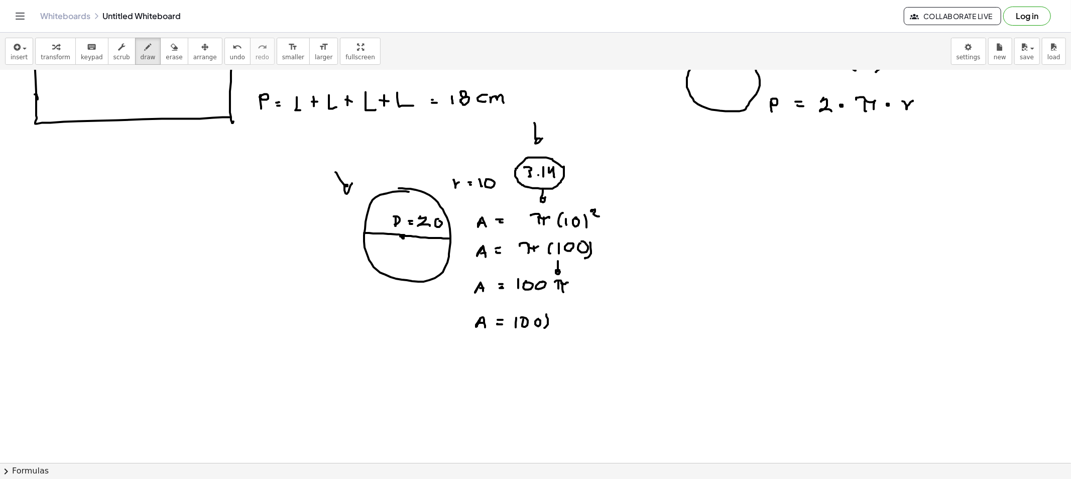
drag, startPoint x: 512, startPoint y: 315, endPoint x: 518, endPoint y: 330, distance: 16.2
click at [510, 327] on div at bounding box center [535, 357] width 1071 height 909
drag, startPoint x: 556, startPoint y: 314, endPoint x: 559, endPoint y: 327, distance: 13.0
click at [557, 327] on div at bounding box center [535, 357] width 1071 height 909
drag, startPoint x: 562, startPoint y: 315, endPoint x: 563, endPoint y: 324, distance: 9.6
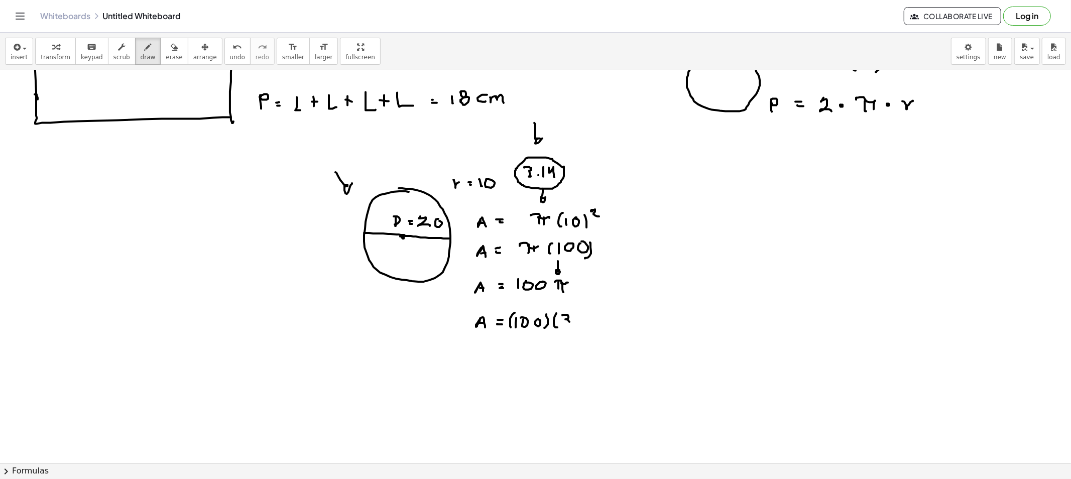
click at [563, 324] on div at bounding box center [535, 357] width 1071 height 909
click at [574, 324] on div at bounding box center [535, 357] width 1071 height 909
click at [582, 323] on div at bounding box center [535, 357] width 1071 height 909
drag, startPoint x: 588, startPoint y: 320, endPoint x: 593, endPoint y: 327, distance: 9.0
click at [593, 327] on div at bounding box center [535, 357] width 1071 height 909
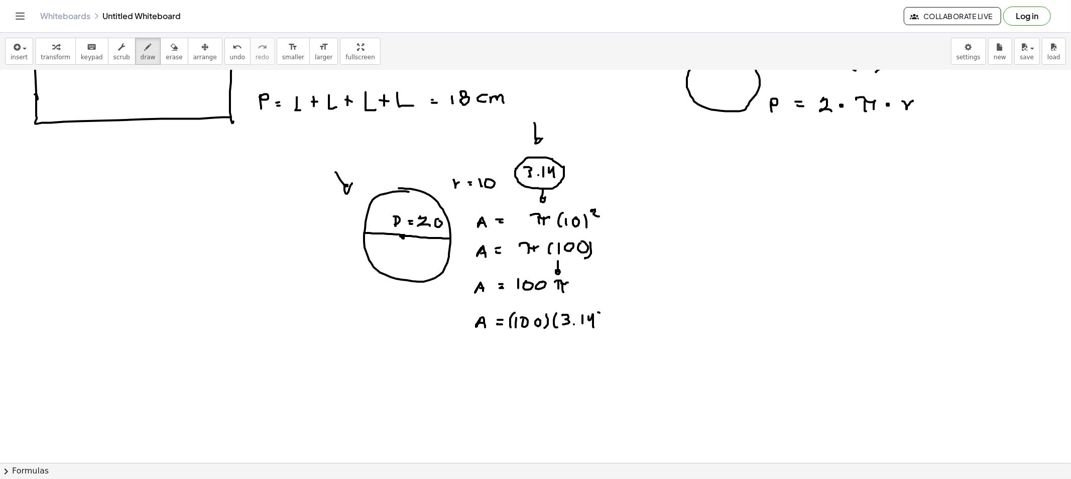
drag, startPoint x: 598, startPoint y: 312, endPoint x: 600, endPoint y: 332, distance: 19.7
click at [600, 332] on div at bounding box center [535, 357] width 1071 height 909
click at [482, 361] on div at bounding box center [535, 357] width 1071 height 909
drag, startPoint x: 477, startPoint y: 356, endPoint x: 484, endPoint y: 358, distance: 7.8
click at [479, 356] on div at bounding box center [535, 357] width 1071 height 909
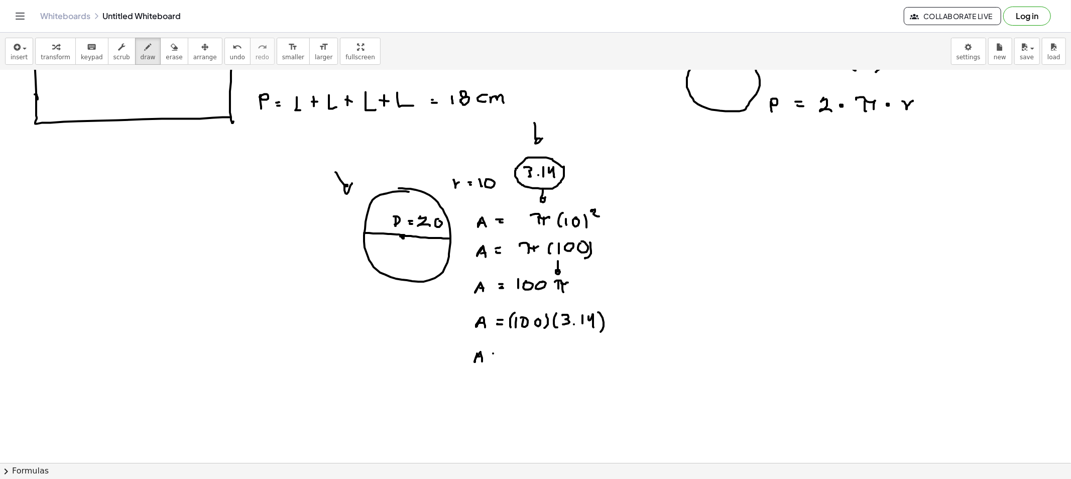
click at [496, 353] on div at bounding box center [535, 357] width 1071 height 909
click at [497, 356] on div at bounding box center [535, 357] width 1071 height 909
drag, startPoint x: 511, startPoint y: 351, endPoint x: 525, endPoint y: 353, distance: 13.7
click at [513, 359] on div at bounding box center [535, 357] width 1071 height 909
drag, startPoint x: 525, startPoint y: 358, endPoint x: 529, endPoint y: 354, distance: 6.0
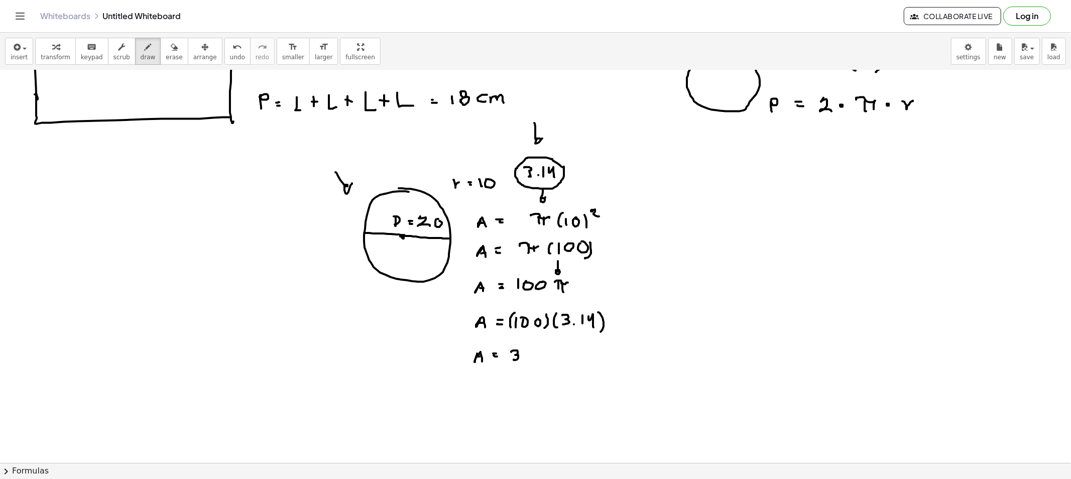
click at [525, 359] on div at bounding box center [535, 357] width 1071 height 909
drag, startPoint x: 531, startPoint y: 352, endPoint x: 535, endPoint y: 361, distance: 10.3
click at [535, 361] on div at bounding box center [535, 357] width 1071 height 909
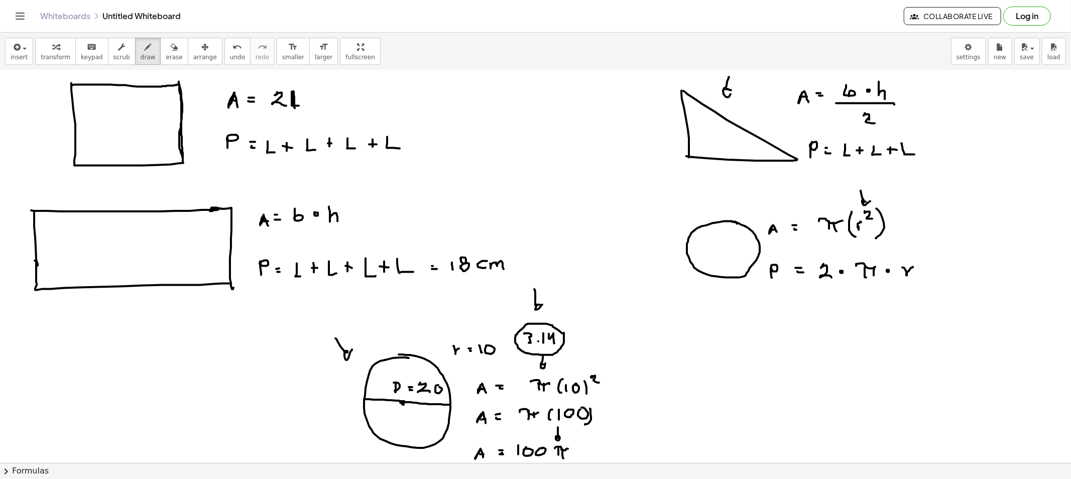
scroll to position [0, 0]
drag, startPoint x: 771, startPoint y: 330, endPoint x: 824, endPoint y: 302, distance: 59.5
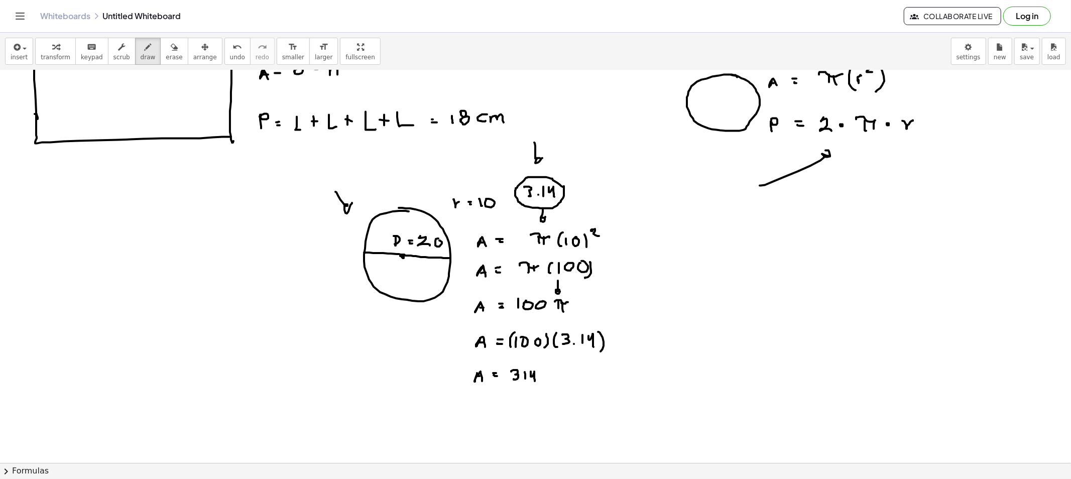
scroll to position [167, 0]
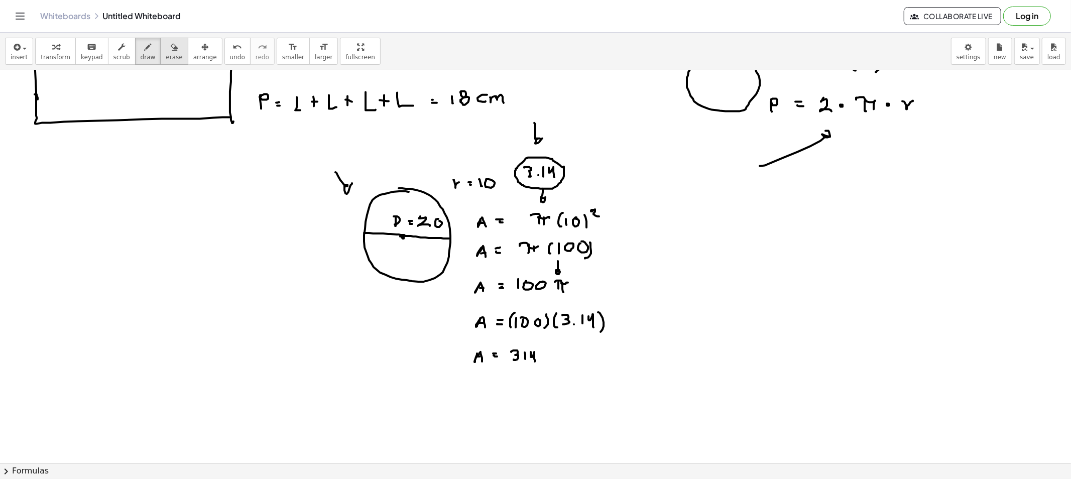
click at [166, 57] on span "erase" at bounding box center [174, 57] width 17 height 7
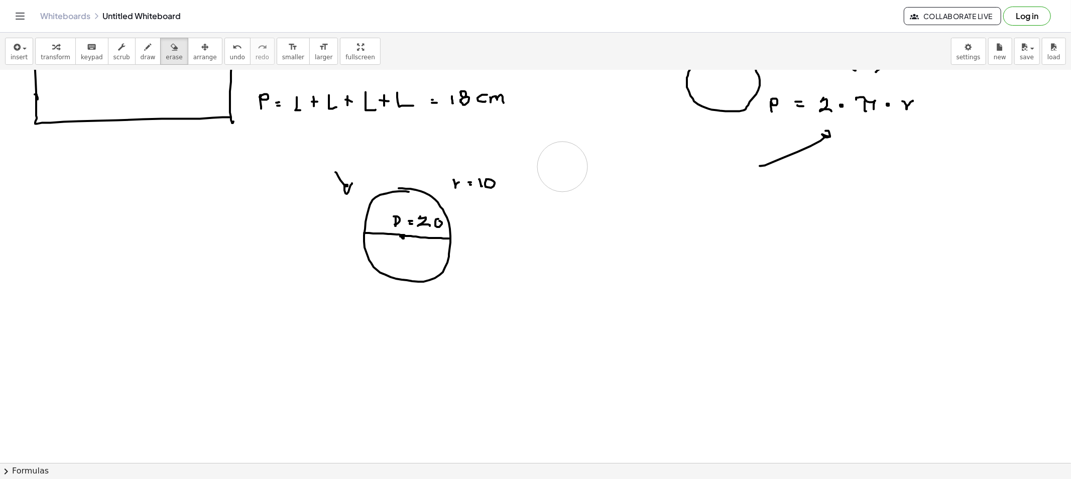
drag, startPoint x: 467, startPoint y: 353, endPoint x: 333, endPoint y: 156, distance: 238.5
click at [562, 167] on div at bounding box center [535, 357] width 1071 height 909
click at [135, 53] on button "draw" at bounding box center [148, 51] width 26 height 27
drag, startPoint x: 482, startPoint y: 234, endPoint x: 482, endPoint y: 248, distance: 14.1
click at [482, 248] on div at bounding box center [535, 357] width 1071 height 909
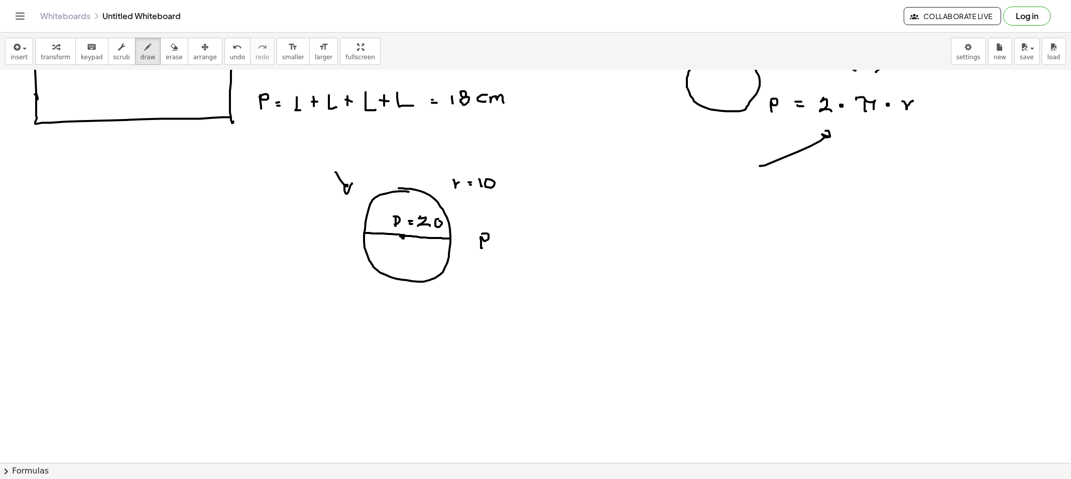
click at [503, 239] on div at bounding box center [535, 357] width 1071 height 909
click at [507, 244] on div at bounding box center [535, 357] width 1071 height 909
drag, startPoint x: 522, startPoint y: 234, endPoint x: 538, endPoint y: 242, distance: 17.5
click at [530, 247] on div at bounding box center [535, 357] width 1071 height 909
drag, startPoint x: 538, startPoint y: 239, endPoint x: 546, endPoint y: 239, distance: 8.0
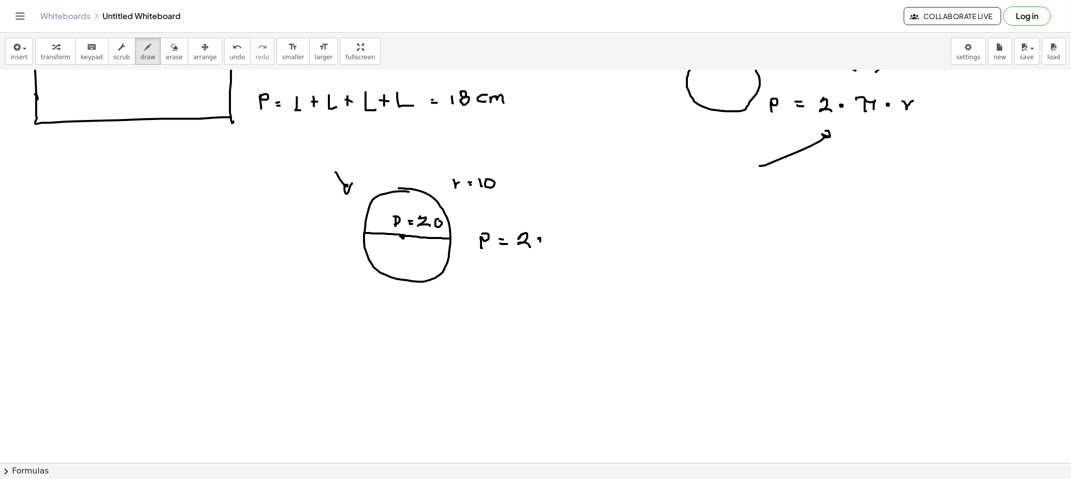
click at [538, 238] on div at bounding box center [535, 357] width 1071 height 909
drag, startPoint x: 556, startPoint y: 233, endPoint x: 575, endPoint y: 235, distance: 19.1
click at [575, 235] on div at bounding box center [535, 357] width 1071 height 909
click at [564, 243] on div at bounding box center [535, 357] width 1071 height 909
drag, startPoint x: 568, startPoint y: 242, endPoint x: 571, endPoint y: 246, distance: 5.4
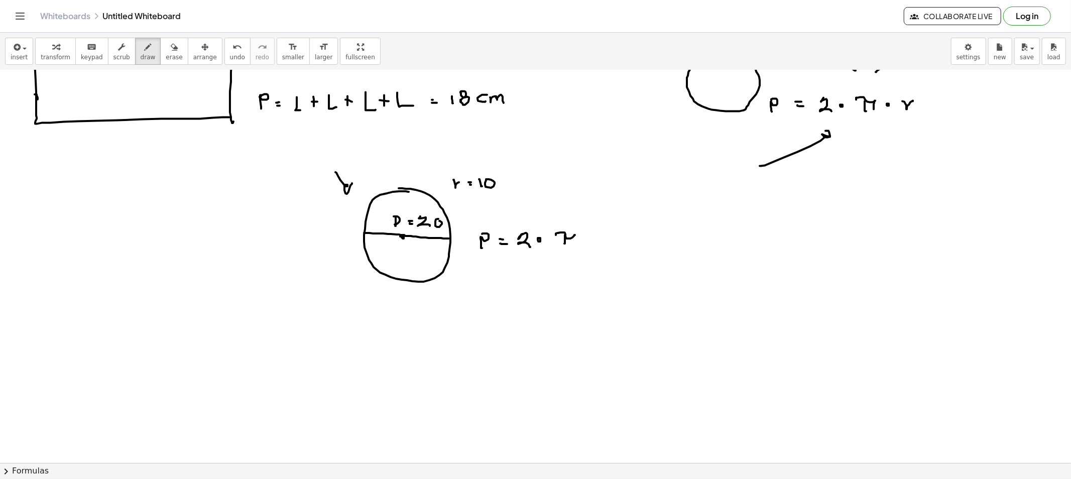
click at [569, 244] on div at bounding box center [535, 357] width 1071 height 909
click at [591, 238] on div at bounding box center [535, 357] width 1071 height 909
drag, startPoint x: 484, startPoint y: 208, endPoint x: 488, endPoint y: 201, distance: 8.1
click at [487, 200] on div at bounding box center [535, 357] width 1071 height 909
drag, startPoint x: 610, startPoint y: 240, endPoint x: 617, endPoint y: 235, distance: 9.0
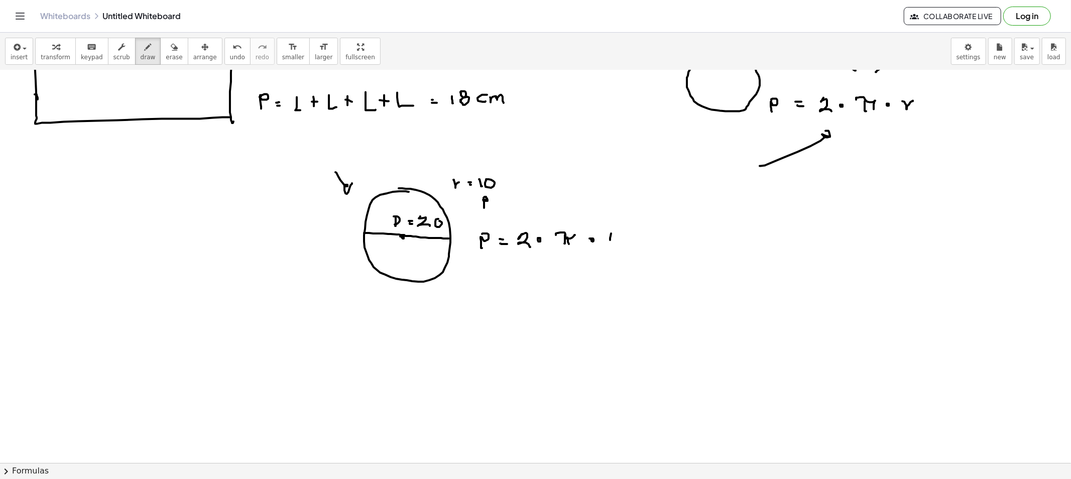
click at [609, 242] on div at bounding box center [535, 357] width 1071 height 909
drag, startPoint x: 618, startPoint y: 233, endPoint x: 611, endPoint y: 242, distance: 10.7
click at [616, 234] on div at bounding box center [535, 357] width 1071 height 909
drag, startPoint x: 523, startPoint y: 225, endPoint x: 623, endPoint y: 226, distance: 100.4
click at [623, 226] on div at bounding box center [535, 357] width 1071 height 909
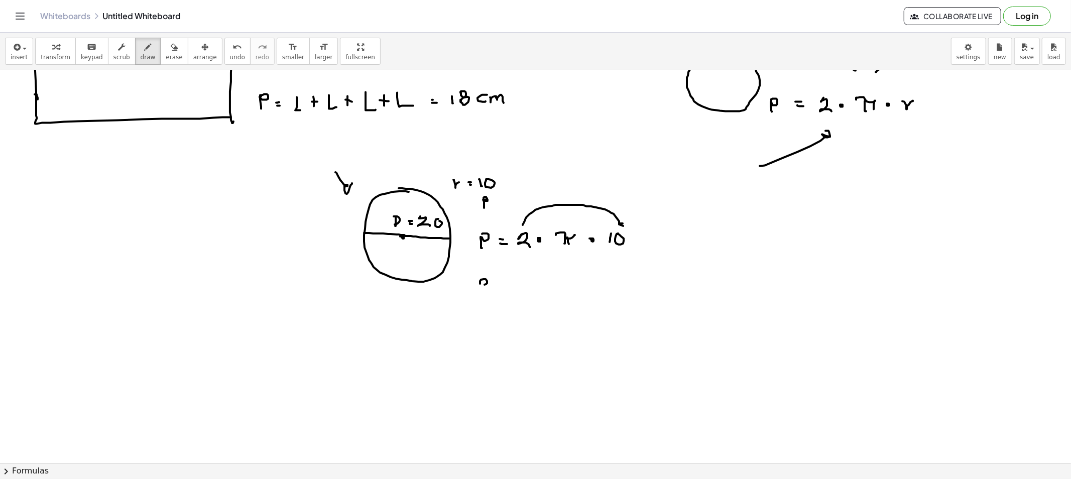
drag, startPoint x: 480, startPoint y: 284, endPoint x: 479, endPoint y: 292, distance: 8.1
click at [479, 292] on div at bounding box center [535, 357] width 1071 height 909
click at [502, 285] on div at bounding box center [535, 357] width 1071 height 909
click at [504, 289] on div at bounding box center [535, 357] width 1071 height 909
drag, startPoint x: 521, startPoint y: 281, endPoint x: 534, endPoint y: 288, distance: 14.6
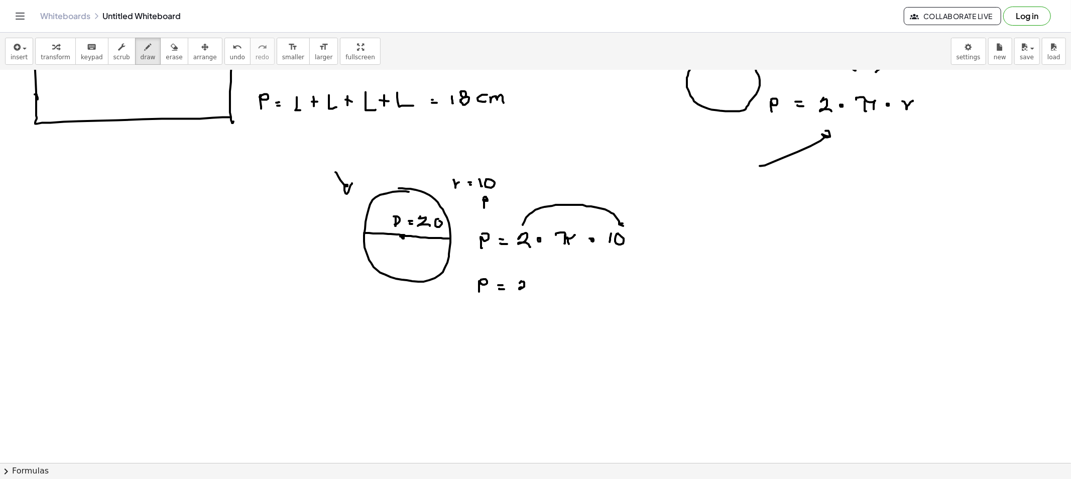
click at [529, 292] on div at bounding box center [535, 357] width 1071 height 909
click at [536, 283] on div at bounding box center [535, 357] width 1071 height 909
drag, startPoint x: 546, startPoint y: 287, endPoint x: 562, endPoint y: 287, distance: 16.6
click at [546, 287] on div at bounding box center [535, 357] width 1071 height 909
drag, startPoint x: 560, startPoint y: 283, endPoint x: 574, endPoint y: 285, distance: 14.1
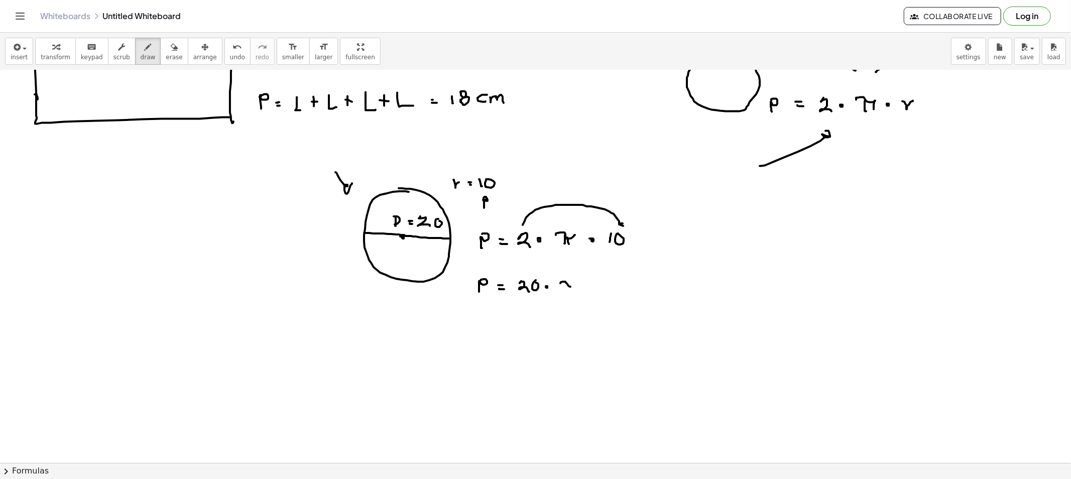
click at [574, 285] on div at bounding box center [535, 357] width 1071 height 909
click at [566, 289] on div at bounding box center [535, 357] width 1071 height 909
click at [570, 292] on div at bounding box center [535, 357] width 1071 height 909
drag, startPoint x: 477, startPoint y: 318, endPoint x: 477, endPoint y: 331, distance: 13.6
click at [477, 331] on div at bounding box center [535, 357] width 1071 height 909
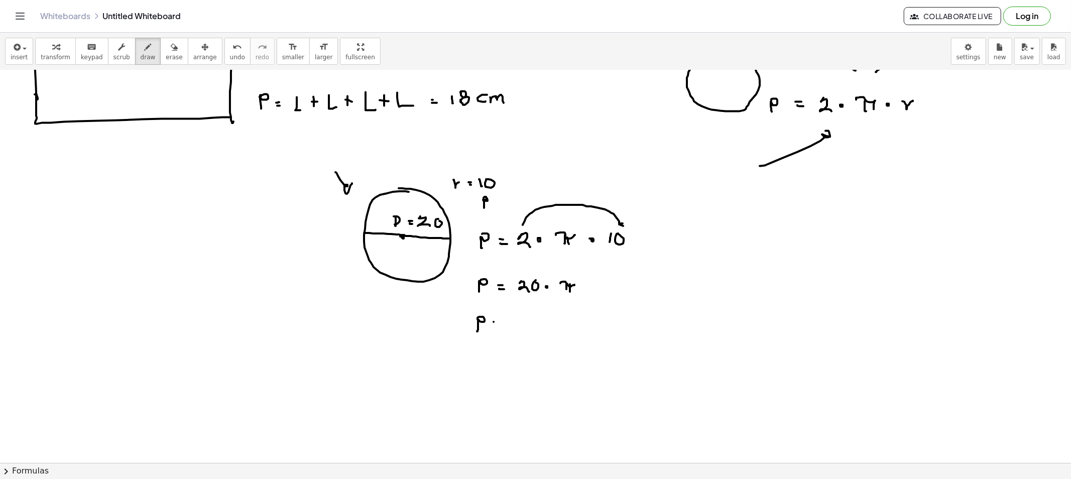
click at [497, 322] on div at bounding box center [535, 357] width 1071 height 909
click at [500, 326] on div at bounding box center [535, 357] width 1071 height 909
drag, startPoint x: 515, startPoint y: 319, endPoint x: 532, endPoint y: 323, distance: 17.0
click at [520, 332] on div at bounding box center [535, 357] width 1071 height 909
drag, startPoint x: 532, startPoint y: 321, endPoint x: 542, endPoint y: 325, distance: 10.6
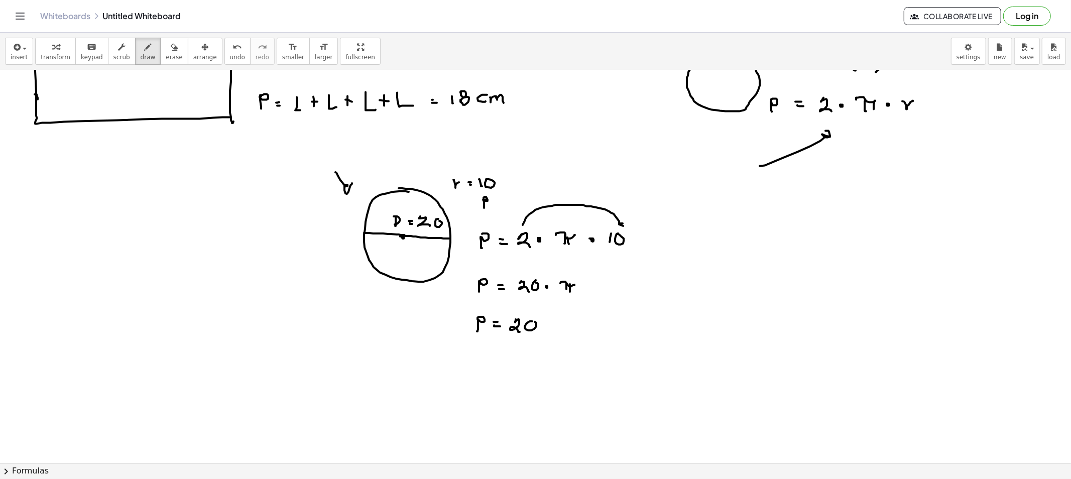
click at [530, 322] on div at bounding box center [535, 357] width 1071 height 909
drag, startPoint x: 552, startPoint y: 321, endPoint x: 551, endPoint y: 327, distance: 5.7
click at [558, 324] on div at bounding box center [535, 357] width 1071 height 909
click at [549, 329] on div at bounding box center [535, 357] width 1071 height 909
drag, startPoint x: 554, startPoint y: 332, endPoint x: 562, endPoint y: 344, distance: 14.1
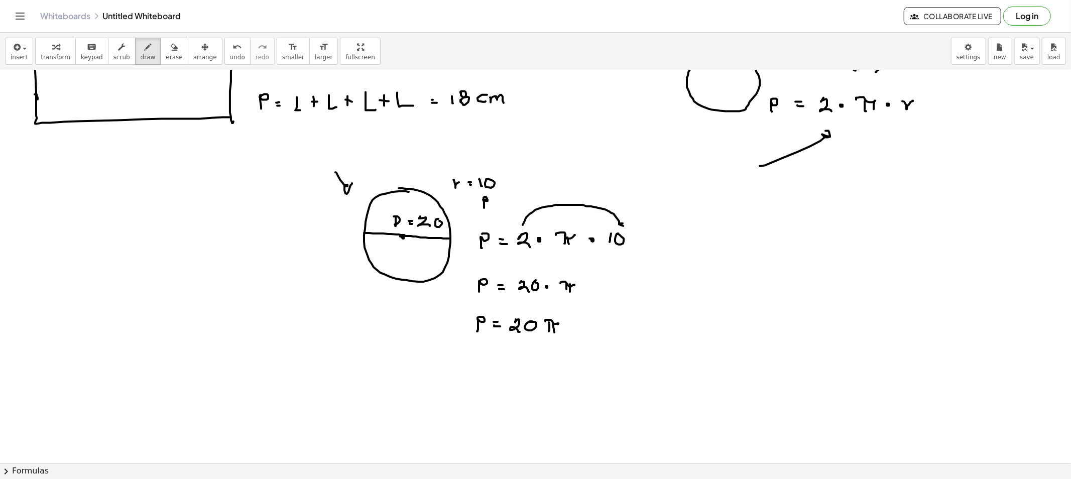
click at [555, 335] on div at bounding box center [535, 357] width 1071 height 909
click at [560, 313] on div at bounding box center [535, 357] width 1071 height 909
drag, startPoint x: 523, startPoint y: 355, endPoint x: 523, endPoint y: 348, distance: 6.5
click at [523, 348] on div at bounding box center [535, 357] width 1071 height 909
drag, startPoint x: 523, startPoint y: 355, endPoint x: 554, endPoint y: 348, distance: 32.4
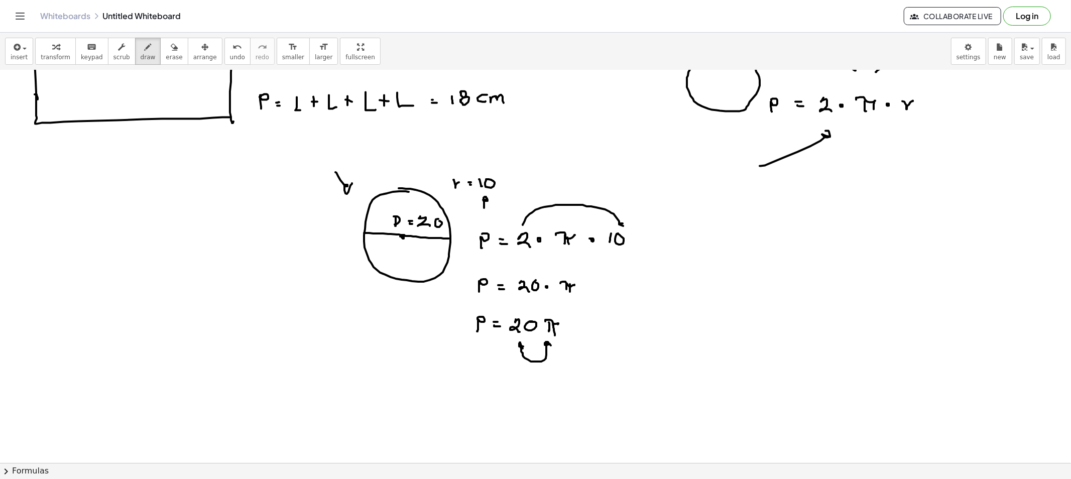
click at [551, 346] on div at bounding box center [535, 357] width 1071 height 909
drag, startPoint x: 567, startPoint y: 329, endPoint x: 568, endPoint y: 324, distance: 5.0
click at [568, 324] on div at bounding box center [535, 357] width 1071 height 909
drag, startPoint x: 635, startPoint y: 313, endPoint x: 649, endPoint y: 315, distance: 13.2
click at [645, 325] on div at bounding box center [535, 357] width 1071 height 909
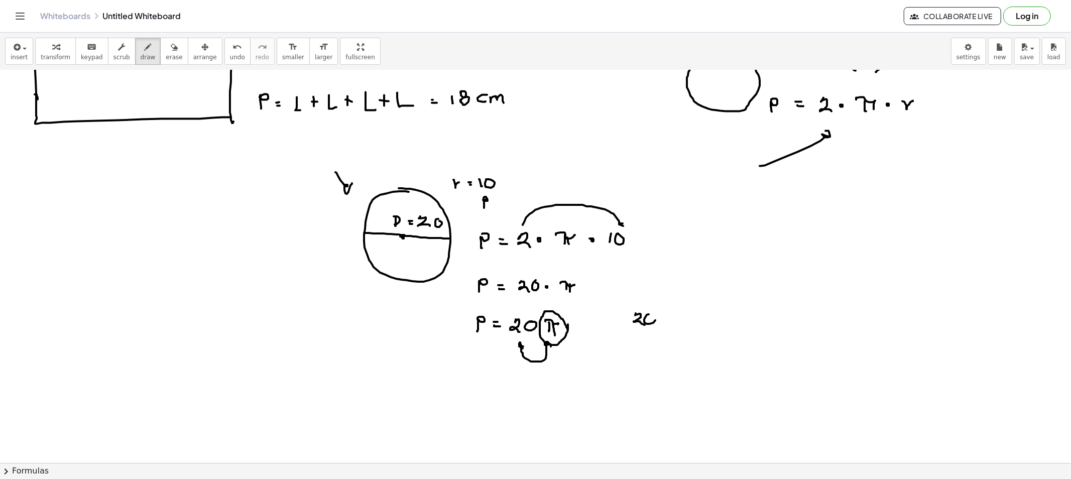
drag, startPoint x: 645, startPoint y: 323, endPoint x: 659, endPoint y: 319, distance: 15.1
click at [646, 315] on div at bounding box center [535, 357] width 1071 height 909
click at [663, 322] on div at bounding box center [535, 357] width 1071 height 909
drag, startPoint x: 667, startPoint y: 319, endPoint x: 670, endPoint y: 324, distance: 6.1
click at [670, 324] on div at bounding box center [535, 357] width 1071 height 909
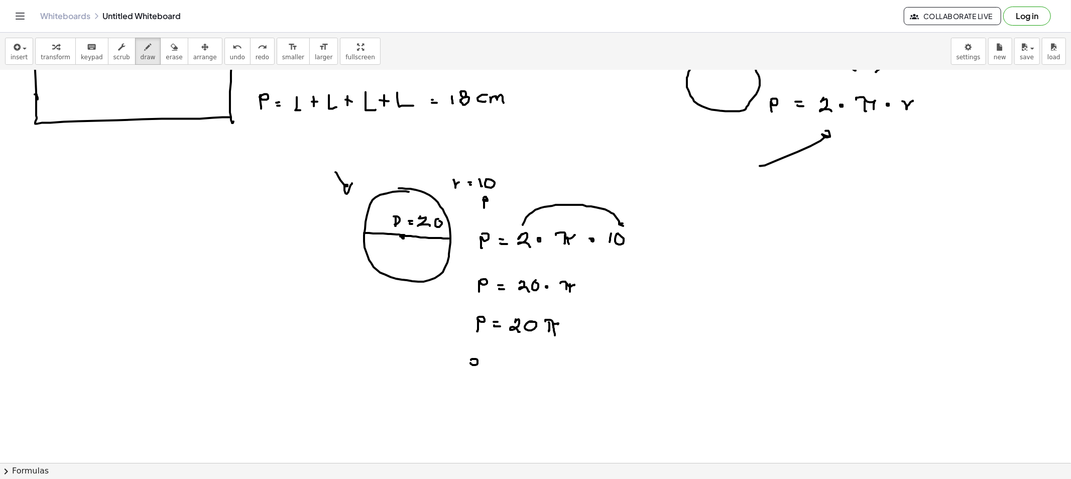
drag, startPoint x: 471, startPoint y: 360, endPoint x: 470, endPoint y: 372, distance: 12.6
click at [470, 372] on div at bounding box center [535, 357] width 1071 height 909
click at [492, 365] on div at bounding box center [535, 357] width 1071 height 909
drag, startPoint x: 488, startPoint y: 369, endPoint x: 499, endPoint y: 370, distance: 11.1
click at [493, 369] on div at bounding box center [535, 357] width 1071 height 909
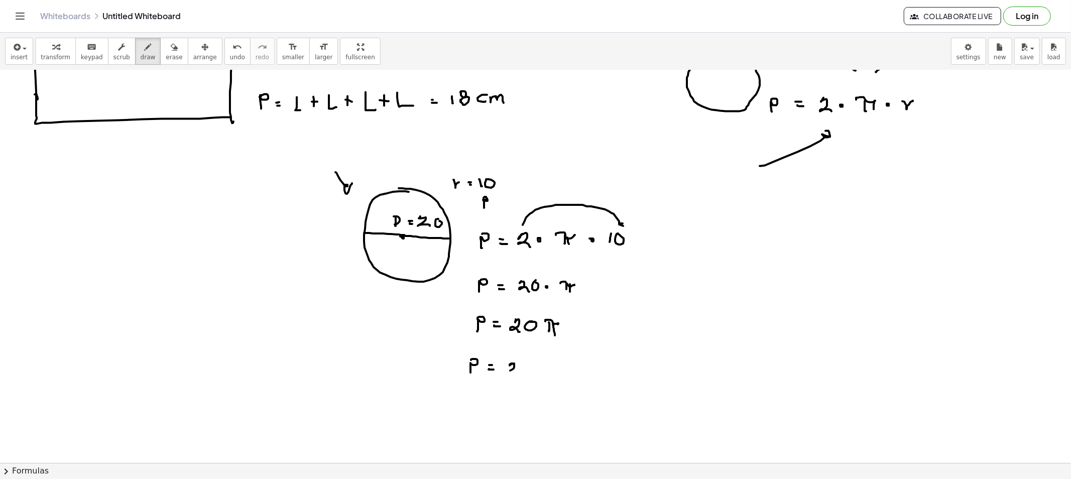
drag, startPoint x: 512, startPoint y: 364, endPoint x: 517, endPoint y: 372, distance: 9.9
click at [517, 372] on div at bounding box center [535, 357] width 1071 height 909
click at [526, 364] on div at bounding box center [535, 357] width 1071 height 909
click at [542, 368] on div at bounding box center [535, 357] width 1071 height 909
drag, startPoint x: 559, startPoint y: 357, endPoint x: 558, endPoint y: 374, distance: 16.6
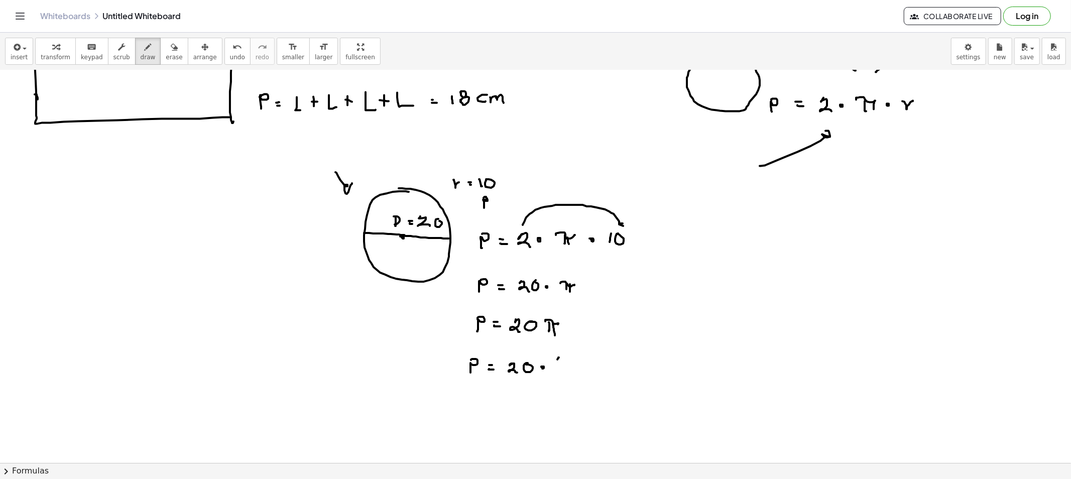
click at [558, 374] on div at bounding box center [535, 357] width 1071 height 909
drag, startPoint x: 568, startPoint y: 362, endPoint x: 572, endPoint y: 370, distance: 9.0
click at [565, 372] on div at bounding box center [535, 357] width 1071 height 909
click at [576, 368] on div at bounding box center [535, 357] width 1071 height 909
drag, startPoint x: 585, startPoint y: 363, endPoint x: 585, endPoint y: 370, distance: 6.5
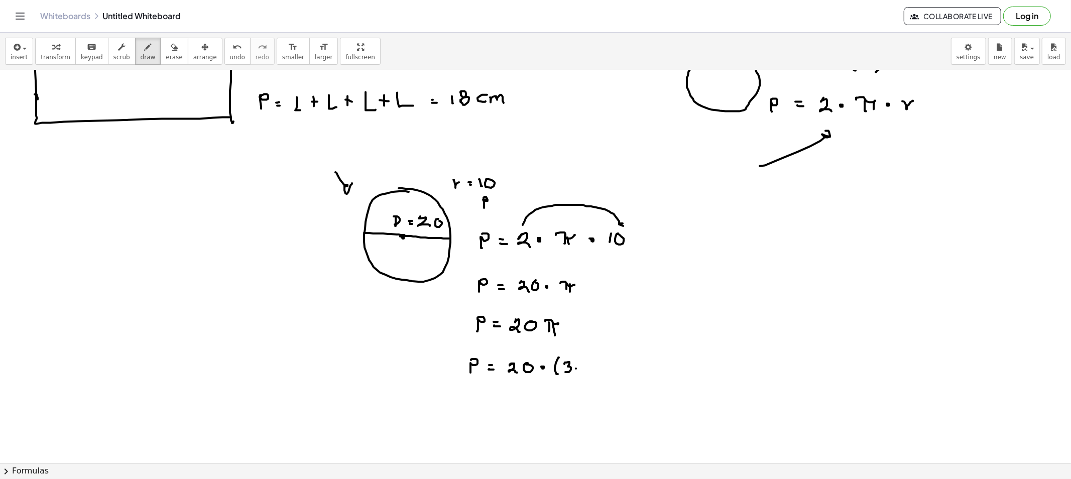
click at [585, 370] on div at bounding box center [535, 357] width 1071 height 909
drag, startPoint x: 591, startPoint y: 366, endPoint x: 595, endPoint y: 362, distance: 5.7
click at [594, 364] on div at bounding box center [535, 357] width 1071 height 909
drag, startPoint x: 595, startPoint y: 362, endPoint x: 595, endPoint y: 370, distance: 8.0
click at [595, 370] on div at bounding box center [535, 357] width 1071 height 909
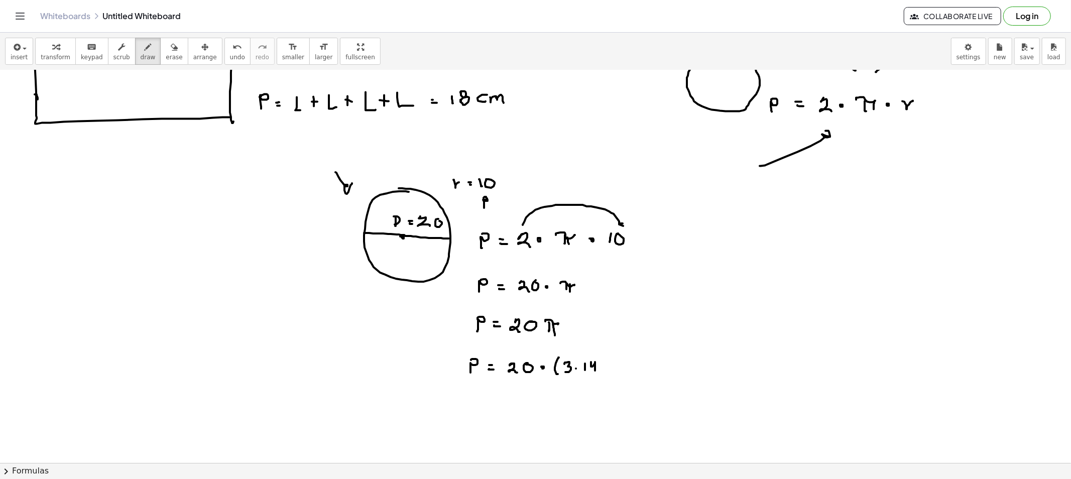
drag, startPoint x: 600, startPoint y: 357, endPoint x: 598, endPoint y: 374, distance: 17.1
click at [598, 374] on div at bounding box center [535, 357] width 1071 height 909
drag, startPoint x: 439, startPoint y: 347, endPoint x: 636, endPoint y: 345, distance: 197.3
click at [636, 345] on div at bounding box center [535, 357] width 1071 height 909
drag, startPoint x: 441, startPoint y: 323, endPoint x: 453, endPoint y: 331, distance: 14.5
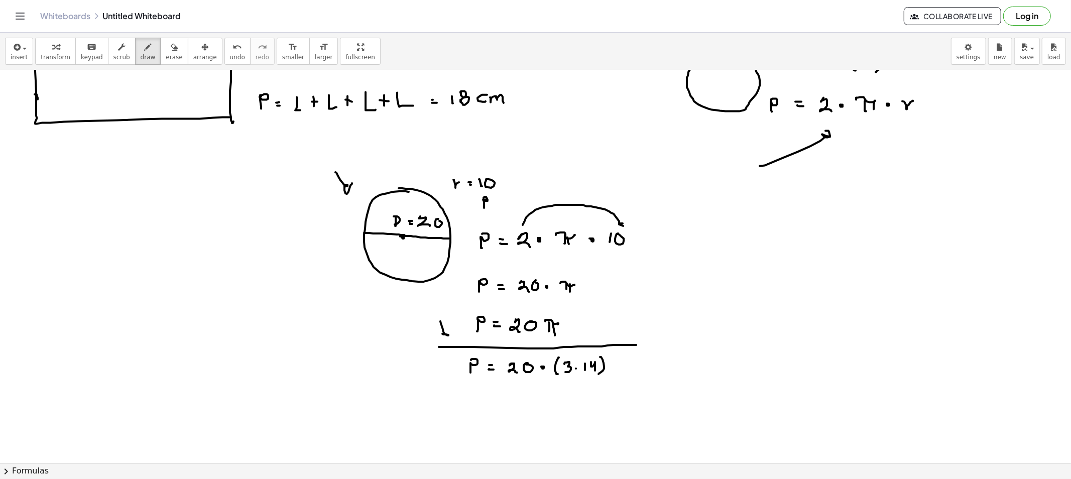
click at [452, 332] on div at bounding box center [535, 357] width 1071 height 909
drag, startPoint x: 629, startPoint y: 312, endPoint x: 638, endPoint y: 324, distance: 15.4
click at [636, 327] on div at bounding box center [535, 357] width 1071 height 909
click at [166, 54] on span "erase" at bounding box center [174, 57] width 17 height 7
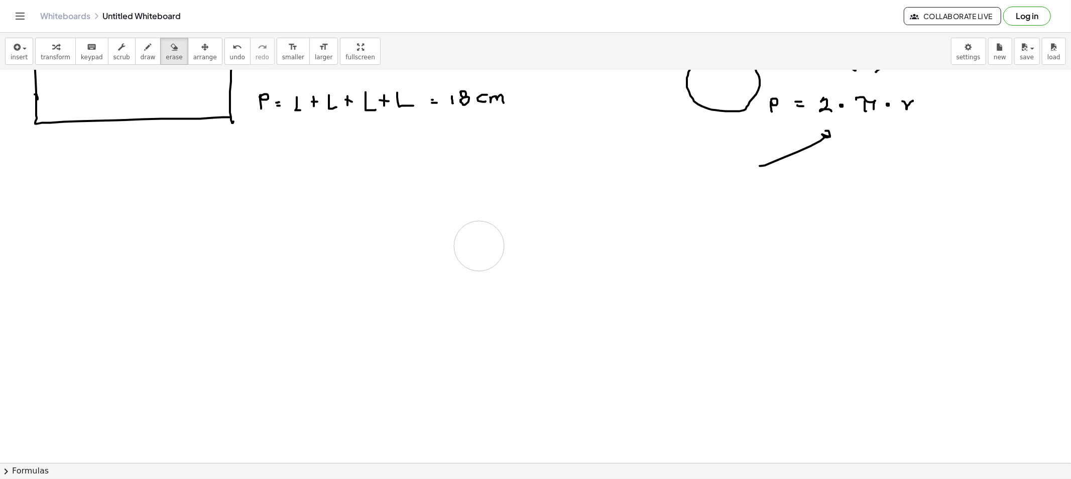
drag, startPoint x: 408, startPoint y: 239, endPoint x: 589, endPoint y: 227, distance: 181.1
click at [561, 219] on div at bounding box center [535, 357] width 1071 height 909
drag, startPoint x: 742, startPoint y: 148, endPoint x: 799, endPoint y: 72, distance: 94.7
click at [646, 71] on div at bounding box center [535, 357] width 1071 height 909
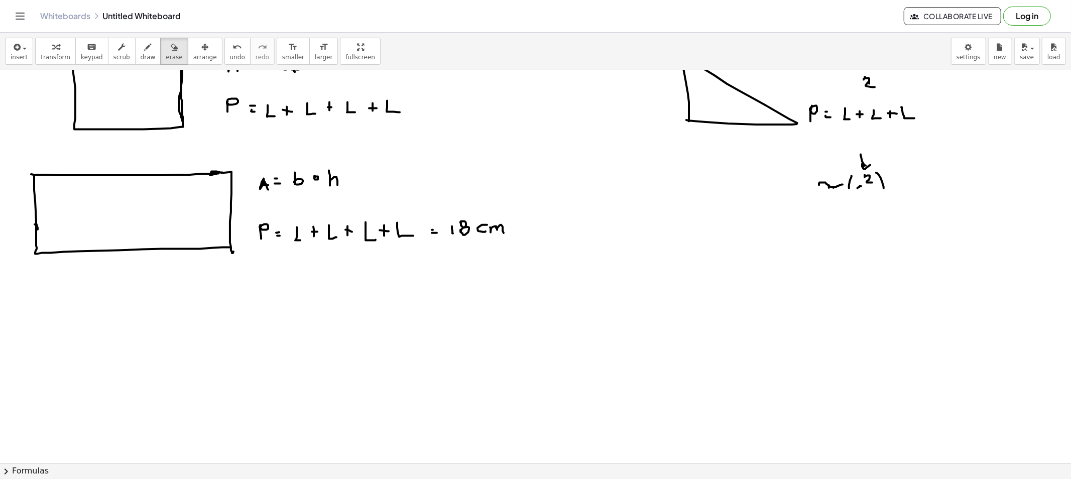
scroll to position [0, 0]
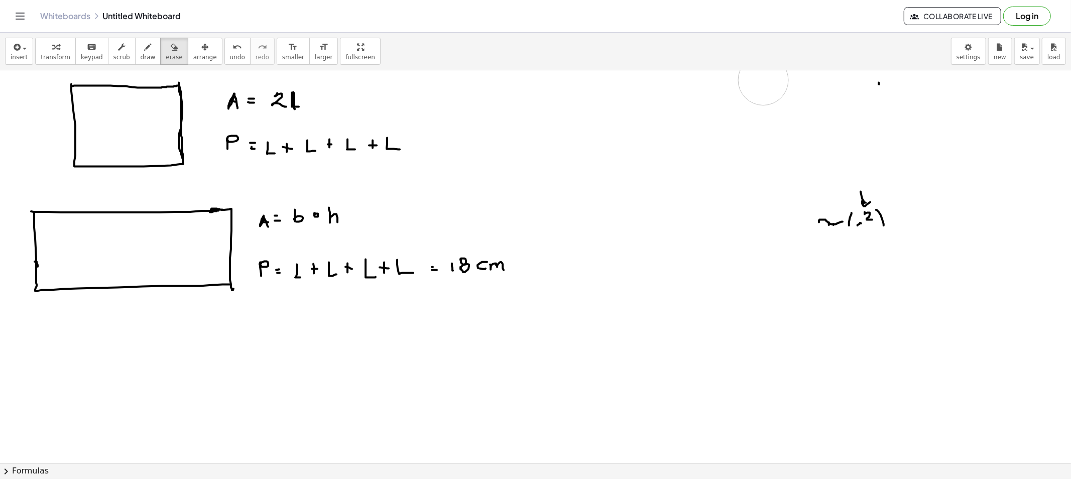
drag, startPoint x: 765, startPoint y: 152, endPoint x: 935, endPoint y: 108, distance: 175.3
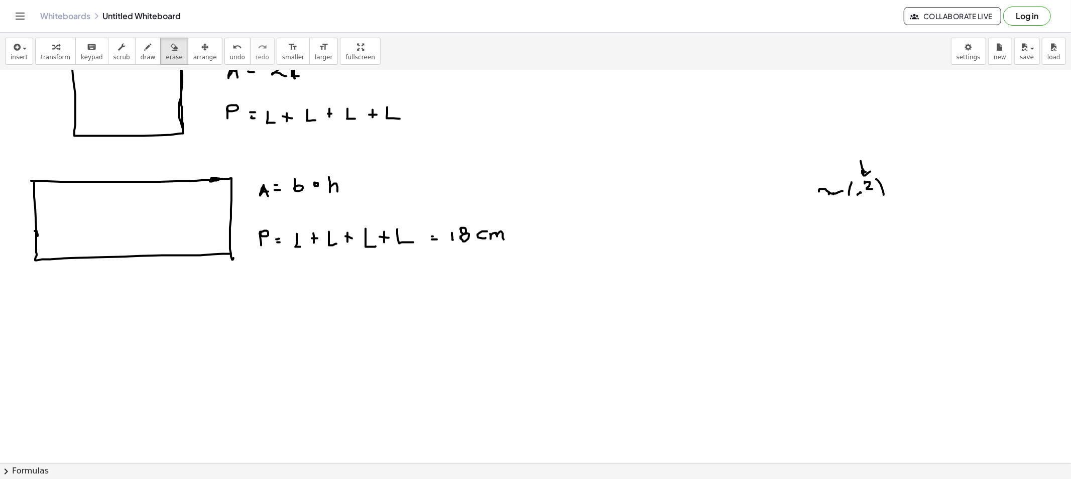
scroll to position [56, 0]
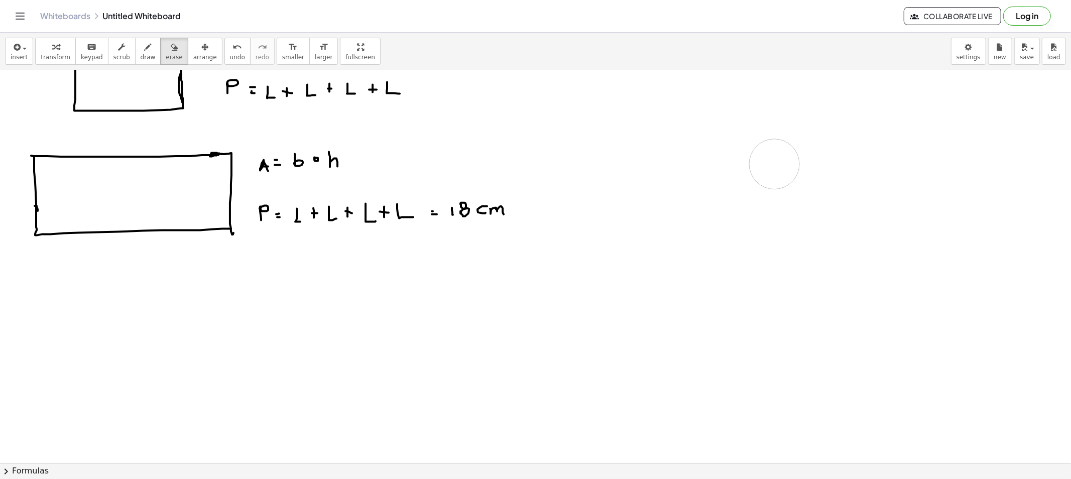
drag, startPoint x: 924, startPoint y: 165, endPoint x: 768, endPoint y: 163, distance: 155.6
click at [816, 162] on div at bounding box center [535, 469] width 1071 height 909
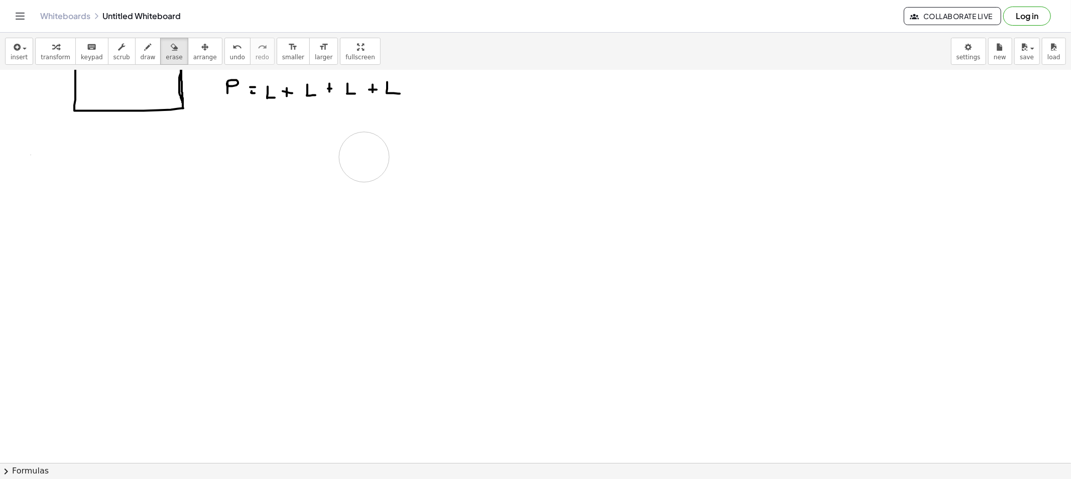
drag, startPoint x: 556, startPoint y: 201, endPoint x: 388, endPoint y: 226, distance: 169.9
click at [387, 191] on div at bounding box center [535, 469] width 1071 height 909
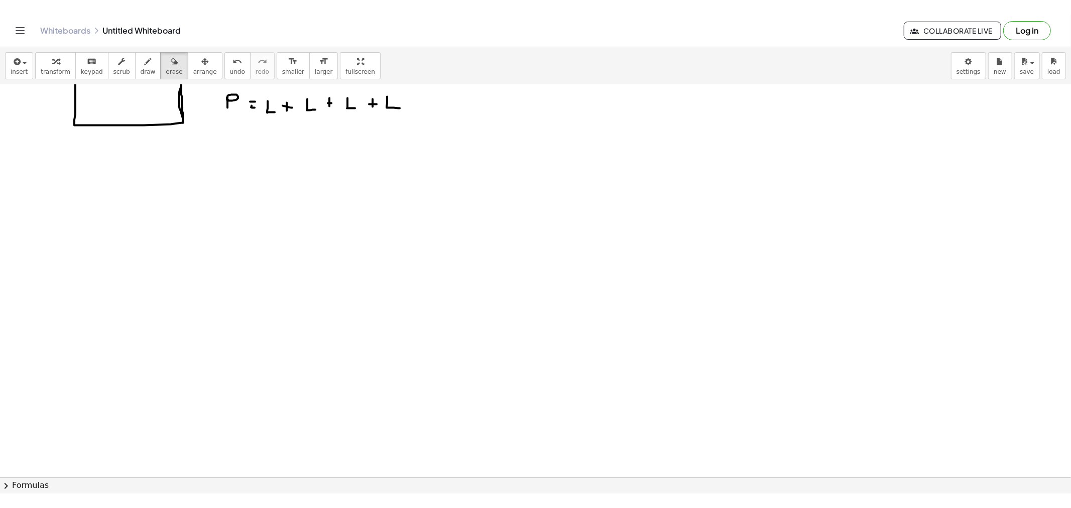
scroll to position [0, 0]
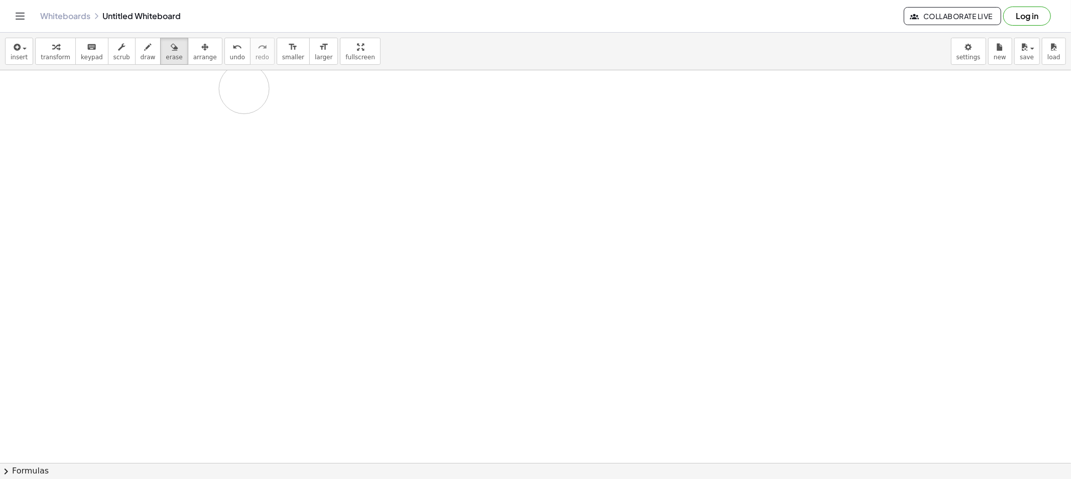
drag, startPoint x: 377, startPoint y: 165, endPoint x: 278, endPoint y: 98, distance: 119.7
